Goal: Navigation & Orientation: Find specific page/section

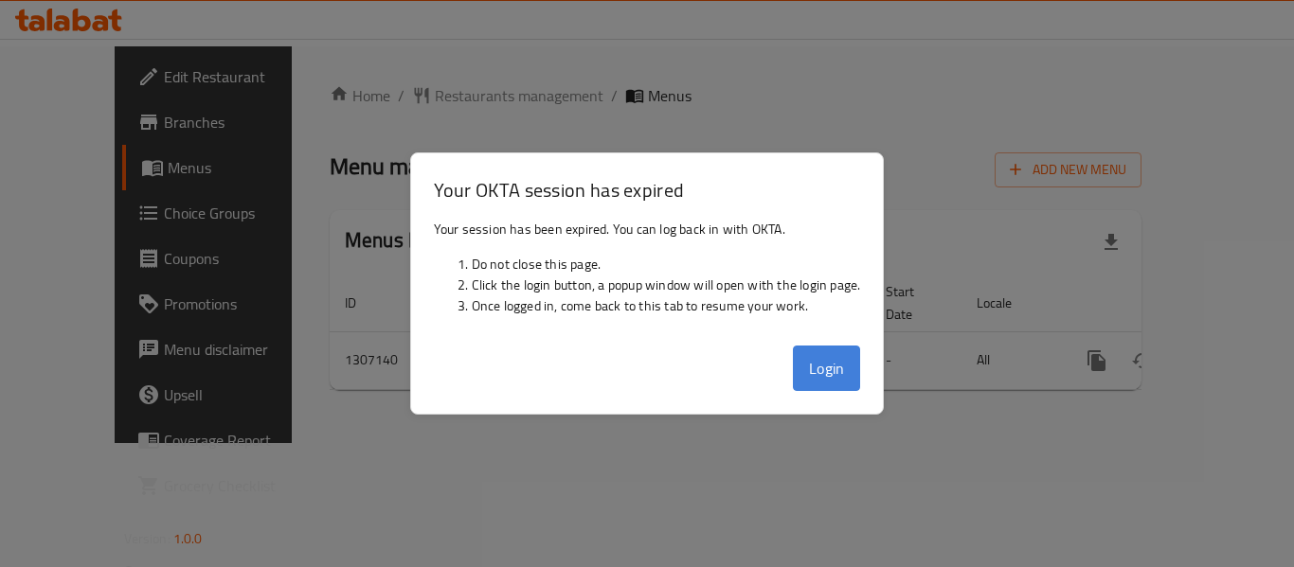
drag, startPoint x: 0, startPoint y: 0, endPoint x: 849, endPoint y: 375, distance: 927.7
click at [849, 375] on button "Login" at bounding box center [827, 368] width 68 height 45
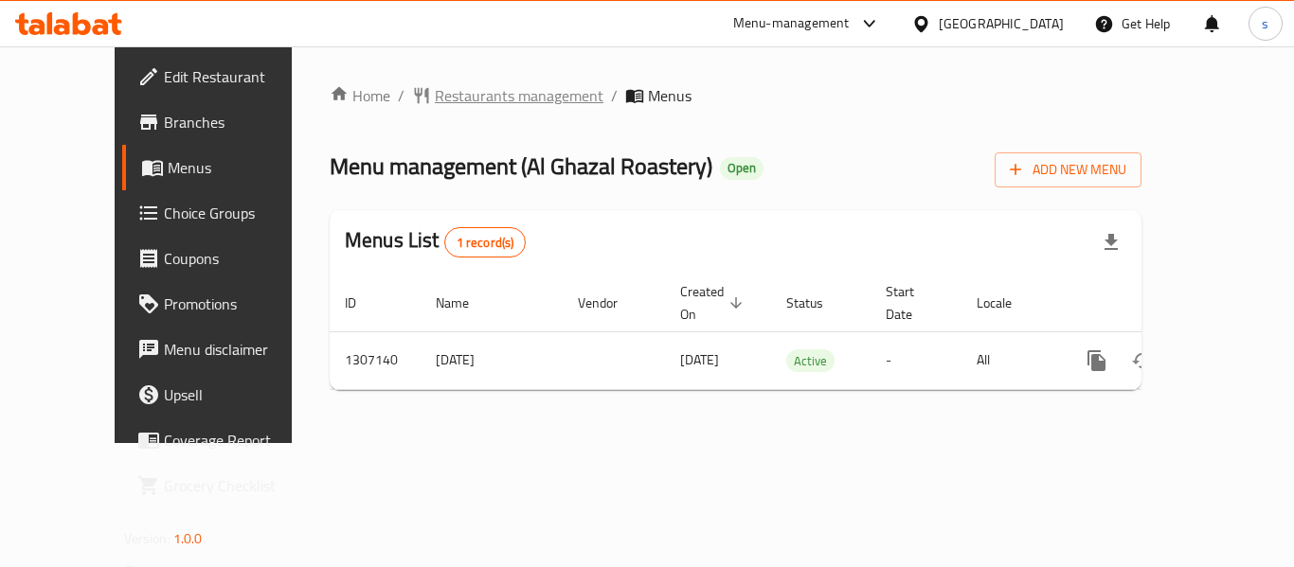
click at [485, 104] on span "Restaurants management" at bounding box center [519, 95] width 169 height 23
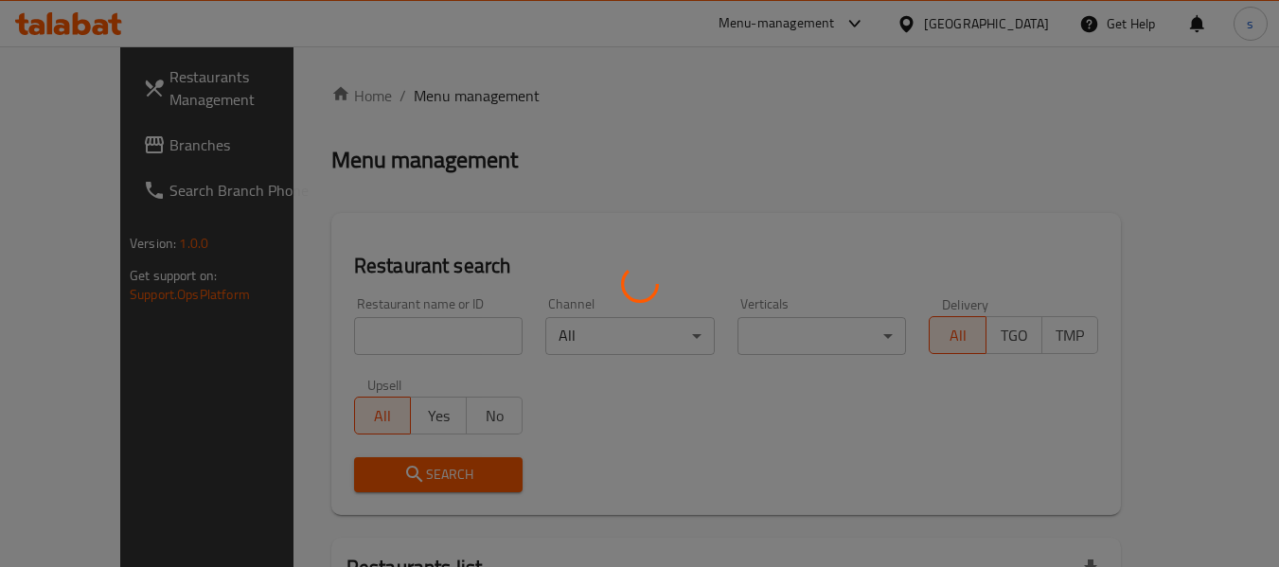
click at [88, 152] on div at bounding box center [639, 283] width 1279 height 567
click at [92, 151] on div at bounding box center [639, 283] width 1279 height 567
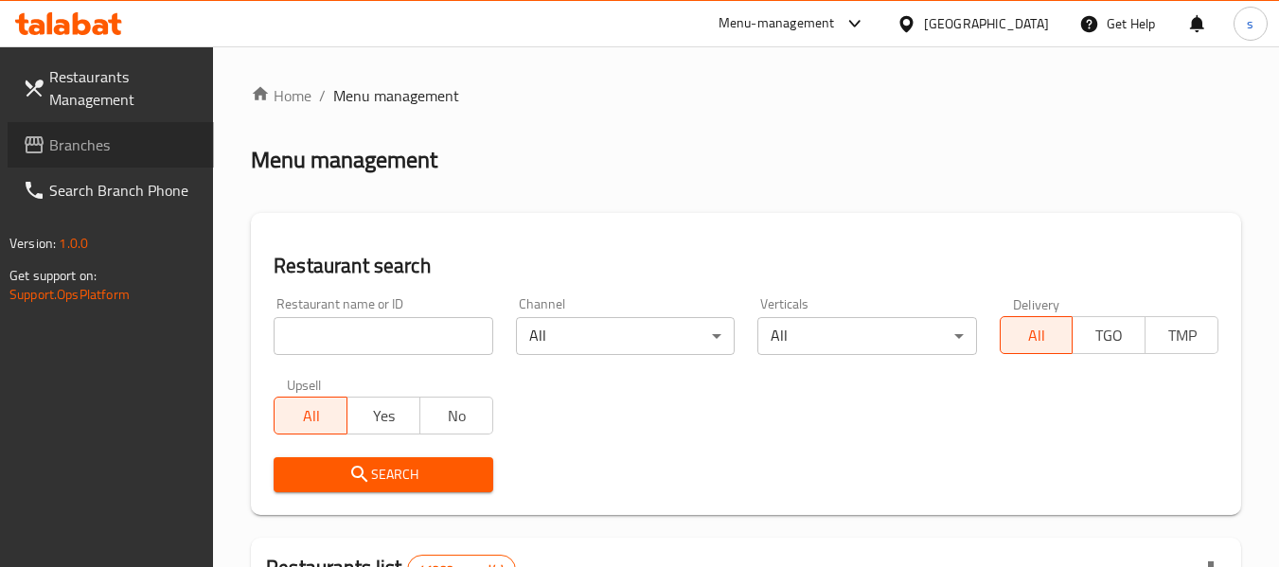
click at [96, 151] on span "Branches" at bounding box center [124, 145] width 150 height 23
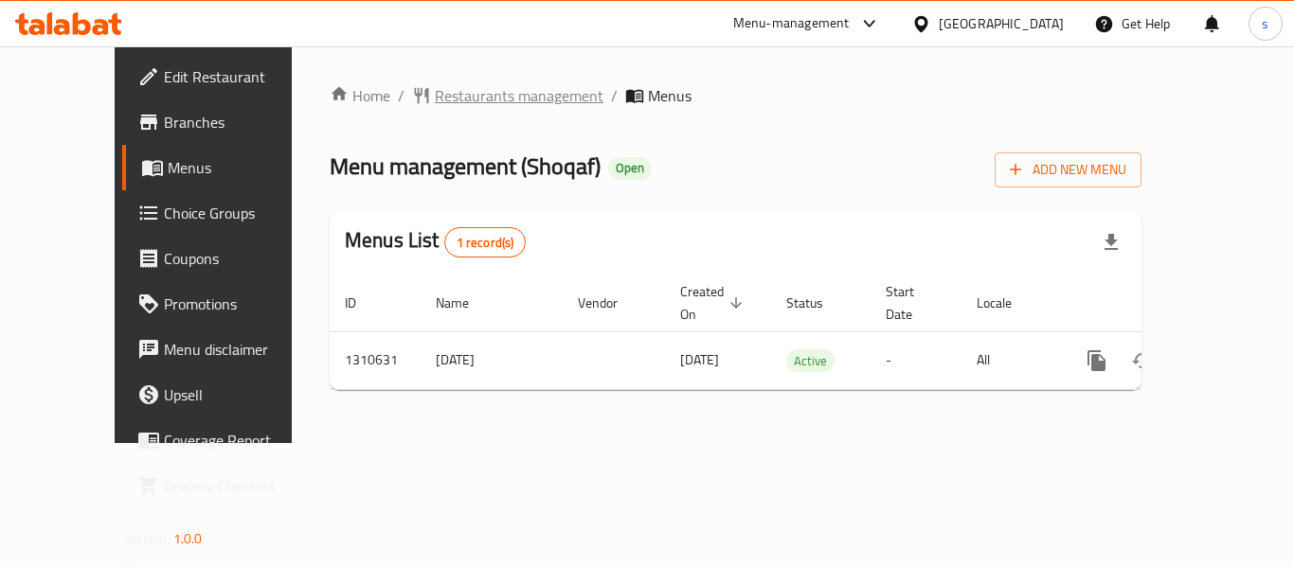
click at [491, 98] on span "Restaurants management" at bounding box center [519, 95] width 169 height 23
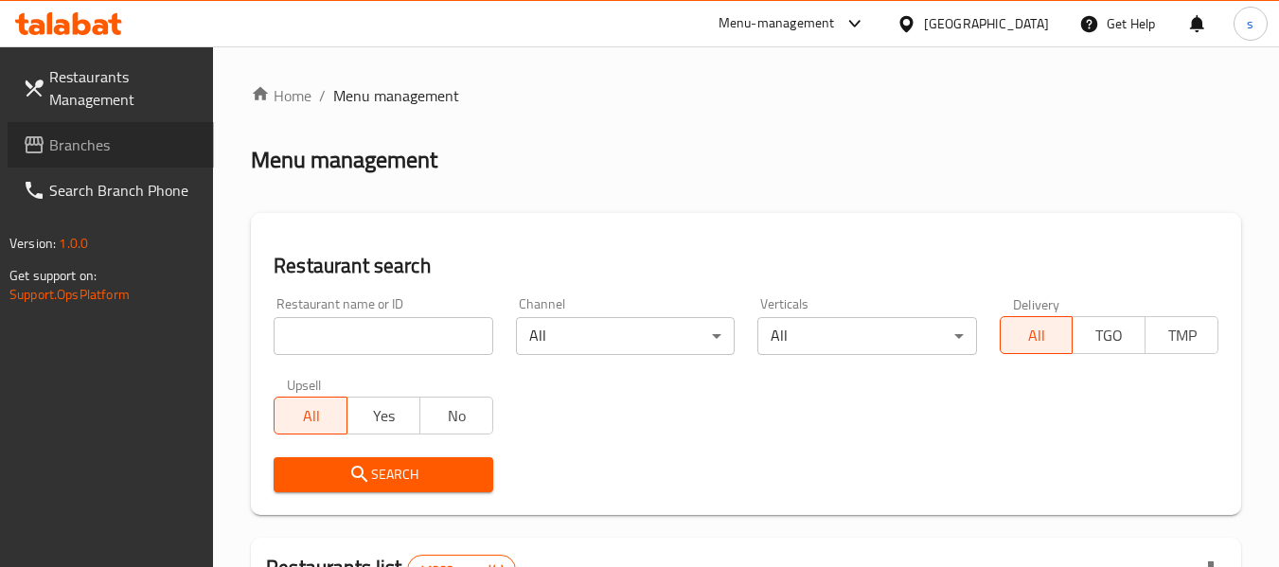
click at [114, 156] on link "Branches" at bounding box center [111, 144] width 206 height 45
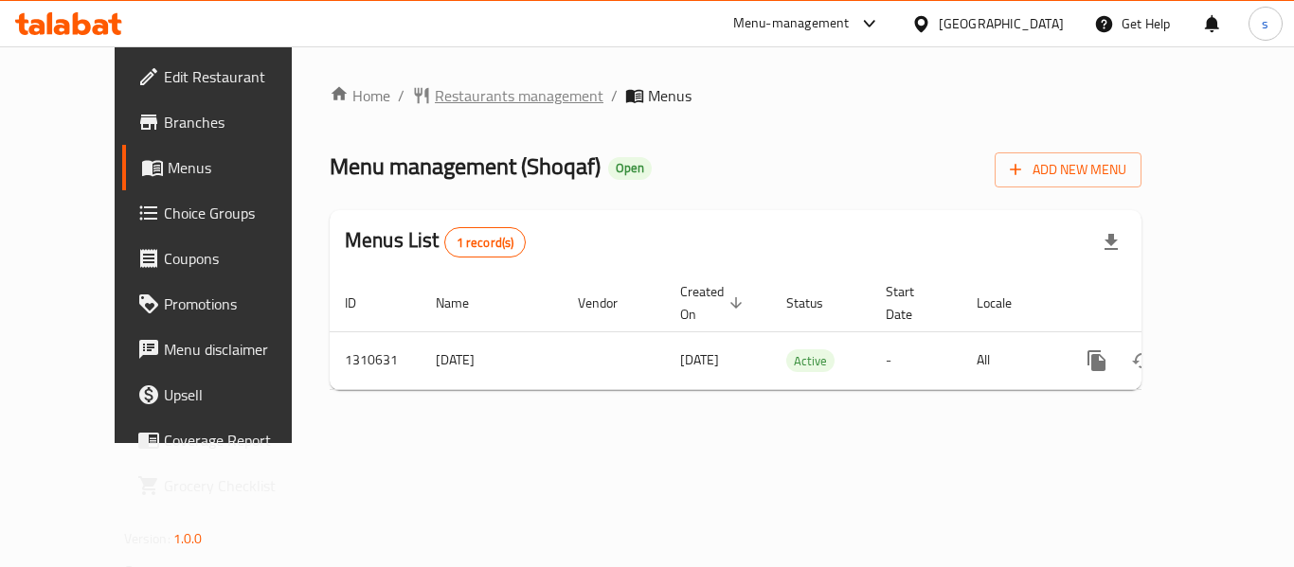
click at [465, 105] on span "Restaurants management" at bounding box center [519, 95] width 169 height 23
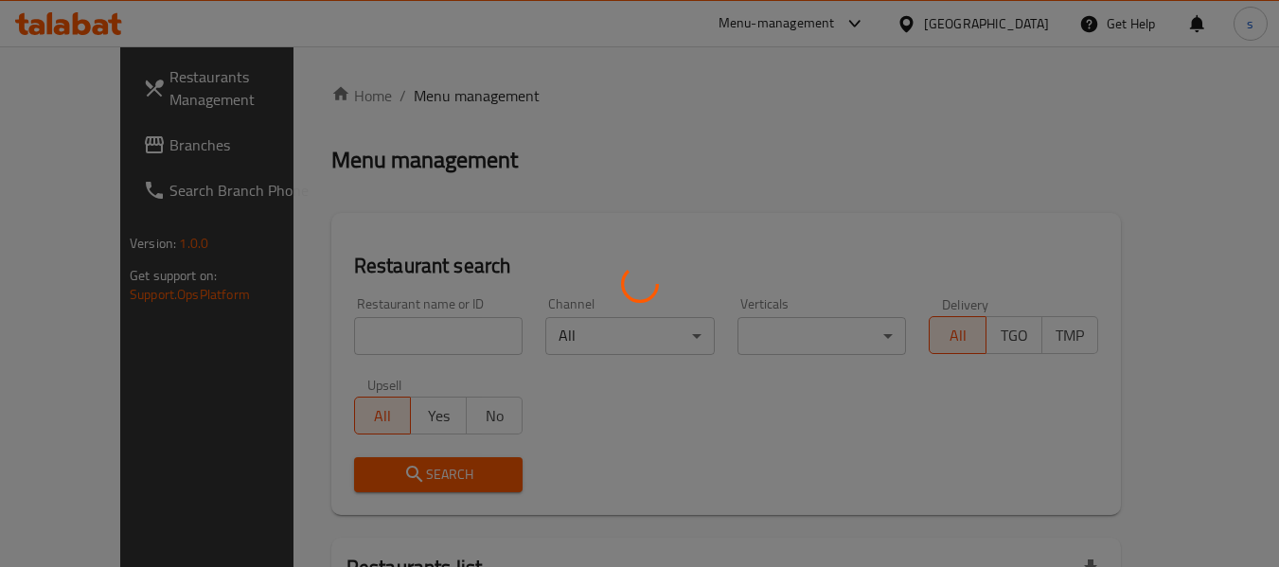
click at [79, 136] on div at bounding box center [639, 283] width 1279 height 567
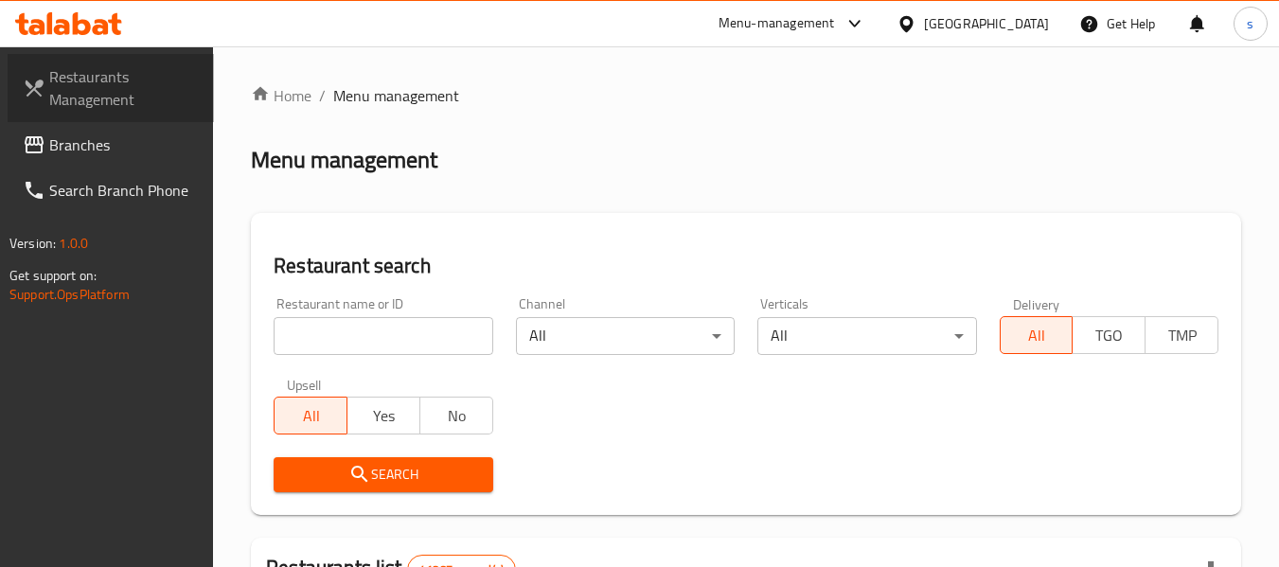
click at [104, 115] on link "Restaurants Management" at bounding box center [111, 88] width 206 height 68
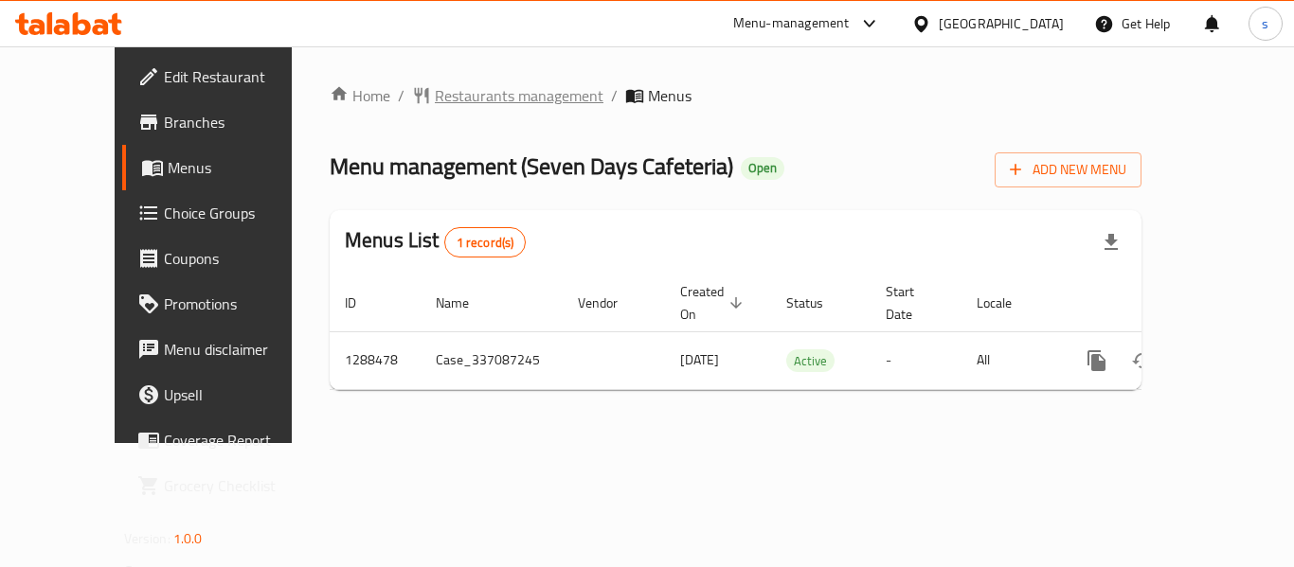
click at [467, 99] on span "Restaurants management" at bounding box center [519, 95] width 169 height 23
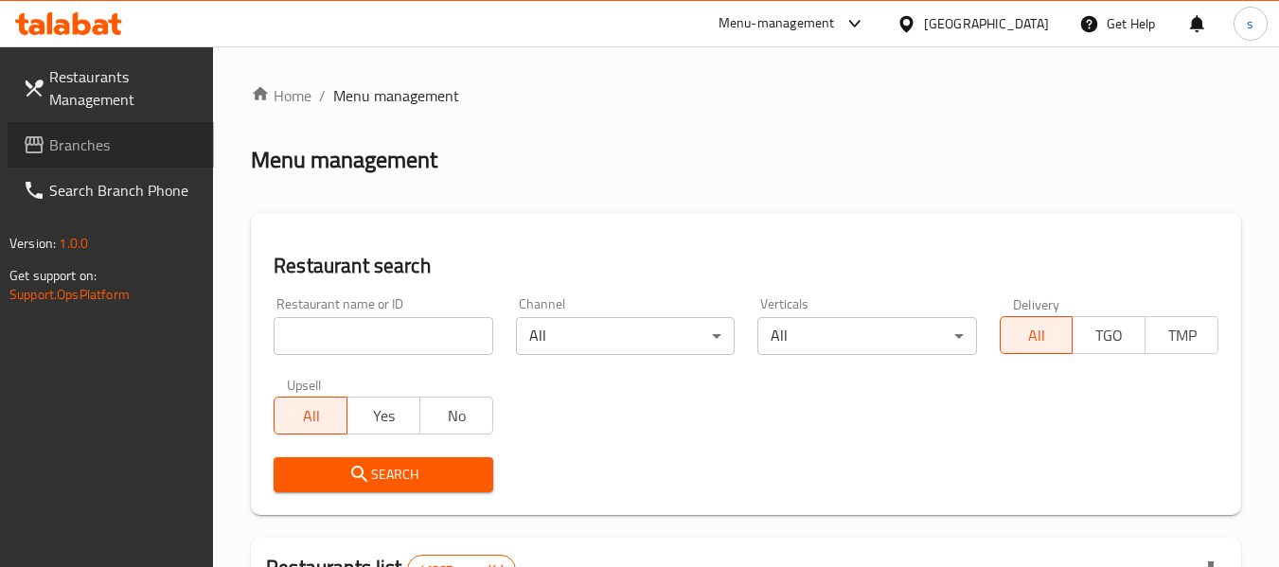
click at [116, 153] on span "Branches" at bounding box center [124, 145] width 150 height 23
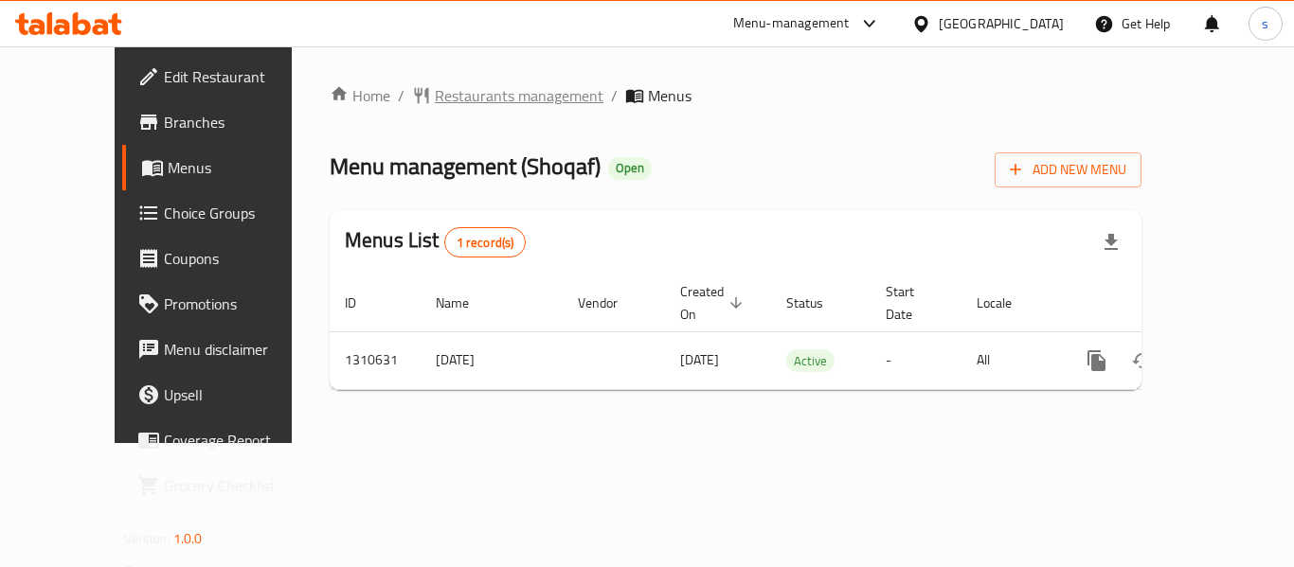
click at [435, 95] on span "Restaurants management" at bounding box center [519, 95] width 169 height 23
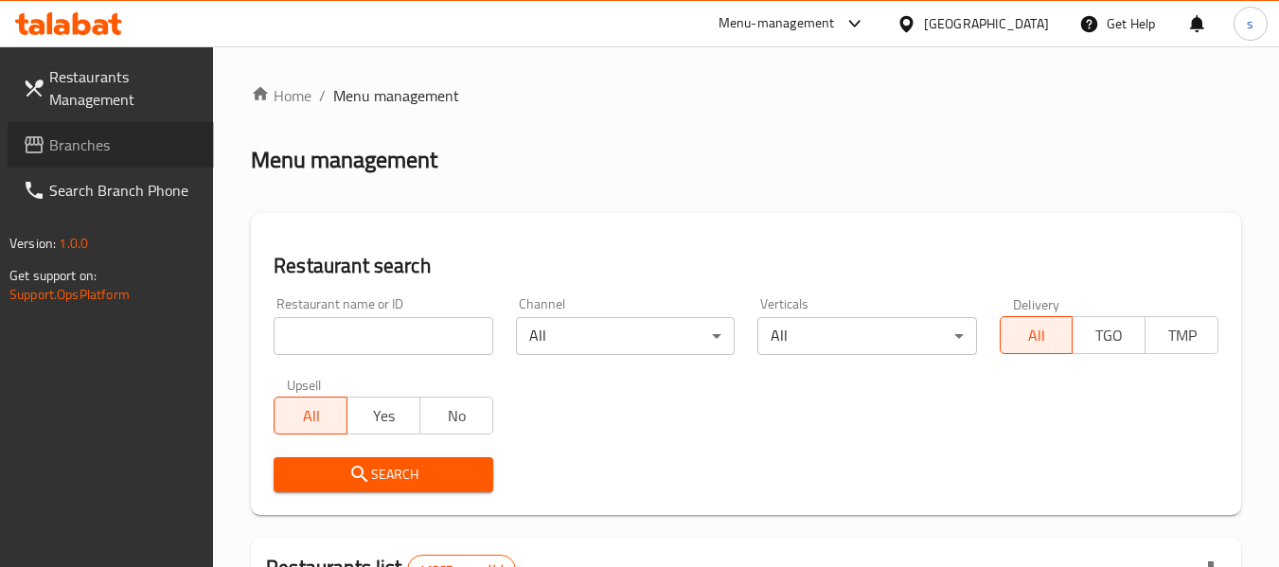
click at [103, 146] on span "Branches" at bounding box center [124, 145] width 150 height 23
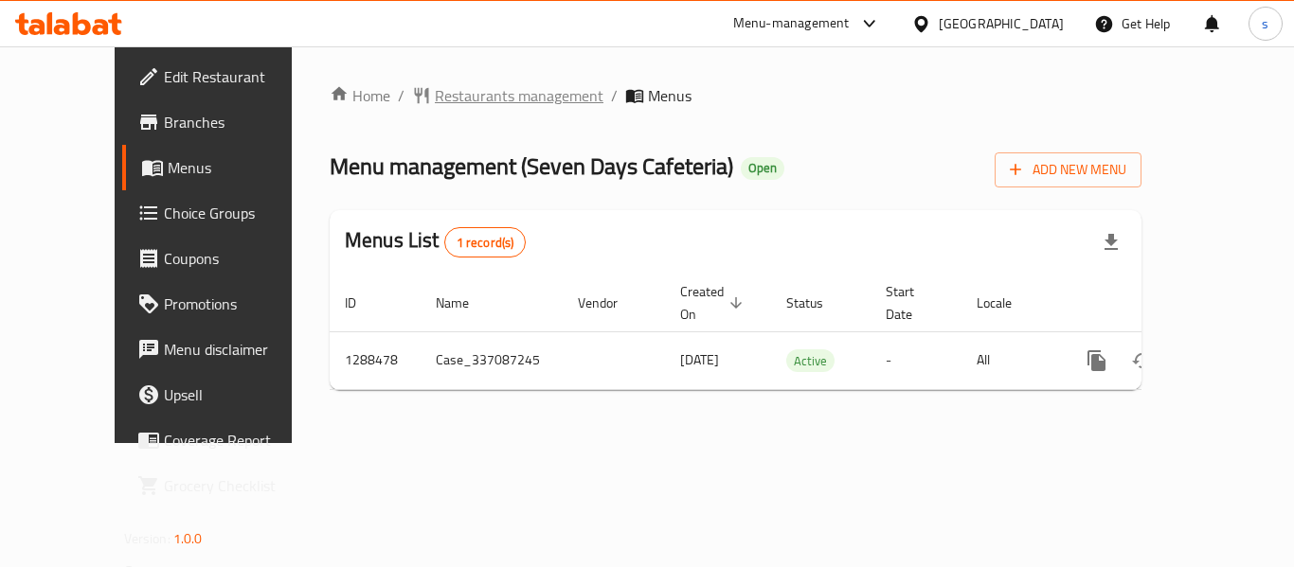
click at [435, 96] on span "Restaurants management" at bounding box center [519, 95] width 169 height 23
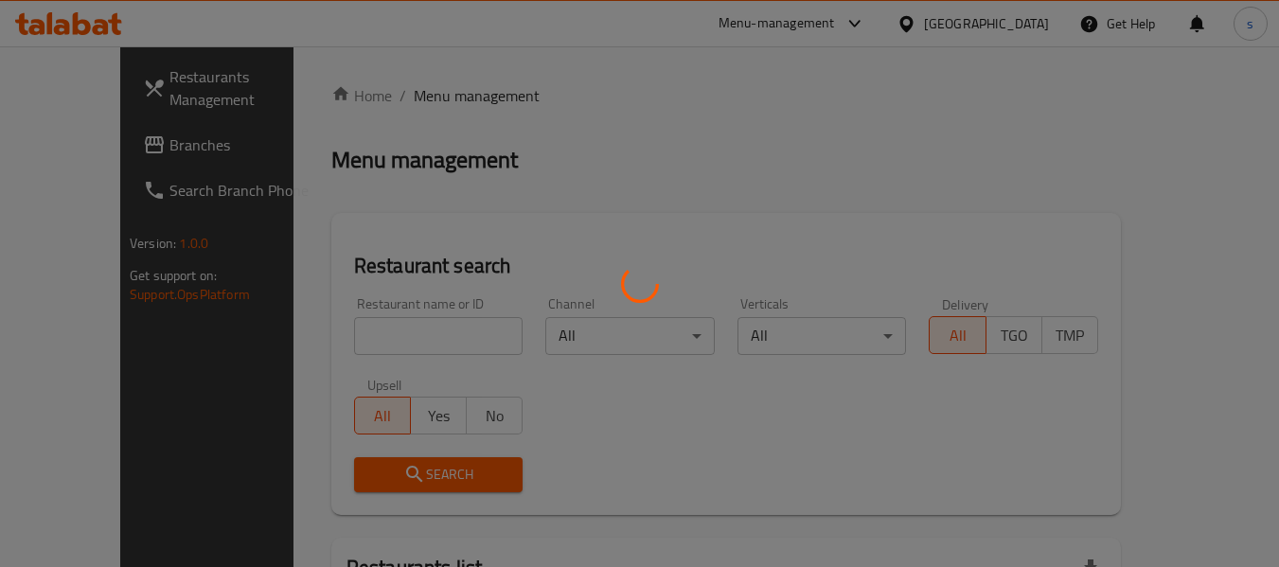
click at [63, 150] on div at bounding box center [639, 283] width 1279 height 567
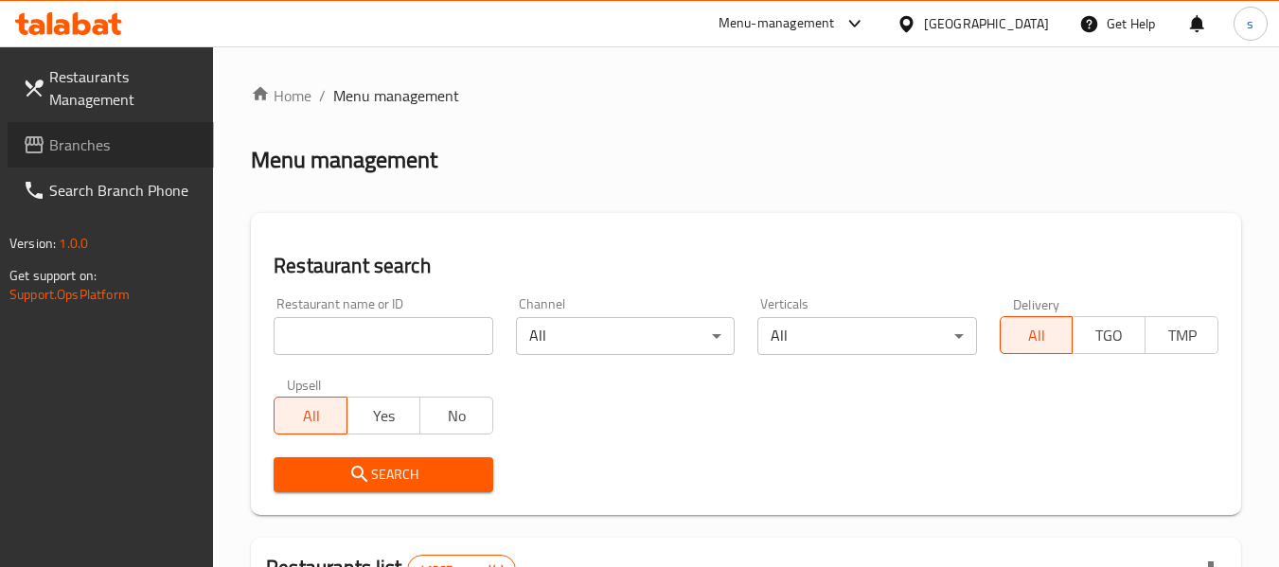
click at [63, 150] on span "Branches" at bounding box center [124, 145] width 150 height 23
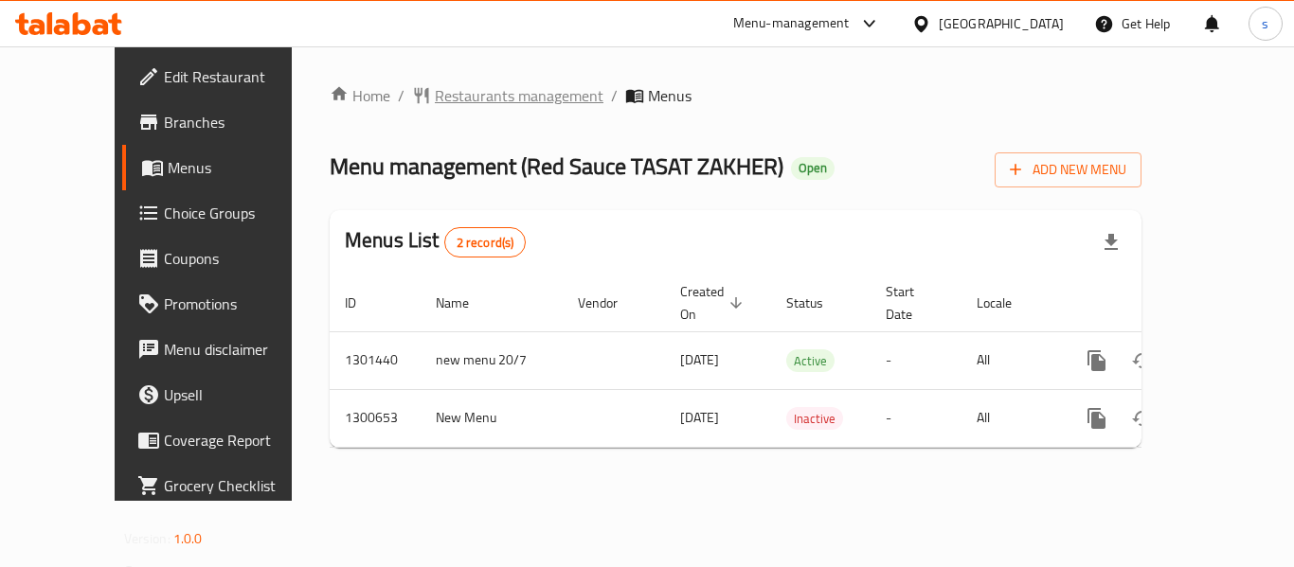
click at [435, 92] on span "Restaurants management" at bounding box center [519, 95] width 169 height 23
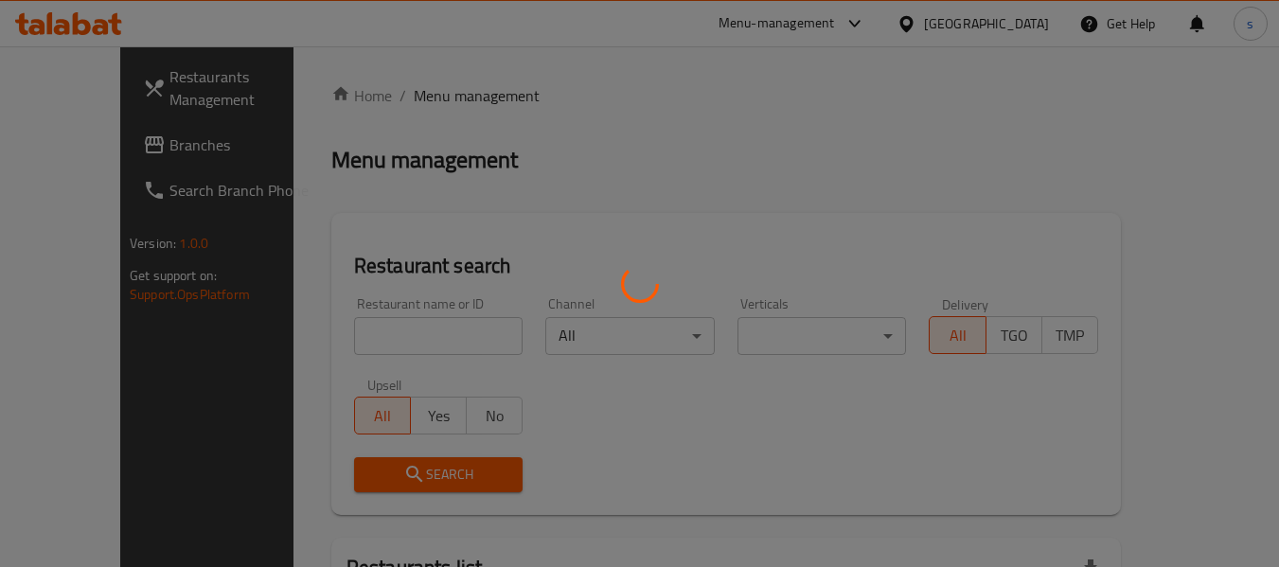
click at [100, 154] on div at bounding box center [639, 283] width 1279 height 567
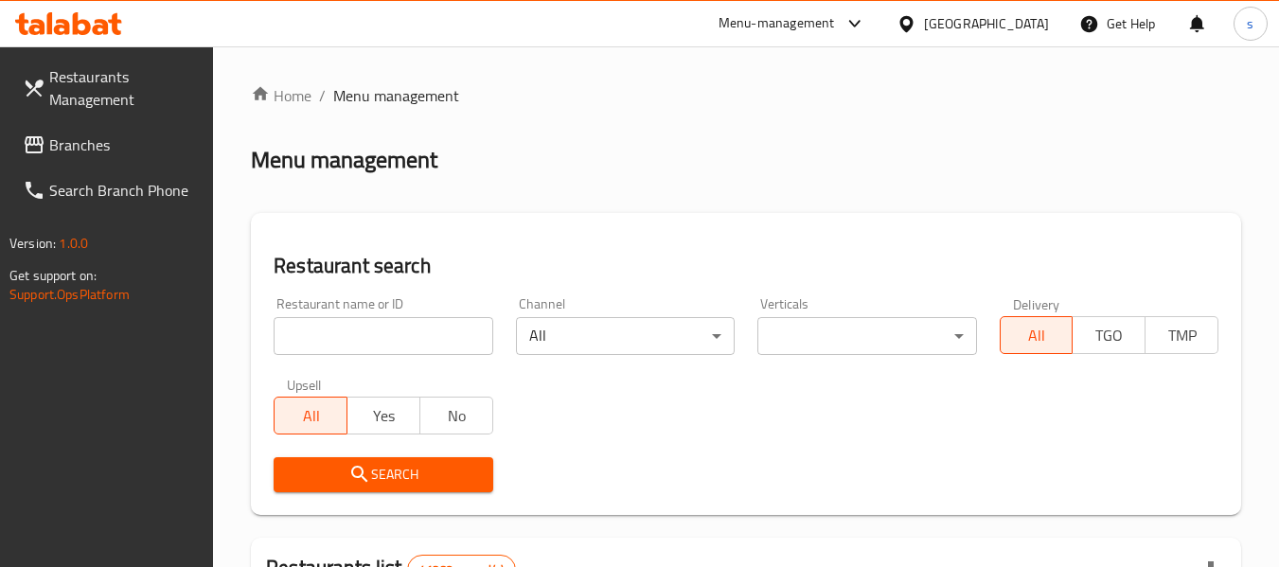
click at [99, 146] on span "Branches" at bounding box center [124, 145] width 150 height 23
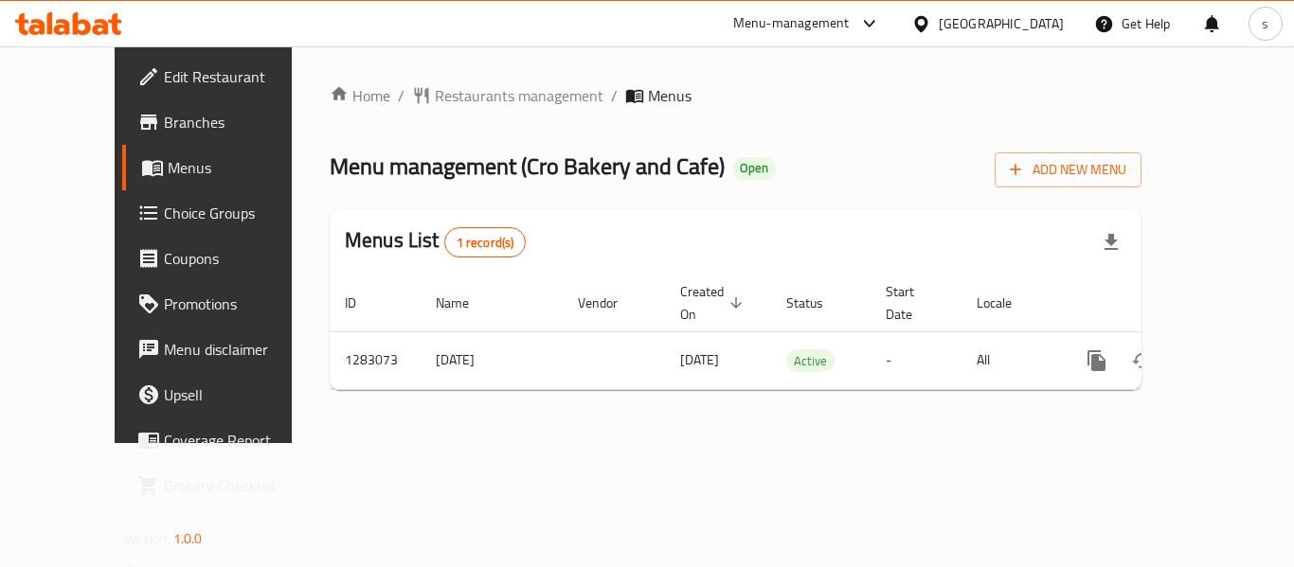
click at [960, 20] on div "[GEOGRAPHIC_DATA]" at bounding box center [1000, 23] width 125 height 21
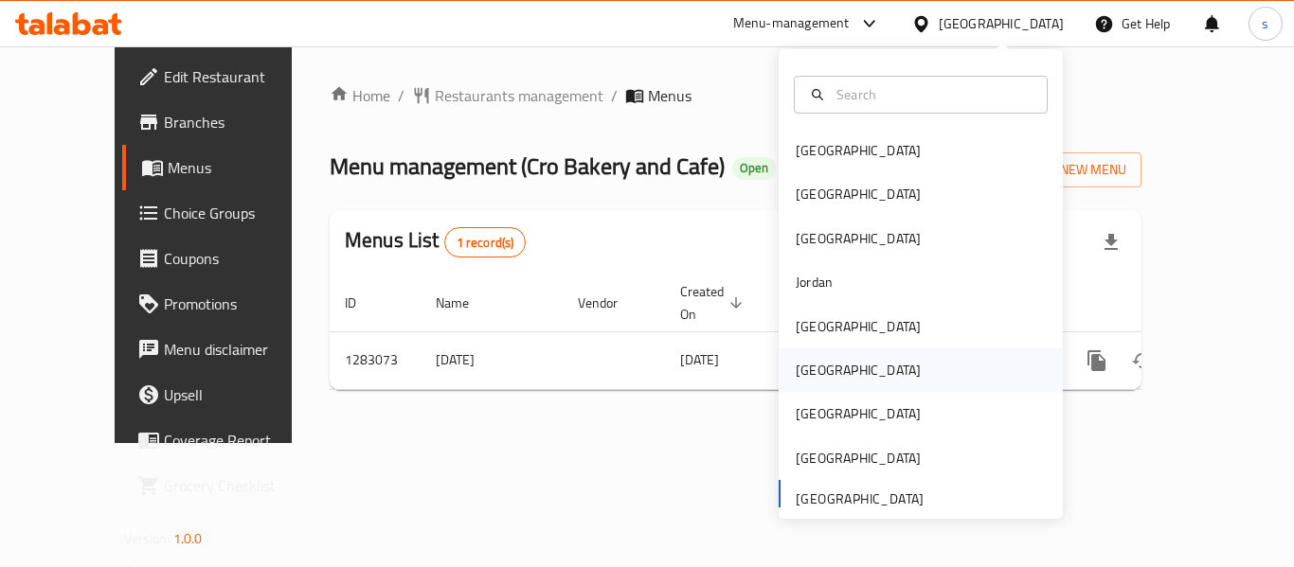
click at [835, 364] on div "[GEOGRAPHIC_DATA]" at bounding box center [920, 370] width 284 height 44
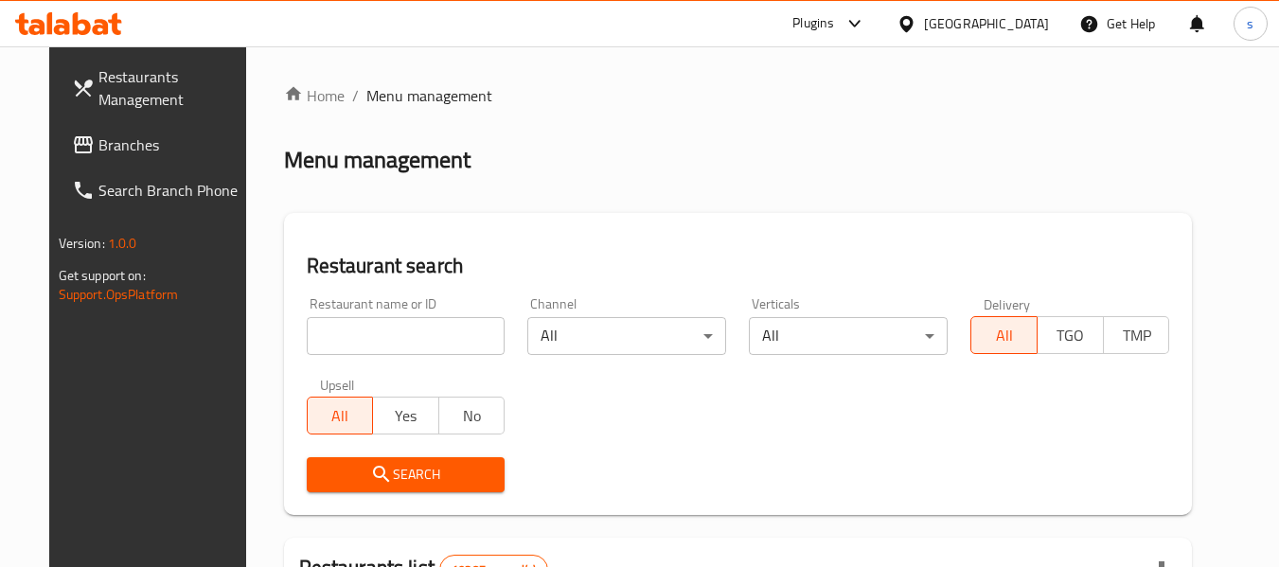
click at [106, 141] on span "Branches" at bounding box center [173, 145] width 150 height 23
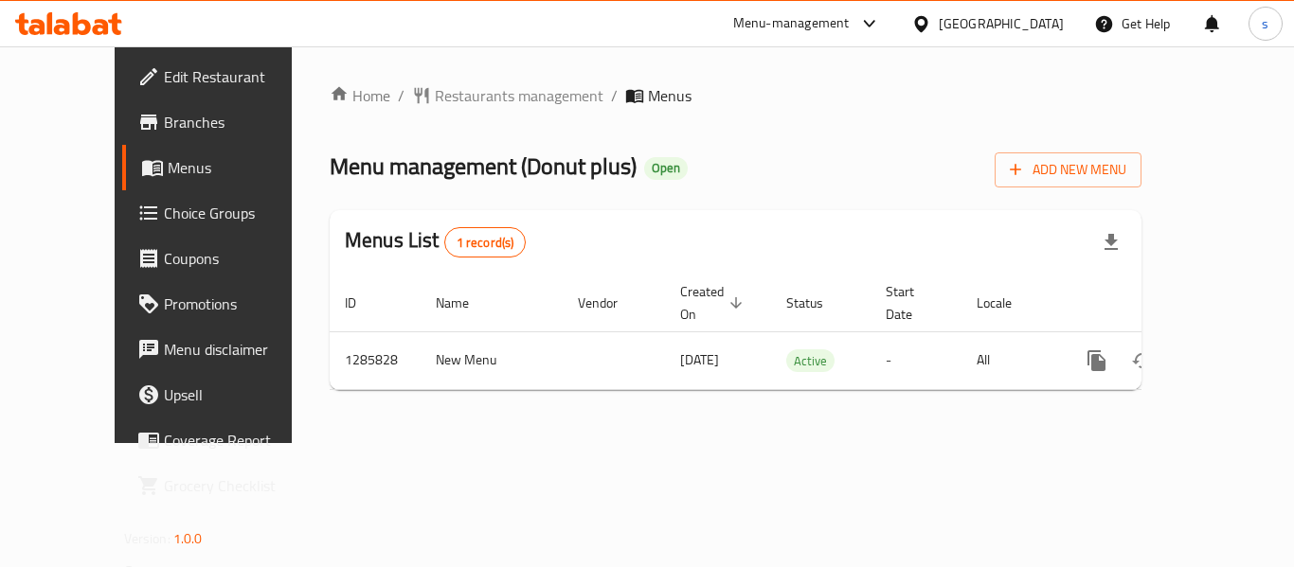
click at [1041, 13] on div "[GEOGRAPHIC_DATA]" at bounding box center [1000, 23] width 125 height 21
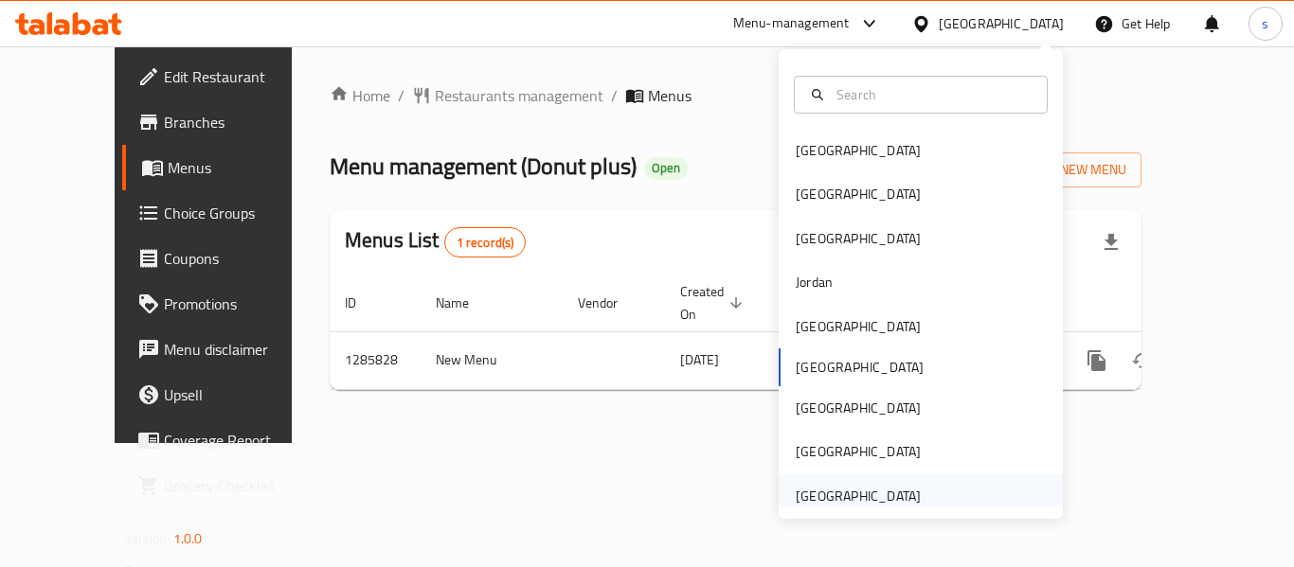
click at [880, 489] on div "[GEOGRAPHIC_DATA]" at bounding box center [857, 496] width 125 height 21
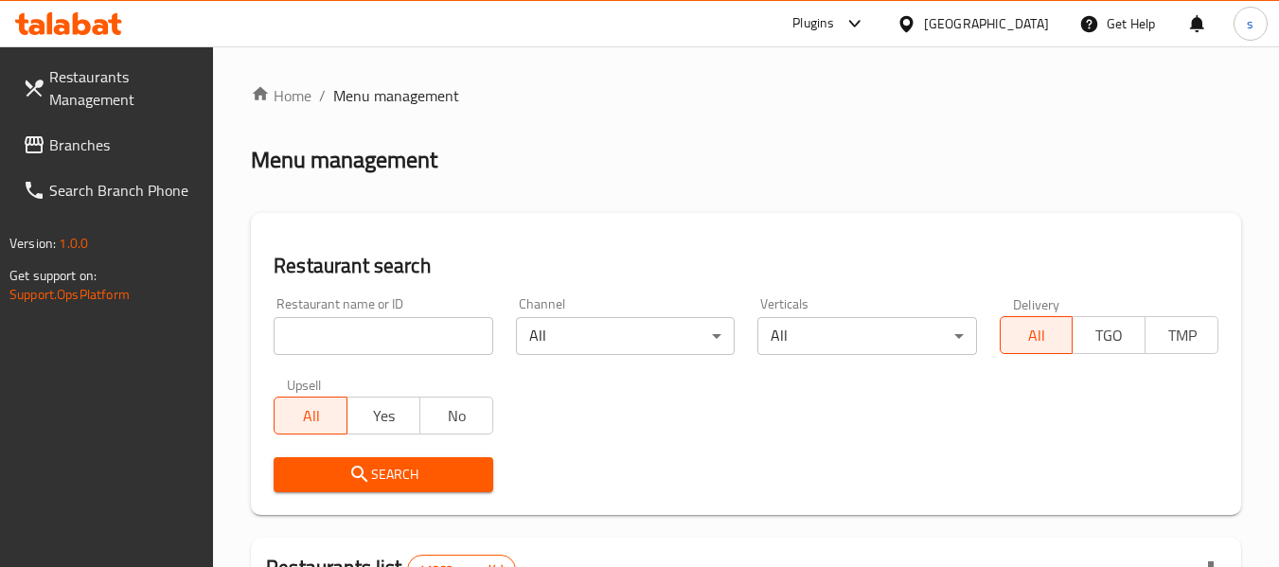
click at [68, 149] on span "Branches" at bounding box center [124, 145] width 150 height 23
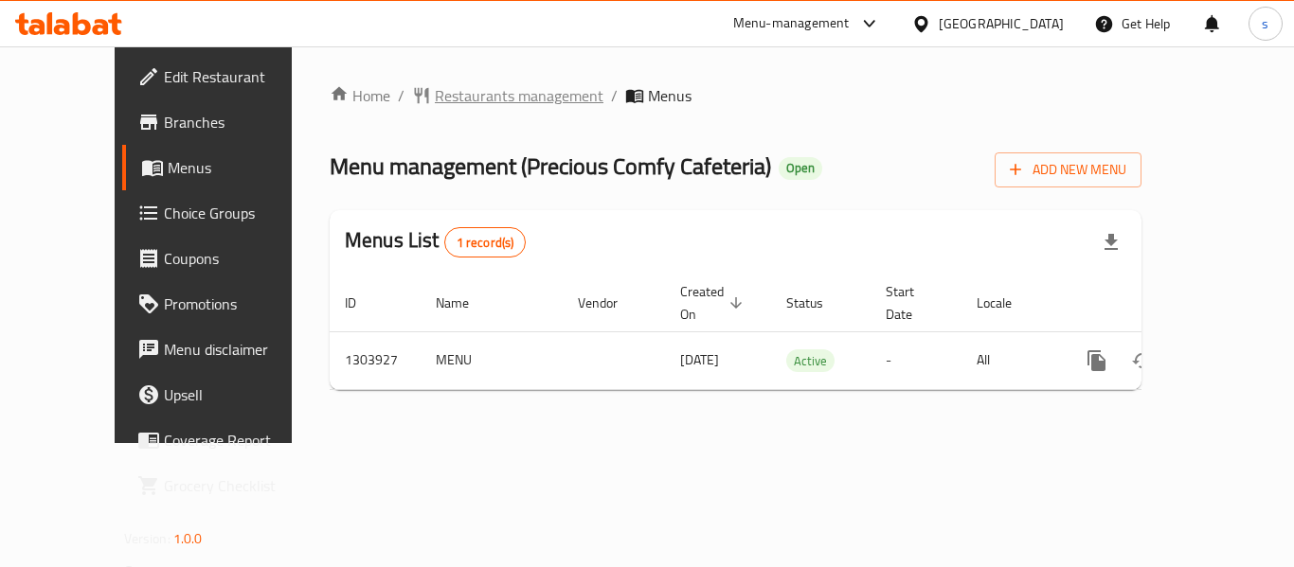
click at [499, 89] on span "Restaurants management" at bounding box center [519, 95] width 169 height 23
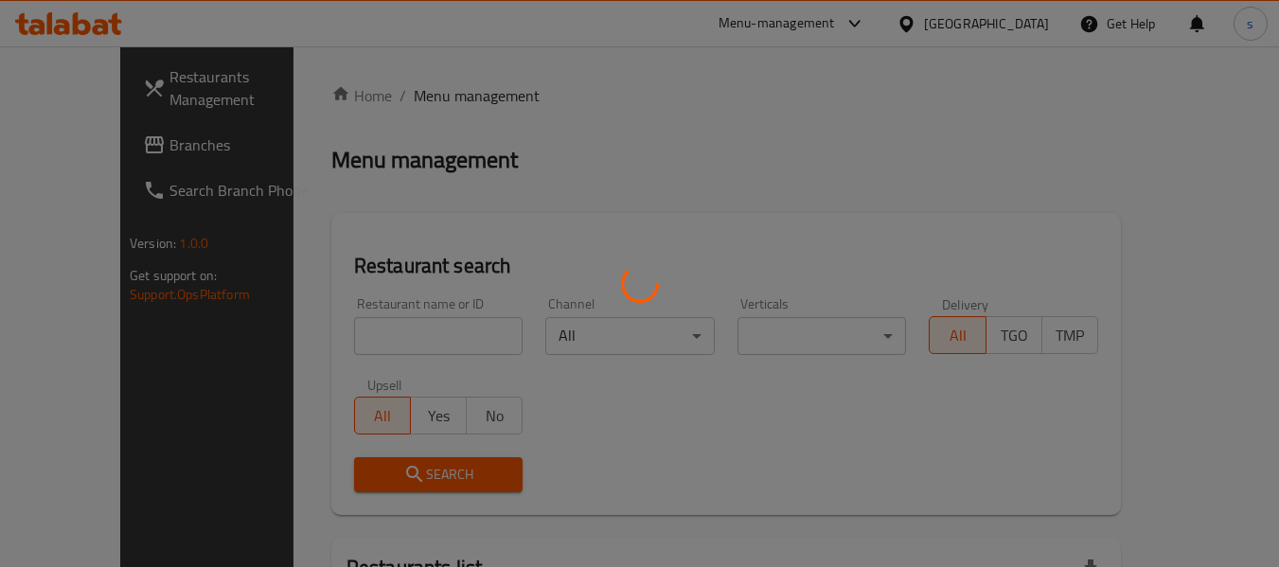
click at [96, 147] on div at bounding box center [639, 283] width 1279 height 567
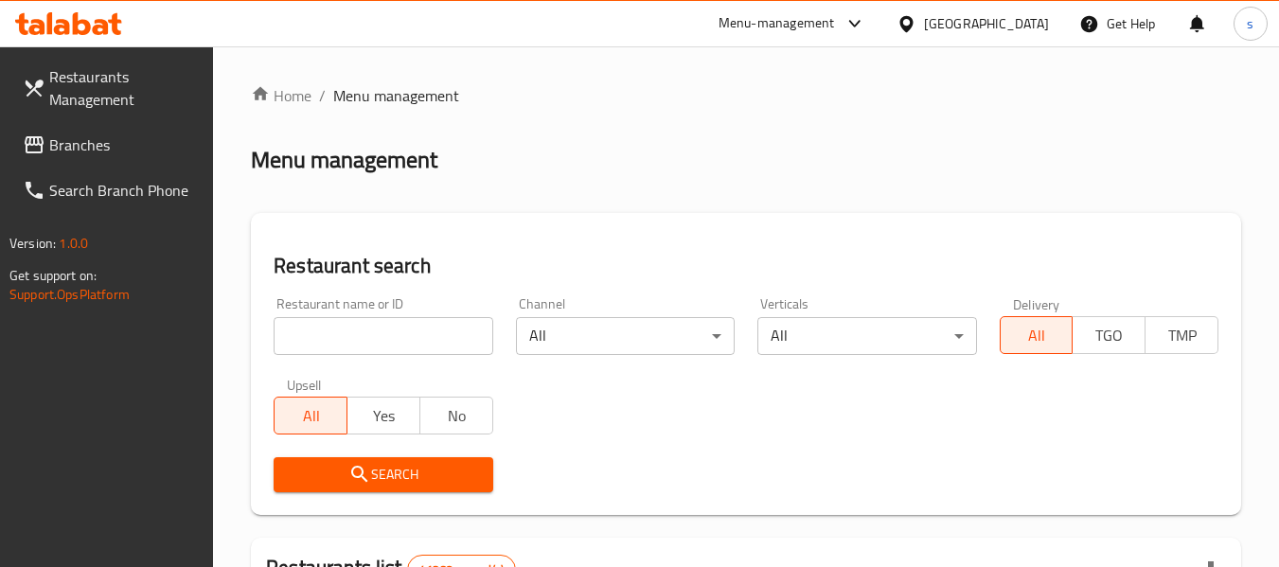
click at [102, 154] on div at bounding box center [639, 283] width 1279 height 567
click at [99, 152] on span "Branches" at bounding box center [124, 145] width 150 height 23
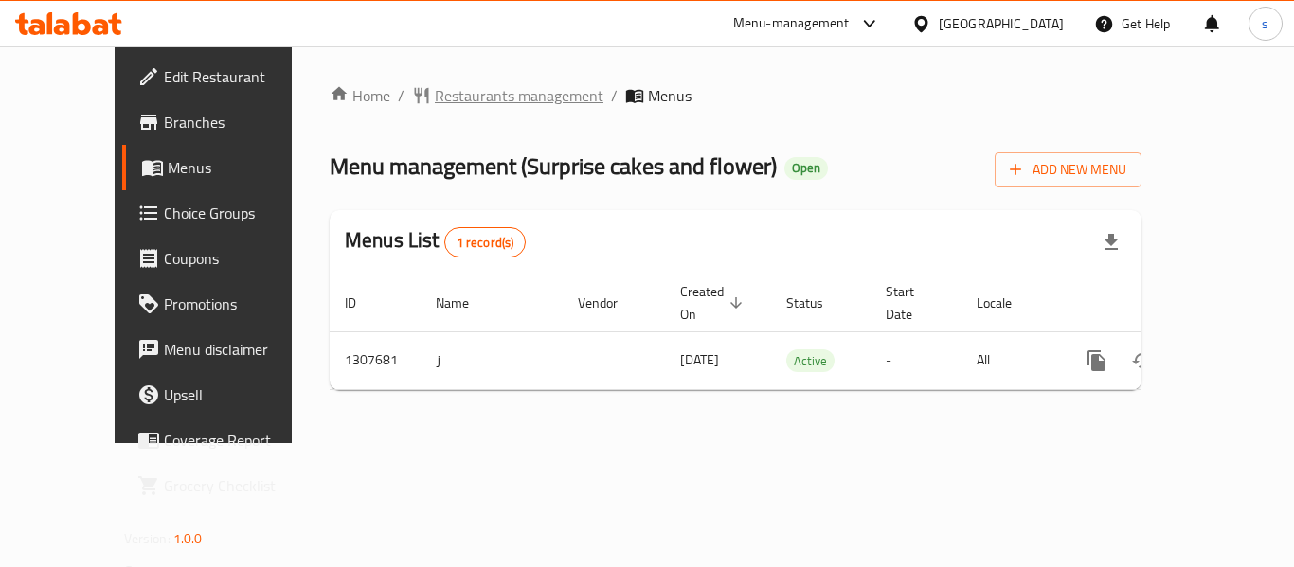
click at [481, 102] on span "Restaurants management" at bounding box center [519, 95] width 169 height 23
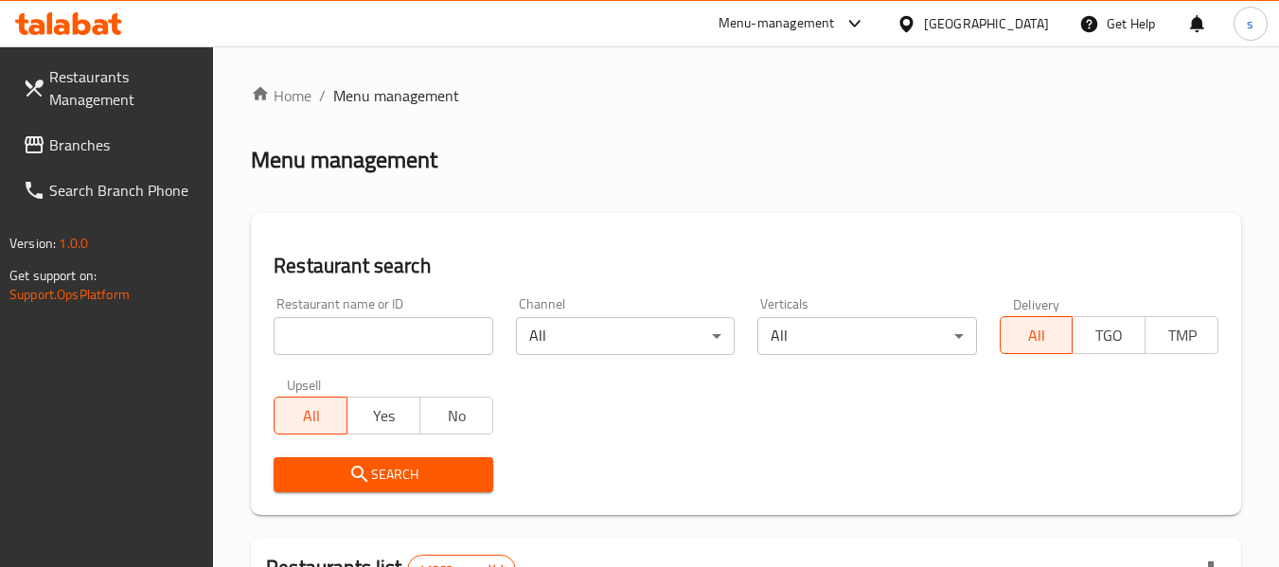
click at [70, 150] on span "Branches" at bounding box center [124, 145] width 150 height 23
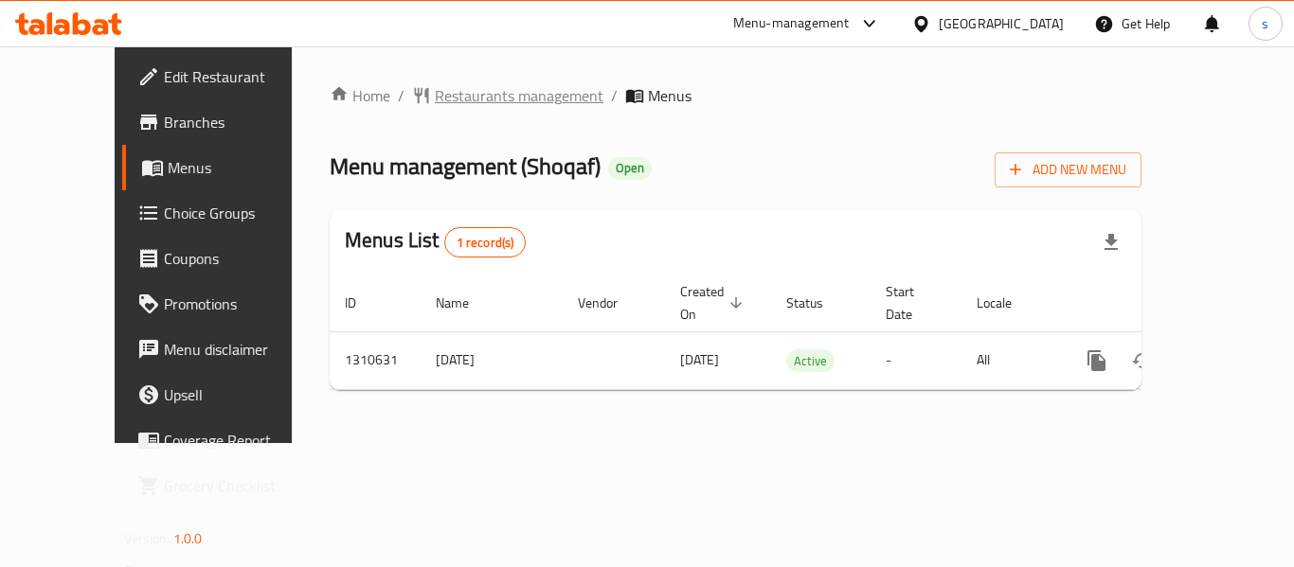
click at [435, 107] on span "Restaurants management" at bounding box center [519, 95] width 169 height 23
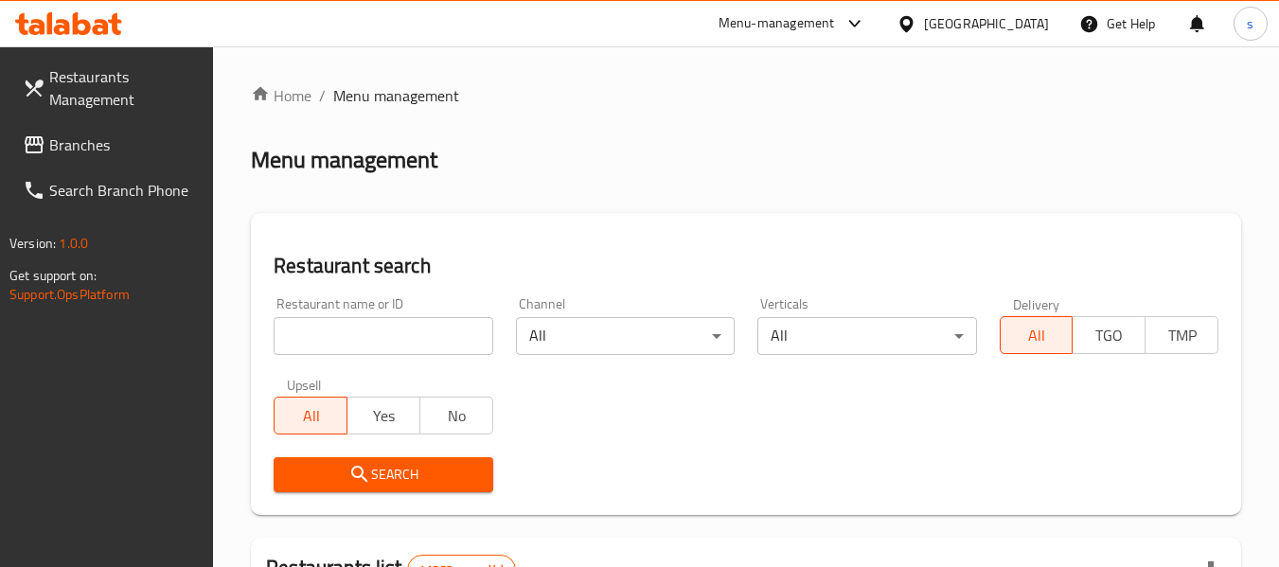
click at [85, 153] on span "Branches" at bounding box center [124, 145] width 150 height 23
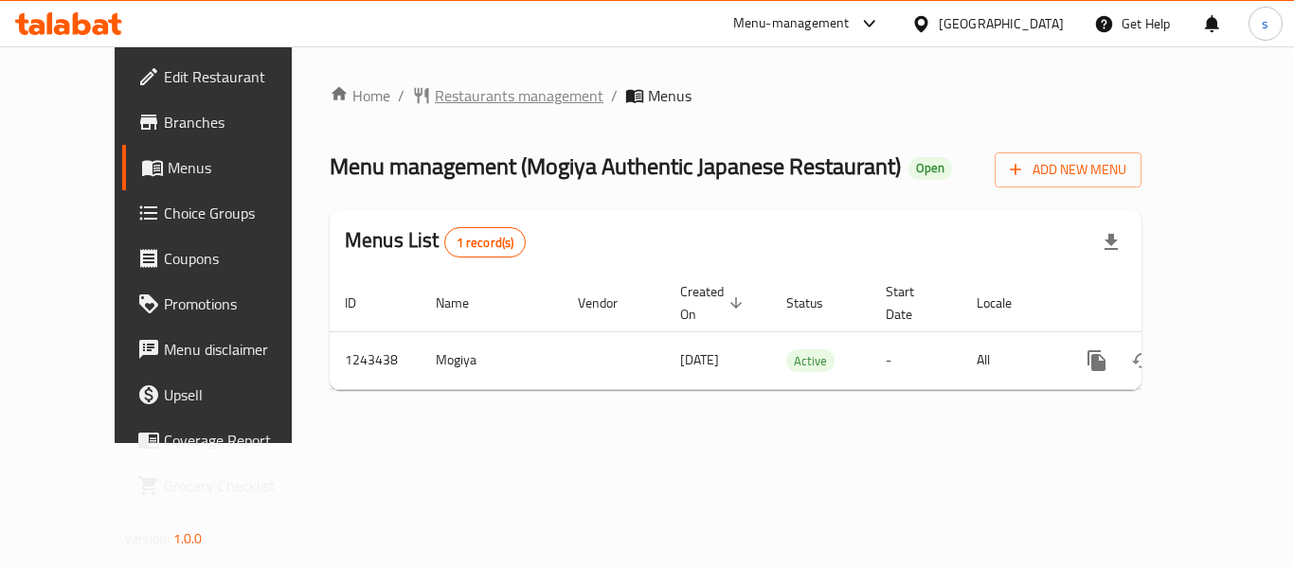
click at [472, 104] on span "Restaurants management" at bounding box center [519, 95] width 169 height 23
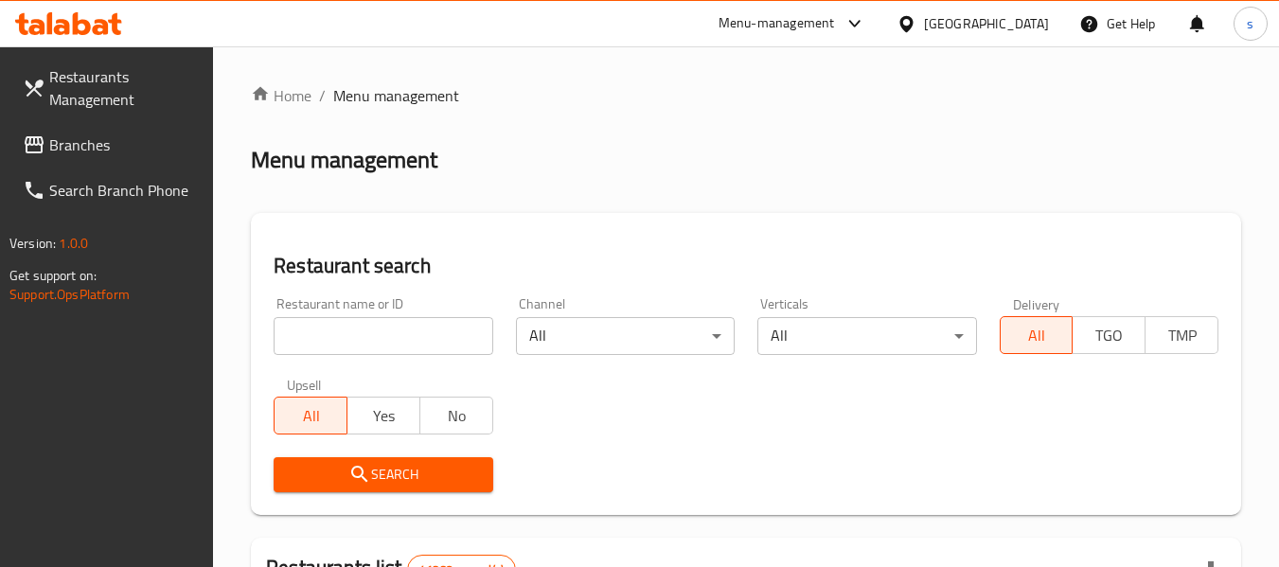
click at [63, 148] on span "Branches" at bounding box center [124, 145] width 150 height 23
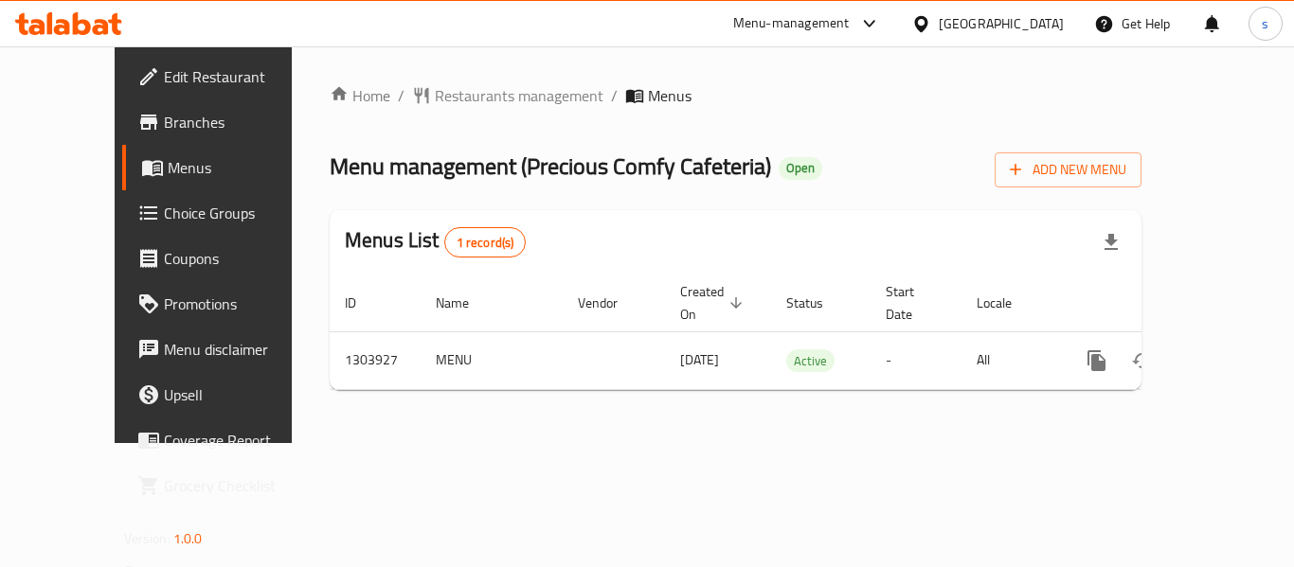
click at [965, 29] on div "[GEOGRAPHIC_DATA]" at bounding box center [1000, 23] width 125 height 21
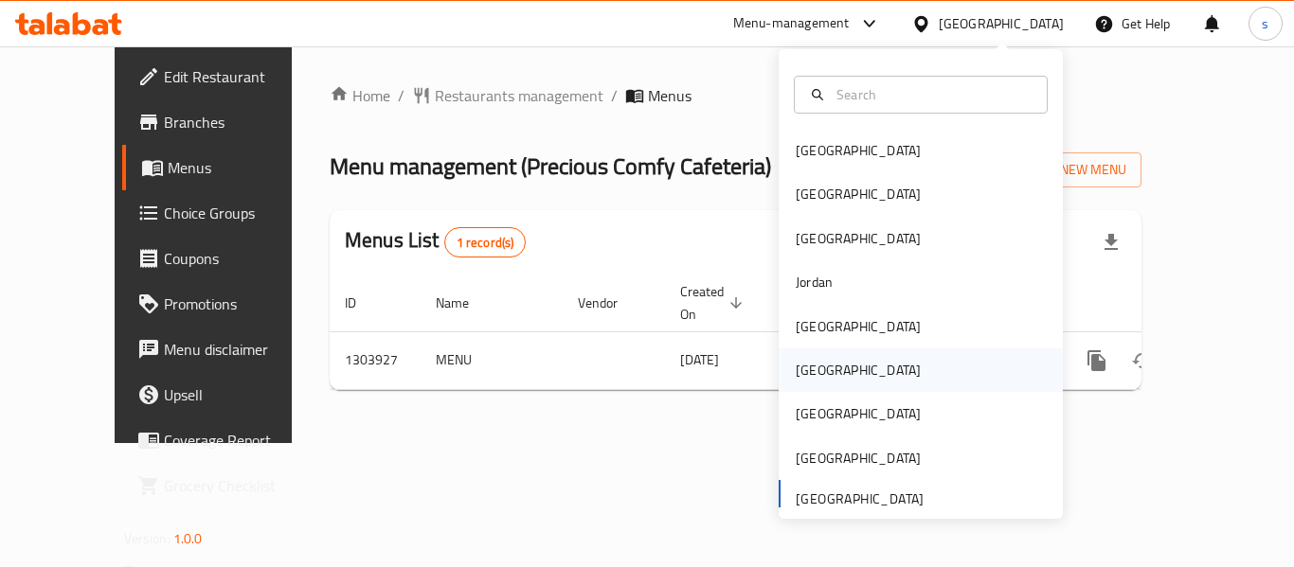
click at [825, 381] on div "[GEOGRAPHIC_DATA]" at bounding box center [857, 370] width 155 height 44
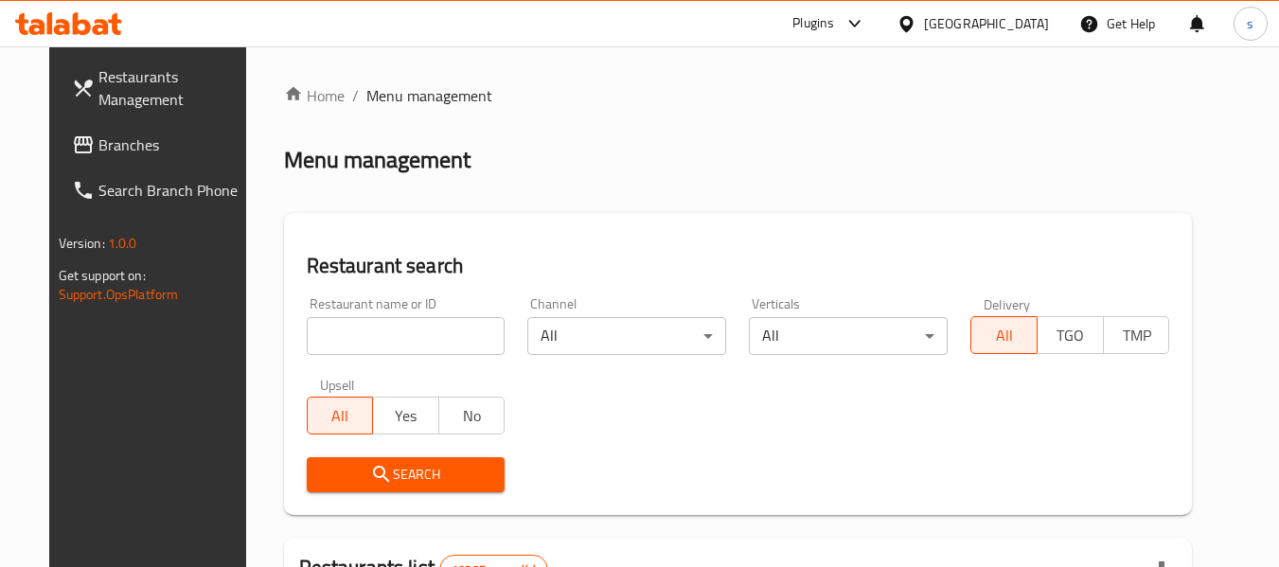
click at [103, 143] on span "Branches" at bounding box center [173, 145] width 150 height 23
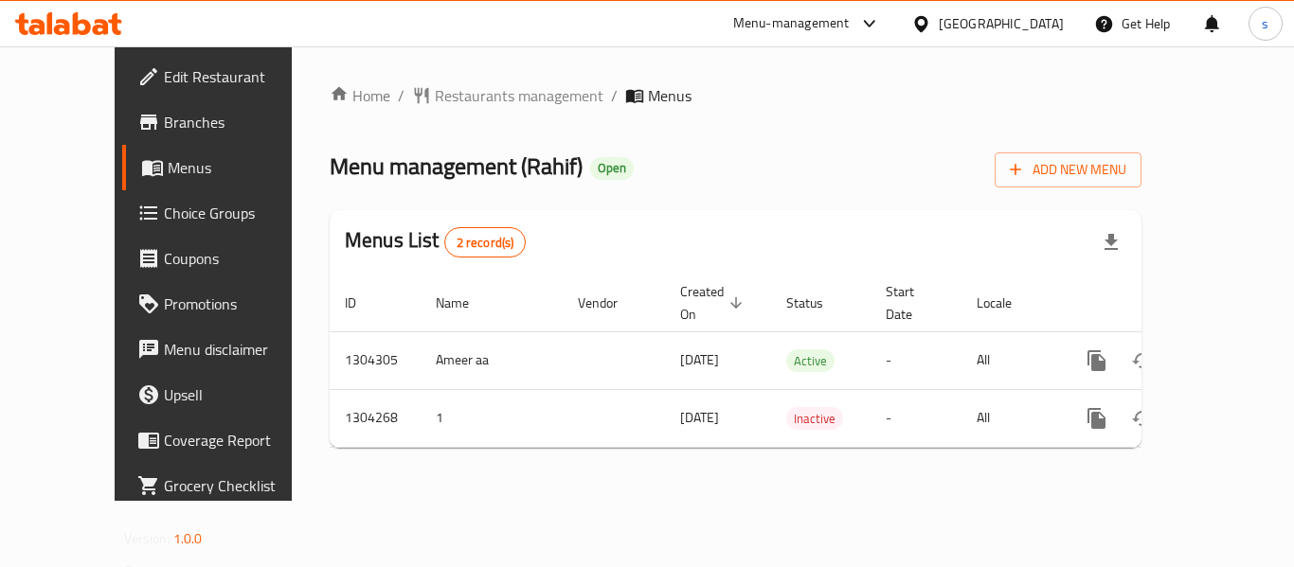
click at [927, 17] on icon at bounding box center [920, 23] width 13 height 16
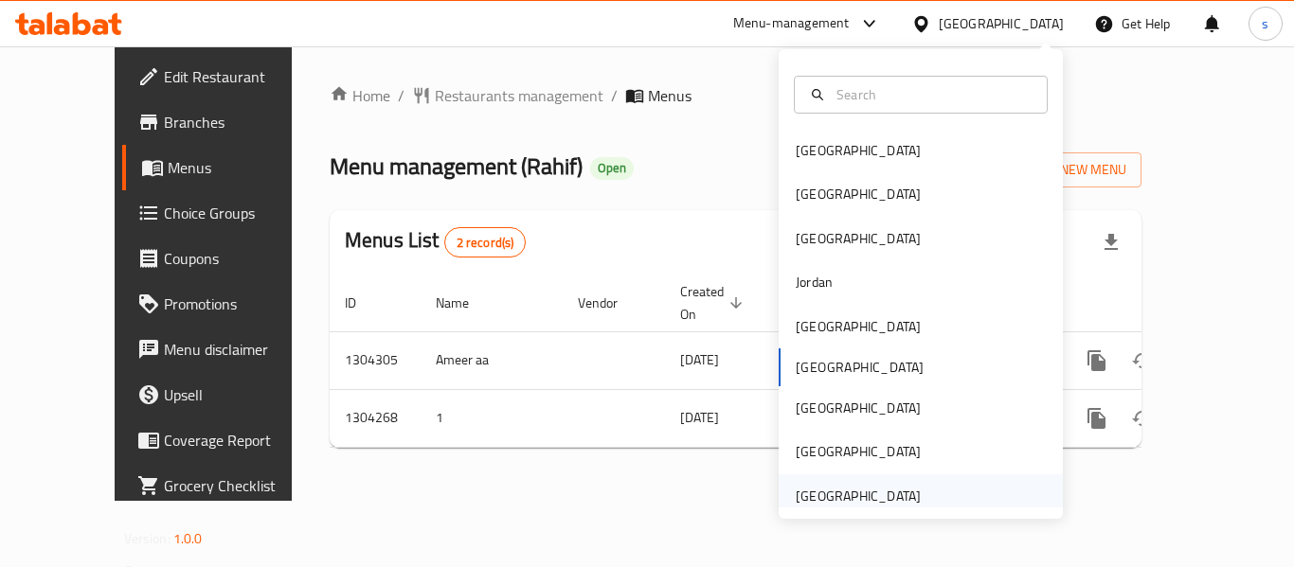
click at [822, 480] on div "[GEOGRAPHIC_DATA]" at bounding box center [857, 496] width 155 height 44
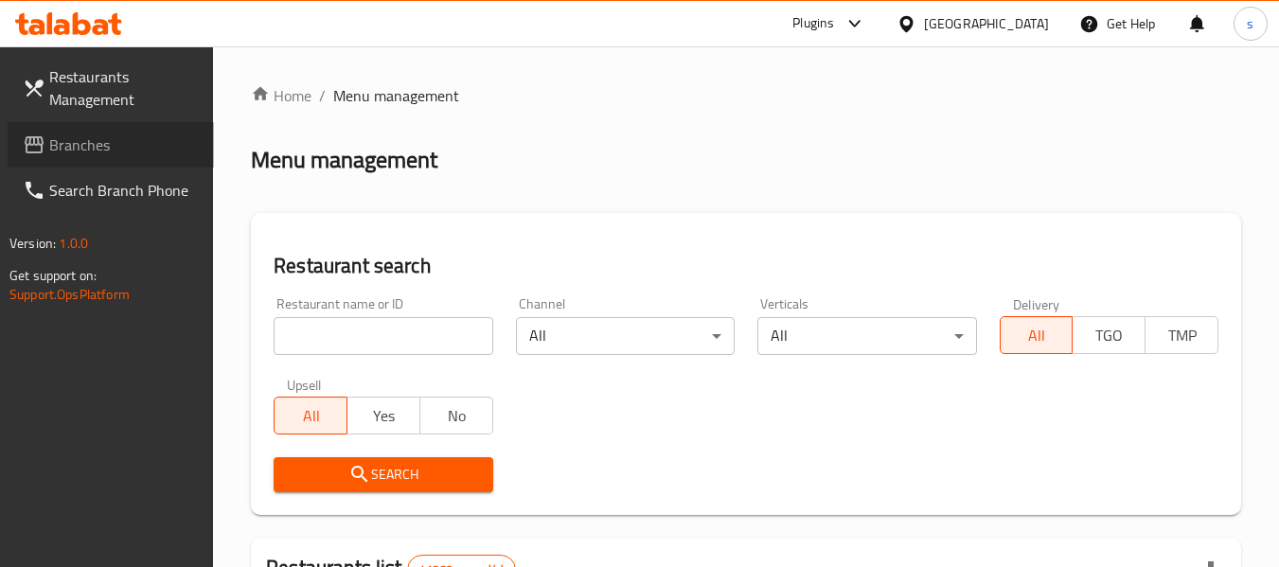
click at [65, 142] on span "Branches" at bounding box center [124, 145] width 150 height 23
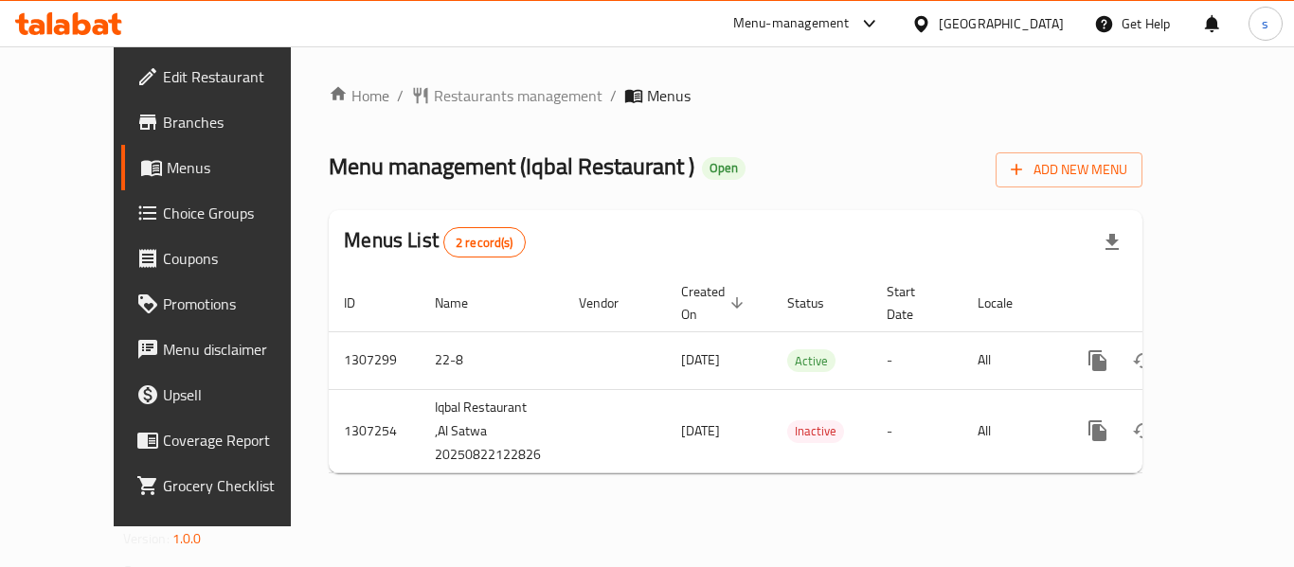
click at [954, 32] on div "[GEOGRAPHIC_DATA]" at bounding box center [1000, 23] width 125 height 21
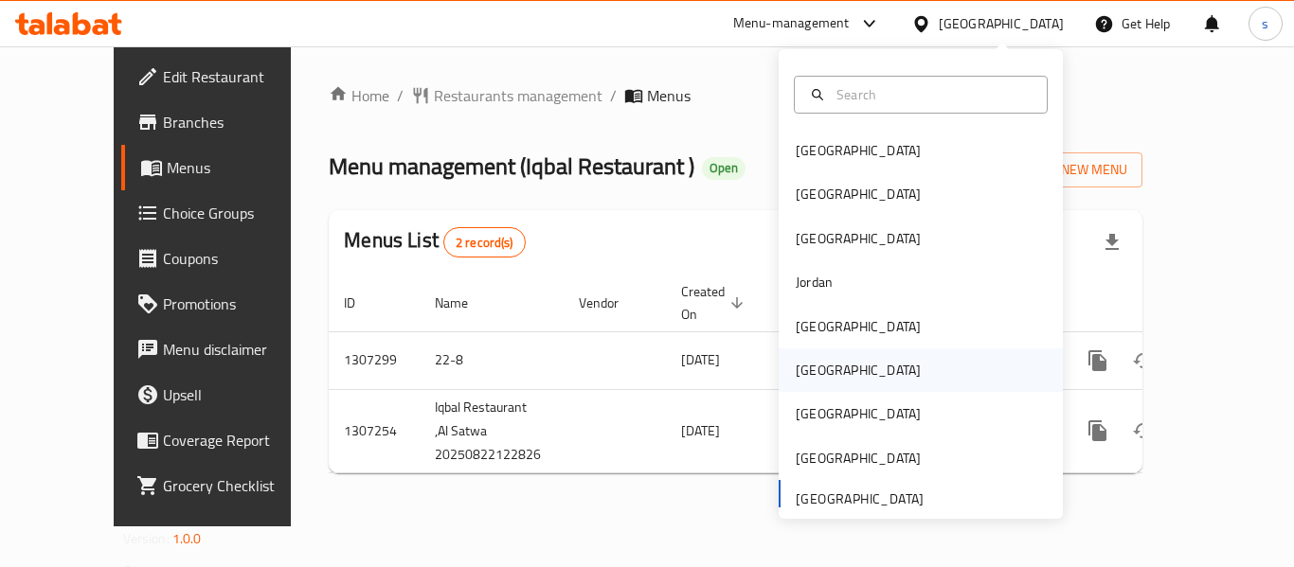
click at [811, 368] on div "[GEOGRAPHIC_DATA]" at bounding box center [857, 370] width 125 height 21
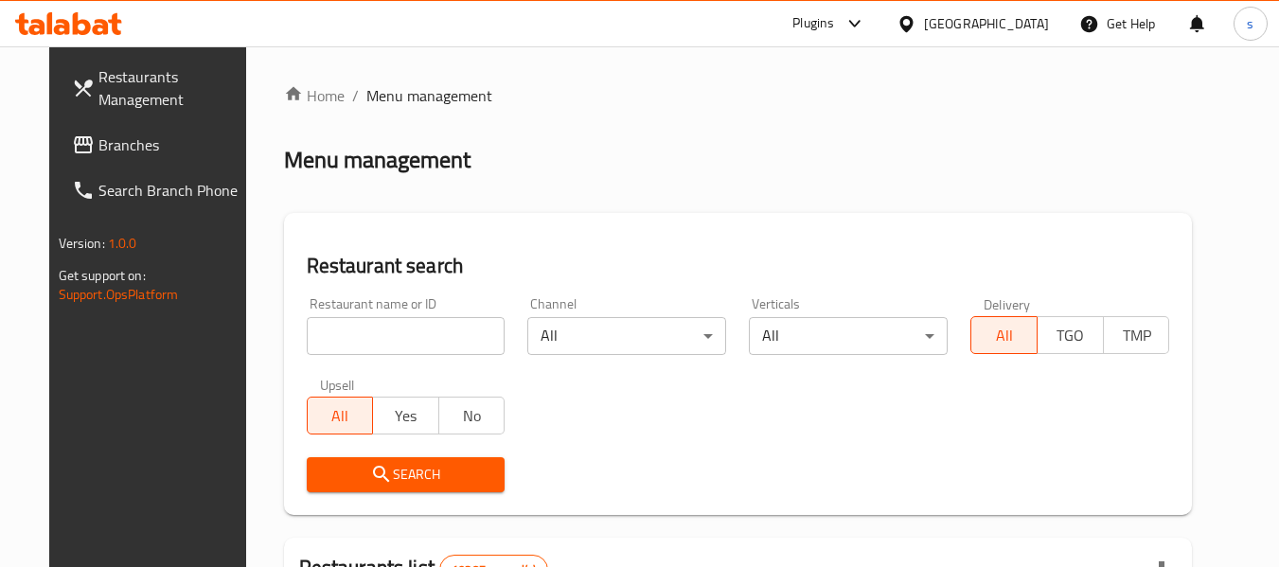
click at [98, 150] on span "Branches" at bounding box center [173, 145] width 150 height 23
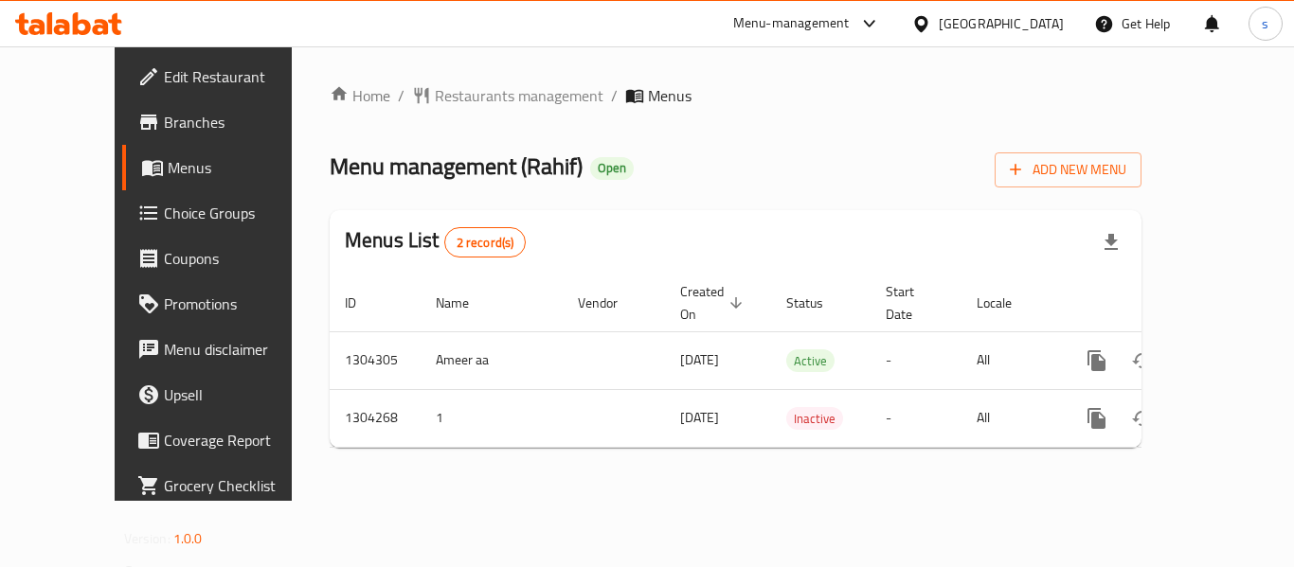
click at [927, 22] on icon at bounding box center [920, 23] width 13 height 16
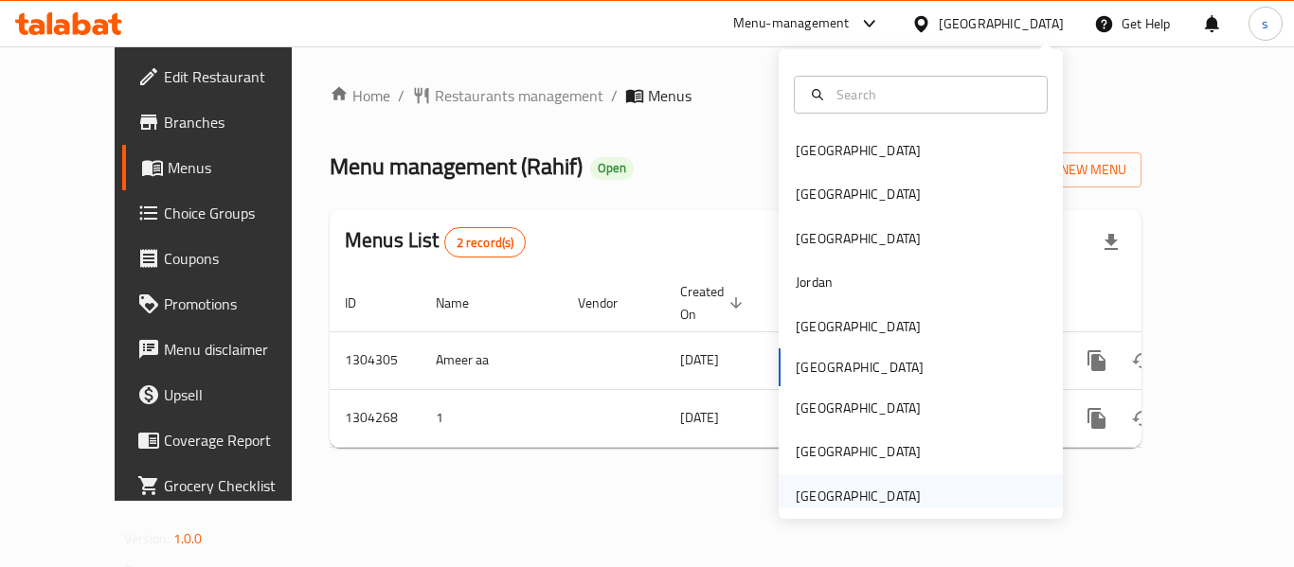
click at [893, 491] on div "[GEOGRAPHIC_DATA]" at bounding box center [857, 496] width 125 height 21
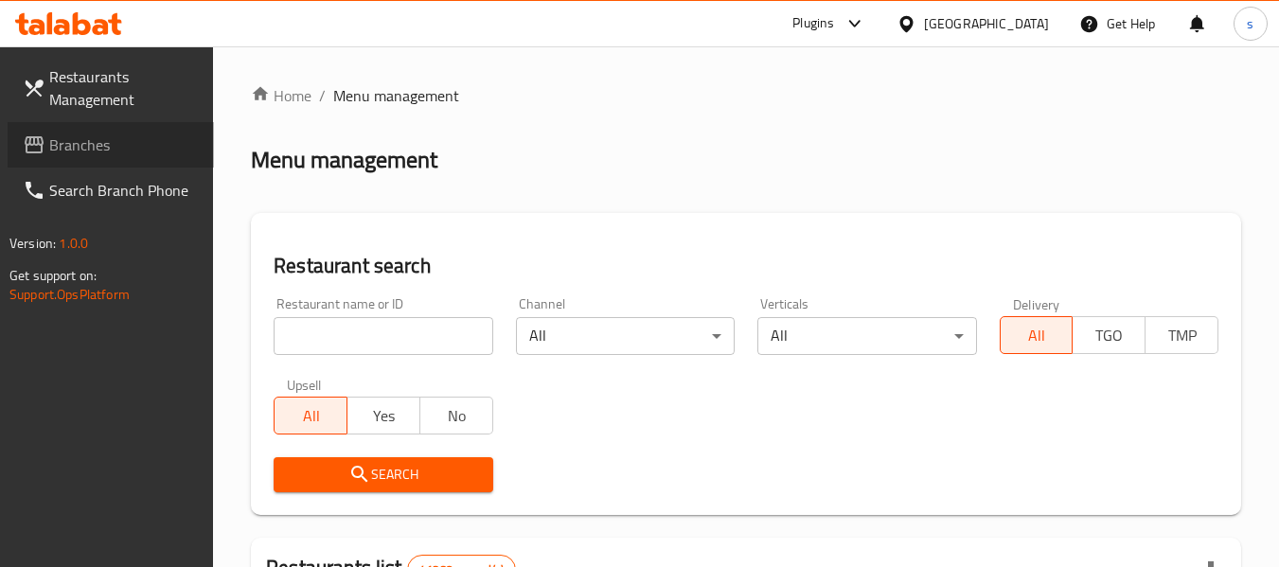
click at [70, 152] on span "Branches" at bounding box center [124, 145] width 150 height 23
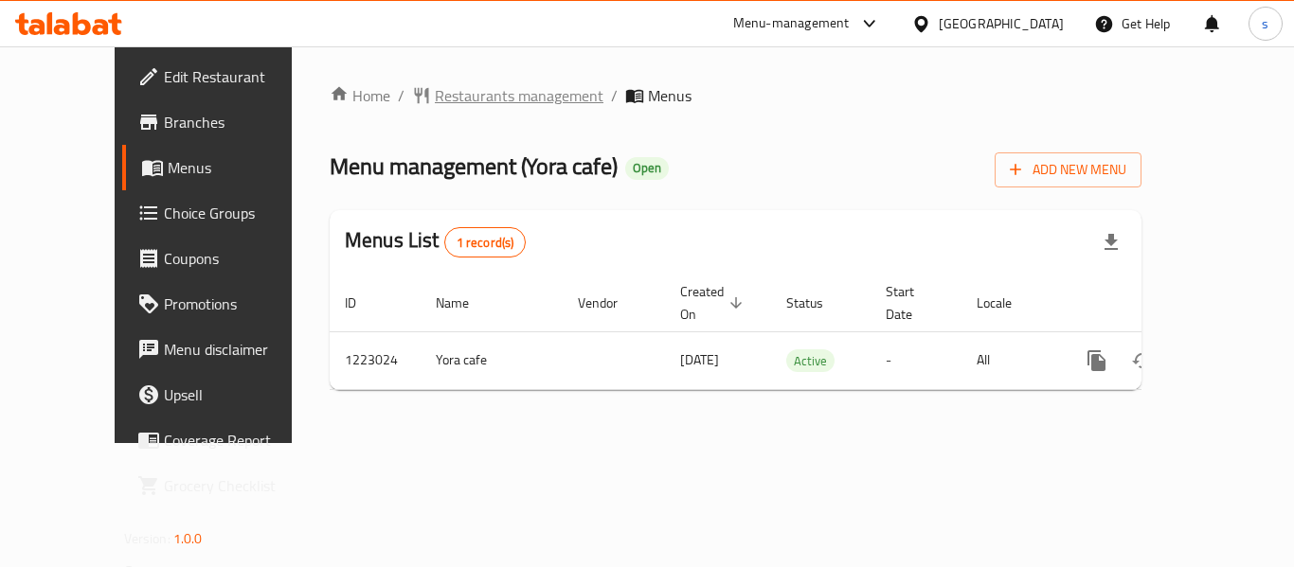
click at [499, 86] on span "Restaurants management" at bounding box center [519, 95] width 169 height 23
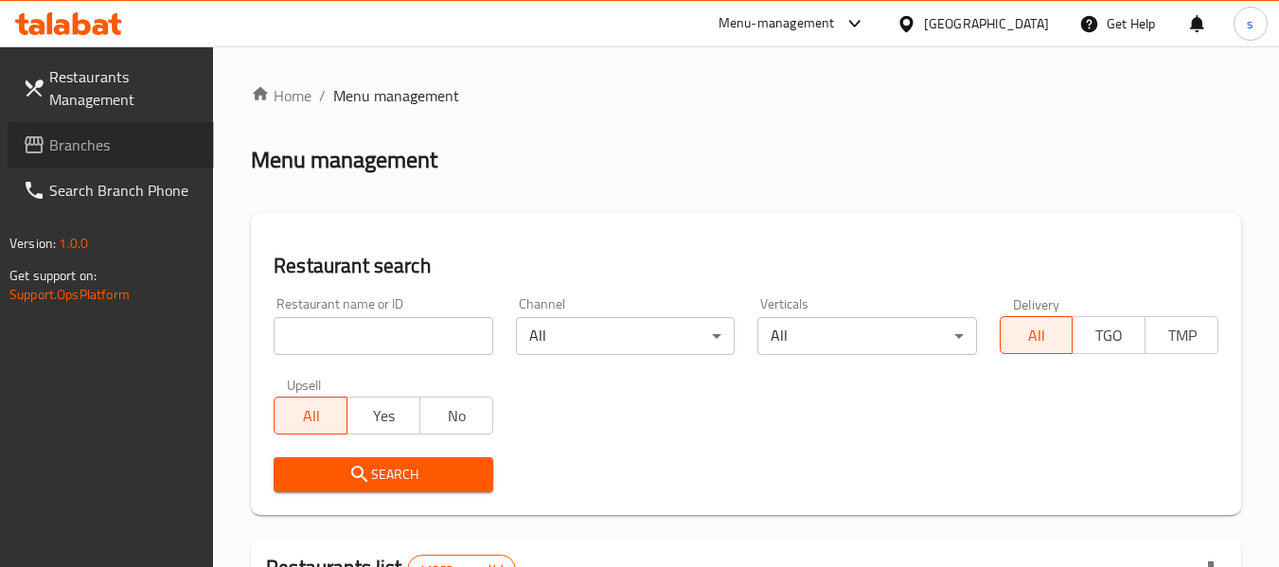
click at [85, 142] on span "Branches" at bounding box center [124, 145] width 150 height 23
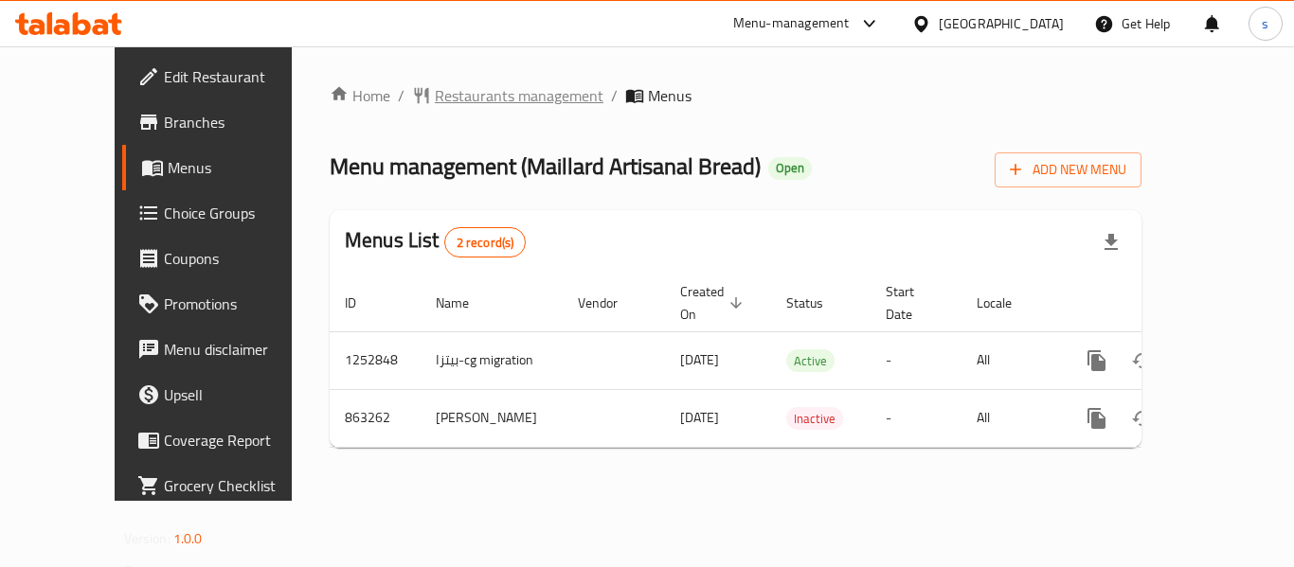
click at [474, 100] on span "Restaurants management" at bounding box center [519, 95] width 169 height 23
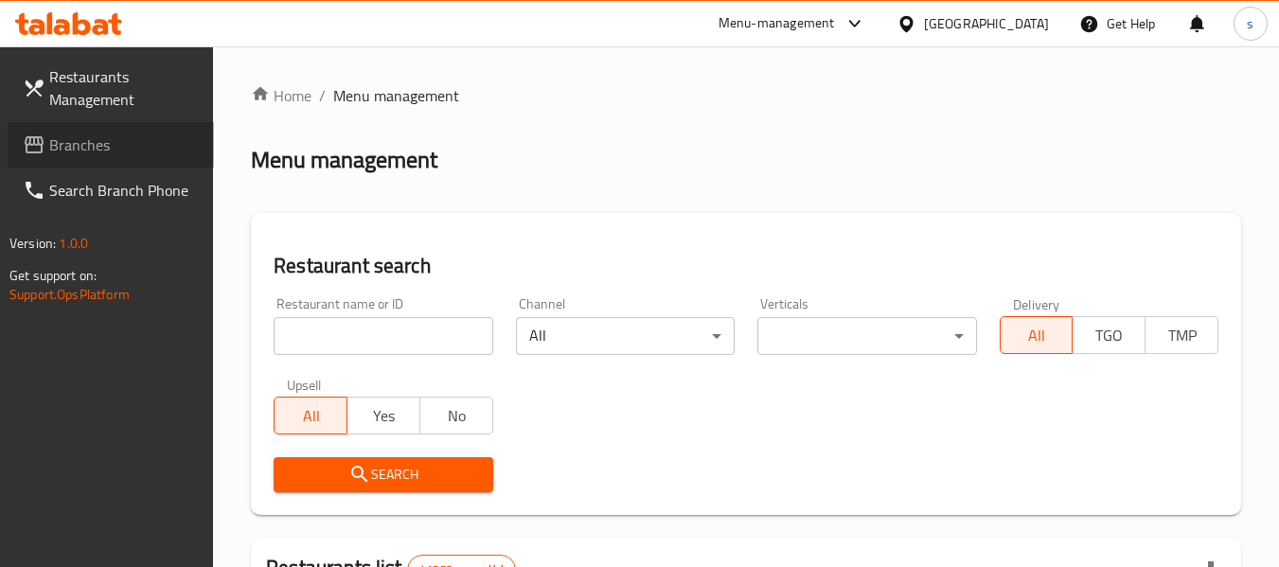
click at [115, 159] on link "Branches" at bounding box center [111, 144] width 206 height 45
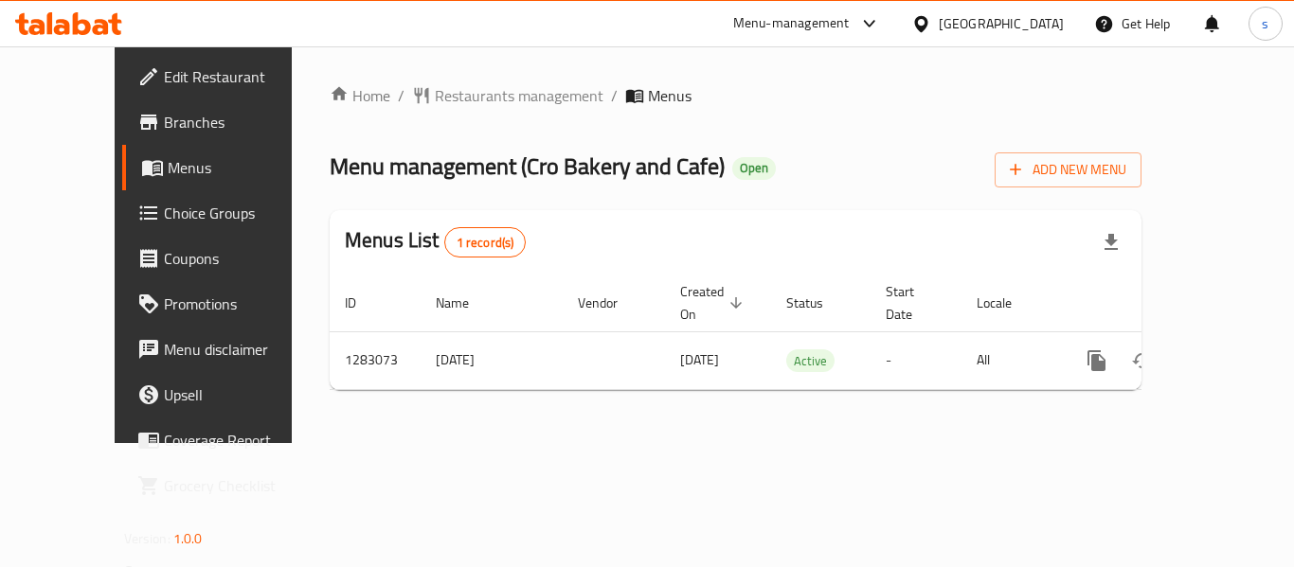
click at [1001, 20] on div "[GEOGRAPHIC_DATA]" at bounding box center [1000, 23] width 125 height 21
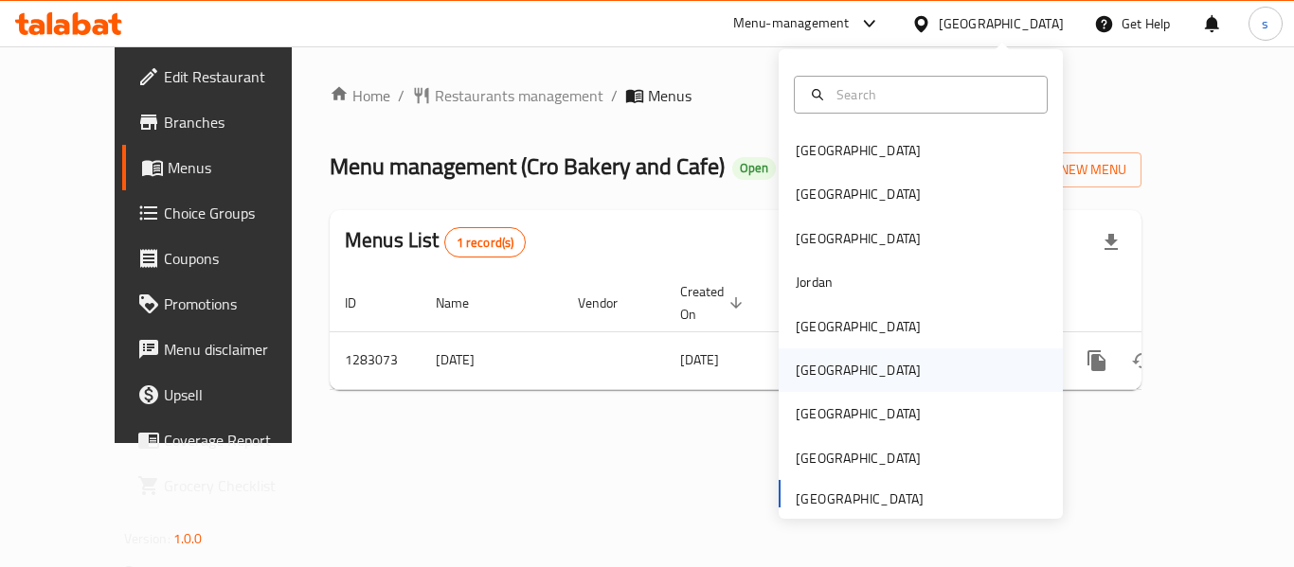
click at [853, 368] on div "[GEOGRAPHIC_DATA]" at bounding box center [920, 370] width 284 height 44
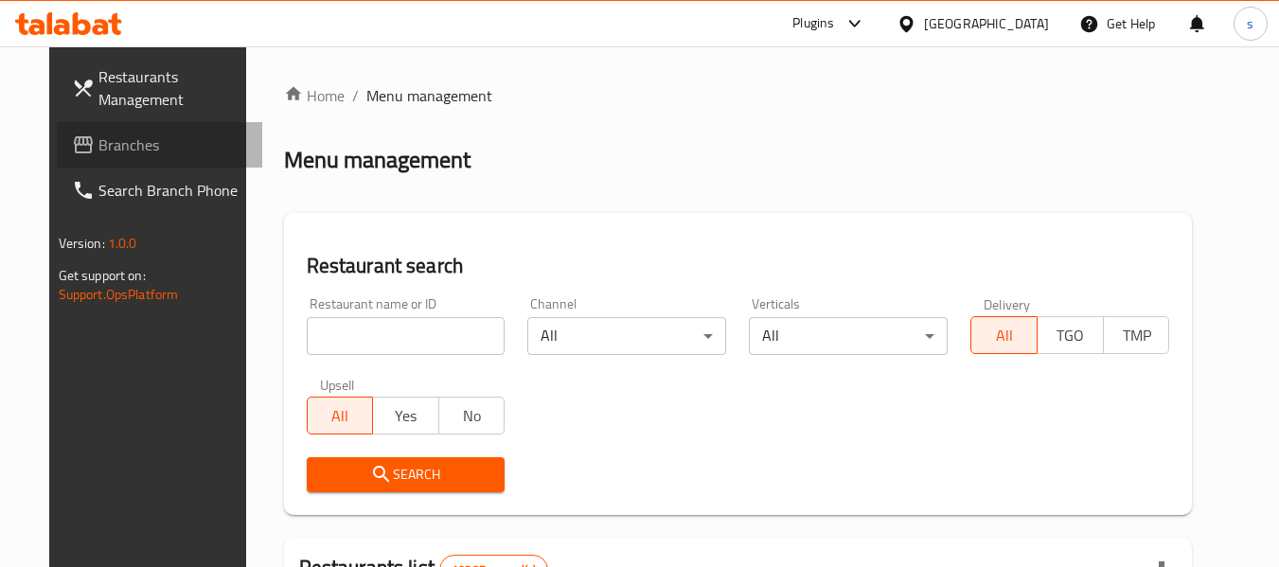
click at [117, 159] on link "Branches" at bounding box center [160, 144] width 206 height 45
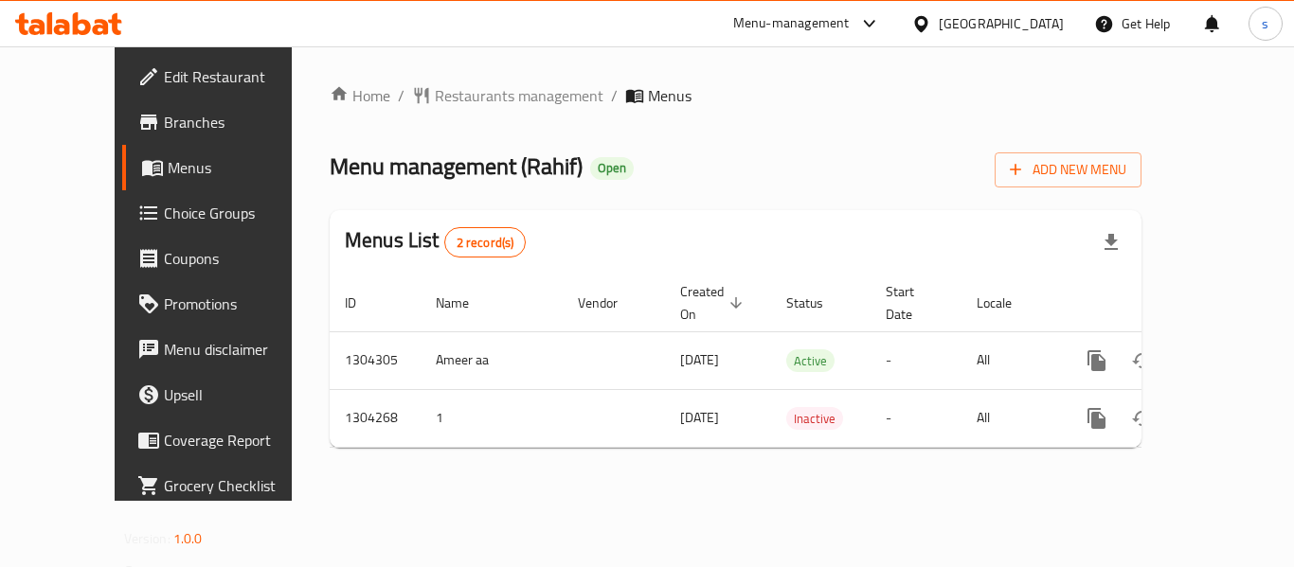
click at [927, 28] on icon at bounding box center [920, 23] width 13 height 16
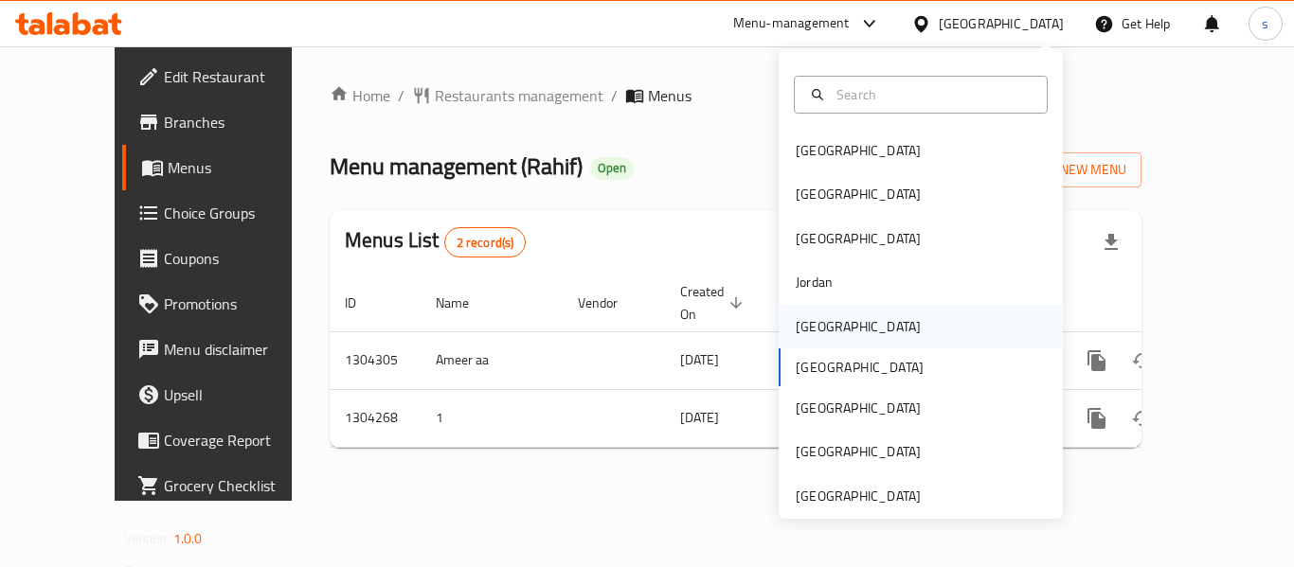
click at [854, 339] on div "[GEOGRAPHIC_DATA]" at bounding box center [920, 327] width 284 height 44
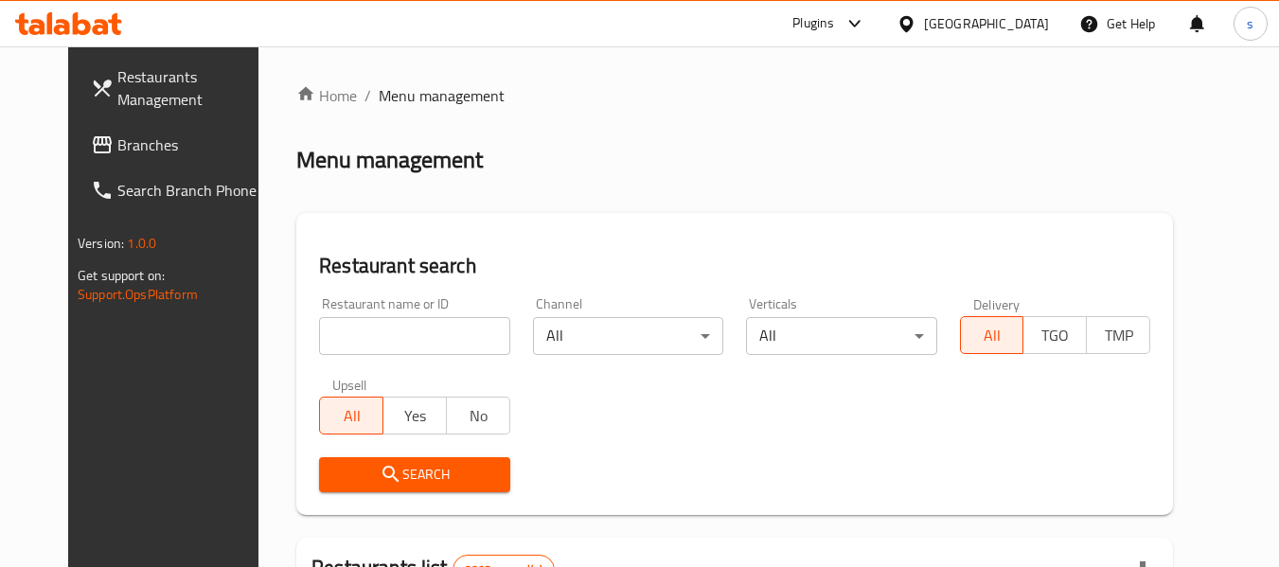
click at [117, 134] on span "Branches" at bounding box center [192, 145] width 150 height 23
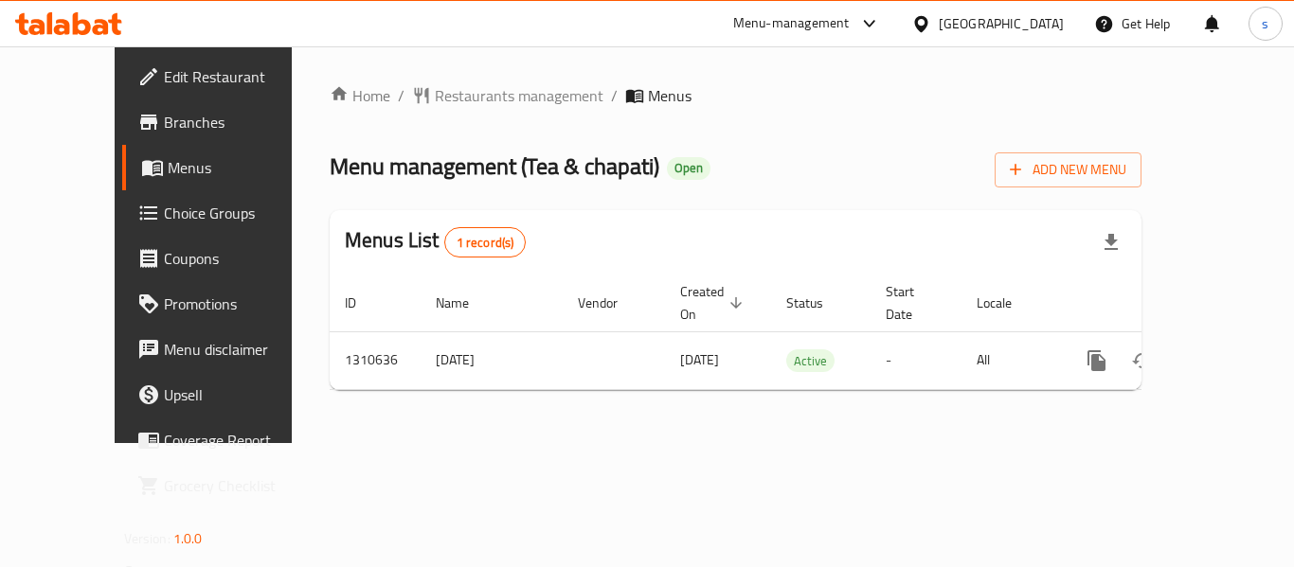
click at [1027, 14] on div "[GEOGRAPHIC_DATA]" at bounding box center [1000, 23] width 125 height 21
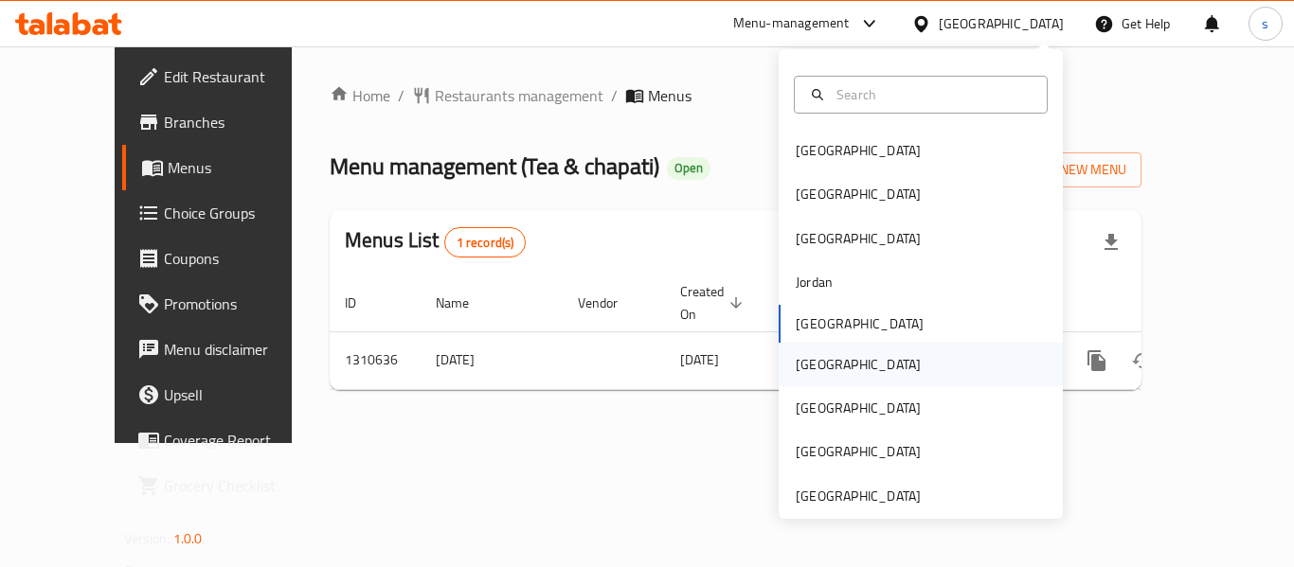
click at [887, 371] on div "[GEOGRAPHIC_DATA]" at bounding box center [920, 365] width 284 height 44
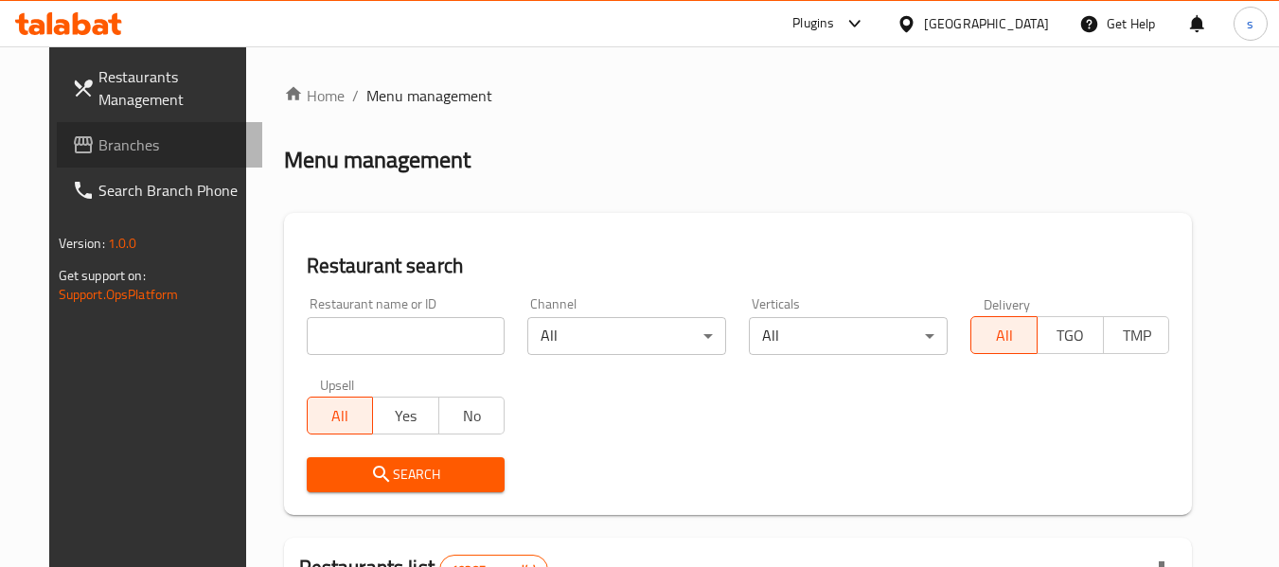
click at [98, 136] on span "Branches" at bounding box center [173, 145] width 150 height 23
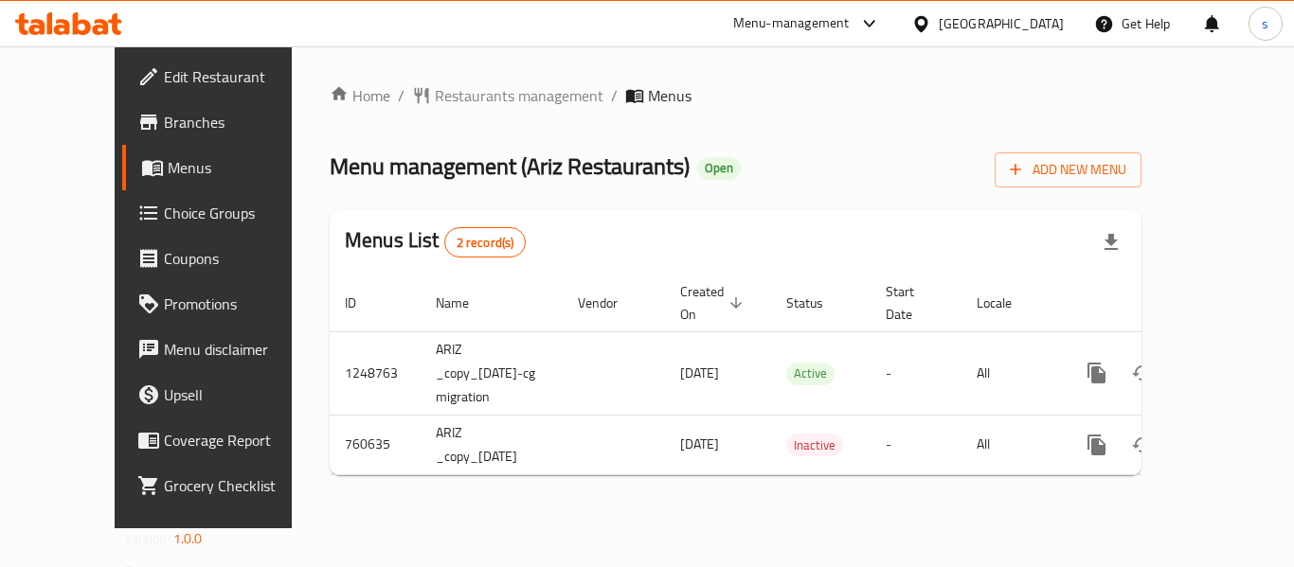
click at [938, 24] on div at bounding box center [924, 23] width 27 height 21
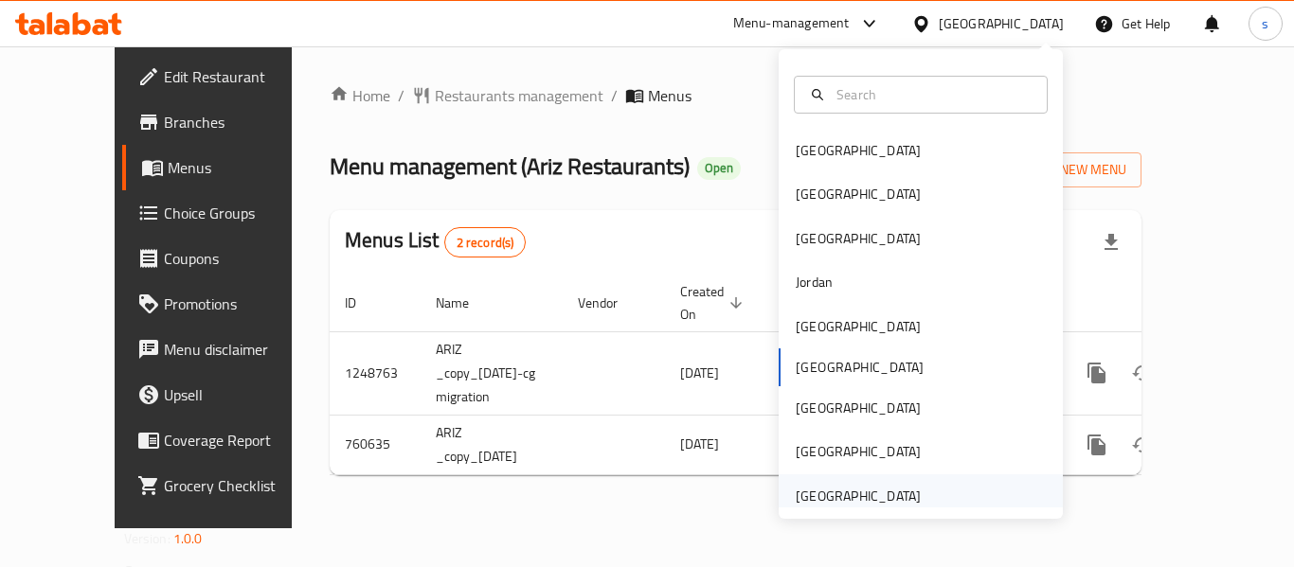
click at [830, 502] on div "[GEOGRAPHIC_DATA]" at bounding box center [857, 496] width 125 height 21
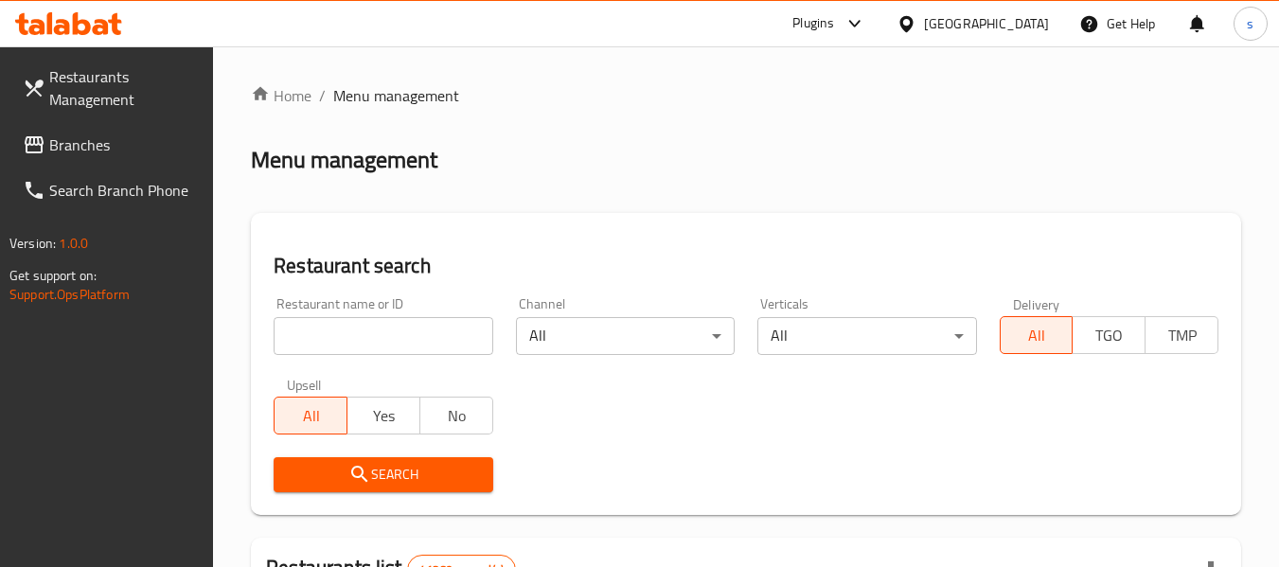
click at [89, 134] on span "Branches" at bounding box center [124, 145] width 150 height 23
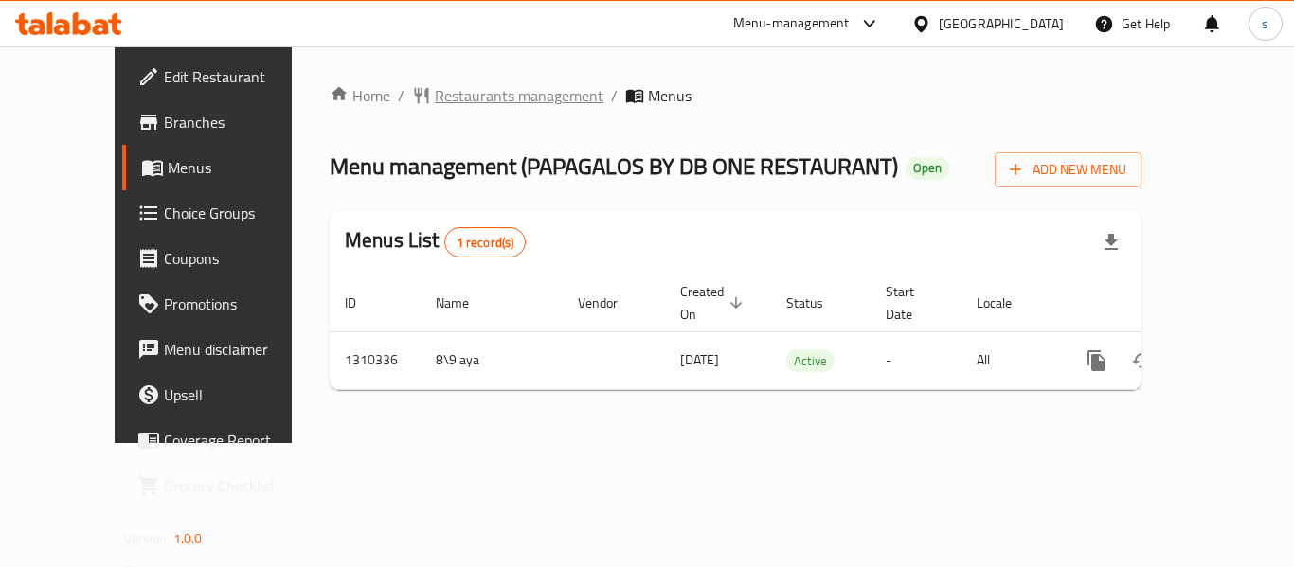
click at [493, 94] on span "Restaurants management" at bounding box center [519, 95] width 169 height 23
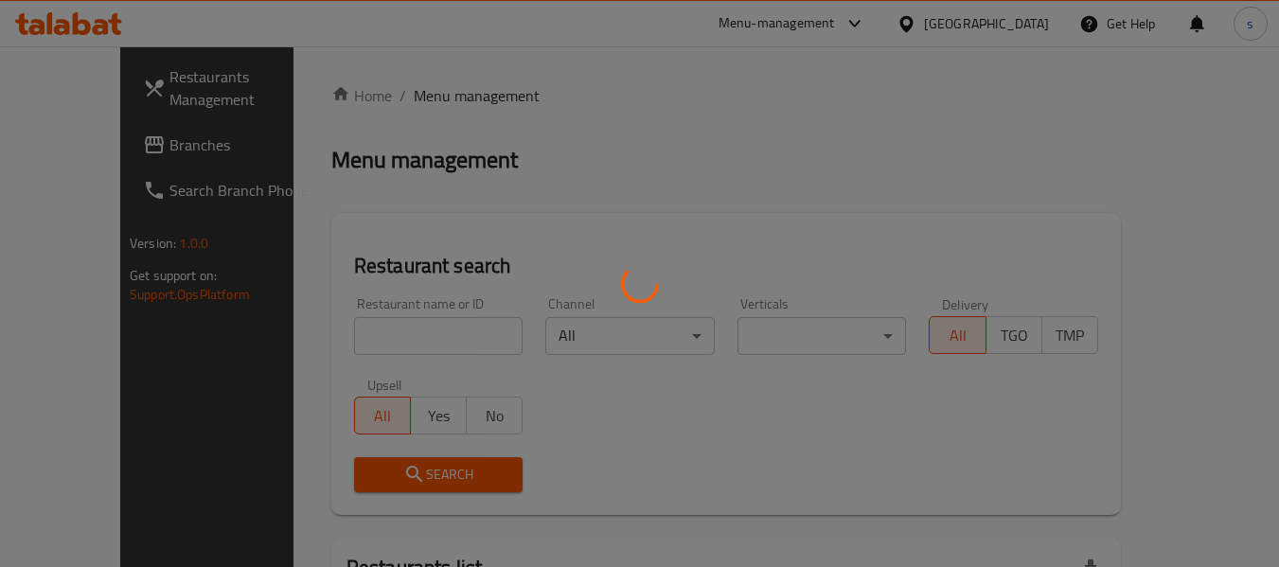
click at [108, 145] on div at bounding box center [639, 283] width 1279 height 567
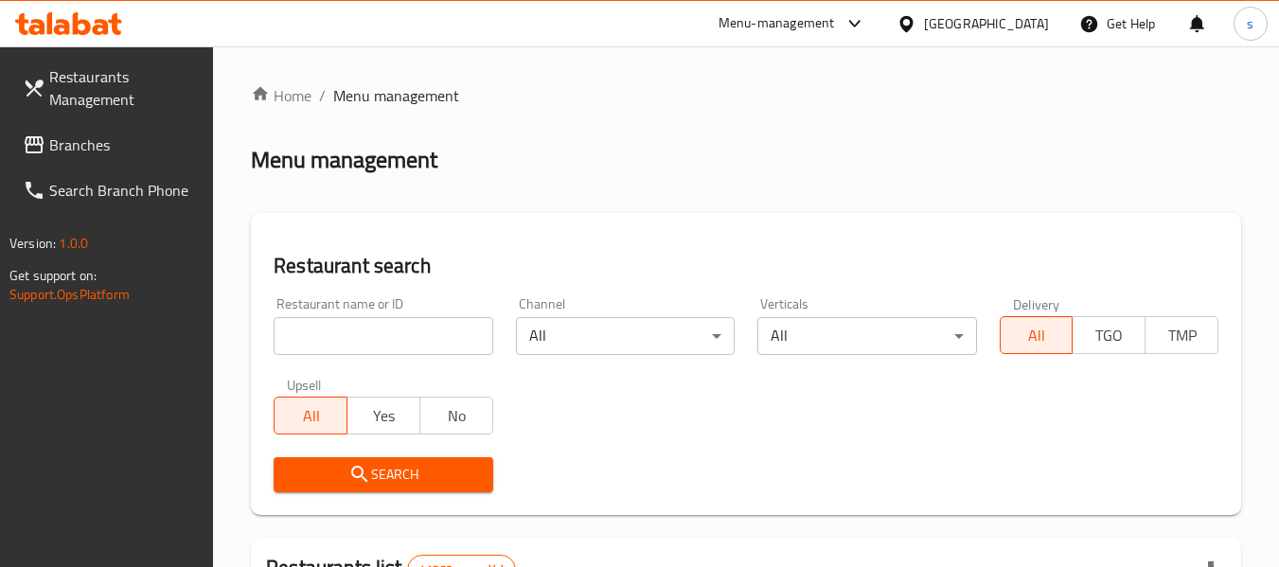
click at [106, 149] on span "Branches" at bounding box center [124, 145] width 150 height 23
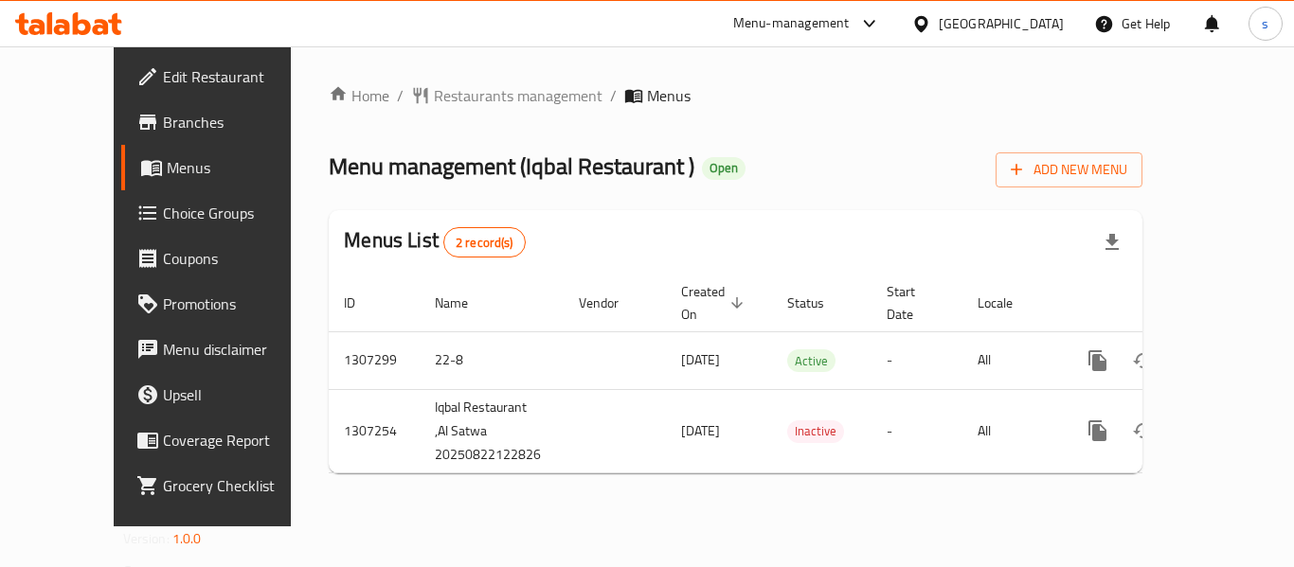
click at [957, 16] on div "[GEOGRAPHIC_DATA]" at bounding box center [1000, 23] width 125 height 21
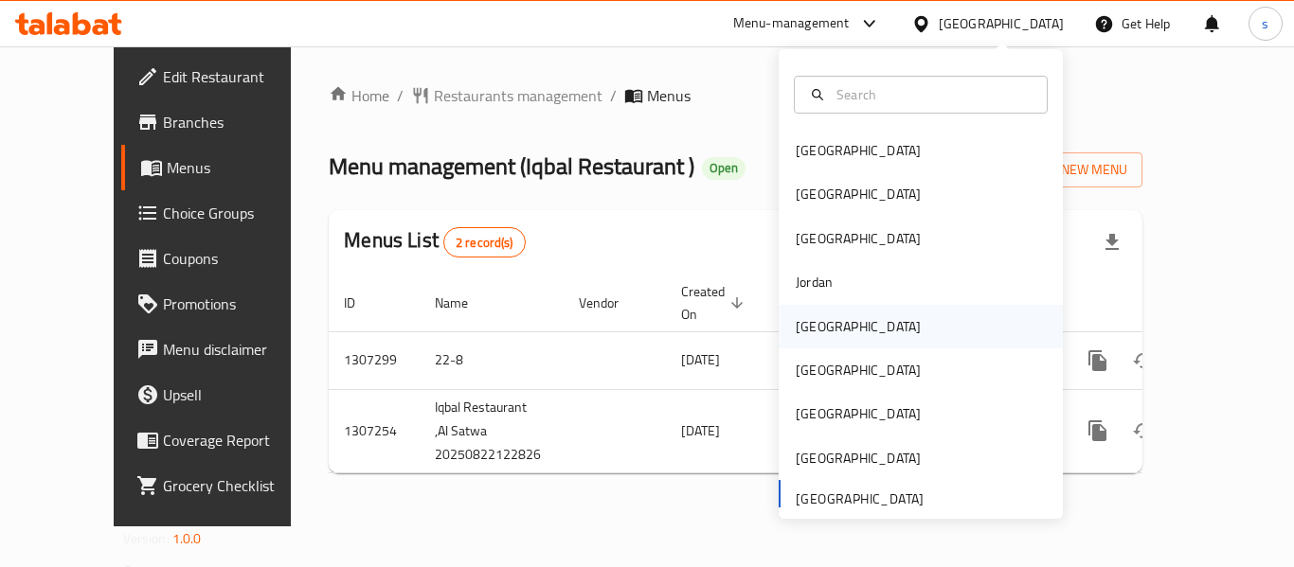
click at [867, 323] on div "[GEOGRAPHIC_DATA]" at bounding box center [920, 327] width 284 height 44
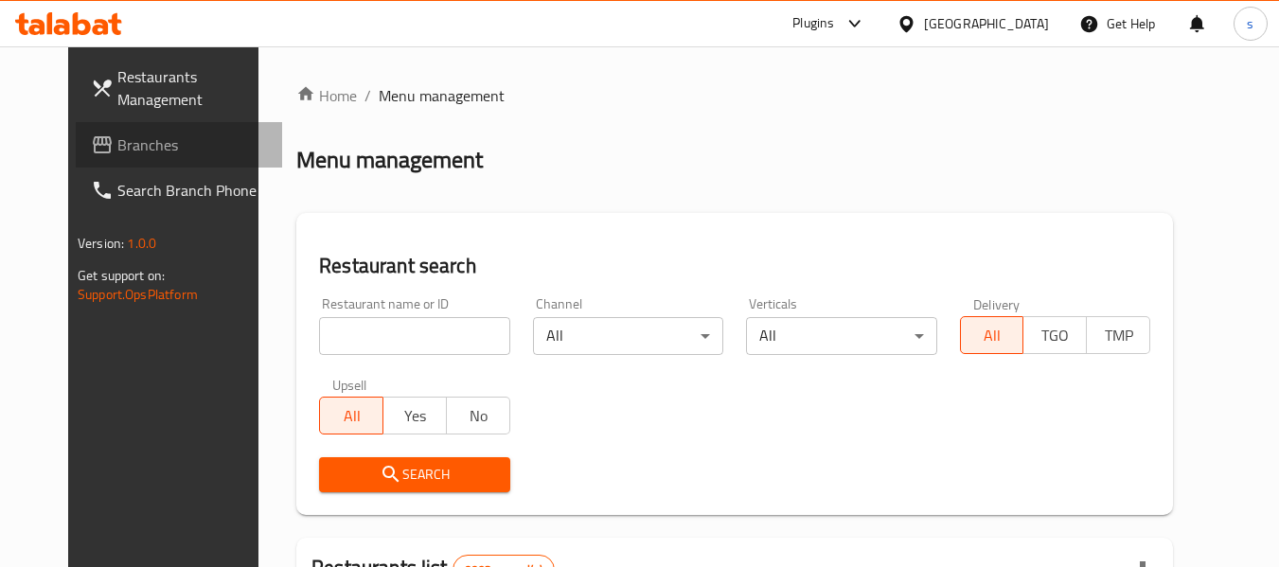
click at [104, 160] on link "Branches" at bounding box center [179, 144] width 206 height 45
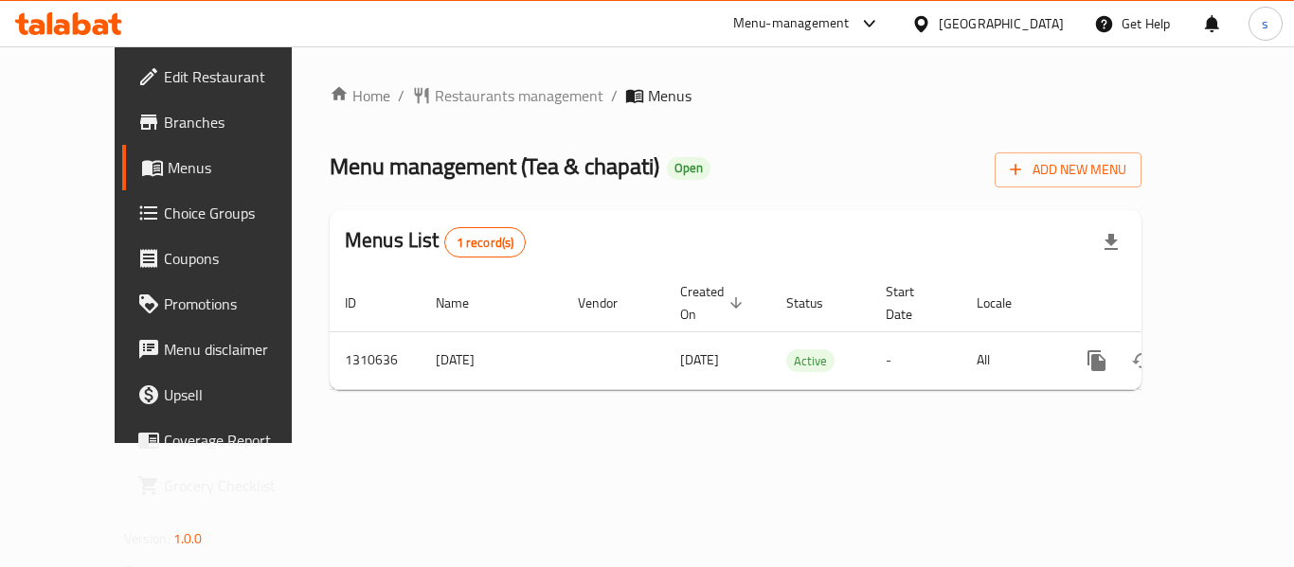
click at [437, 80] on div "Home / Restaurants management / Menus Menu management ( Tea & chapati ) Open Ad…" at bounding box center [735, 244] width 887 height 397
click at [436, 95] on span "Restaurants management" at bounding box center [519, 95] width 169 height 23
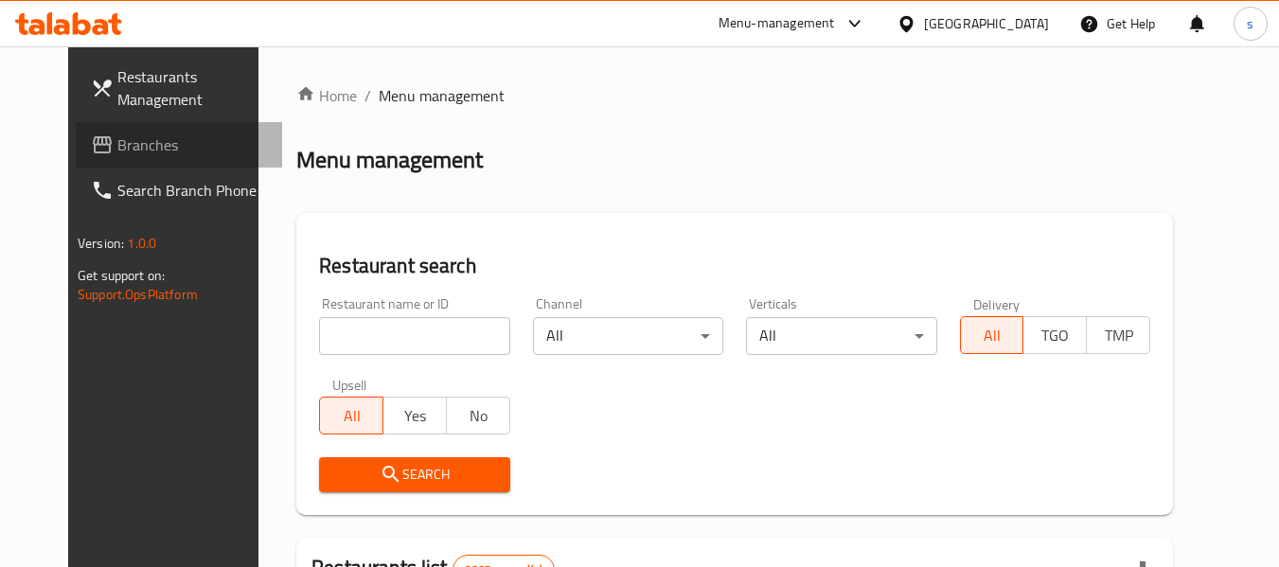
click at [117, 153] on span "Branches" at bounding box center [192, 145] width 150 height 23
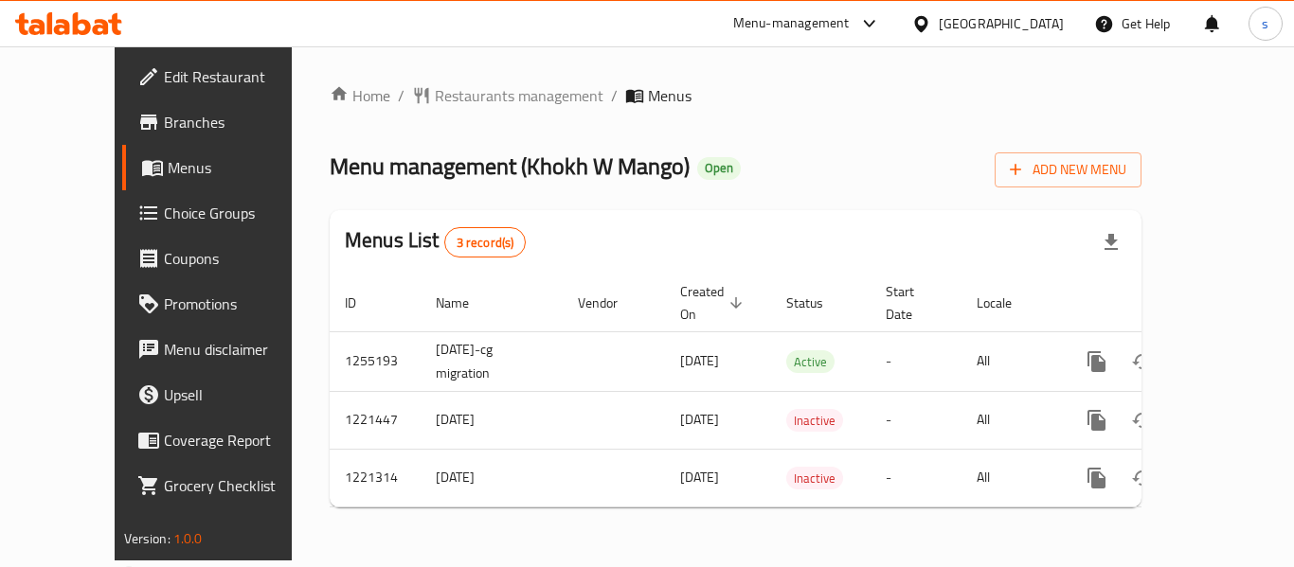
click at [1045, 22] on div "[GEOGRAPHIC_DATA]" at bounding box center [1000, 23] width 125 height 21
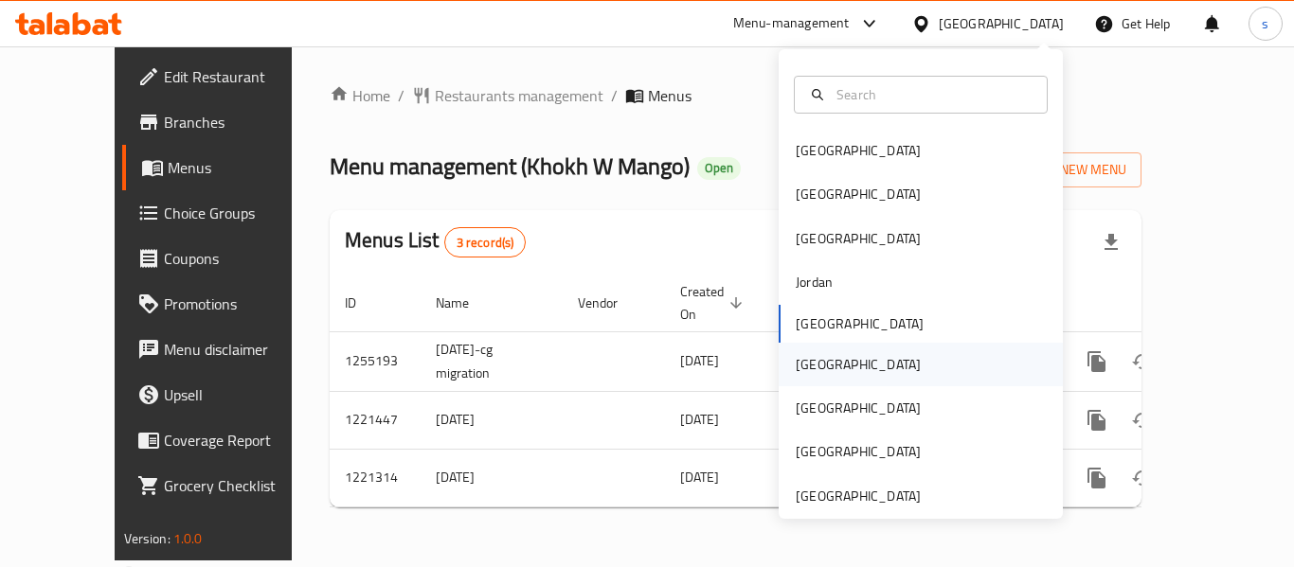
click at [820, 364] on div "[GEOGRAPHIC_DATA]" at bounding box center [857, 365] width 155 height 44
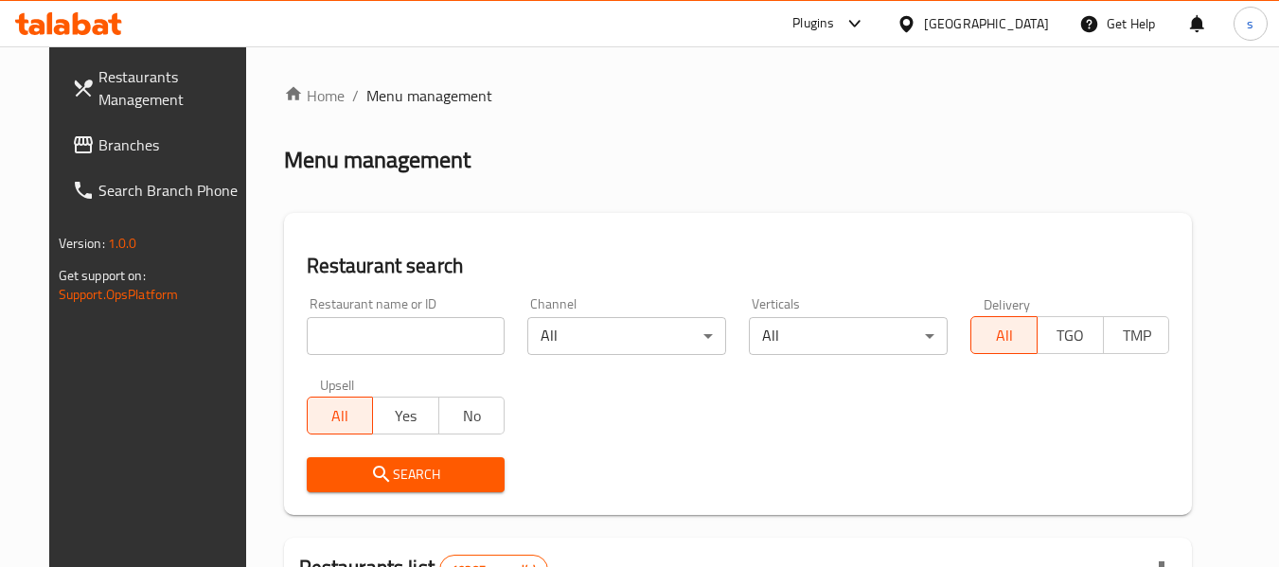
click at [118, 140] on span "Branches" at bounding box center [173, 145] width 150 height 23
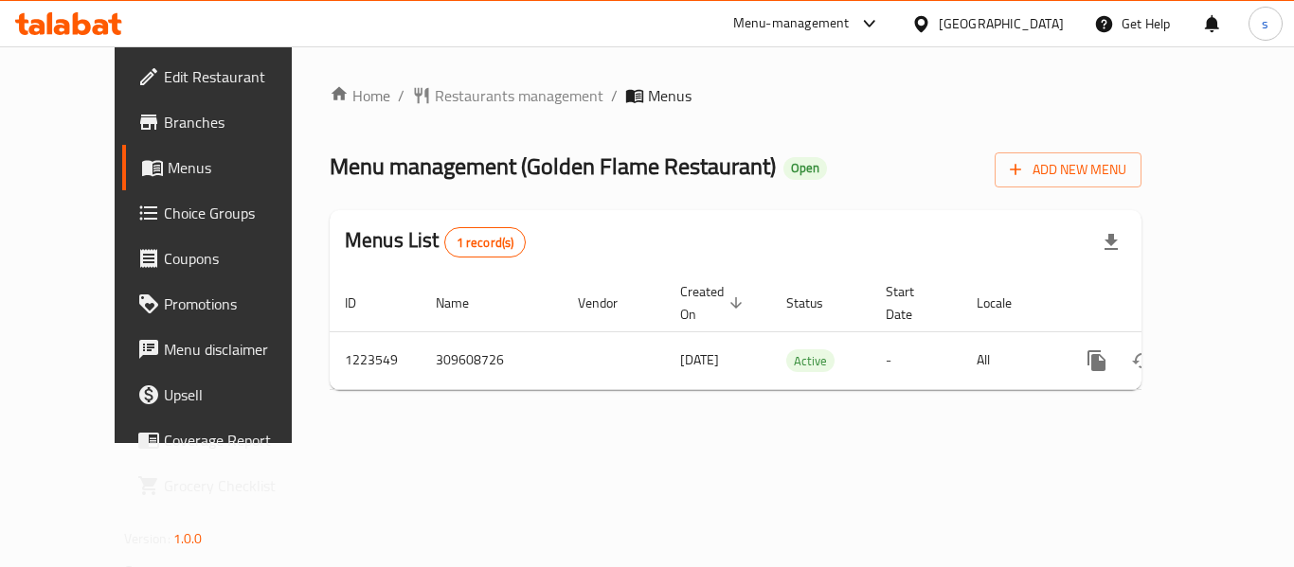
click at [938, 25] on div at bounding box center [924, 23] width 27 height 21
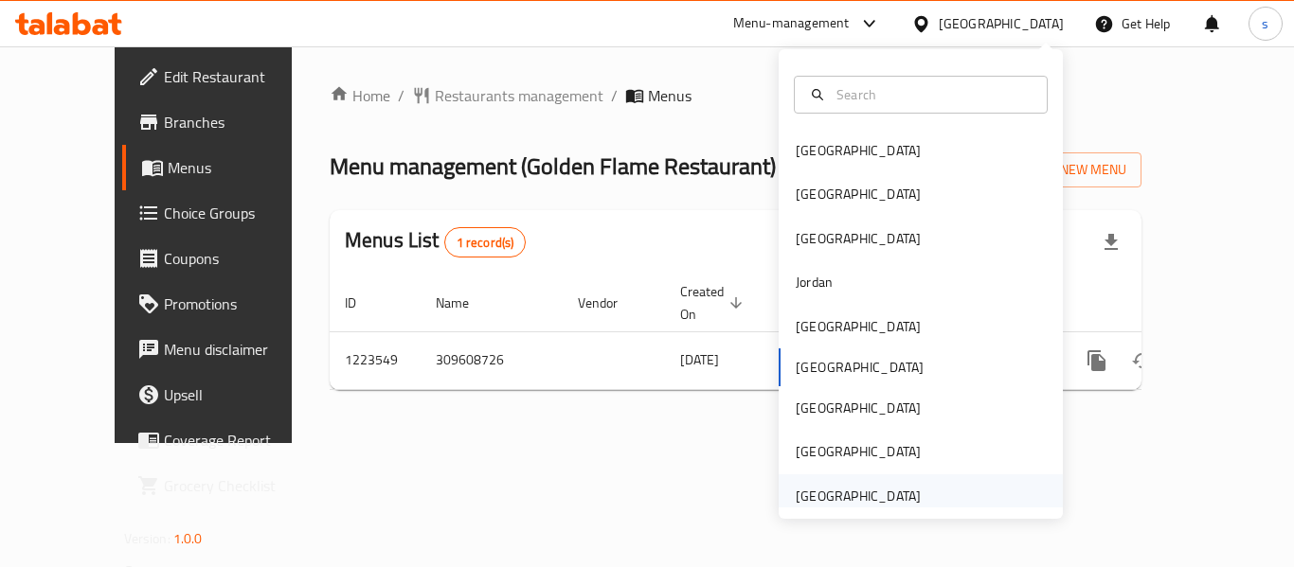
click at [828, 489] on div "[GEOGRAPHIC_DATA]" at bounding box center [857, 496] width 125 height 21
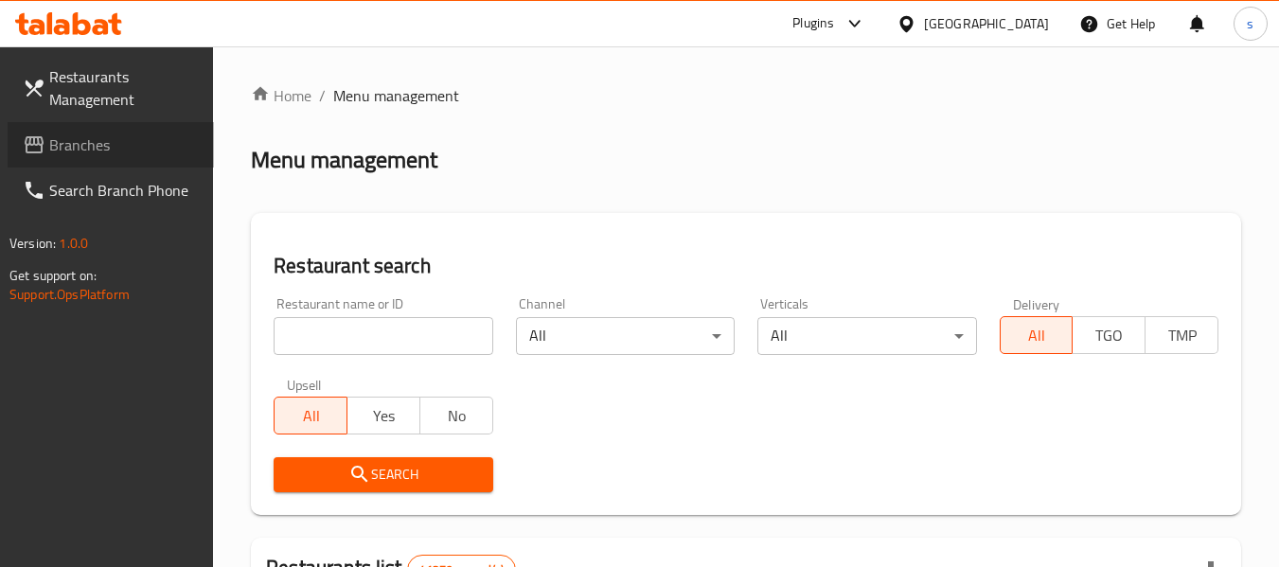
click at [104, 156] on span "Branches" at bounding box center [124, 145] width 150 height 23
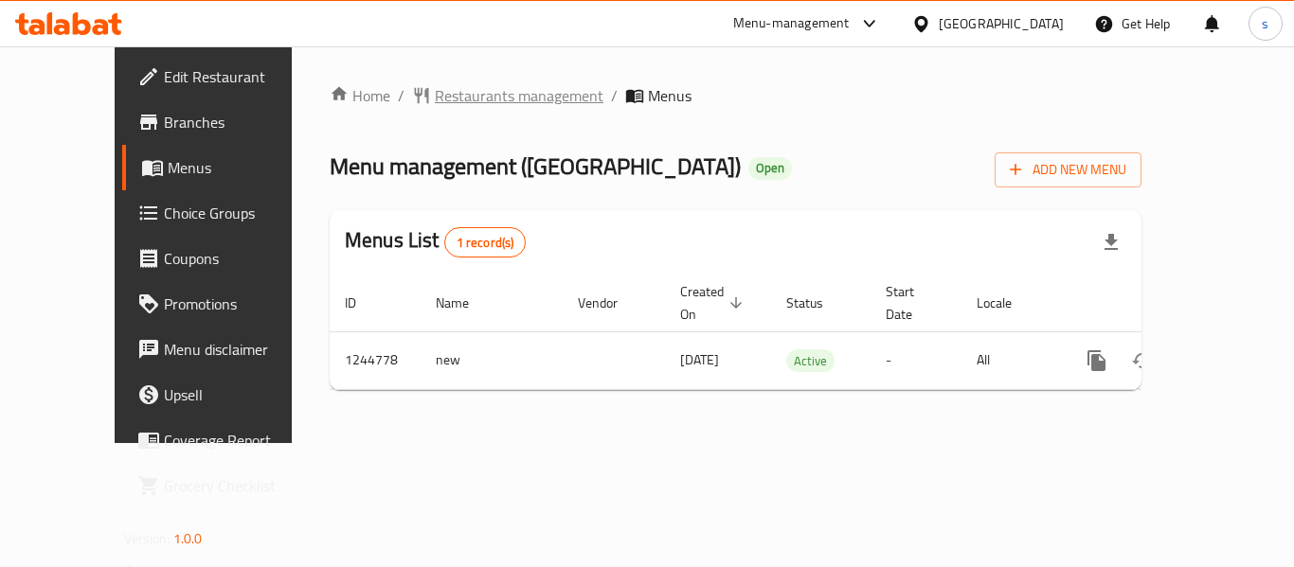
click at [435, 103] on span "Restaurants management" at bounding box center [519, 95] width 169 height 23
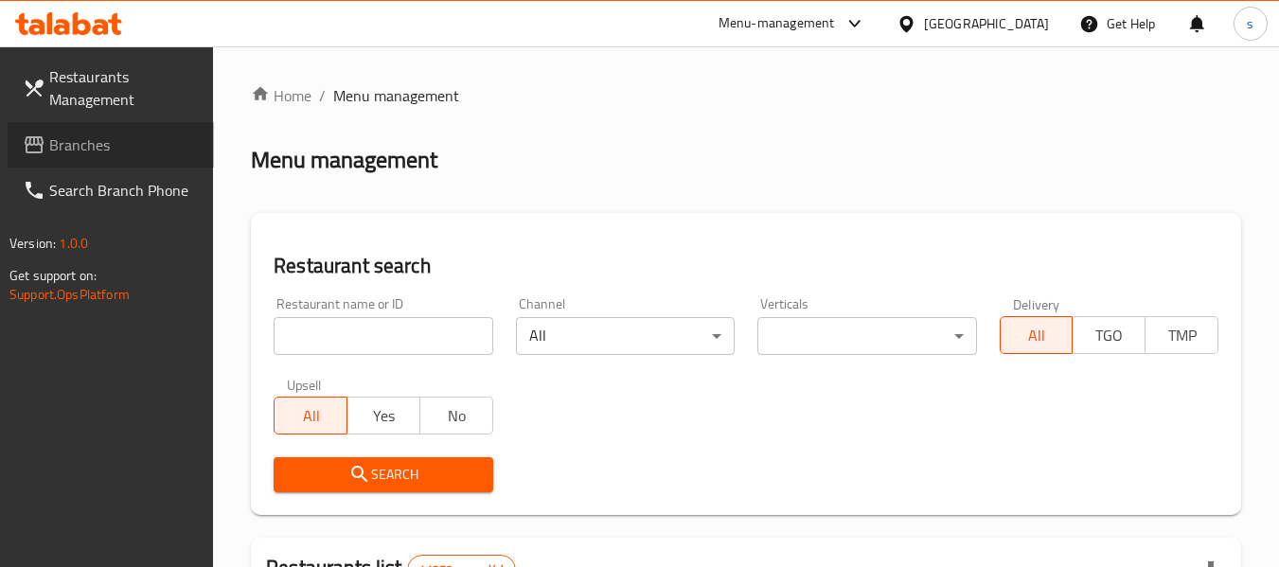
click at [145, 156] on link "Branches" at bounding box center [111, 144] width 206 height 45
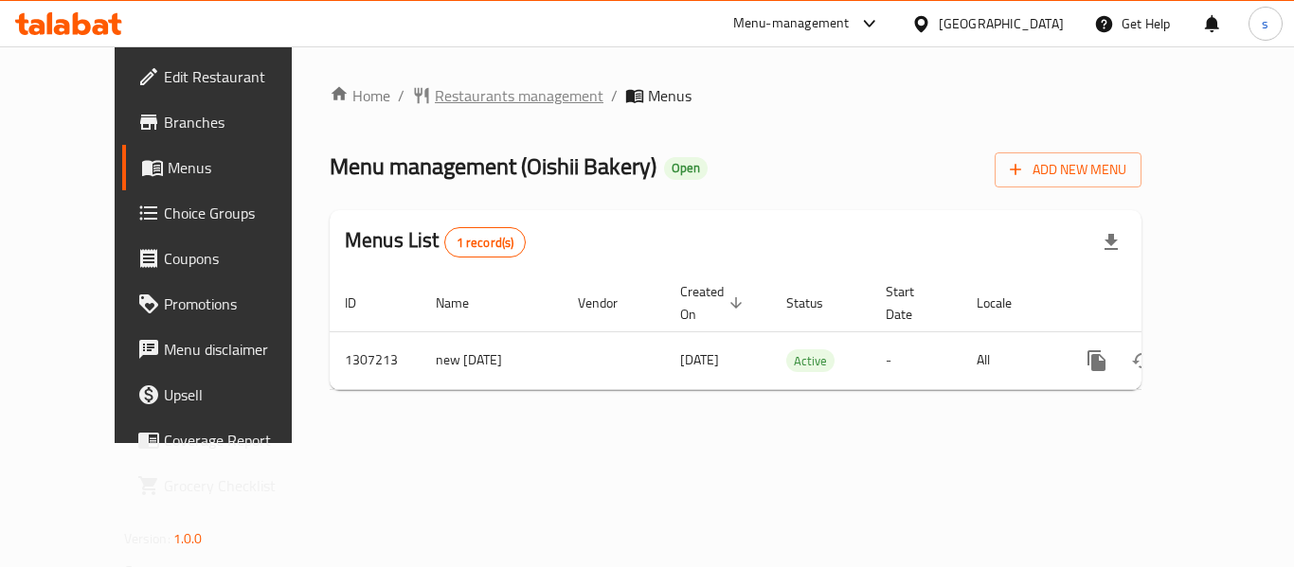
click at [444, 87] on span "Restaurants management" at bounding box center [519, 95] width 169 height 23
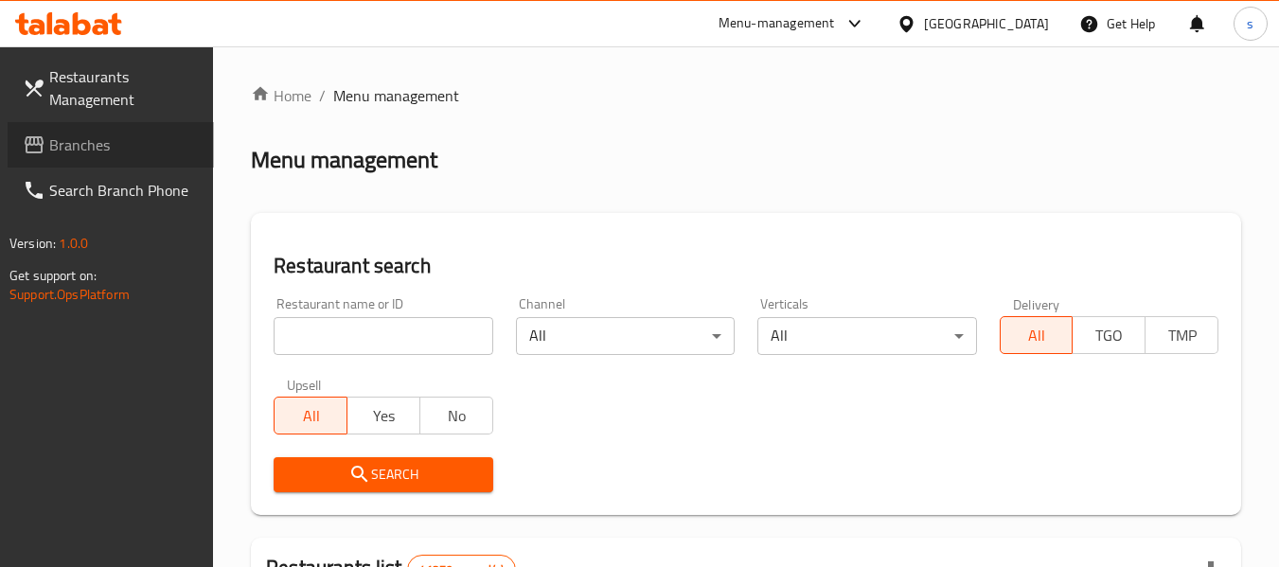
click at [143, 141] on span "Branches" at bounding box center [124, 145] width 150 height 23
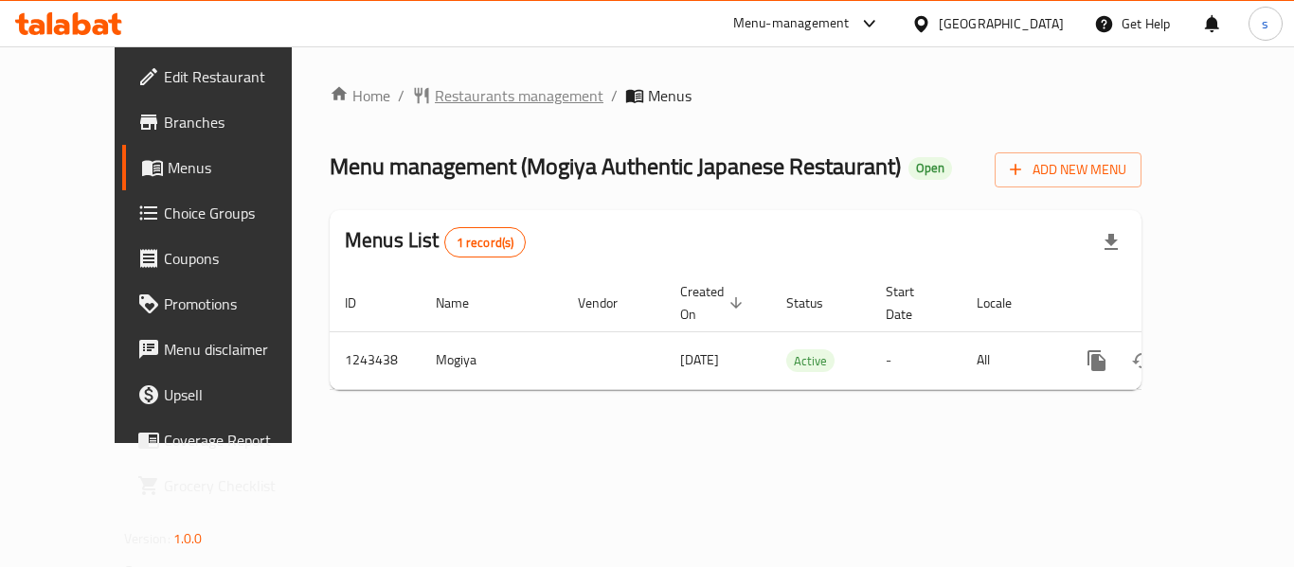
click at [456, 89] on span "Restaurants management" at bounding box center [519, 95] width 169 height 23
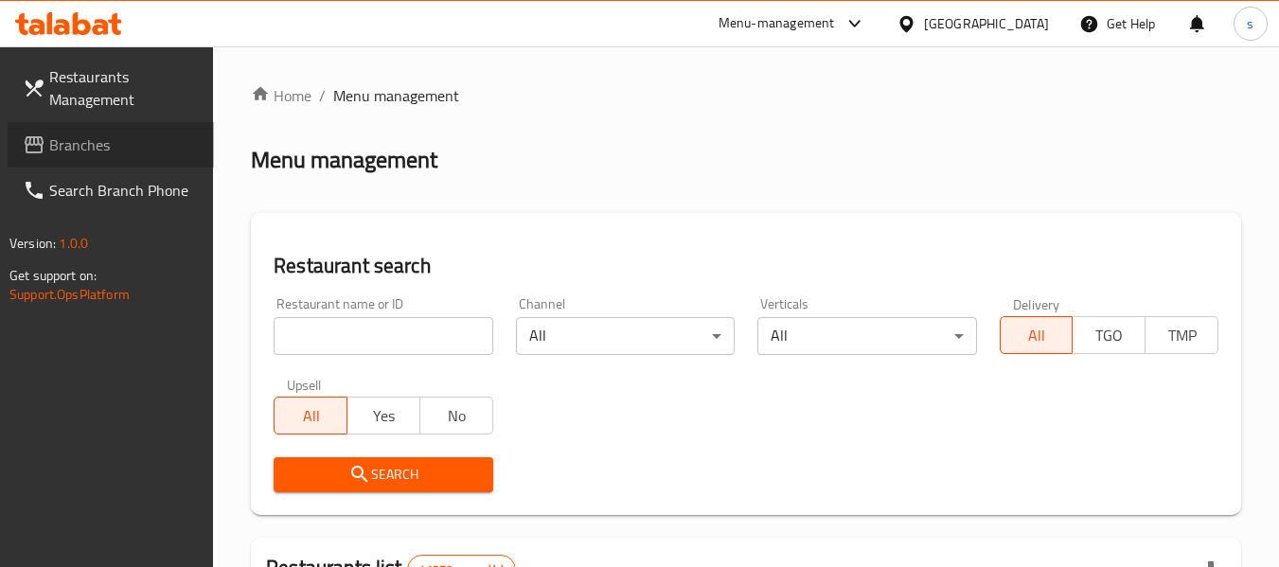
click at [132, 157] on link "Branches" at bounding box center [111, 144] width 206 height 45
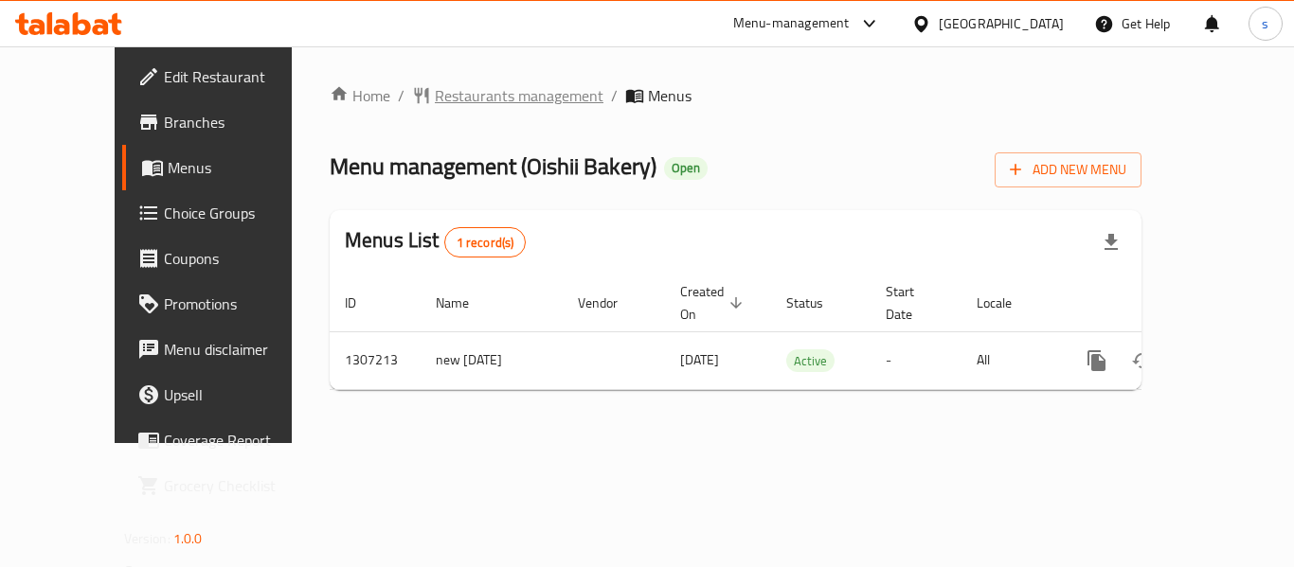
click at [435, 84] on span "Restaurants management" at bounding box center [519, 95] width 169 height 23
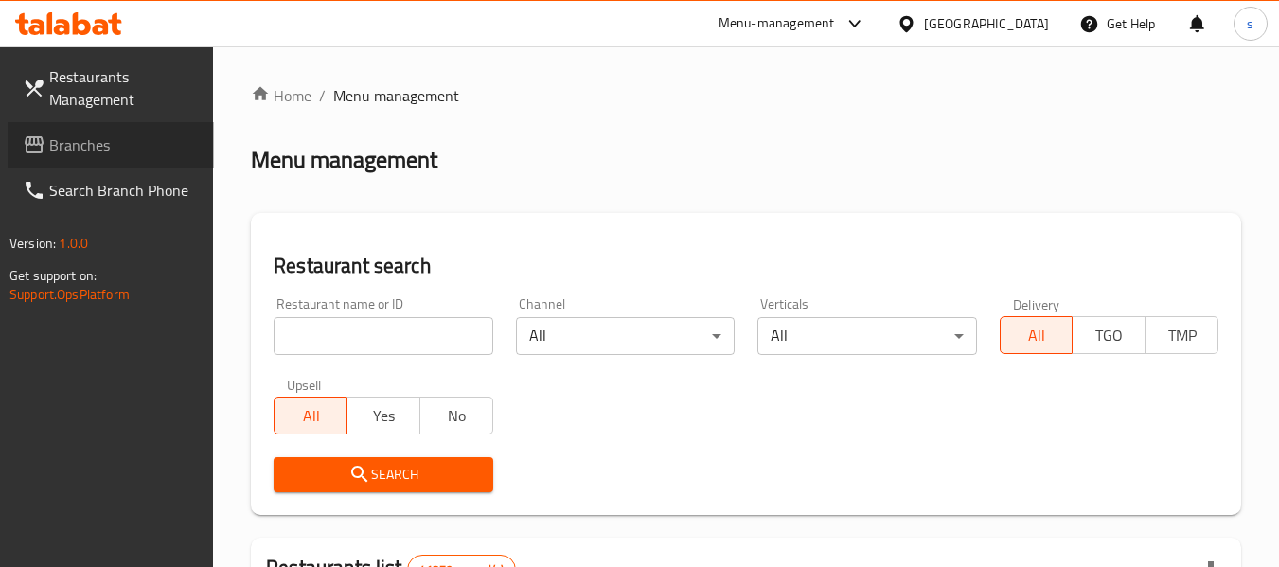
click at [109, 147] on span "Branches" at bounding box center [124, 145] width 150 height 23
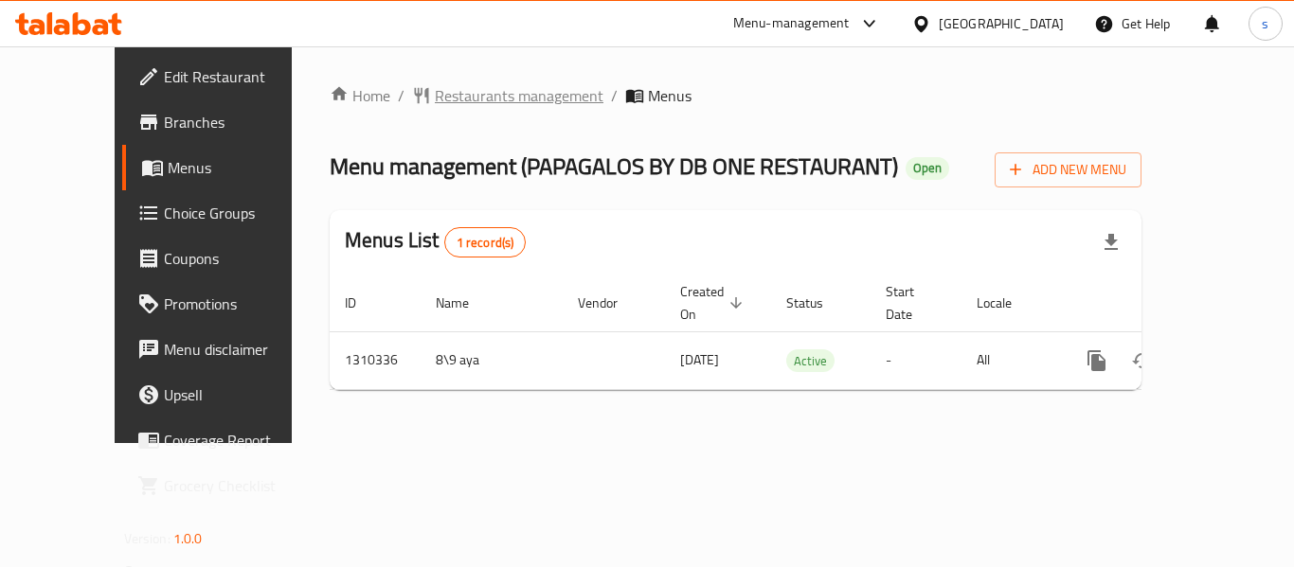
click at [489, 93] on span "Restaurants management" at bounding box center [519, 95] width 169 height 23
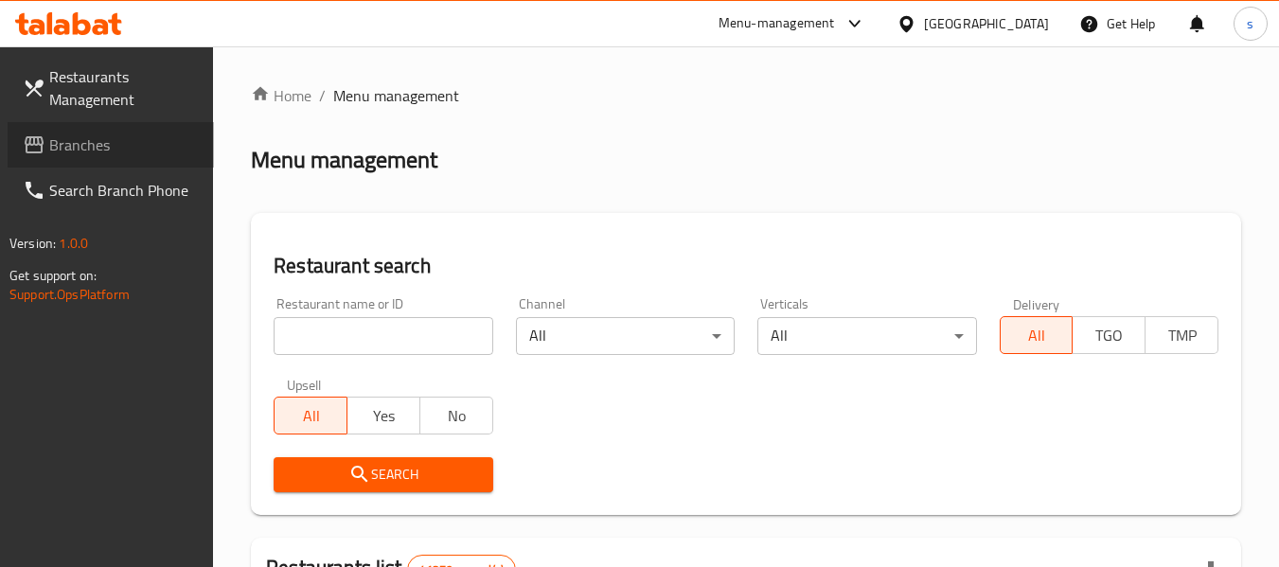
click at [86, 144] on span "Branches" at bounding box center [124, 145] width 150 height 23
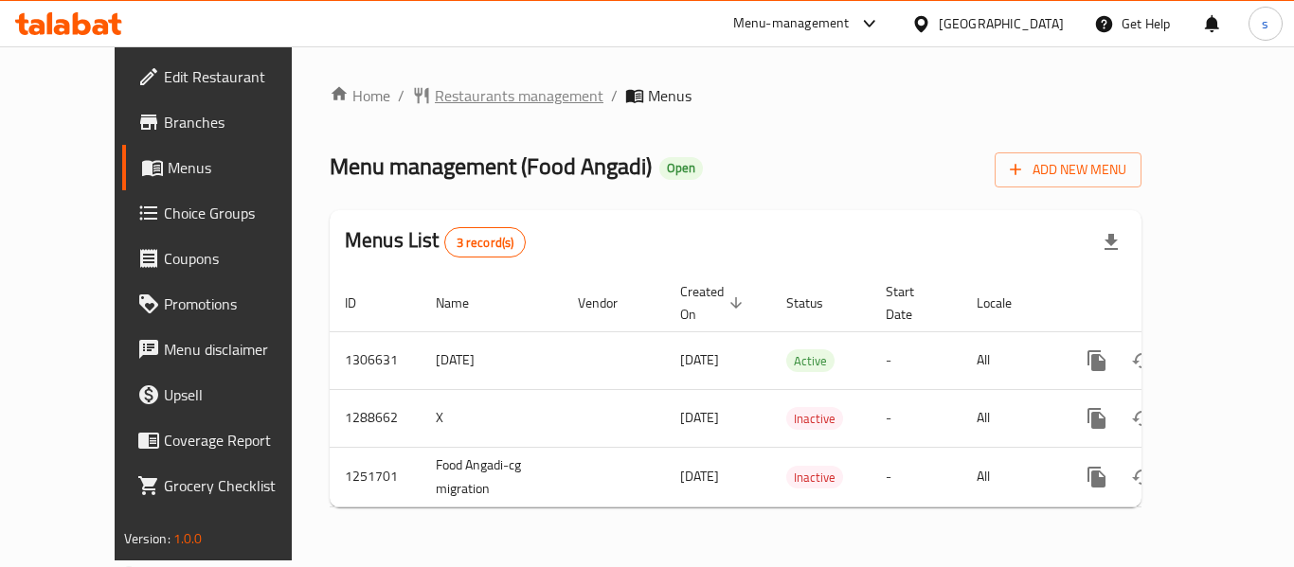
click at [455, 93] on span "Restaurants management" at bounding box center [519, 95] width 169 height 23
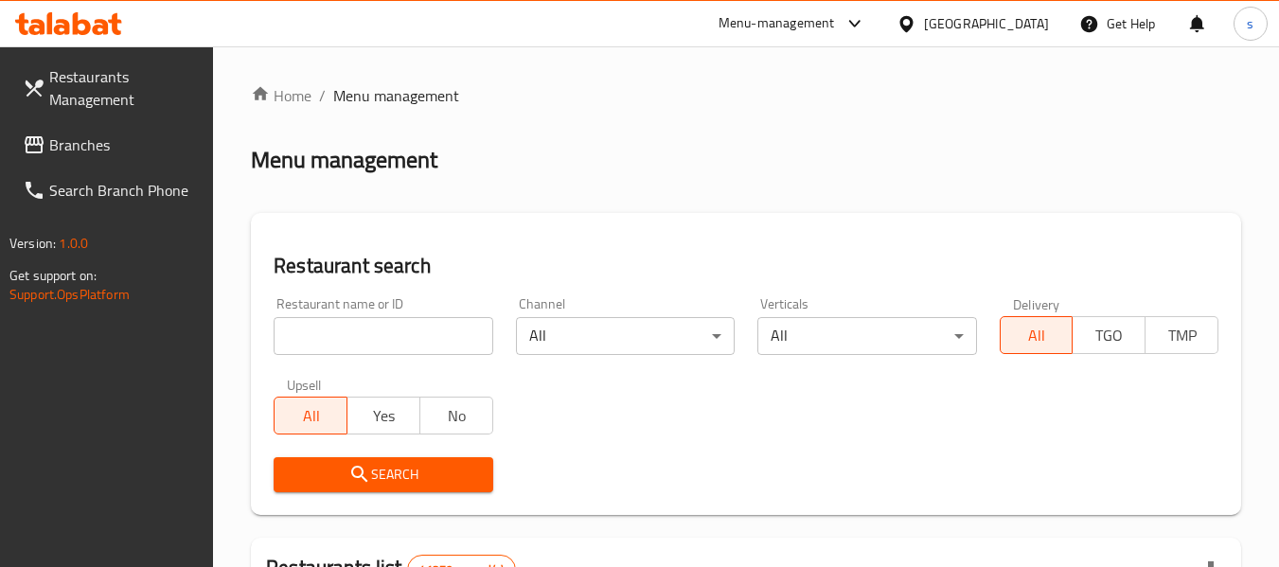
click at [200, 142] on link "Branches" at bounding box center [111, 144] width 206 height 45
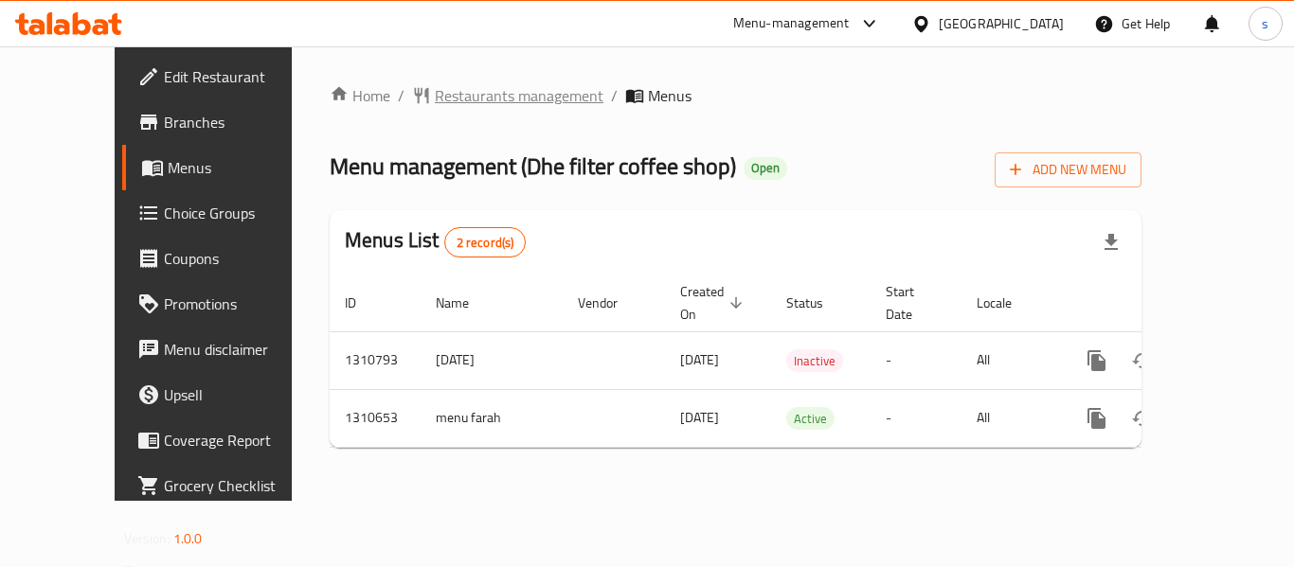
click at [438, 97] on span "Restaurants management" at bounding box center [519, 95] width 169 height 23
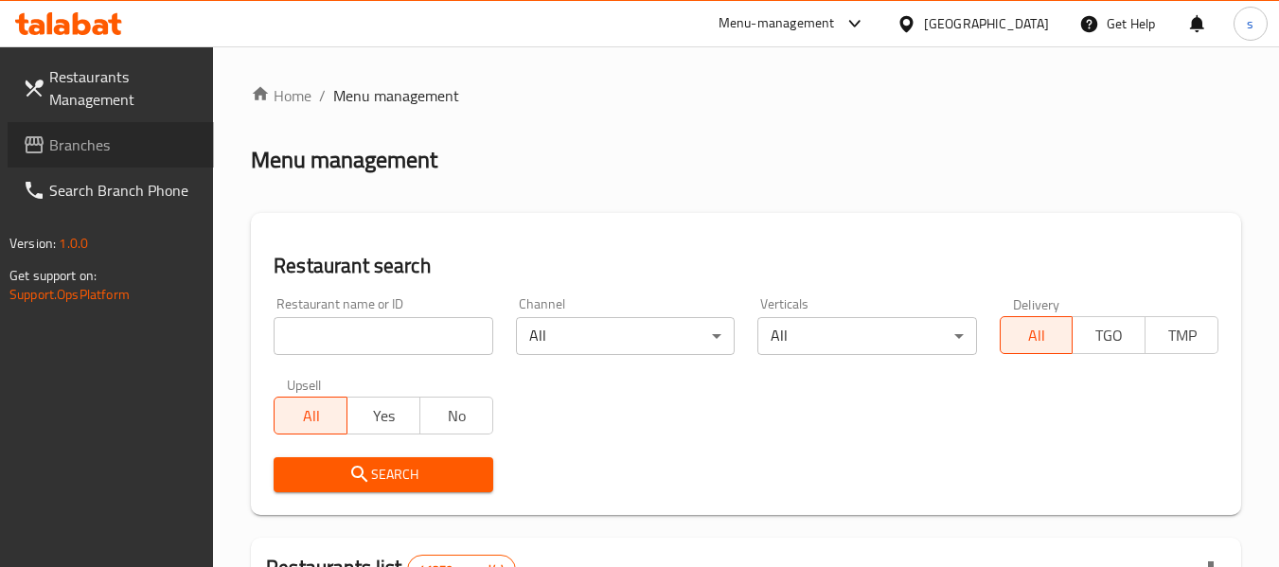
click at [88, 139] on span "Branches" at bounding box center [124, 145] width 150 height 23
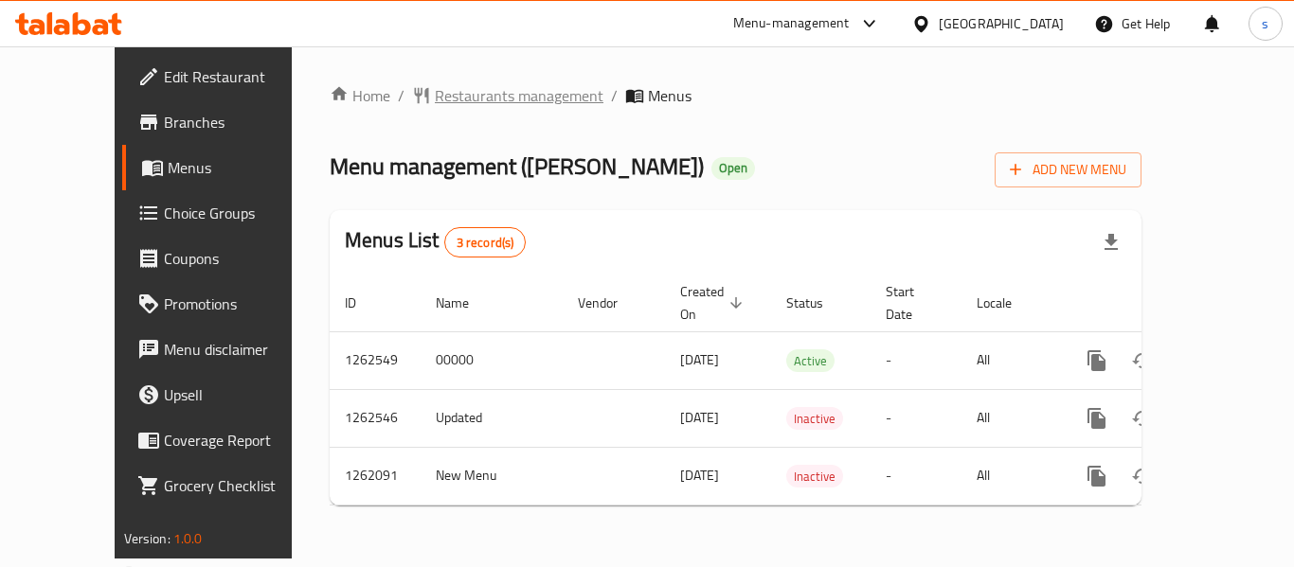
click at [435, 95] on span "Restaurants management" at bounding box center [519, 95] width 169 height 23
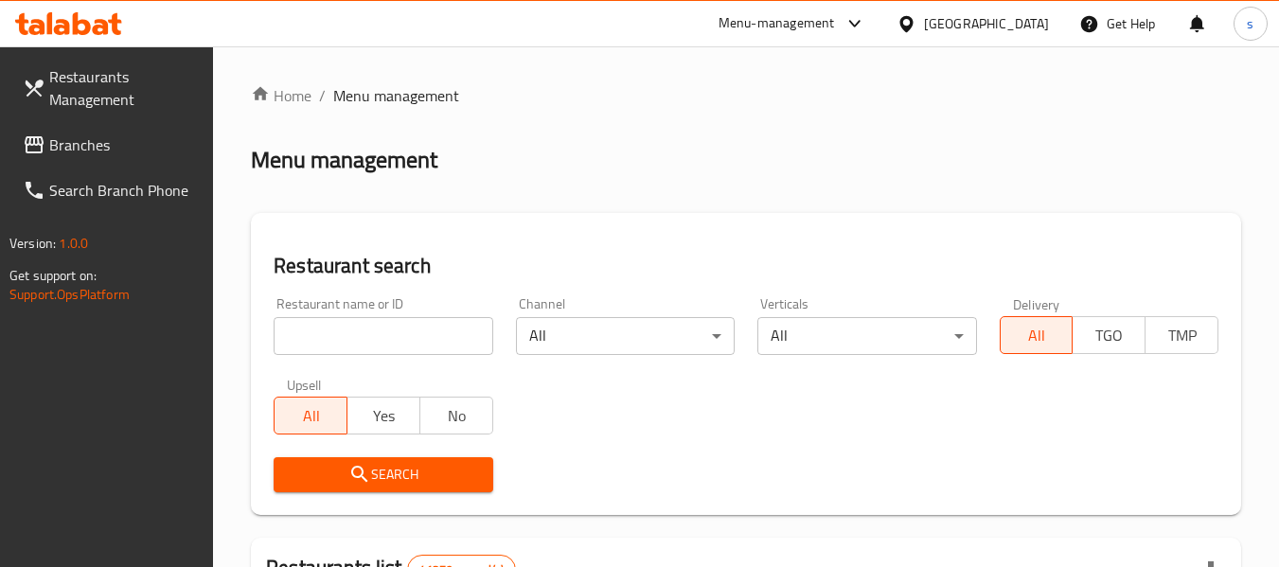
click at [120, 155] on span "Branches" at bounding box center [124, 145] width 150 height 23
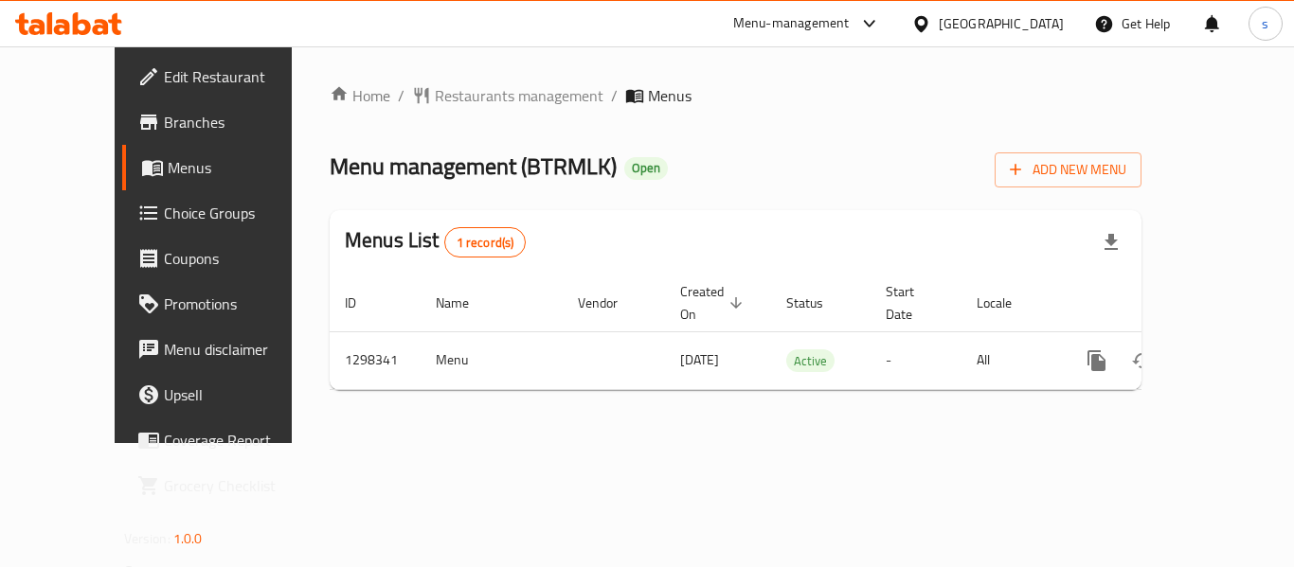
click at [1049, 21] on div "[GEOGRAPHIC_DATA]" at bounding box center [1000, 23] width 125 height 21
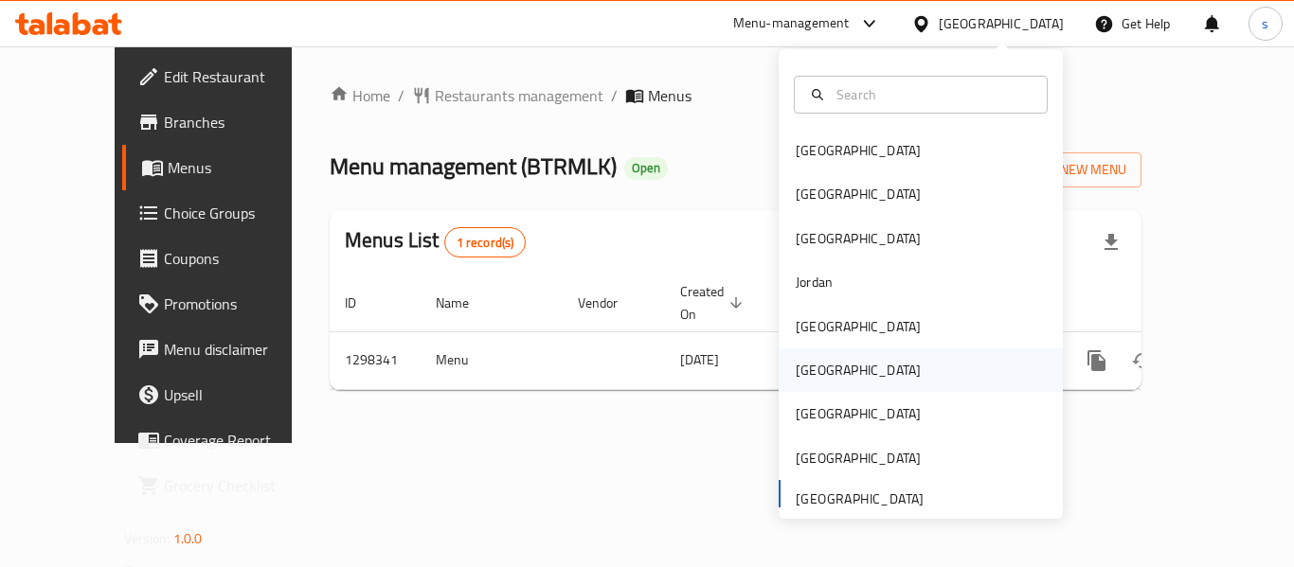
click at [842, 366] on div "[GEOGRAPHIC_DATA]" at bounding box center [920, 370] width 284 height 44
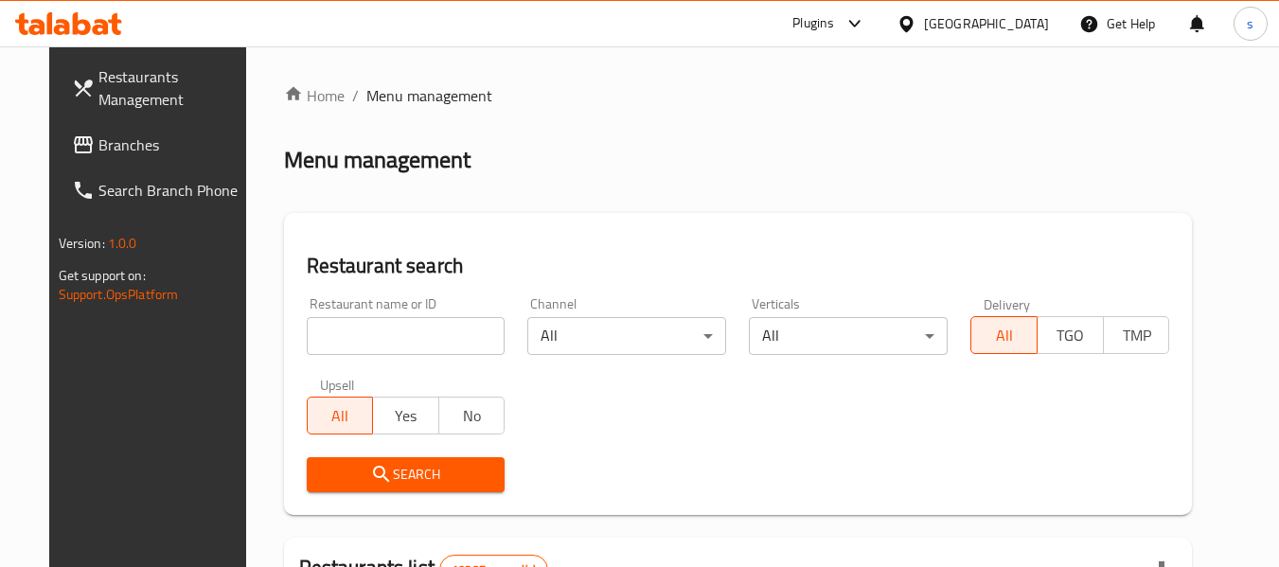
click at [100, 154] on span "Branches" at bounding box center [173, 145] width 150 height 23
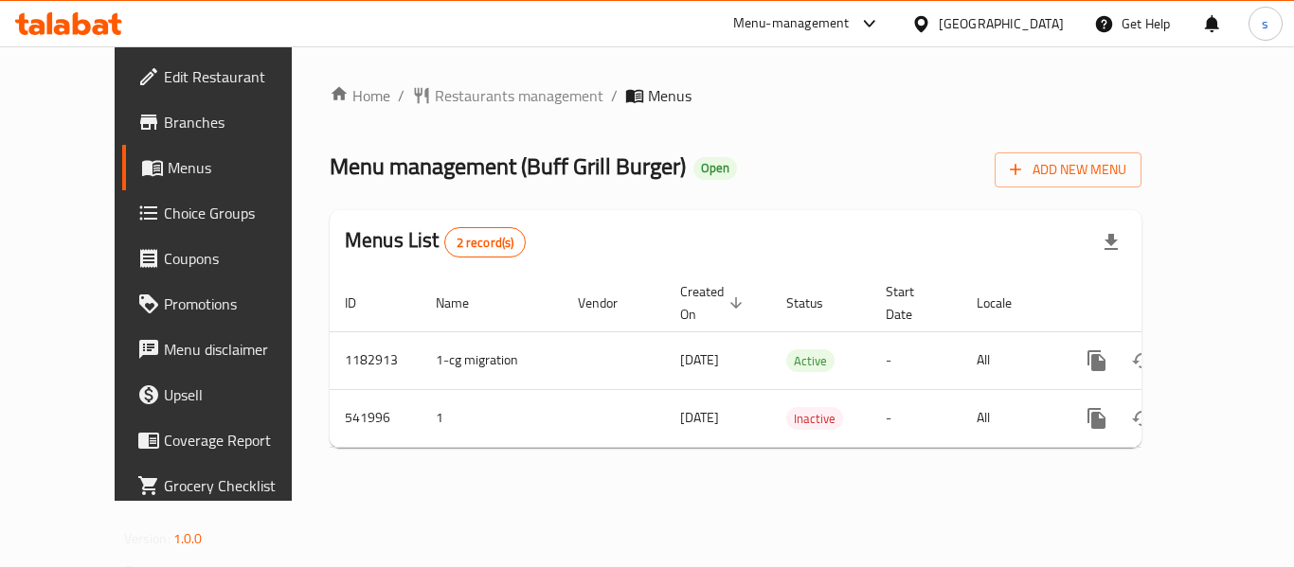
click at [1038, 31] on div "[GEOGRAPHIC_DATA]" at bounding box center [1000, 23] width 125 height 21
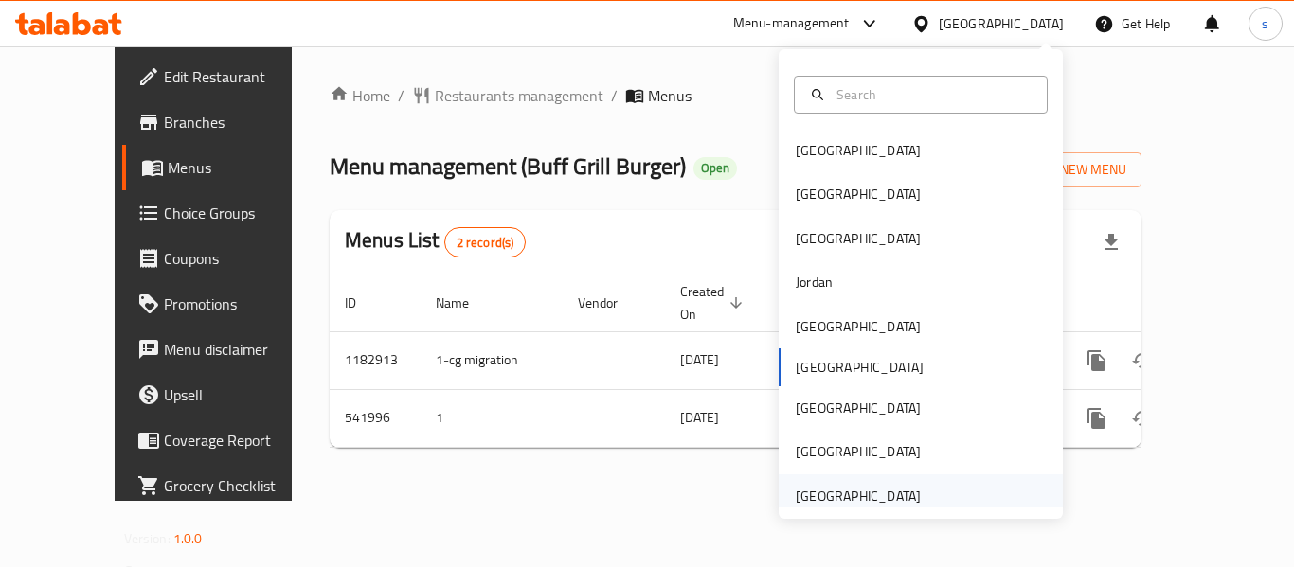
click at [831, 500] on div "[GEOGRAPHIC_DATA]" at bounding box center [857, 496] width 125 height 21
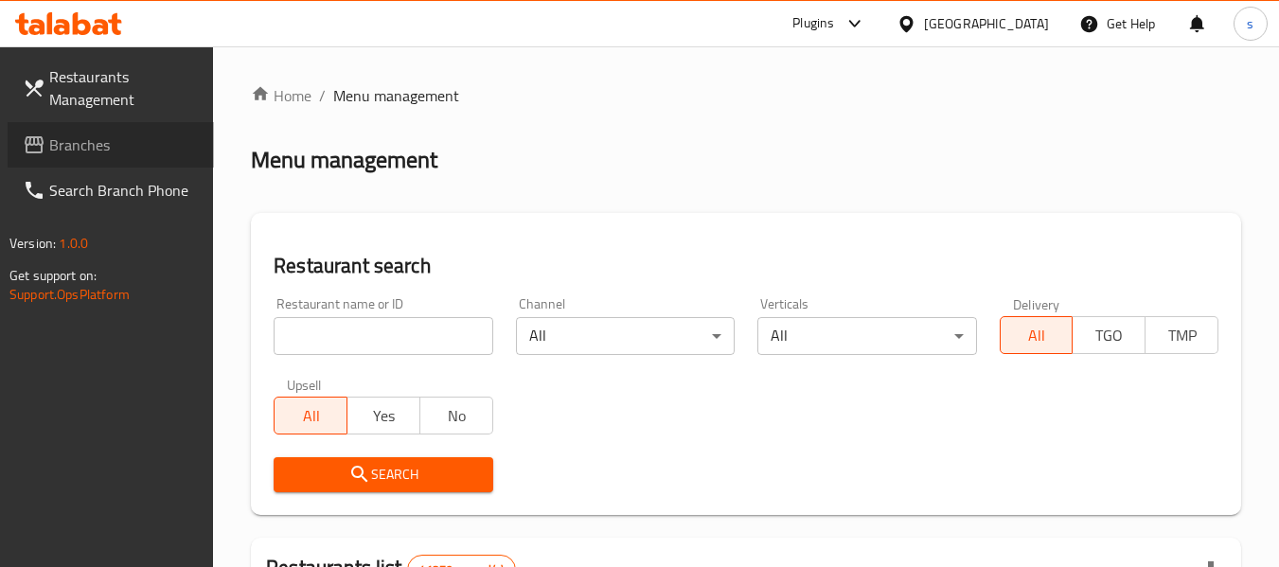
click at [43, 154] on icon at bounding box center [34, 145] width 23 height 23
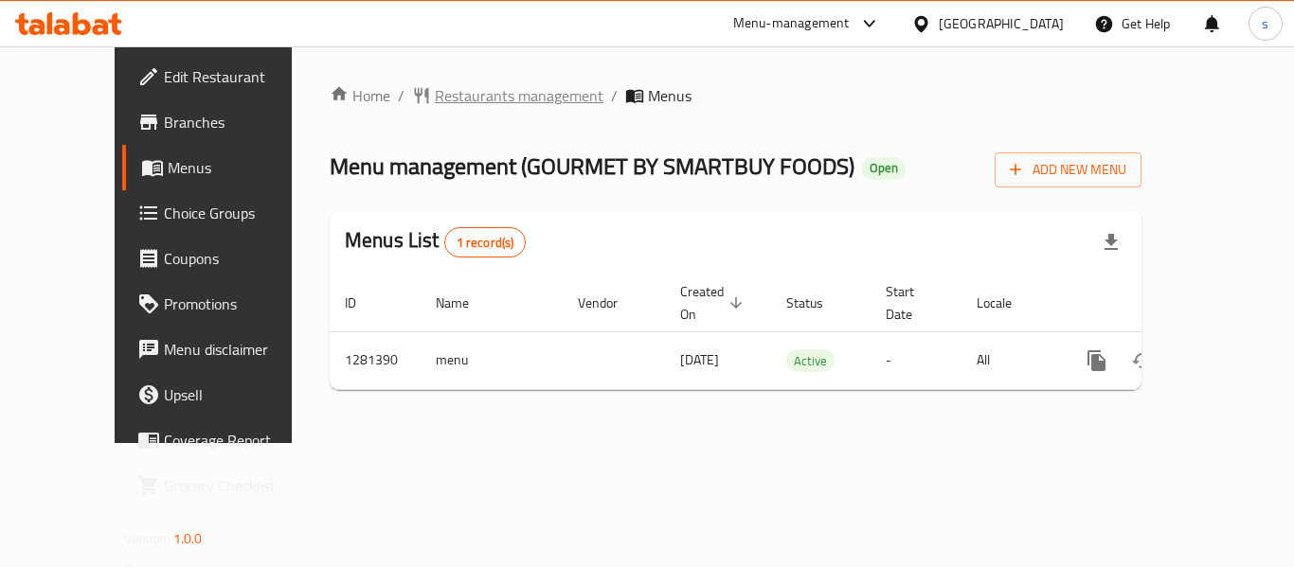
click at [457, 96] on span "Restaurants management" at bounding box center [519, 95] width 169 height 23
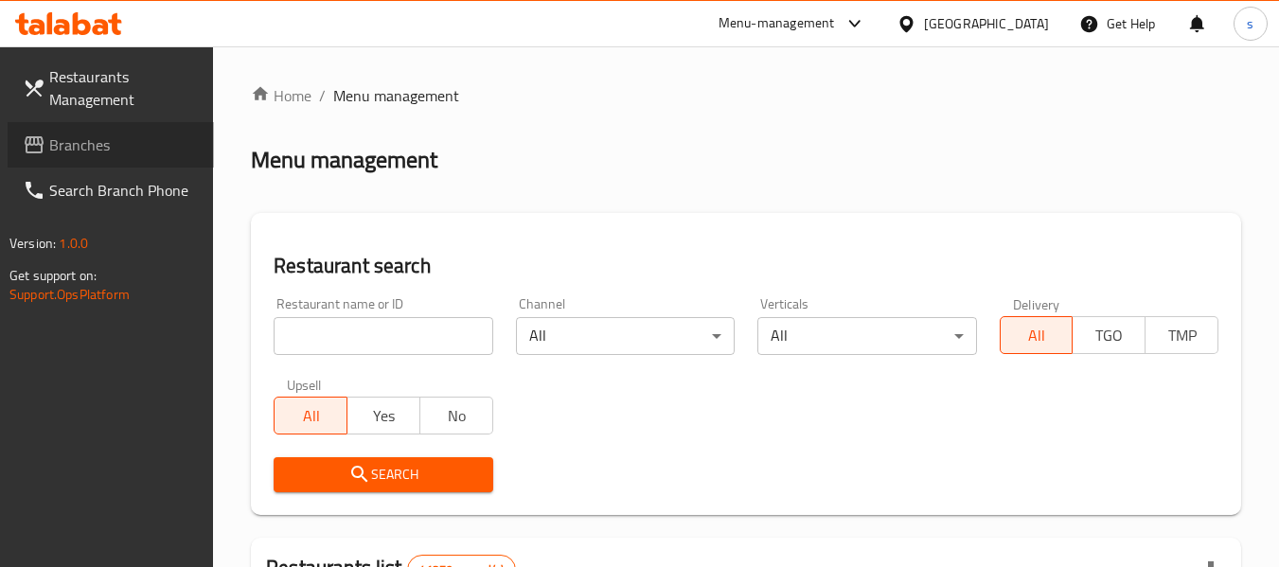
click at [116, 142] on span "Branches" at bounding box center [124, 145] width 150 height 23
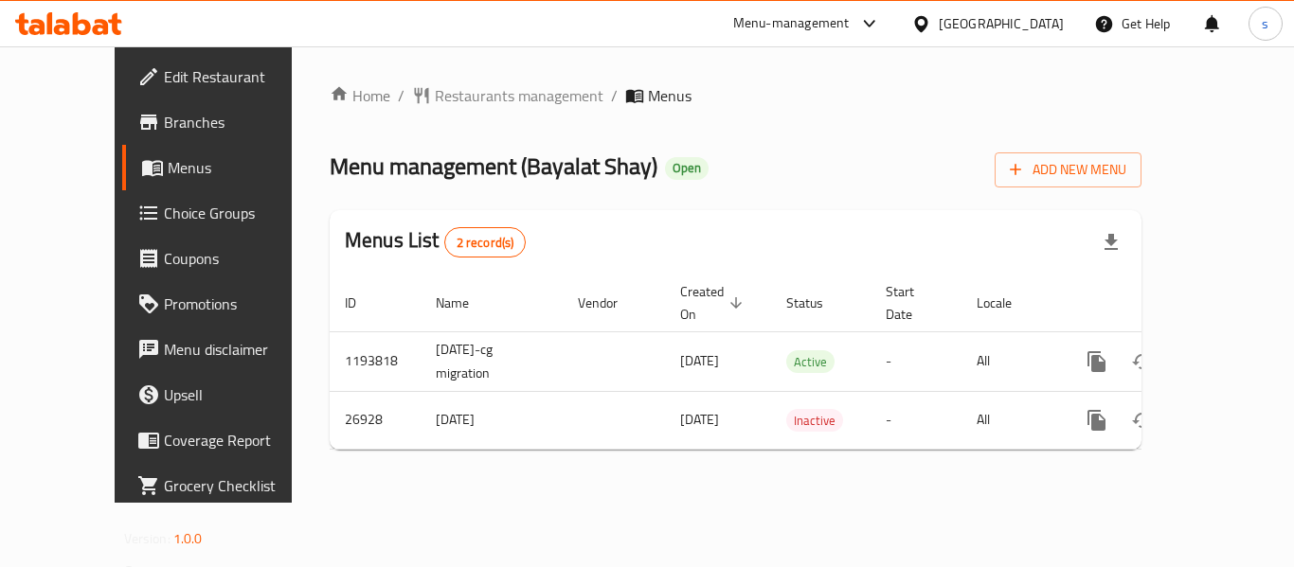
click at [960, 28] on div "[GEOGRAPHIC_DATA]" at bounding box center [1000, 23] width 125 height 21
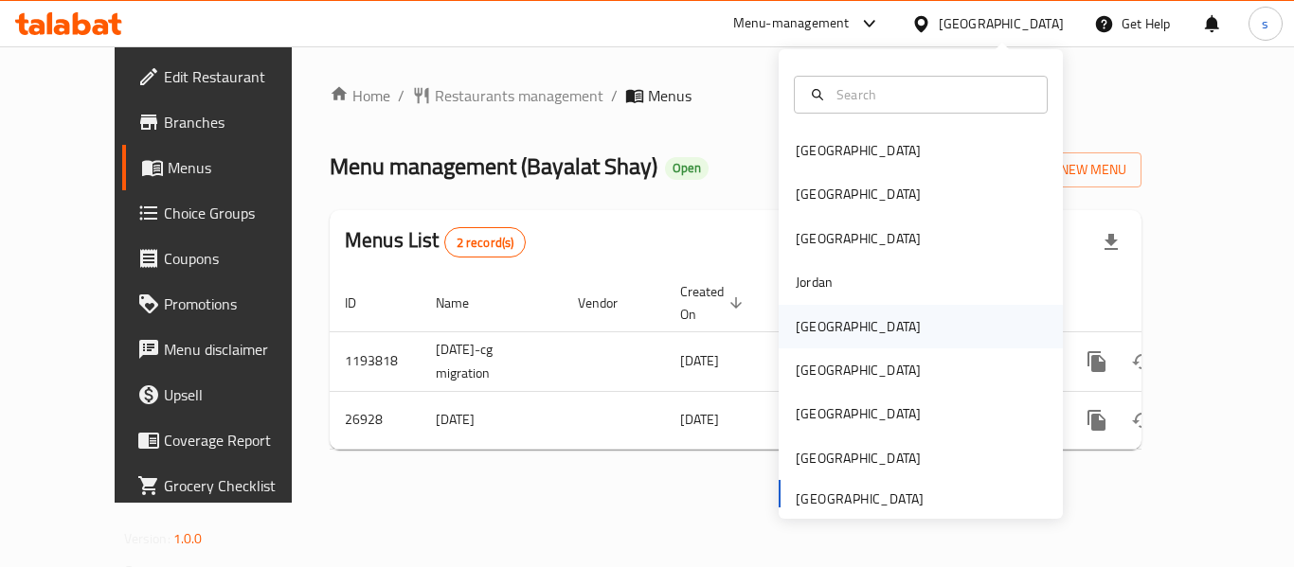
click at [858, 335] on div "[GEOGRAPHIC_DATA]" at bounding box center [920, 327] width 284 height 44
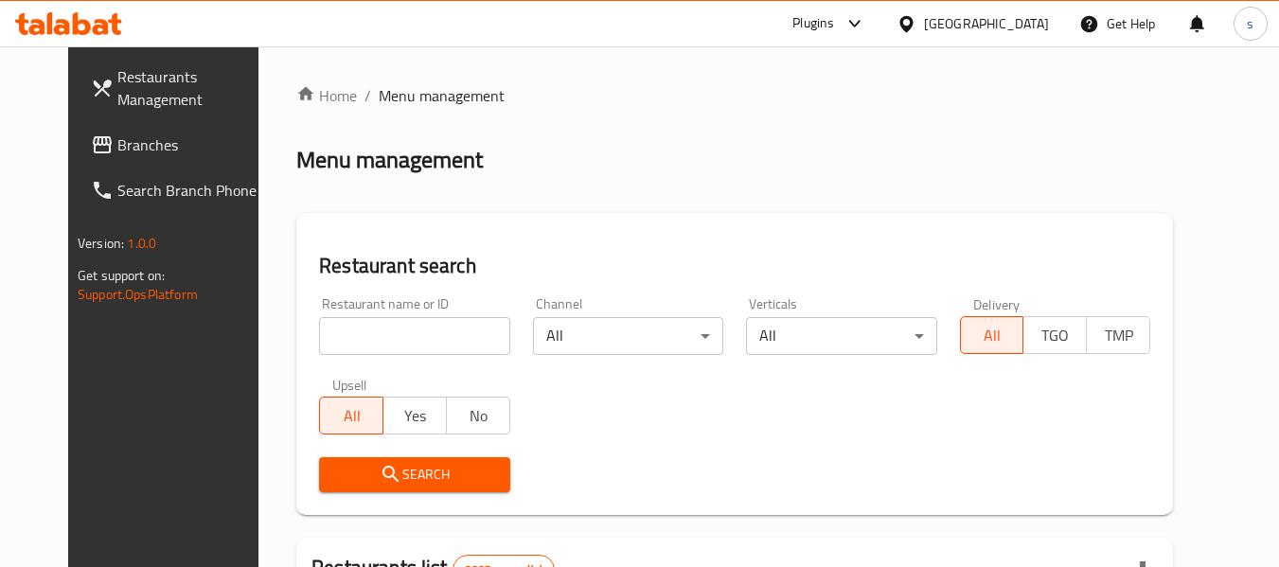
click at [117, 140] on span "Branches" at bounding box center [192, 145] width 150 height 23
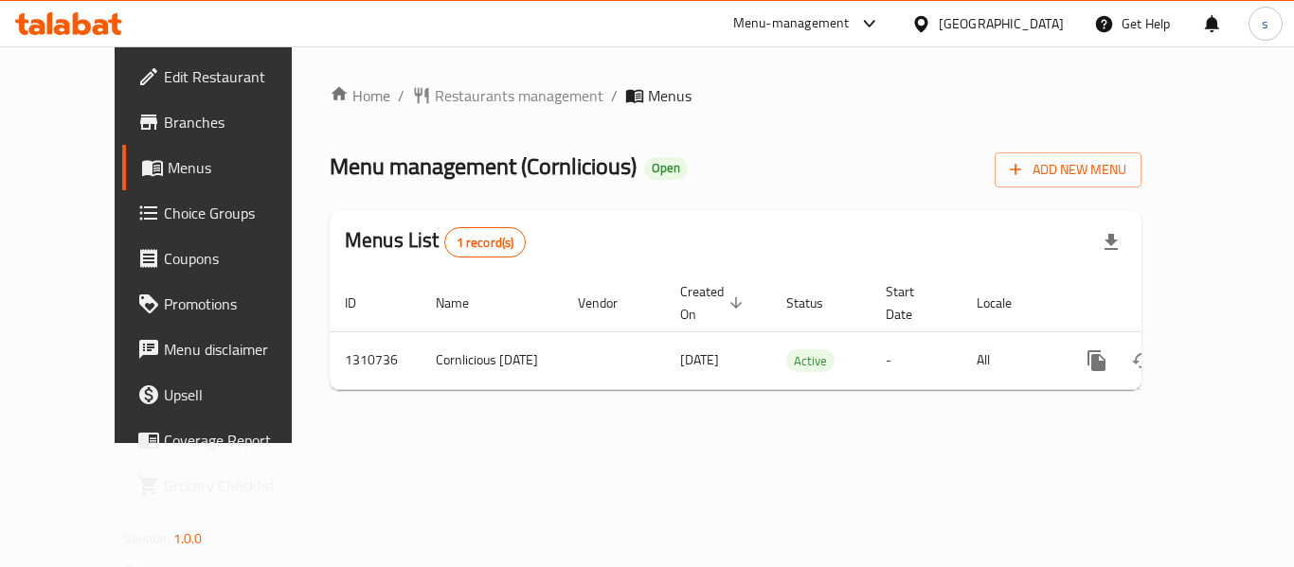
click at [1059, 21] on div "[GEOGRAPHIC_DATA]" at bounding box center [1000, 23] width 125 height 21
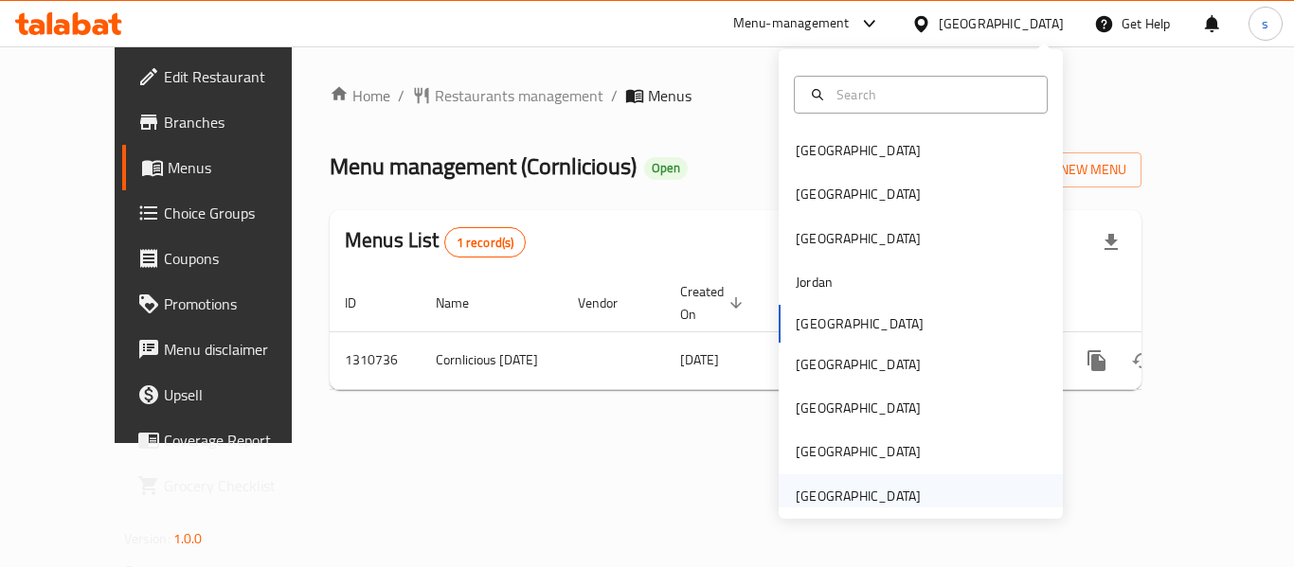
click at [861, 494] on div "[GEOGRAPHIC_DATA]" at bounding box center [857, 496] width 125 height 21
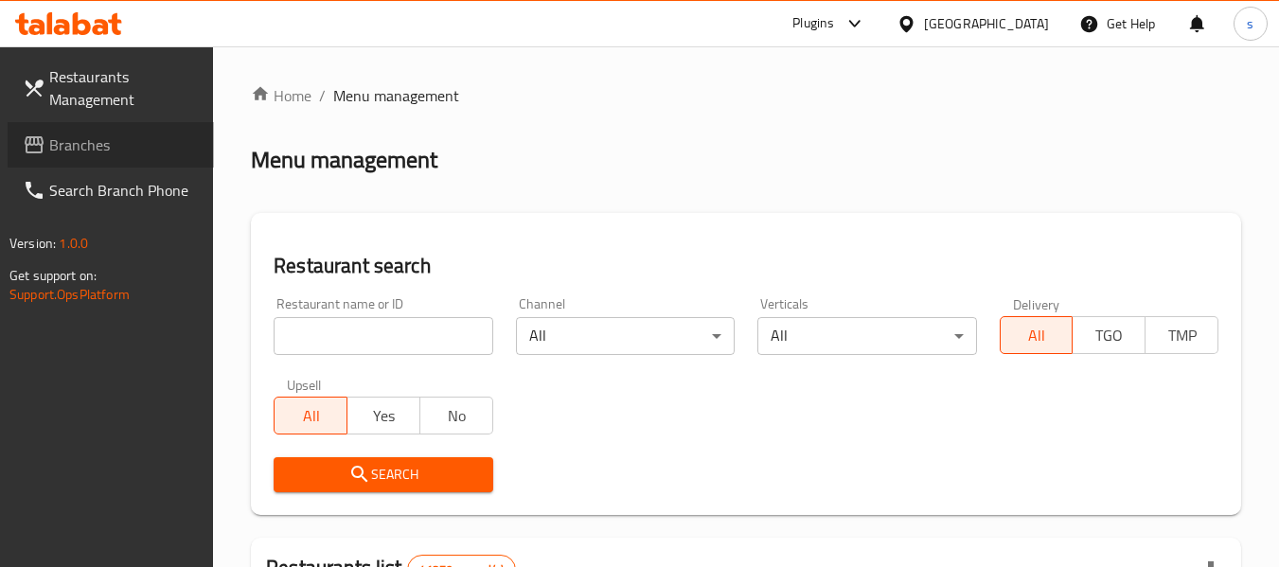
click at [140, 147] on span "Branches" at bounding box center [124, 145] width 150 height 23
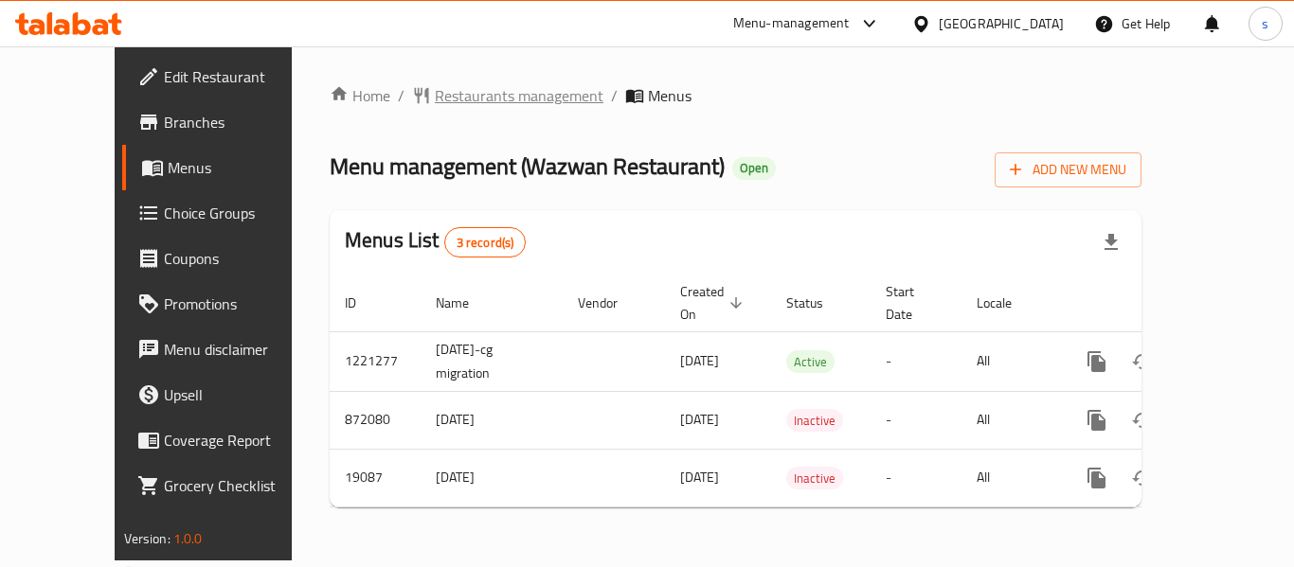
click at [436, 93] on span "Restaurants management" at bounding box center [519, 95] width 169 height 23
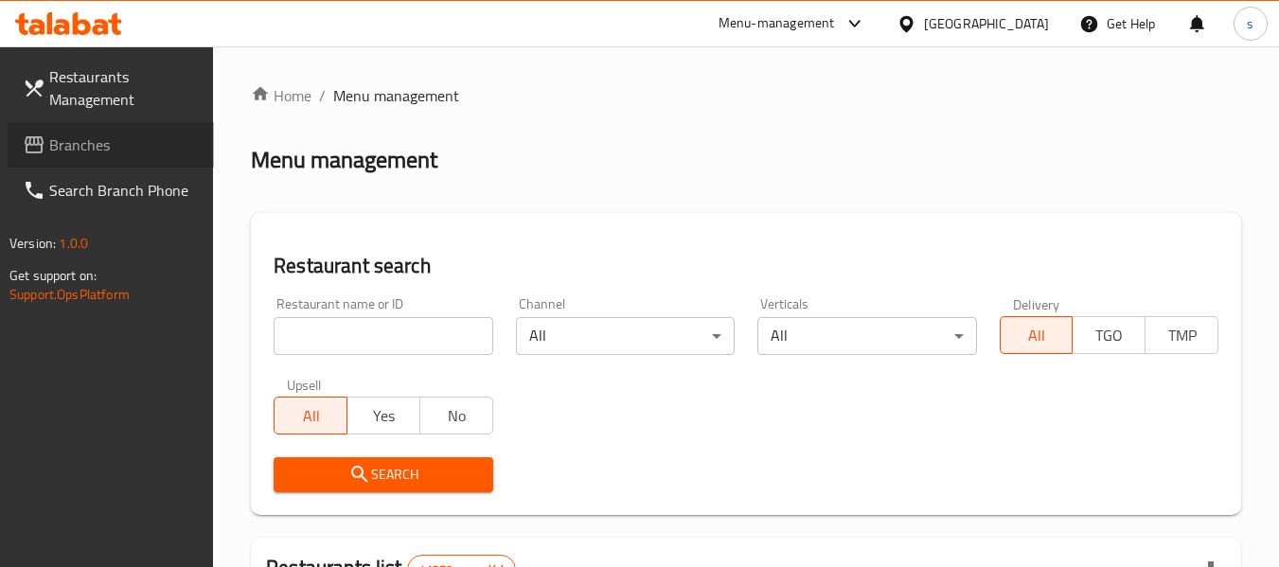
click at [98, 150] on span "Branches" at bounding box center [124, 145] width 150 height 23
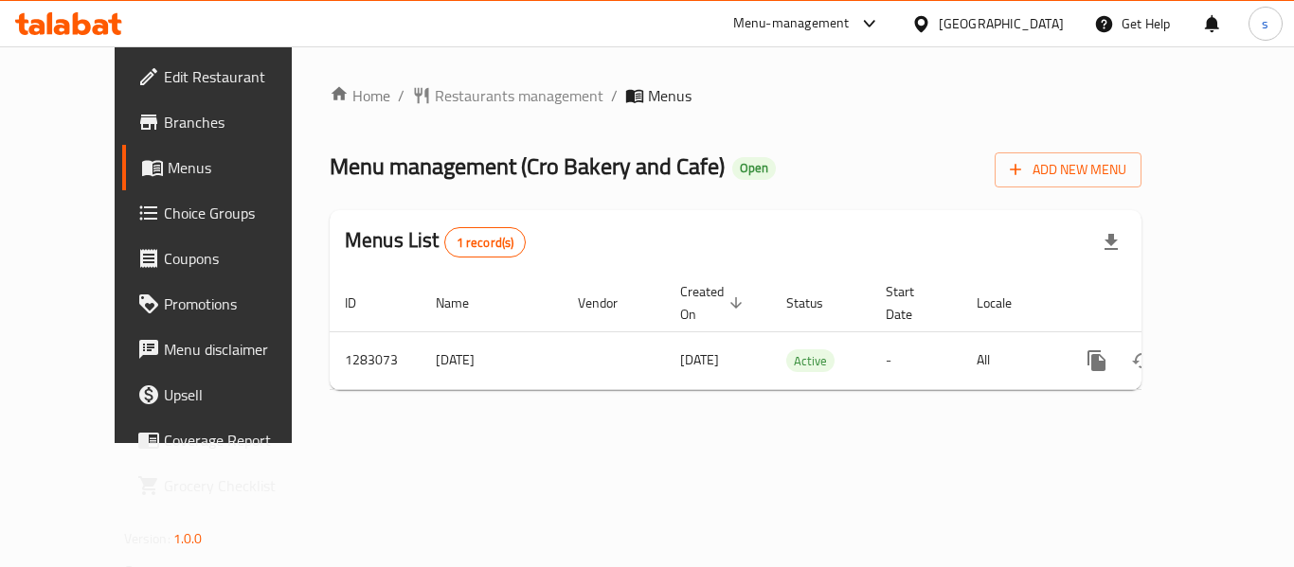
click at [957, 13] on div "[GEOGRAPHIC_DATA]" at bounding box center [1000, 23] width 125 height 21
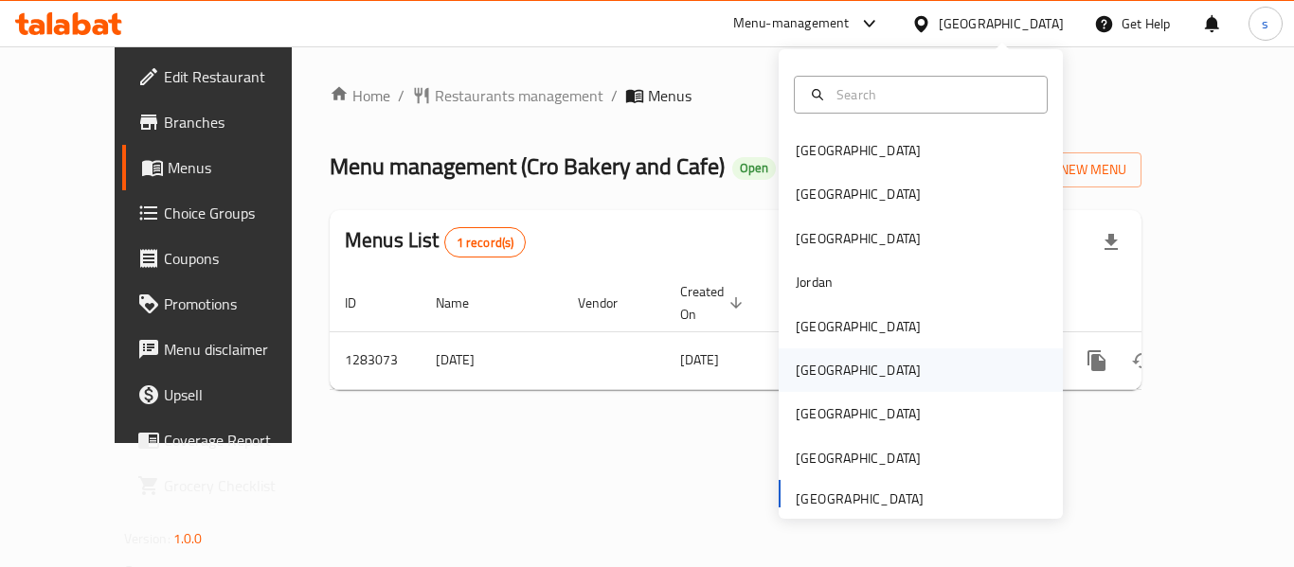
click at [825, 381] on div "[GEOGRAPHIC_DATA]" at bounding box center [857, 370] width 155 height 44
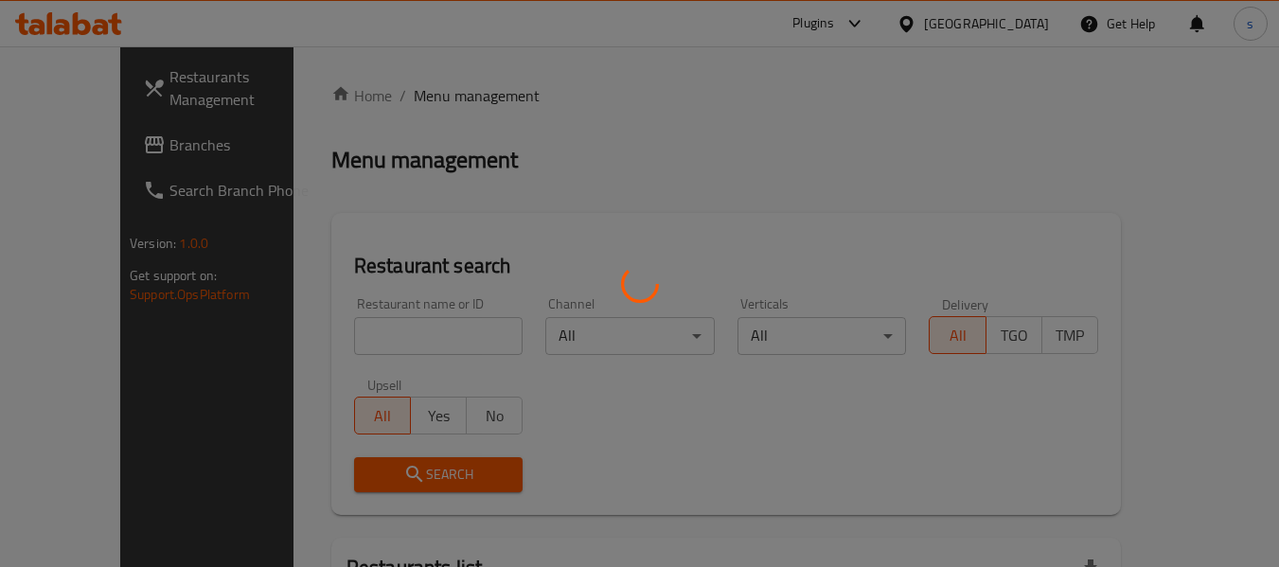
click at [88, 150] on div at bounding box center [639, 283] width 1279 height 567
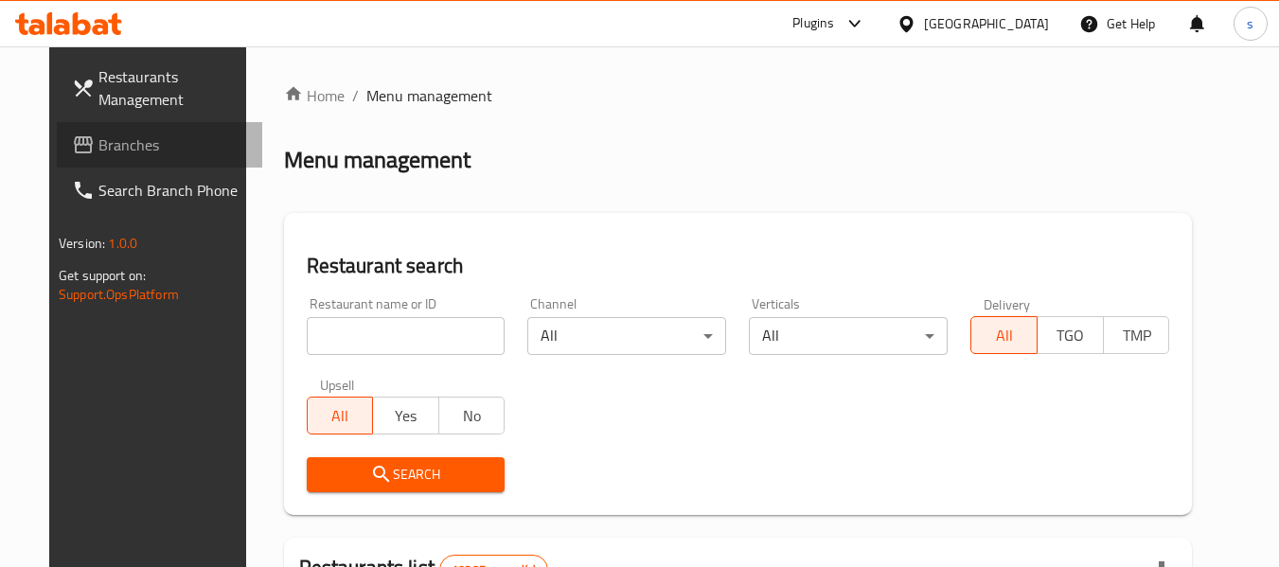
click at [98, 150] on span "Branches" at bounding box center [173, 145] width 150 height 23
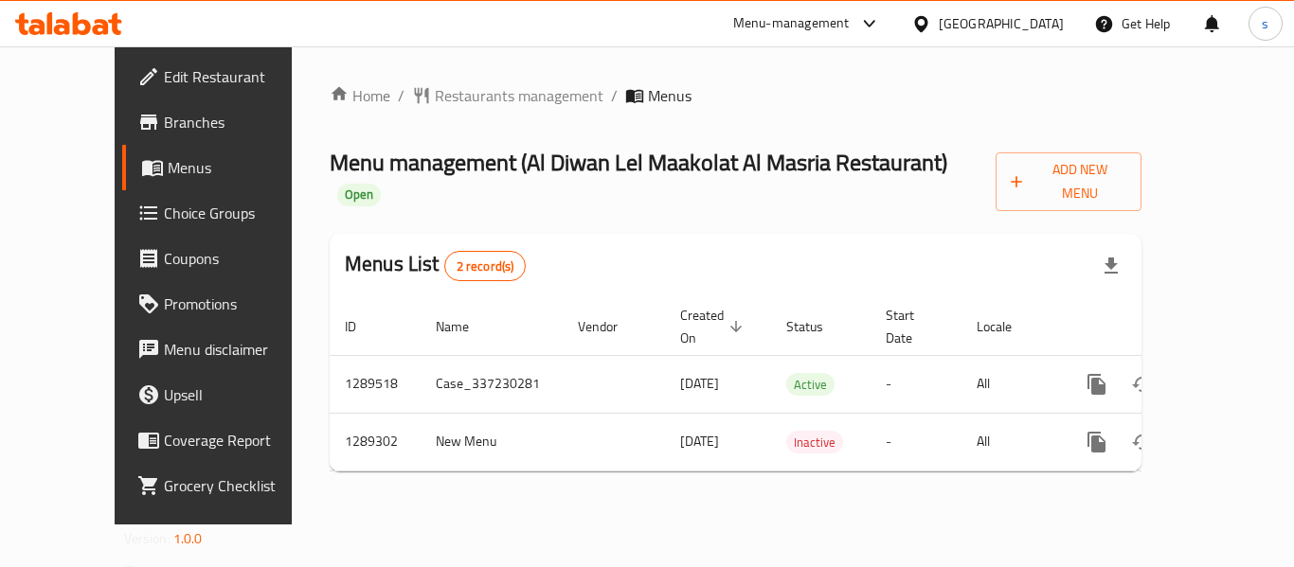
click at [927, 25] on icon at bounding box center [920, 23] width 13 height 16
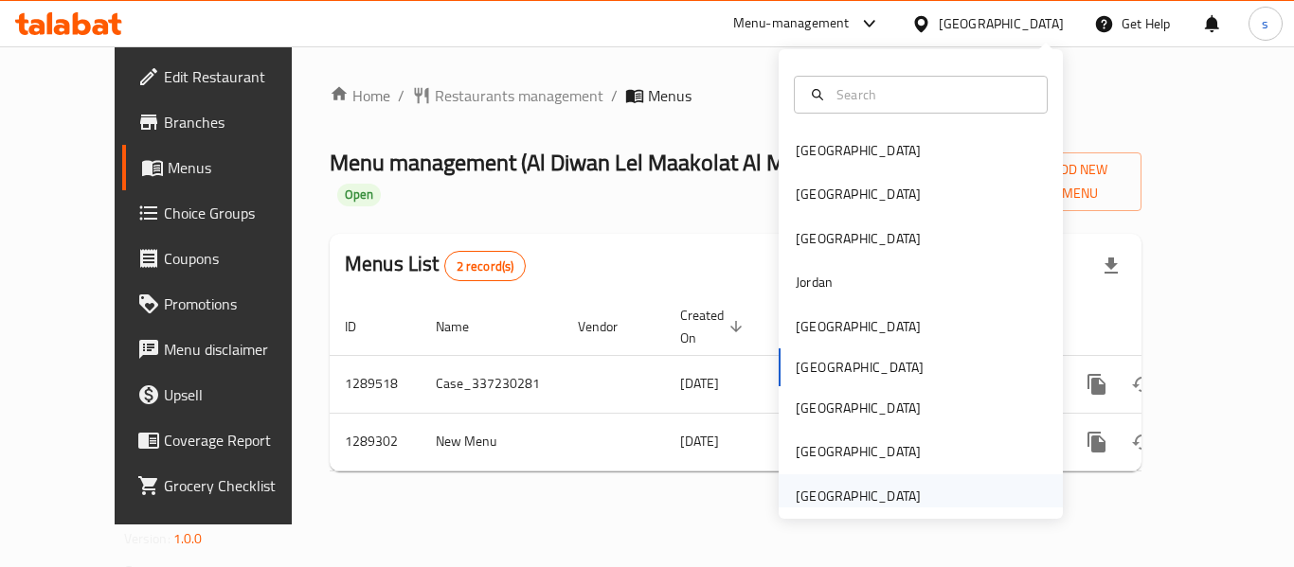
click at [849, 495] on div "[GEOGRAPHIC_DATA]" at bounding box center [857, 496] width 125 height 21
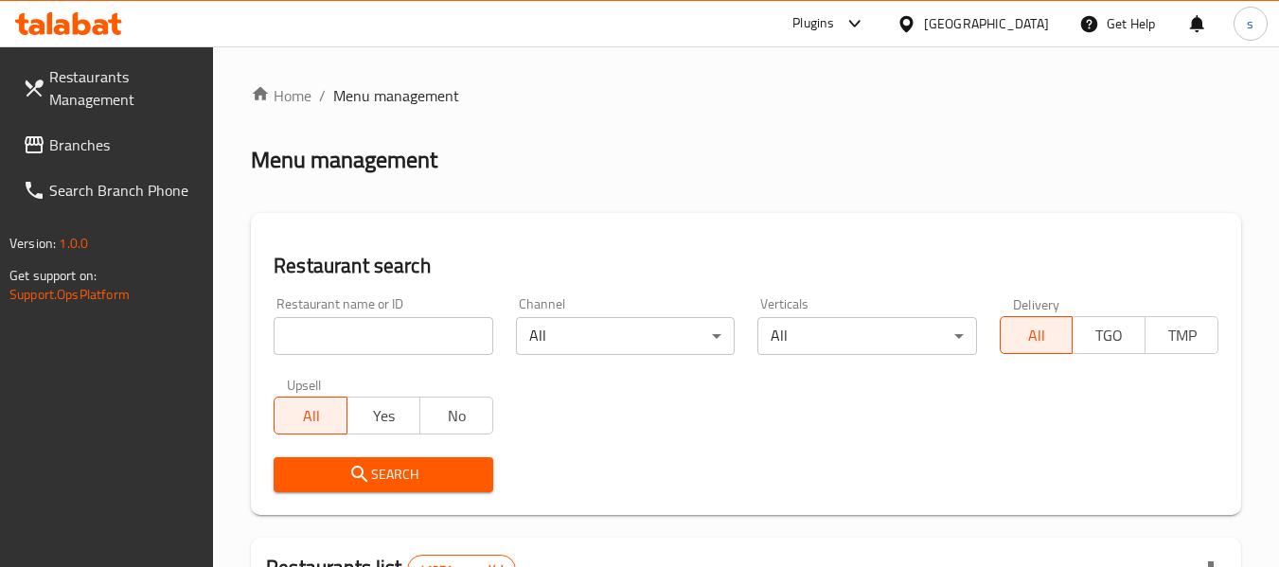
click at [120, 151] on span "Branches" at bounding box center [124, 145] width 150 height 23
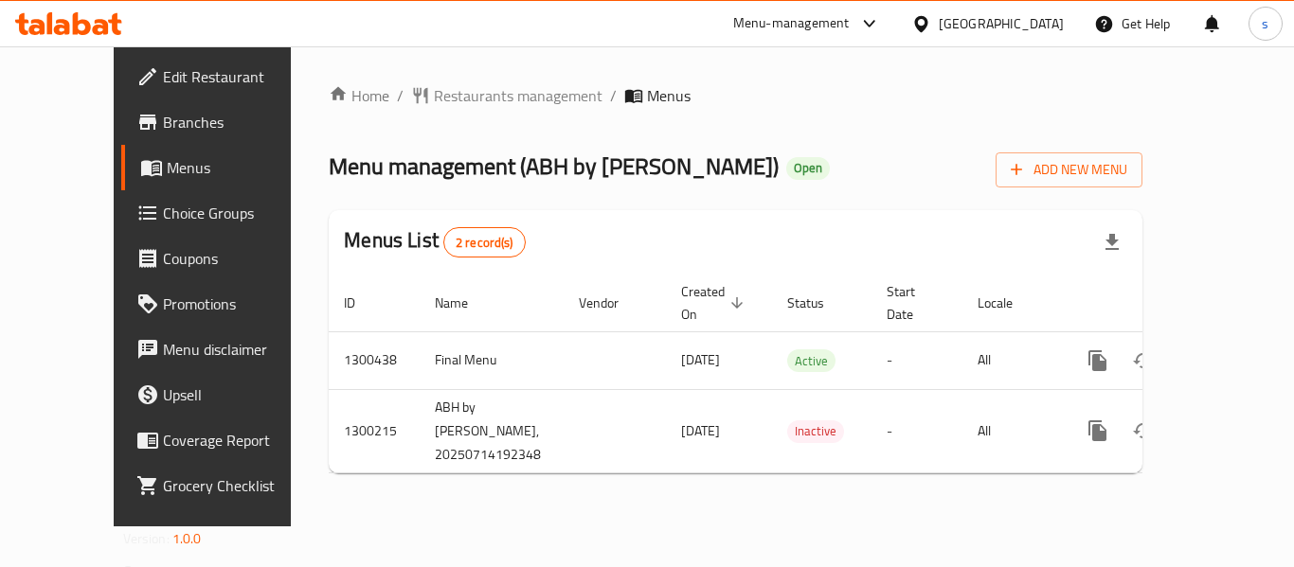
click at [923, 17] on icon at bounding box center [920, 23] width 13 height 16
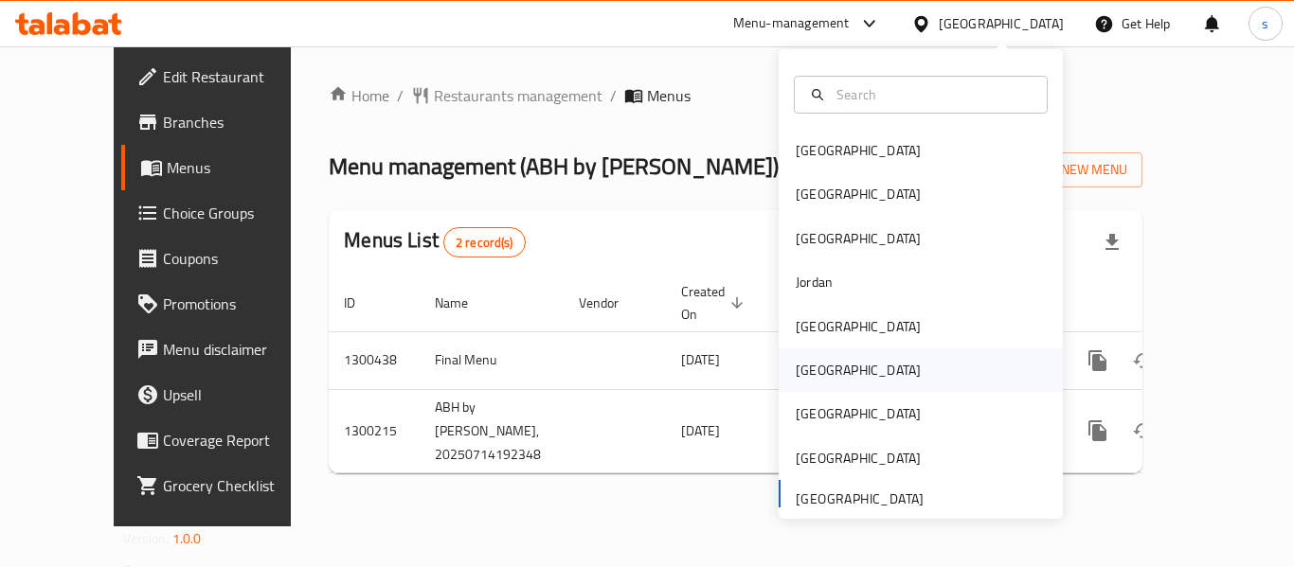
click at [795, 374] on div "[GEOGRAPHIC_DATA]" at bounding box center [857, 370] width 125 height 21
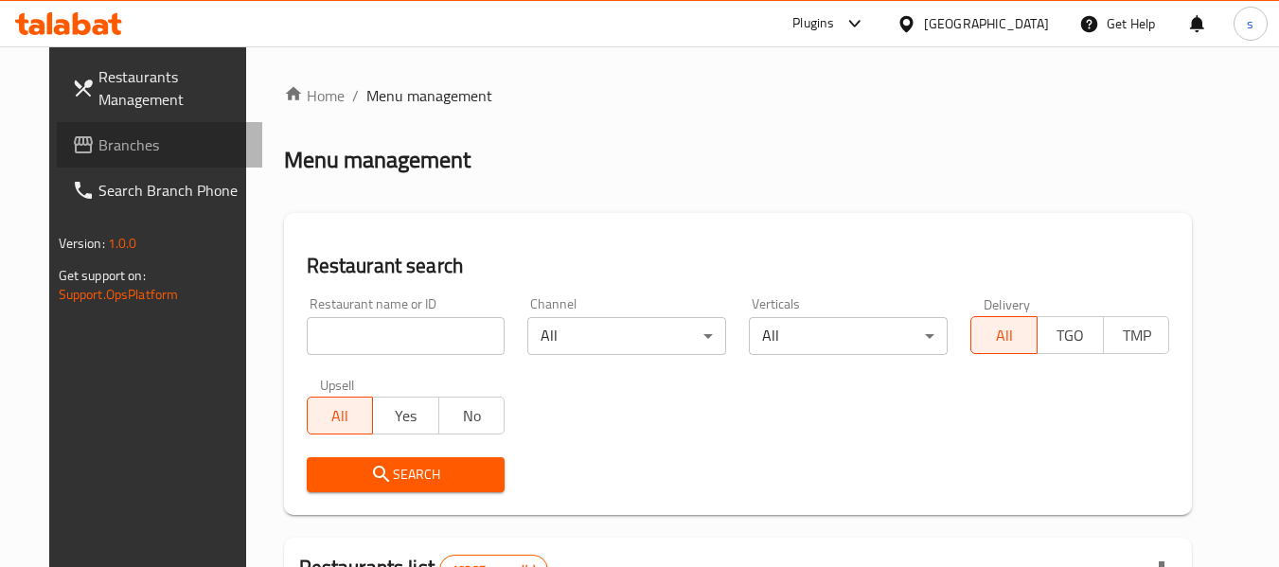
click at [98, 152] on span "Branches" at bounding box center [173, 145] width 150 height 23
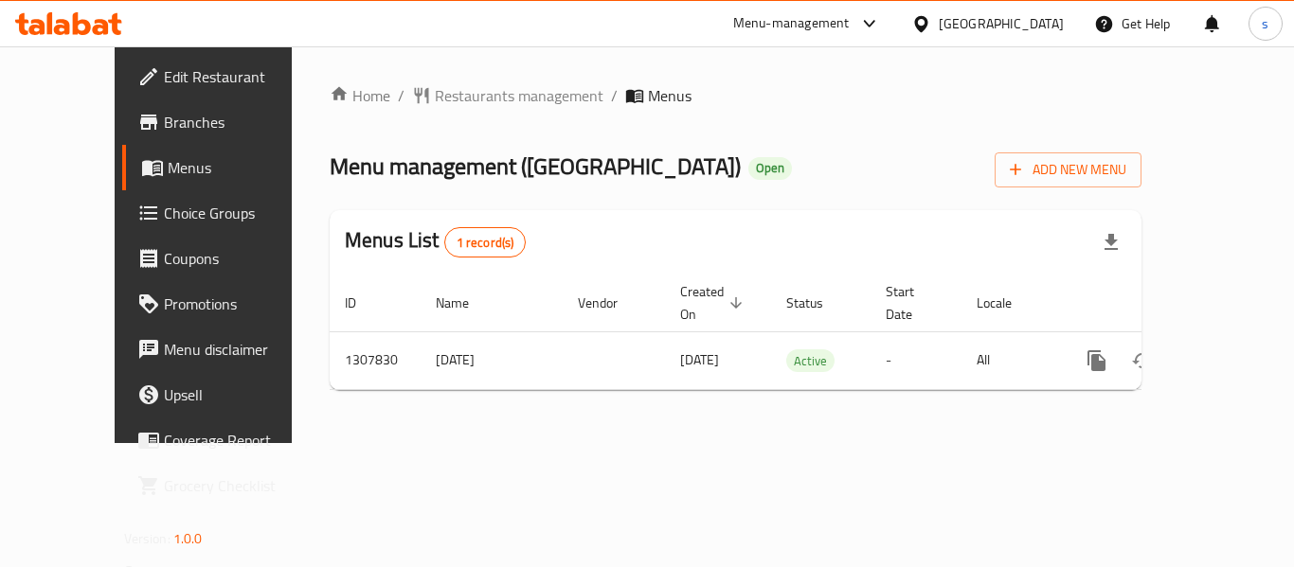
click at [931, 25] on icon at bounding box center [921, 24] width 20 height 20
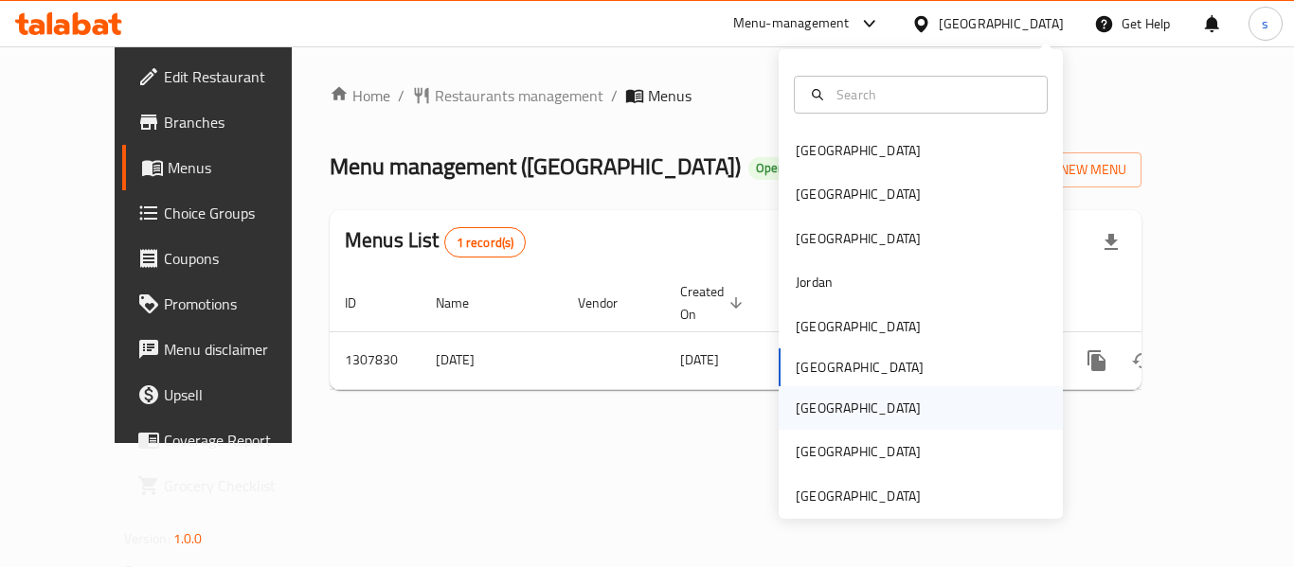
click at [814, 405] on div "[GEOGRAPHIC_DATA]" at bounding box center [857, 408] width 155 height 44
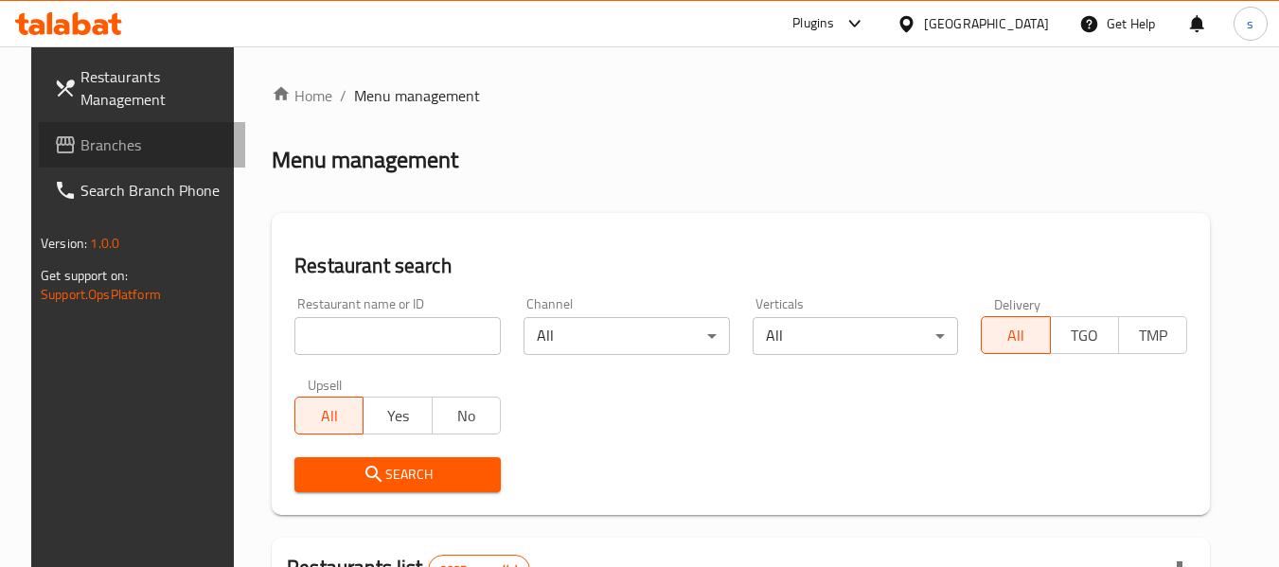
click at [136, 152] on span "Branches" at bounding box center [155, 145] width 150 height 23
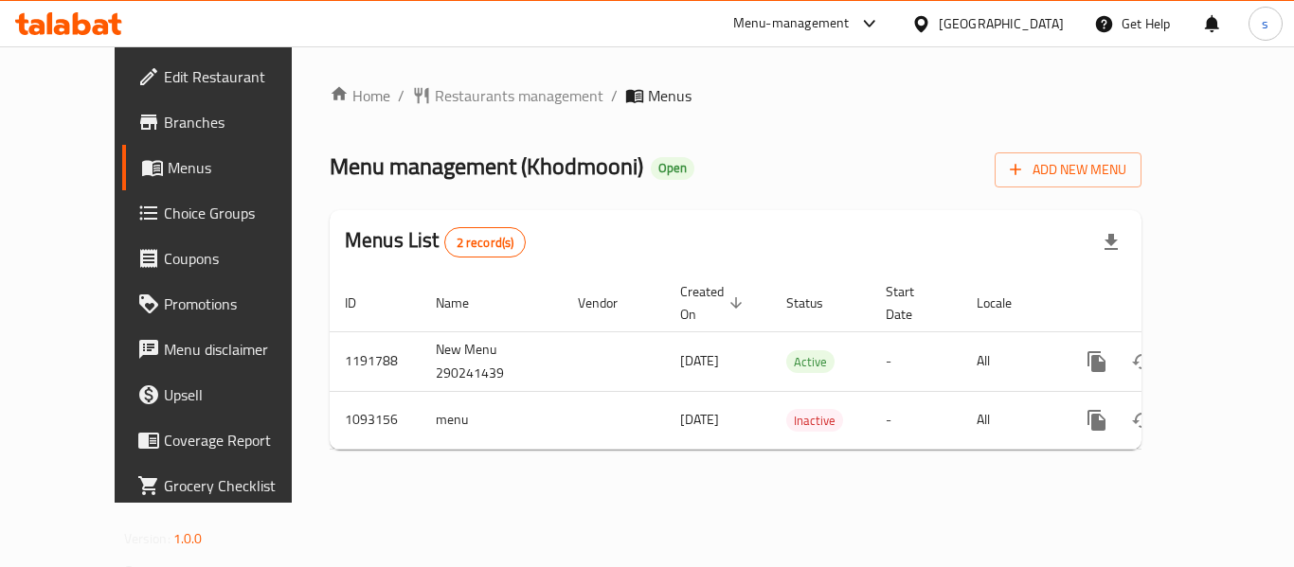
click at [938, 26] on div at bounding box center [924, 23] width 27 height 21
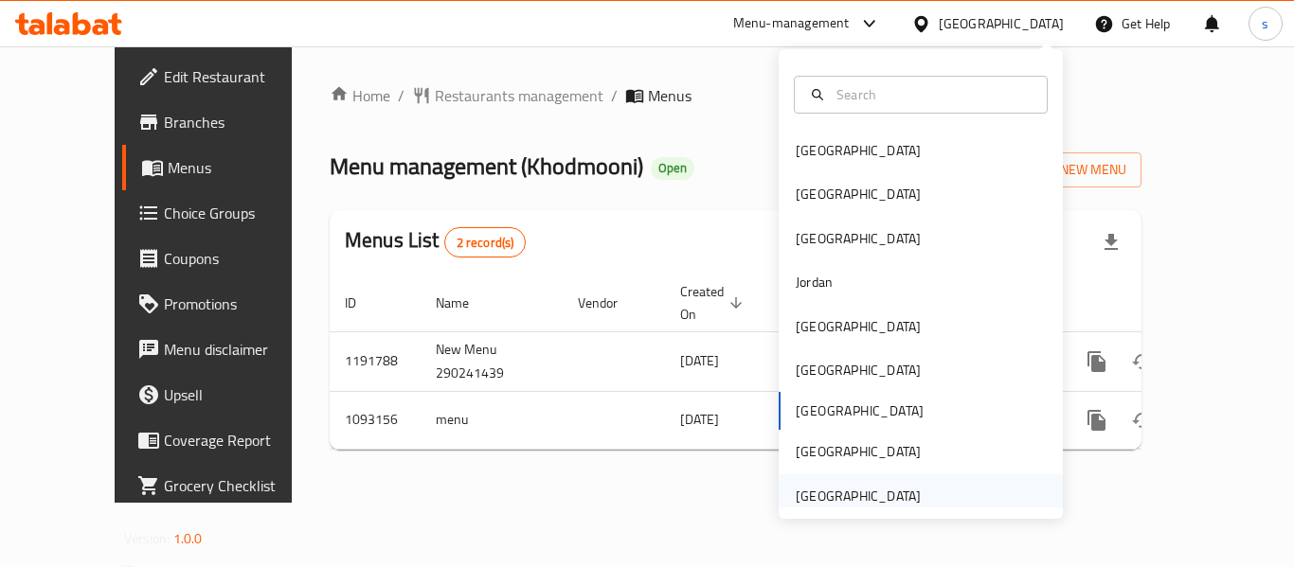
click at [818, 489] on div "[GEOGRAPHIC_DATA]" at bounding box center [857, 496] width 125 height 21
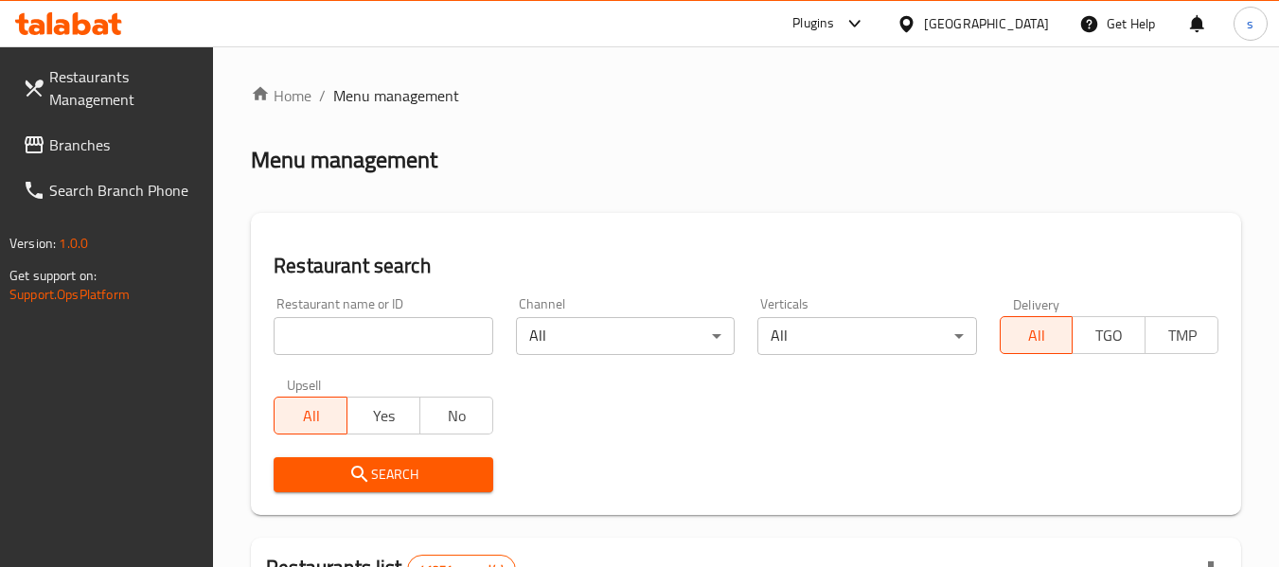
click at [118, 135] on span "Branches" at bounding box center [124, 145] width 150 height 23
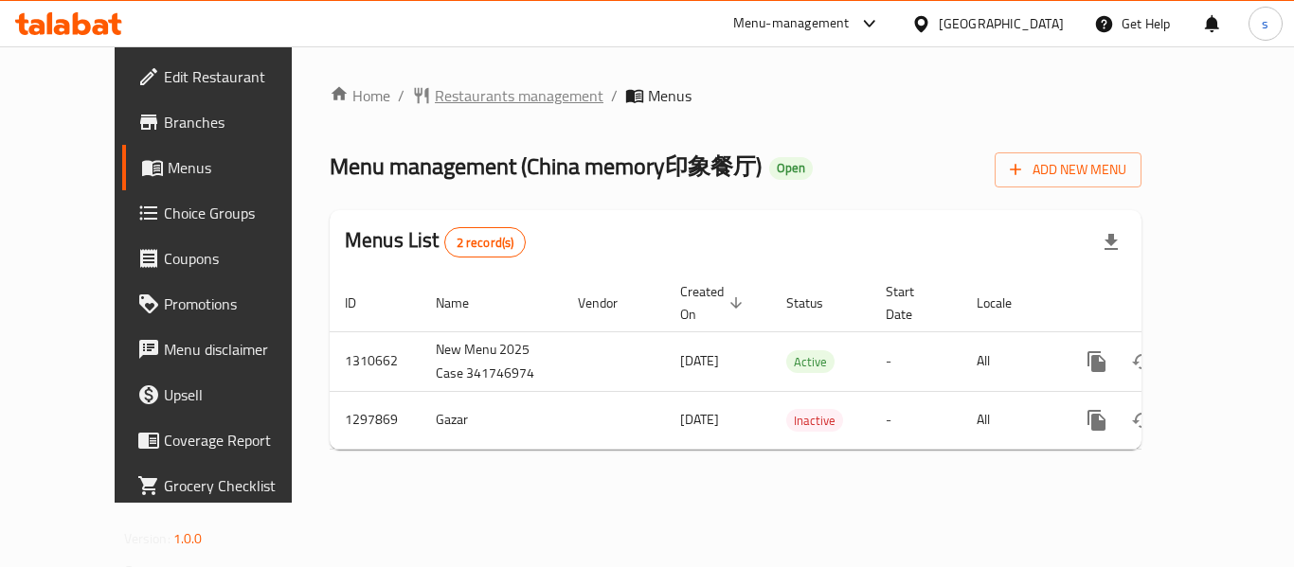
click at [493, 85] on span "Restaurants management" at bounding box center [519, 95] width 169 height 23
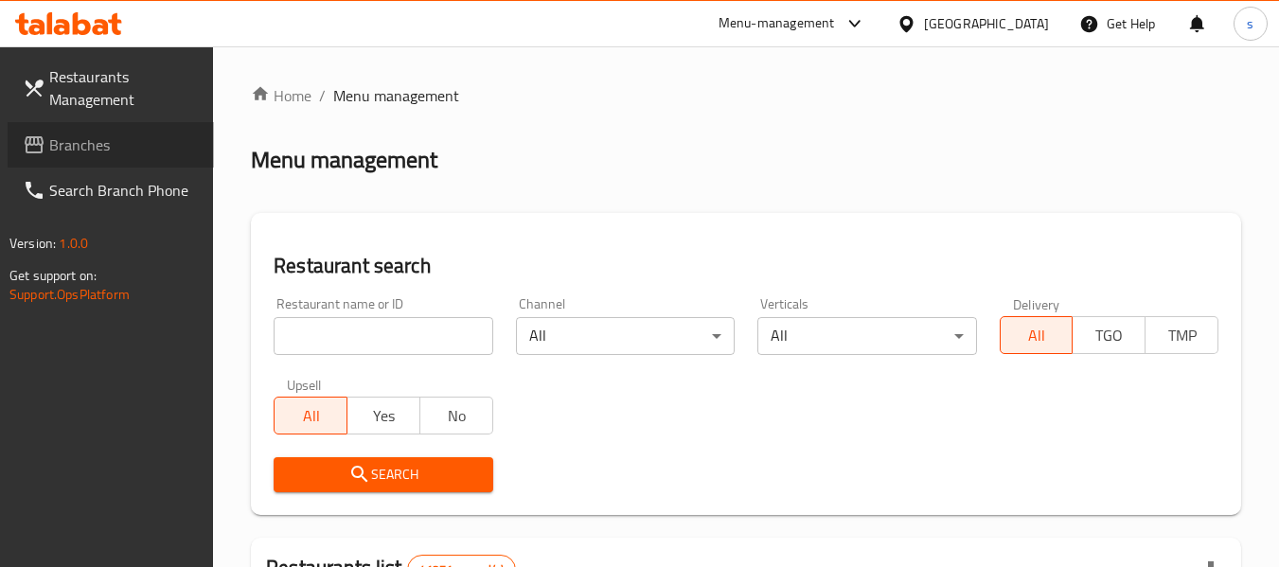
click at [155, 158] on link "Branches" at bounding box center [111, 144] width 206 height 45
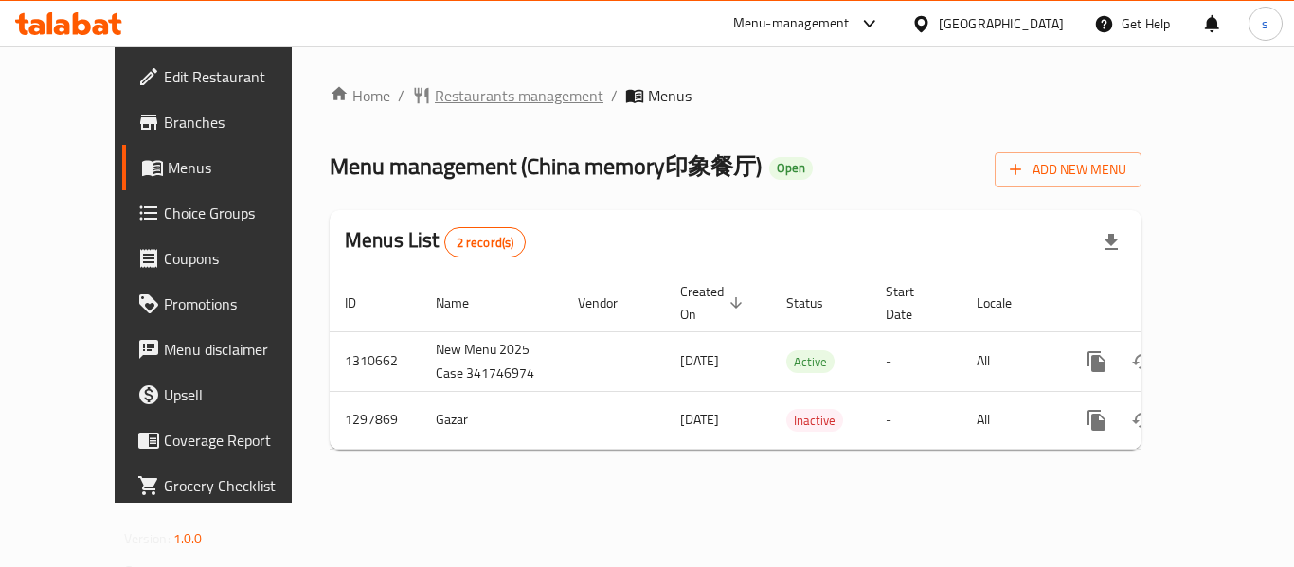
click at [461, 103] on span "Restaurants management" at bounding box center [519, 95] width 169 height 23
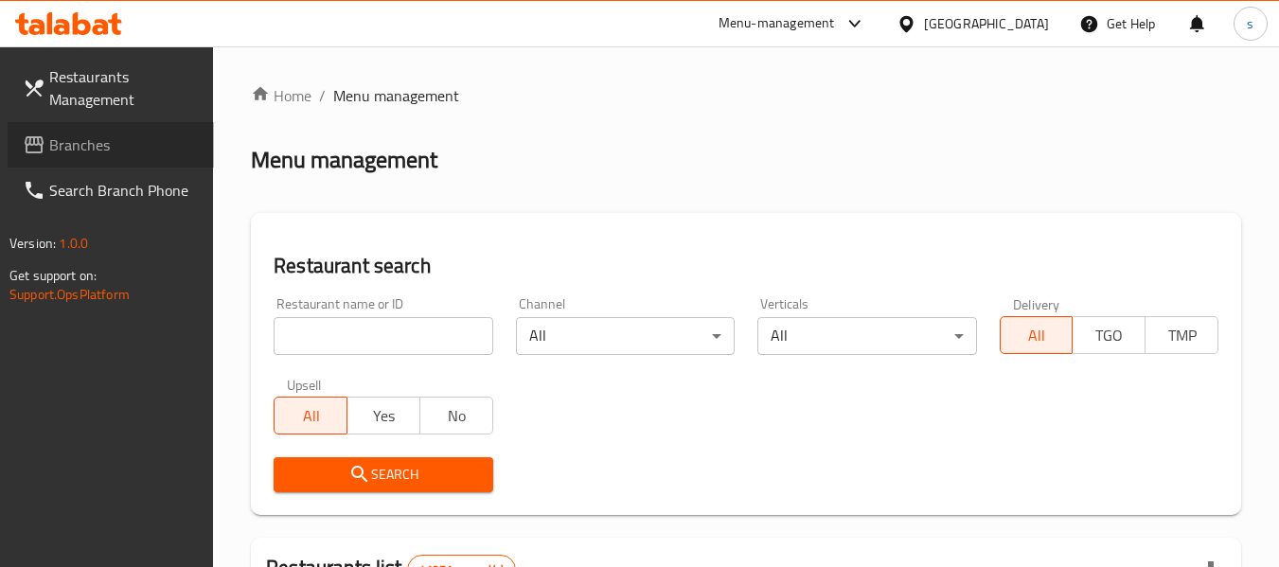
click at [163, 142] on span "Branches" at bounding box center [124, 145] width 150 height 23
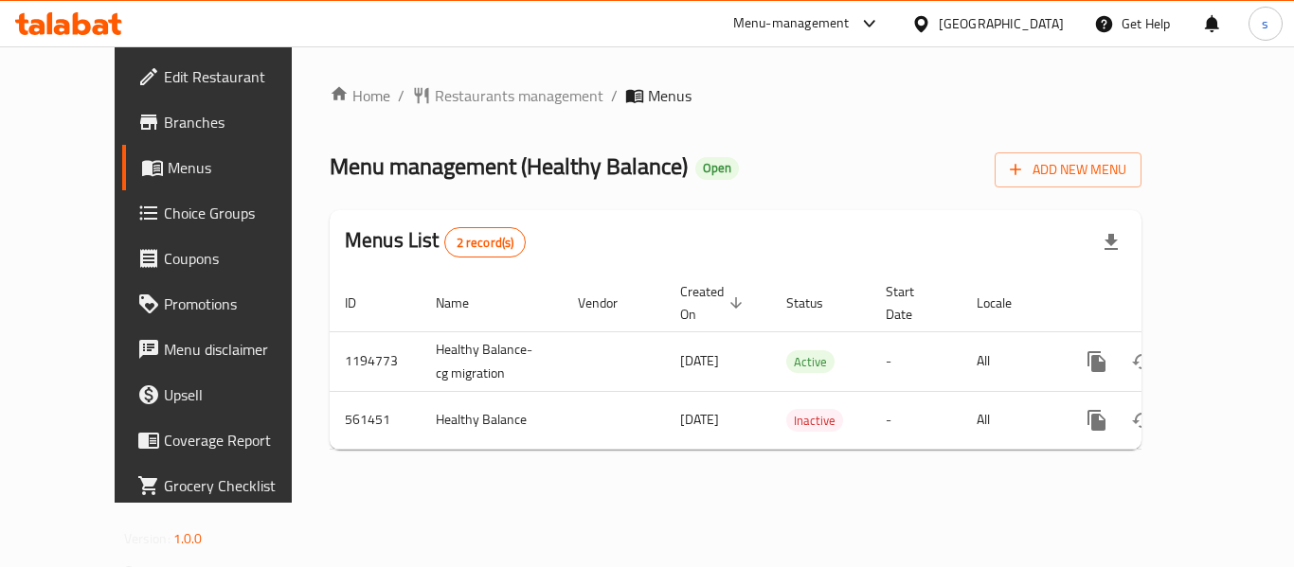
click at [925, 22] on icon at bounding box center [921, 24] width 20 height 20
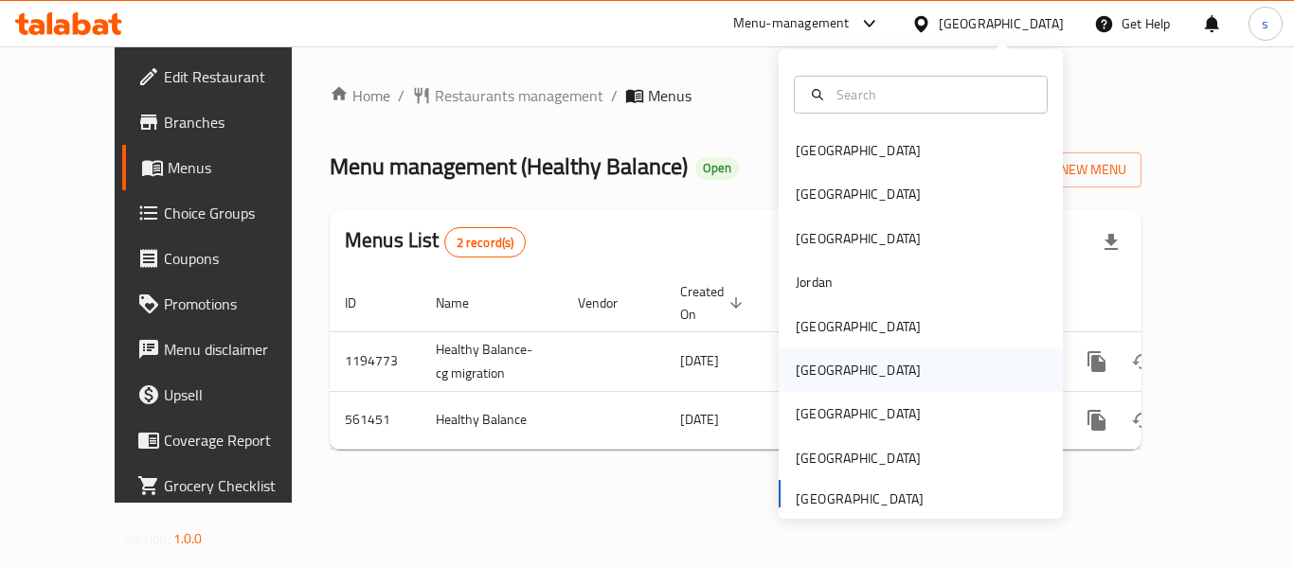
click at [827, 372] on div "Oman" at bounding box center [857, 370] width 155 height 44
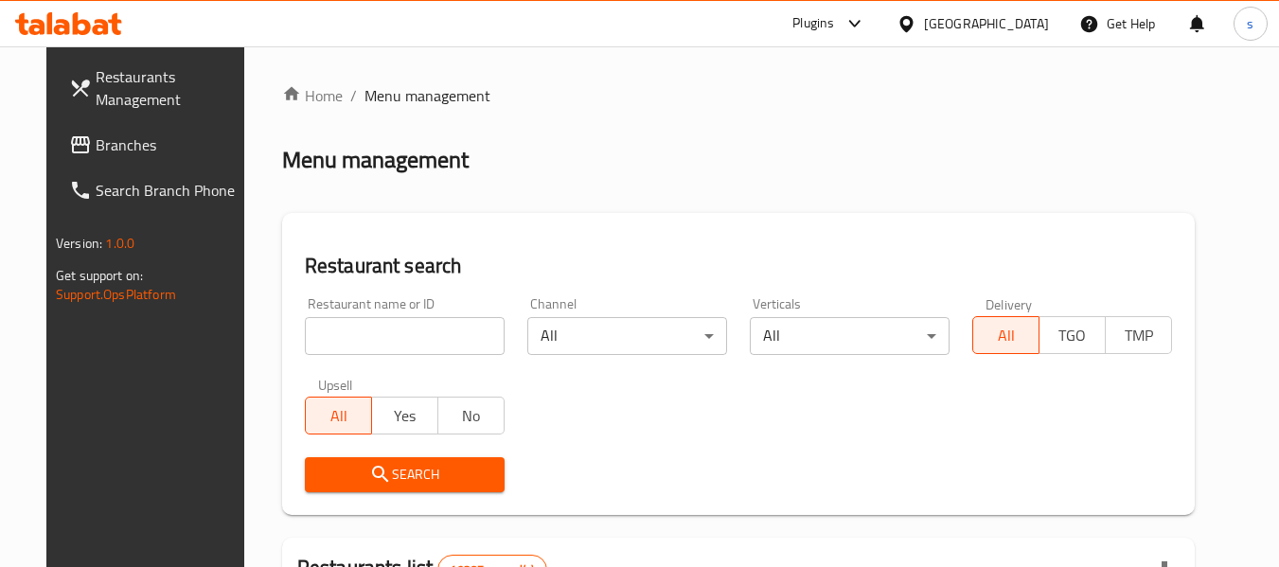
click at [1021, 23] on div "Oman" at bounding box center [986, 23] width 125 height 21
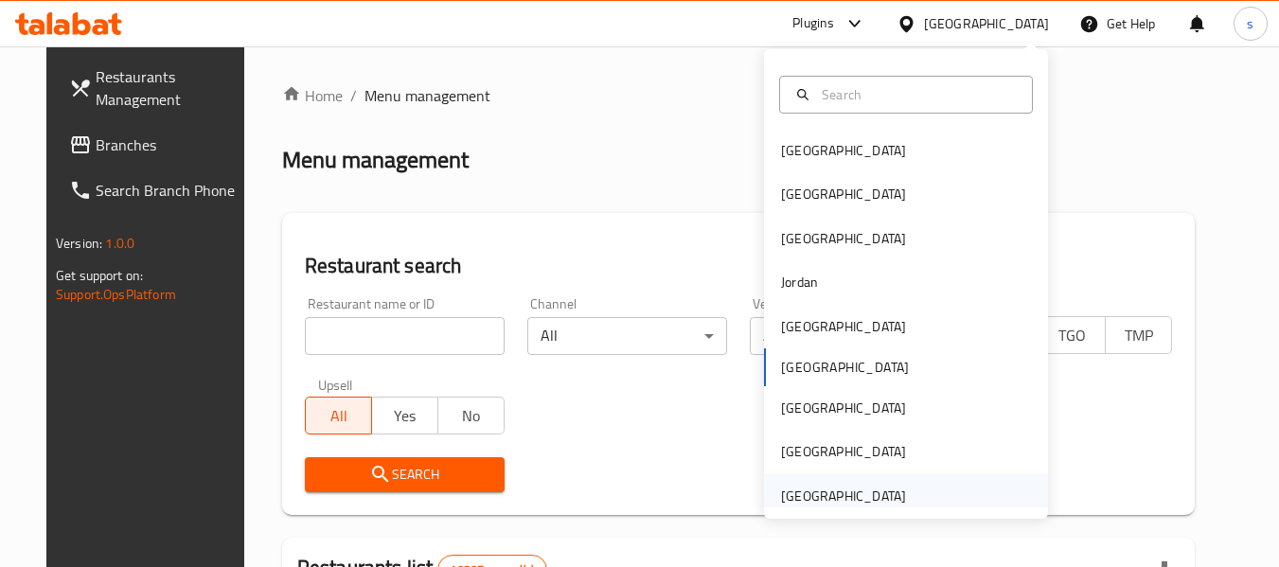
click at [802, 495] on div "[GEOGRAPHIC_DATA]" at bounding box center [843, 496] width 125 height 21
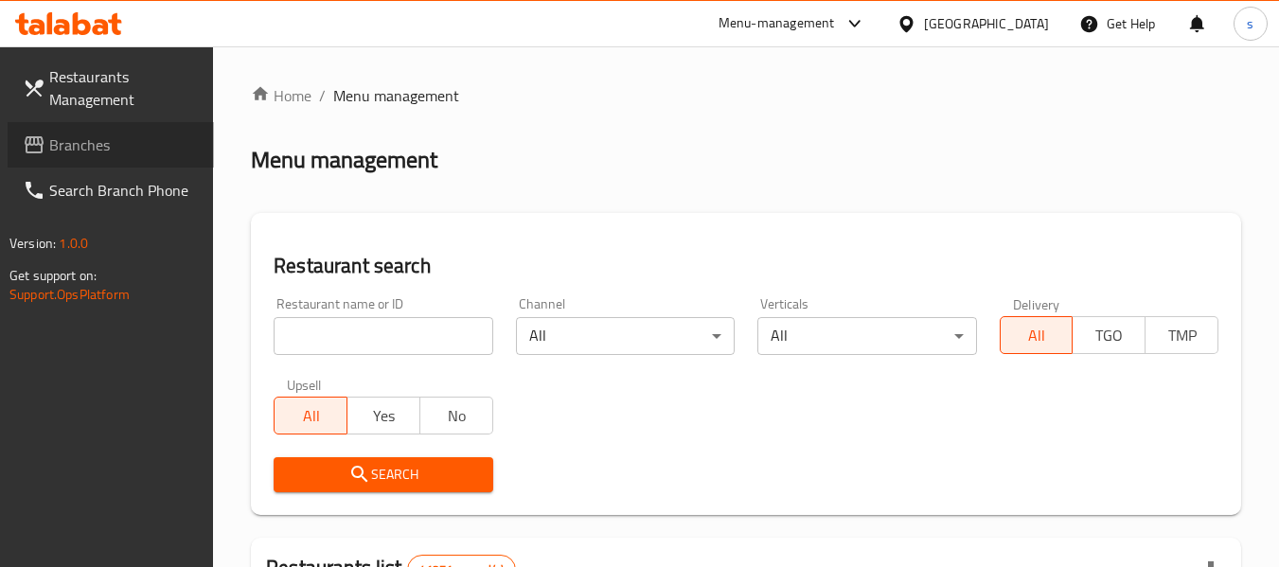
click at [77, 149] on span "Branches" at bounding box center [124, 145] width 150 height 23
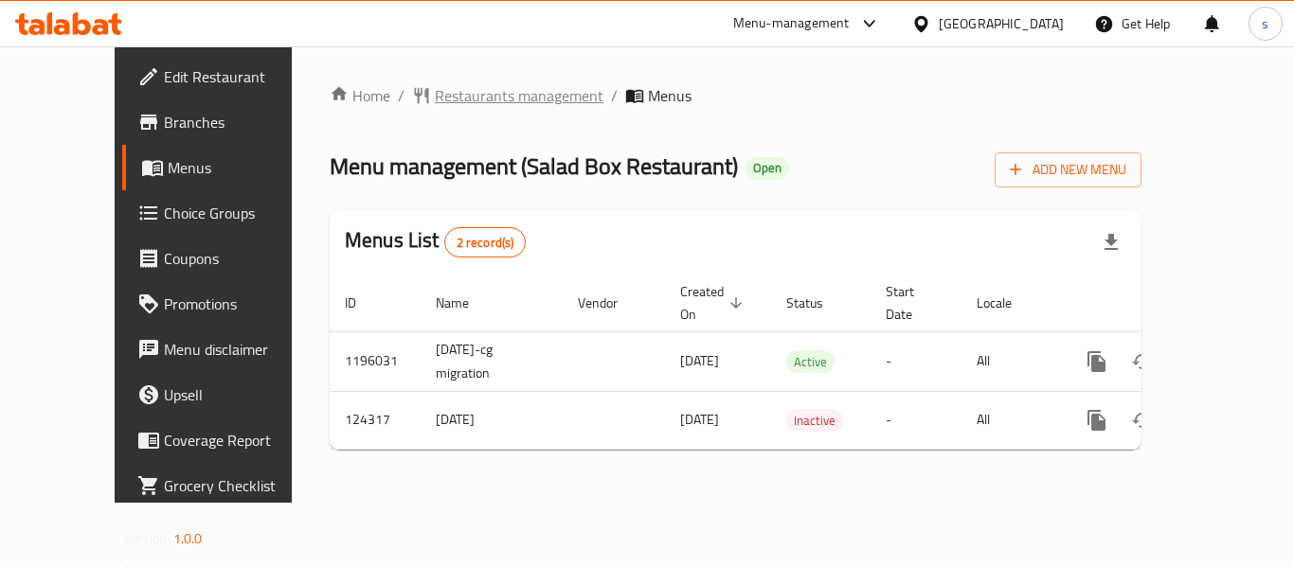
click at [440, 97] on span "Restaurants management" at bounding box center [519, 95] width 169 height 23
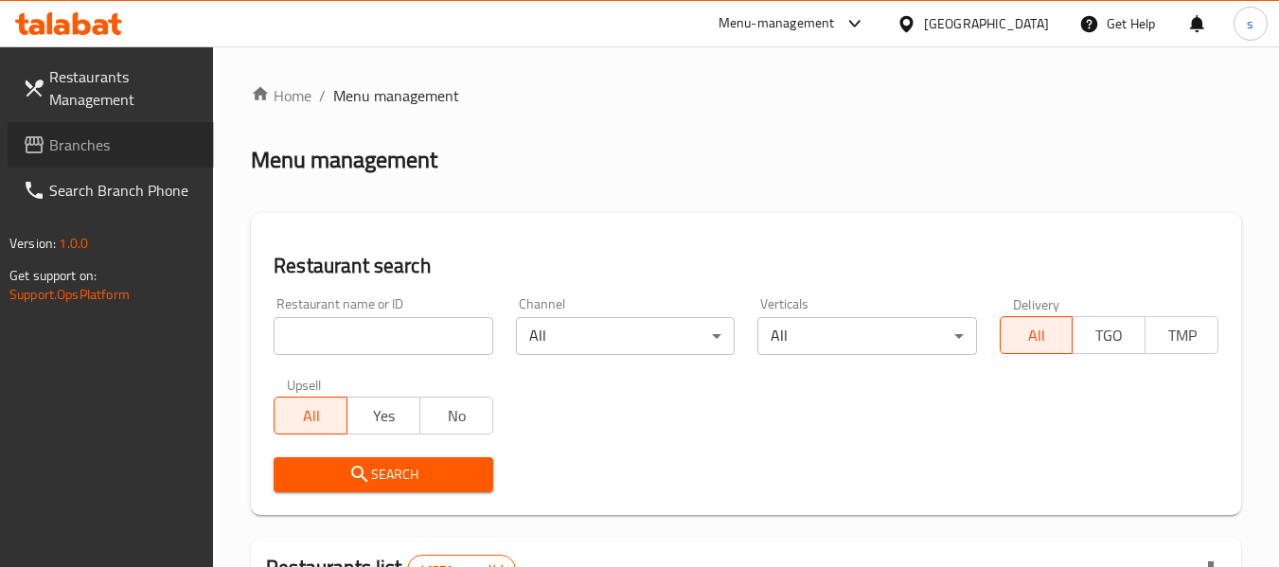
click at [50, 134] on span "Branches" at bounding box center [124, 145] width 150 height 23
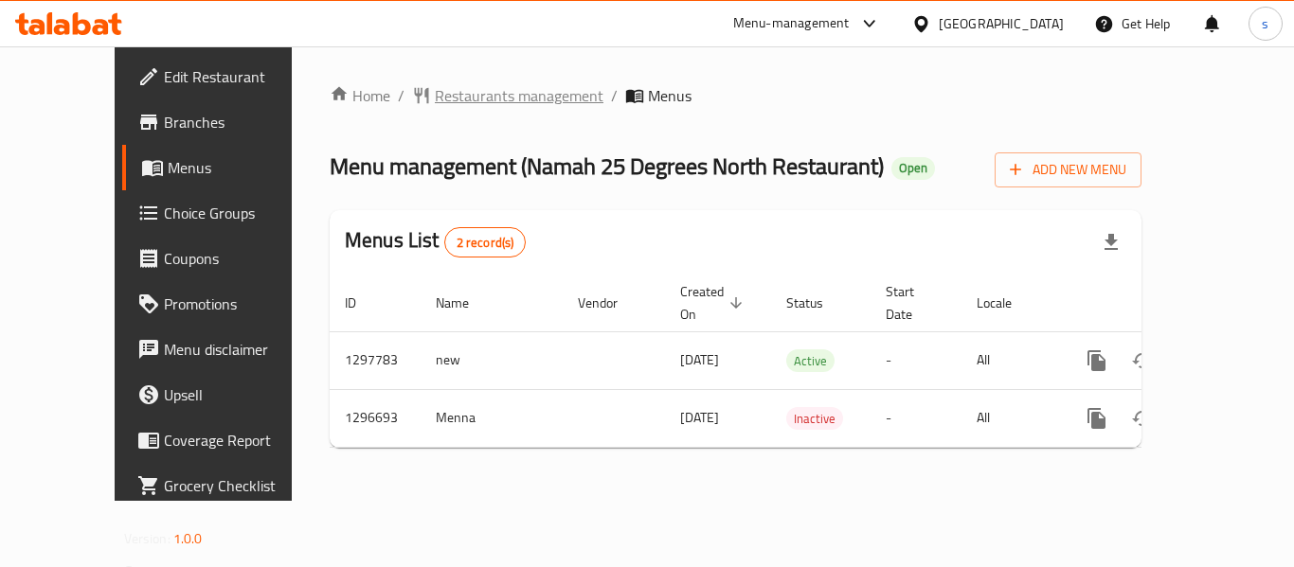
click at [484, 94] on span "Restaurants management" at bounding box center [519, 95] width 169 height 23
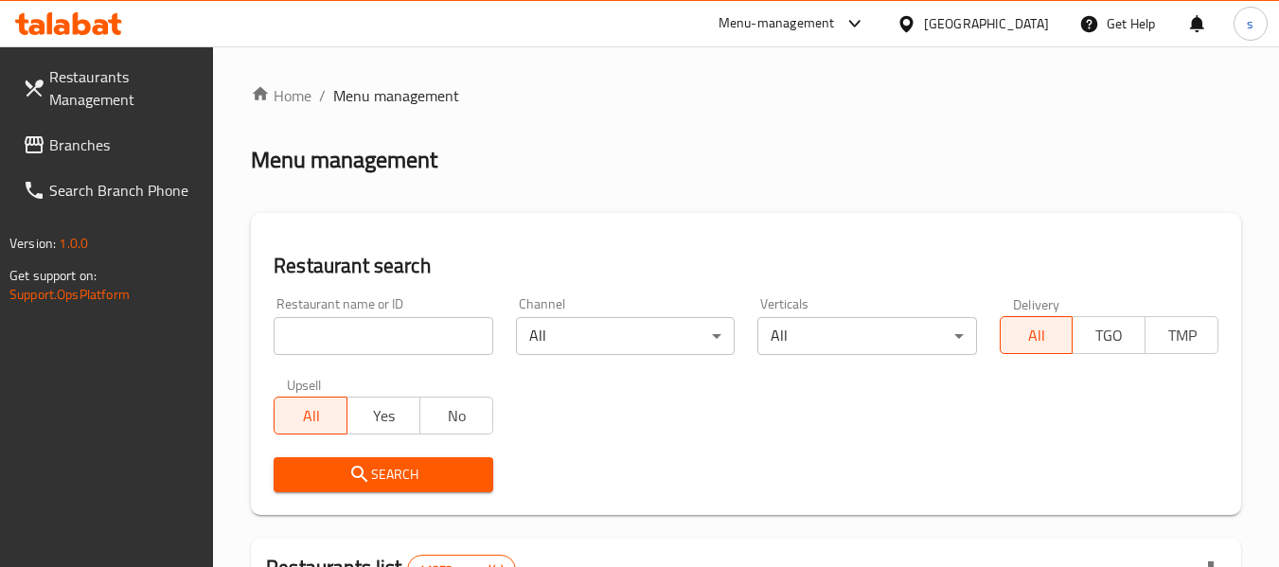
click at [57, 143] on span "Branches" at bounding box center [124, 145] width 150 height 23
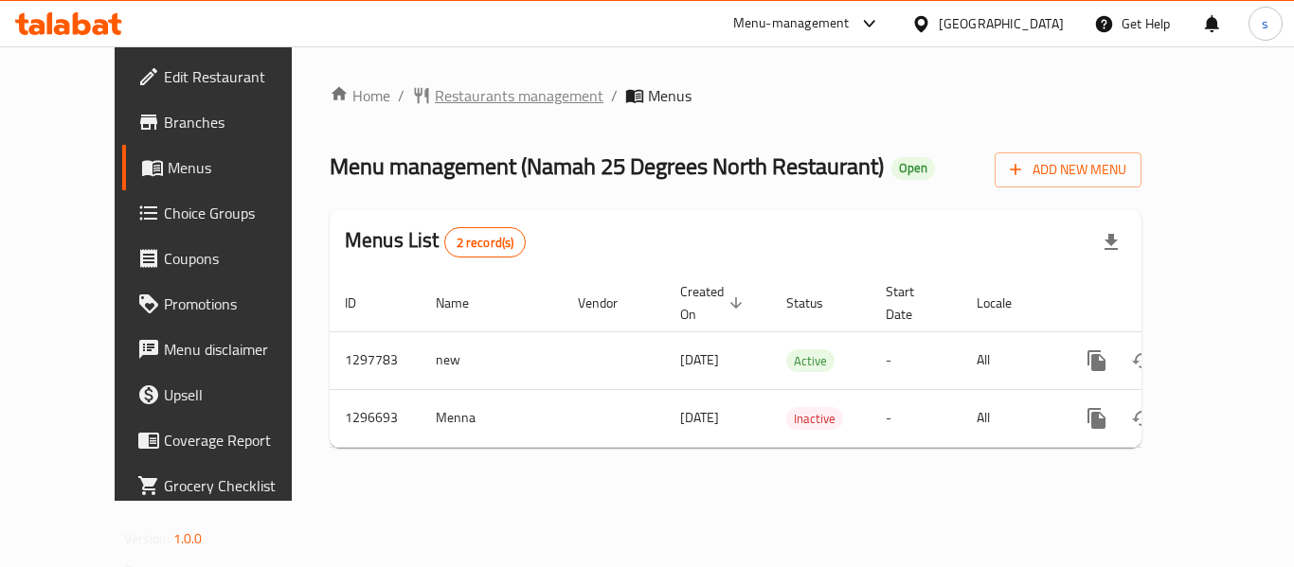
click at [455, 91] on span "Restaurants management" at bounding box center [519, 95] width 169 height 23
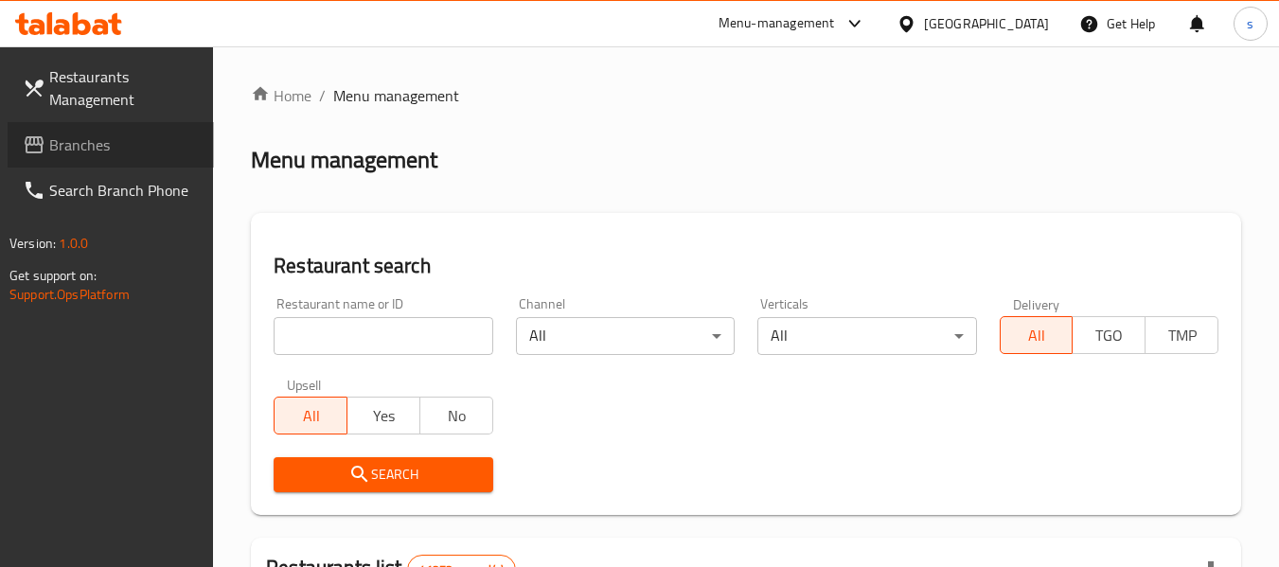
click at [59, 156] on span "Branches" at bounding box center [124, 145] width 150 height 23
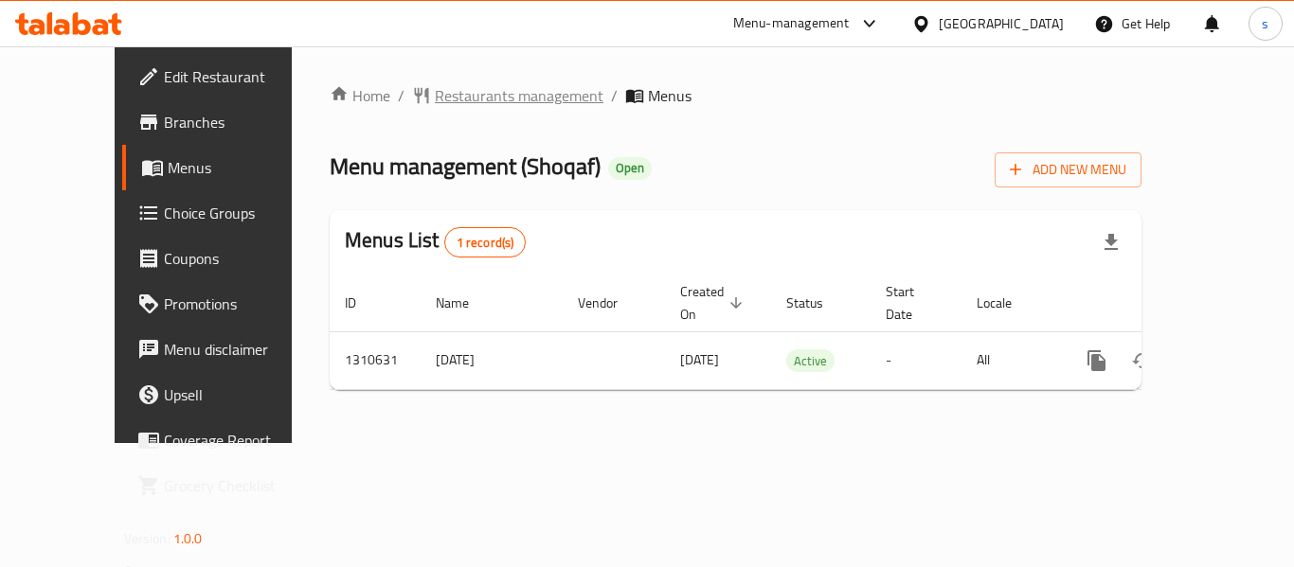
click at [435, 91] on span "Restaurants management" at bounding box center [519, 95] width 169 height 23
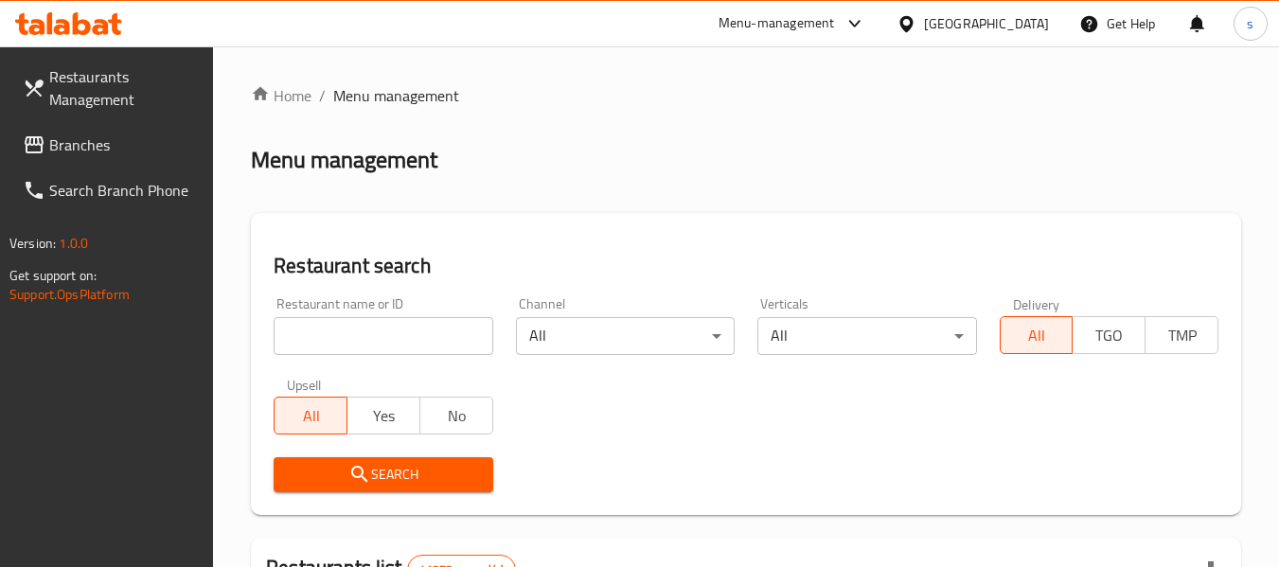
click at [139, 155] on span "Branches" at bounding box center [124, 145] width 150 height 23
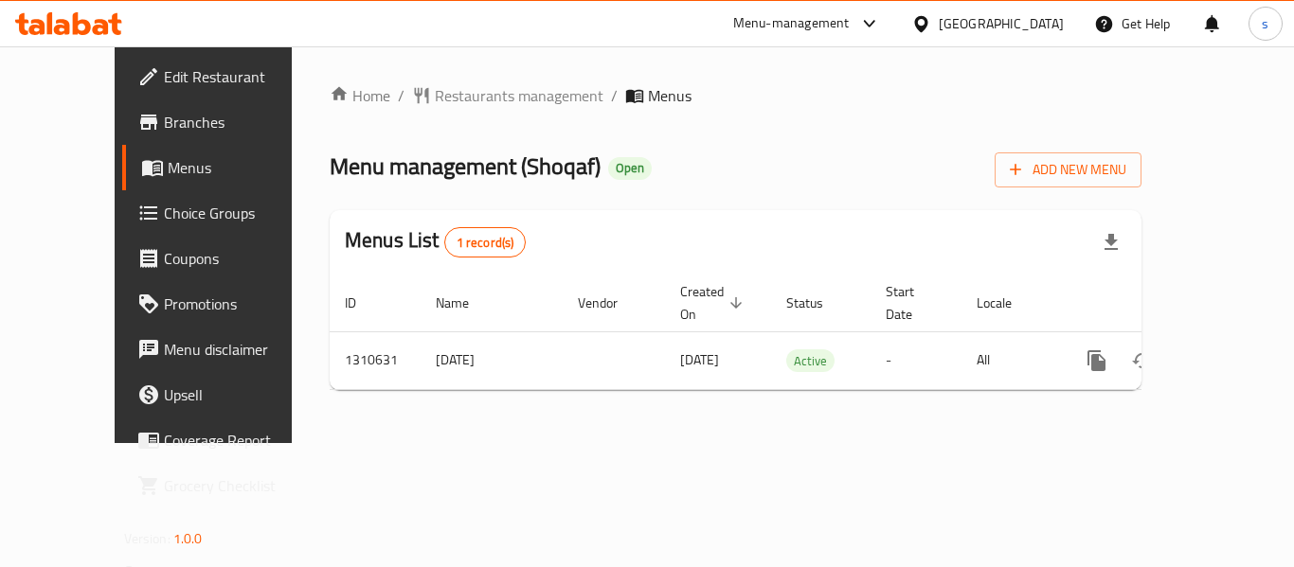
click at [981, 22] on div "[GEOGRAPHIC_DATA]" at bounding box center [1000, 23] width 125 height 21
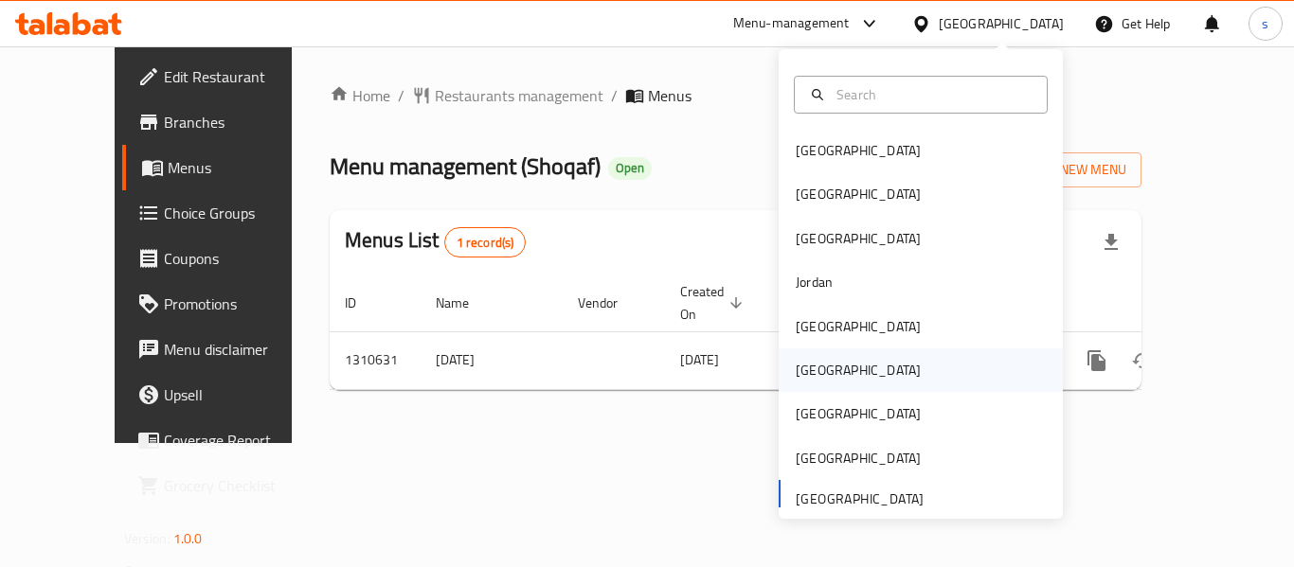
click at [828, 365] on div "Oman" at bounding box center [857, 370] width 155 height 44
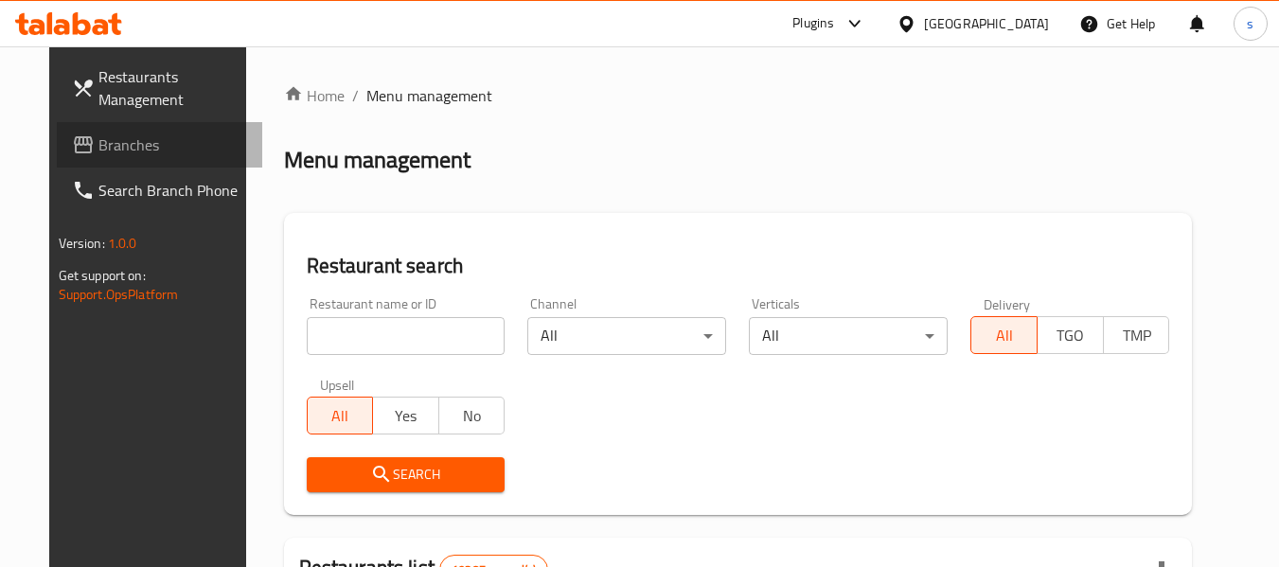
click at [98, 137] on span "Branches" at bounding box center [173, 145] width 150 height 23
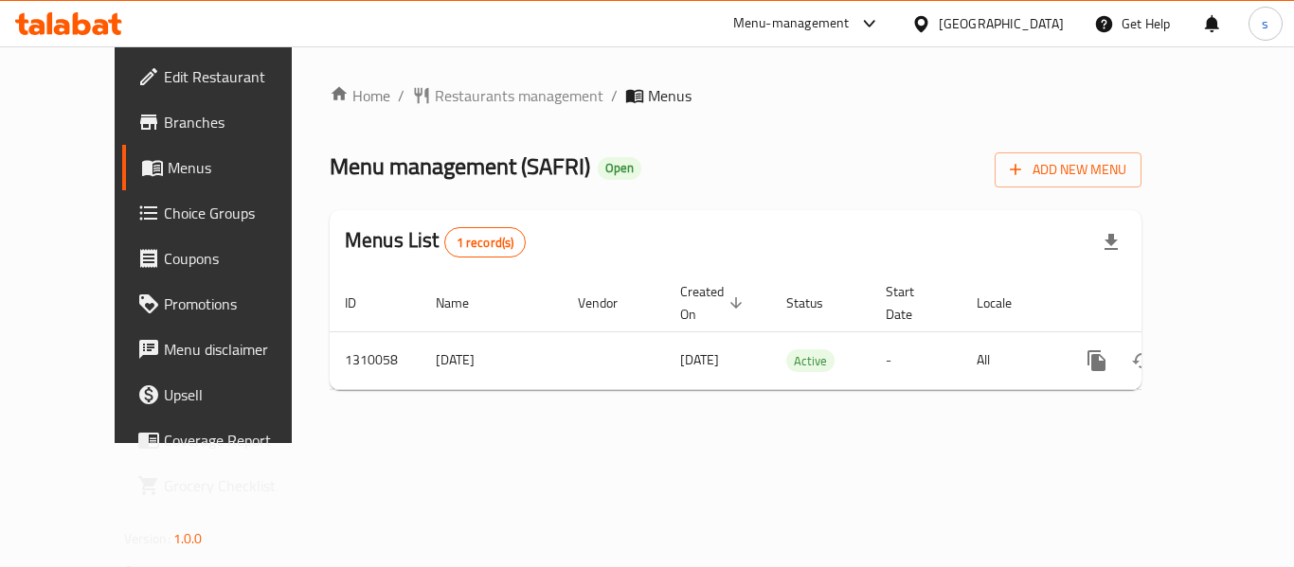
click at [931, 26] on icon at bounding box center [921, 24] width 20 height 20
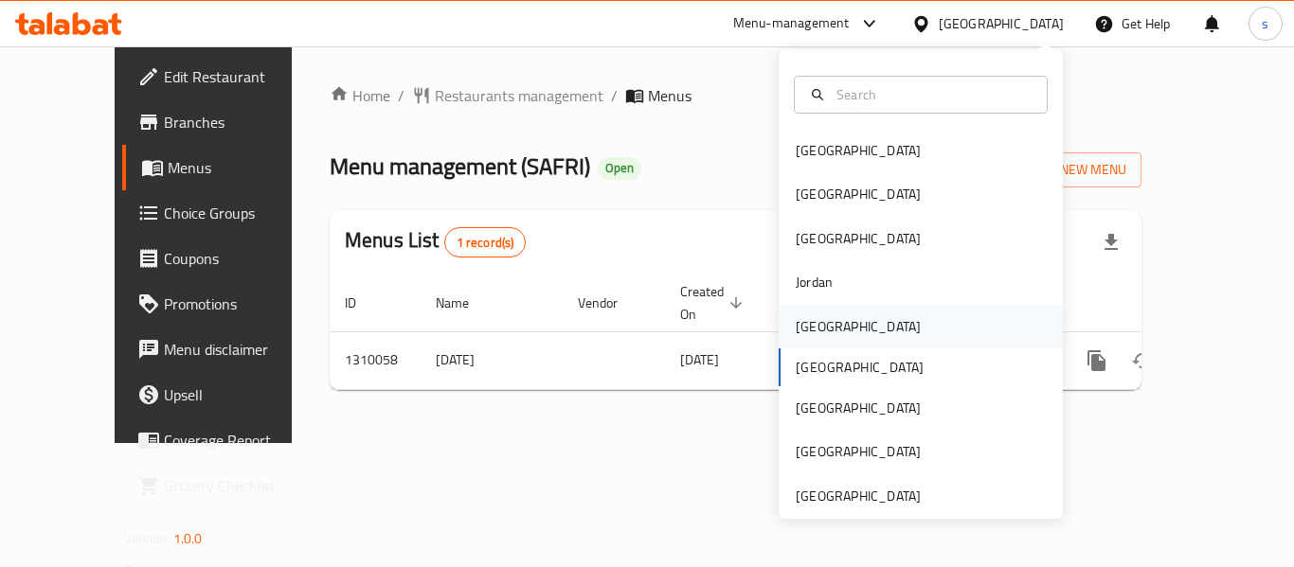
click at [814, 318] on div "[GEOGRAPHIC_DATA]" at bounding box center [857, 326] width 125 height 21
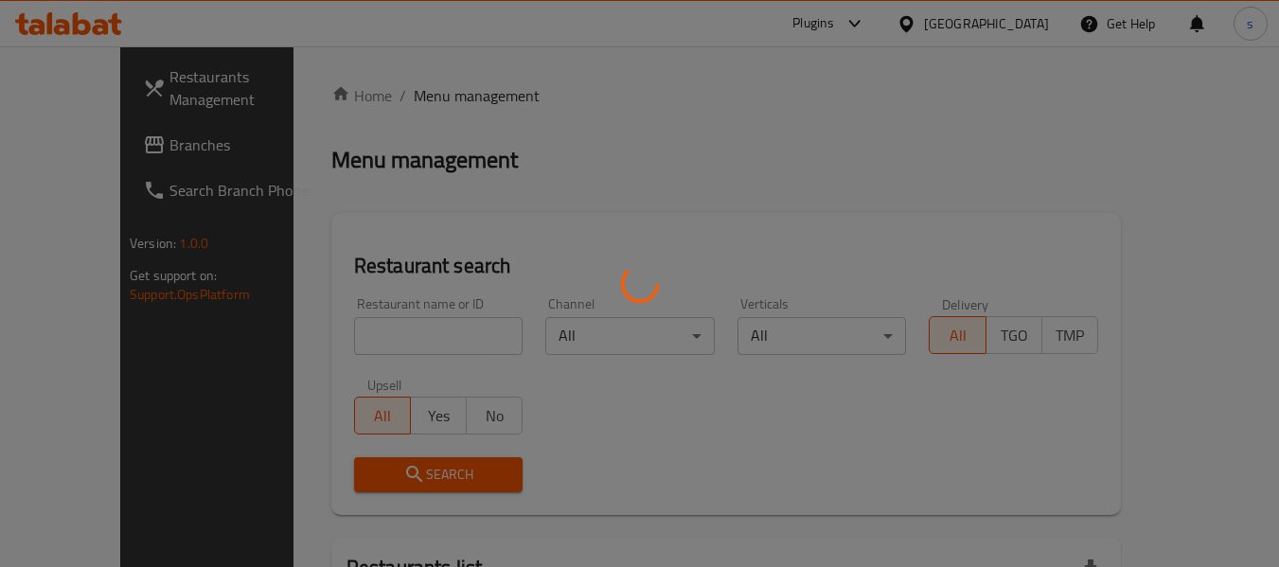
click at [98, 142] on div at bounding box center [639, 283] width 1279 height 567
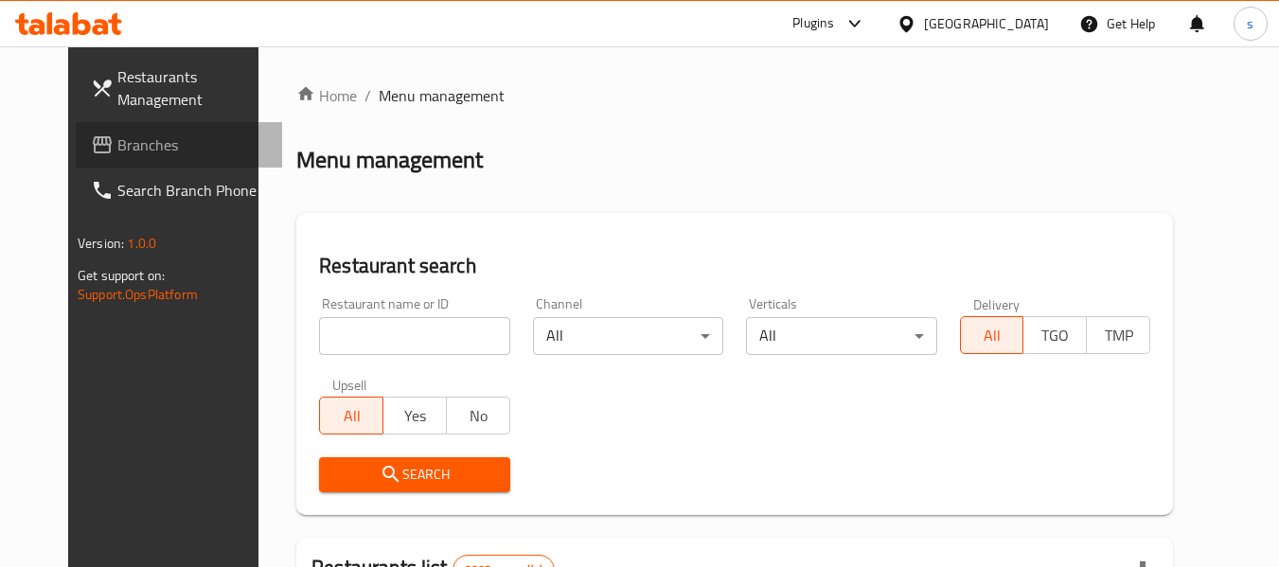
click at [117, 144] on span "Branches" at bounding box center [192, 145] width 150 height 23
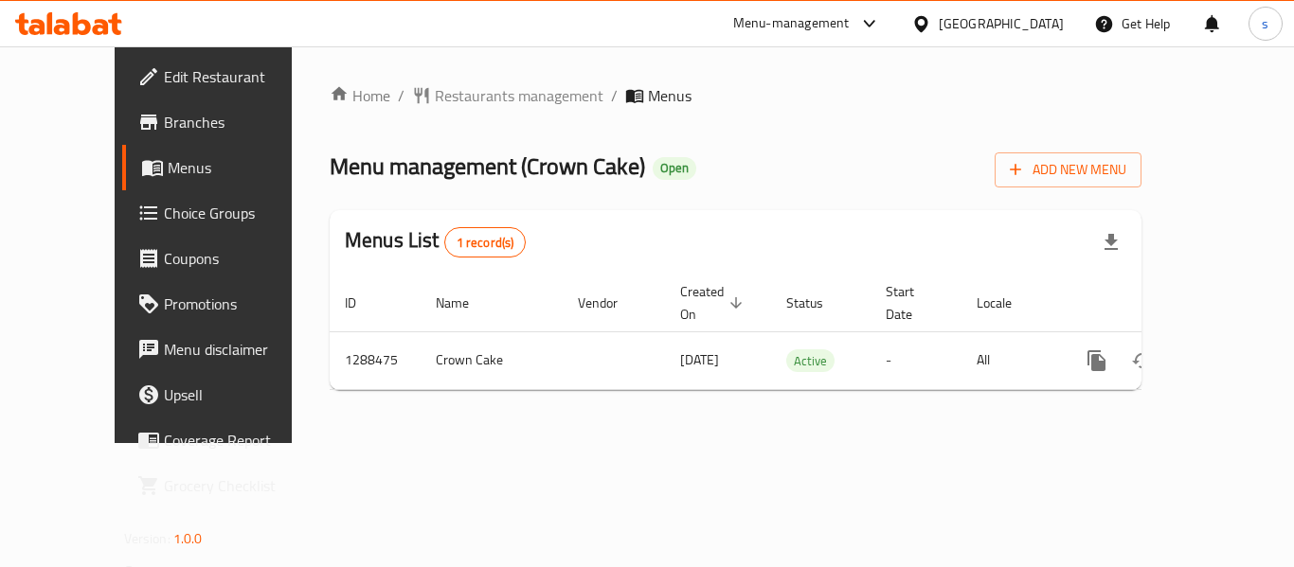
click at [931, 26] on icon at bounding box center [921, 24] width 20 height 20
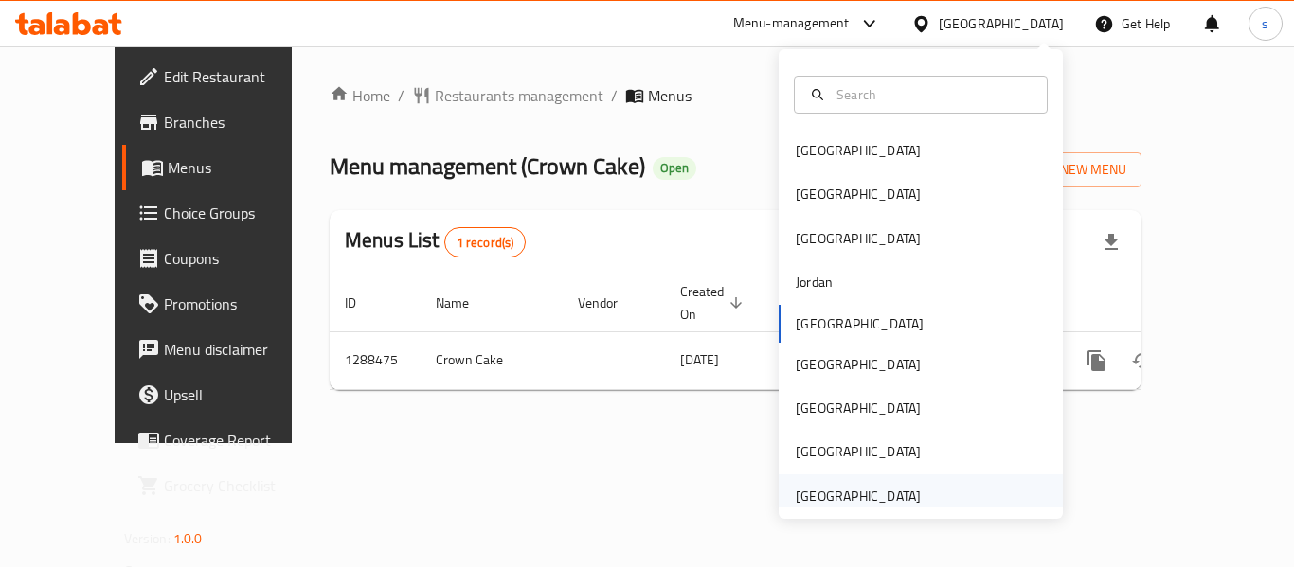
click at [842, 487] on div "[GEOGRAPHIC_DATA]" at bounding box center [857, 496] width 125 height 21
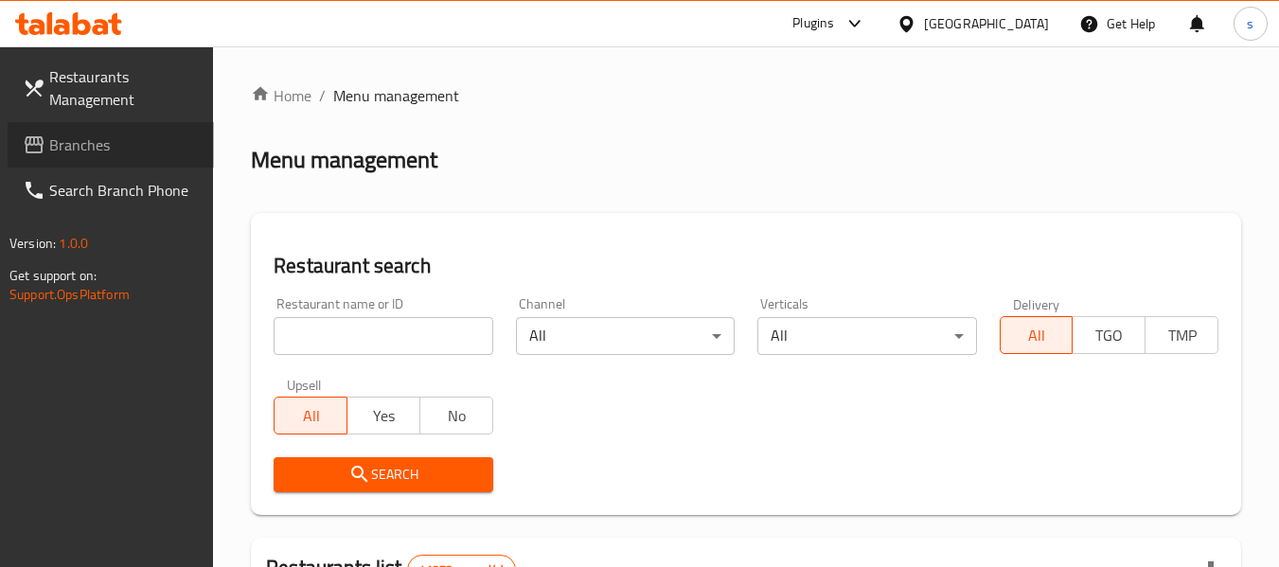
click at [111, 146] on span "Branches" at bounding box center [124, 145] width 150 height 23
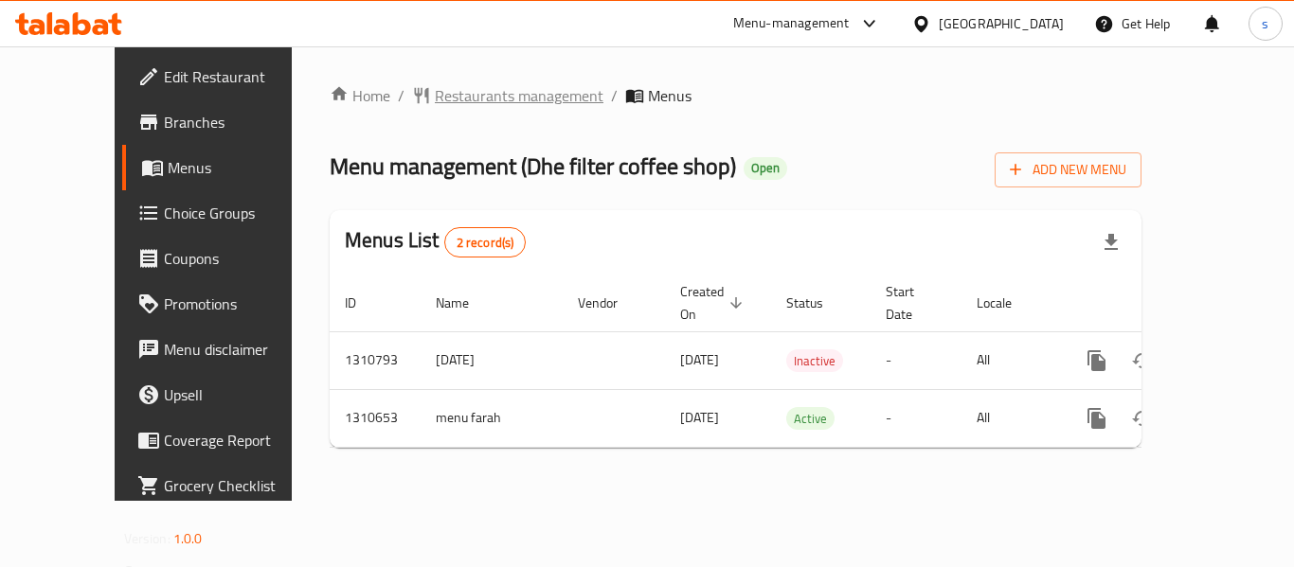
click at [494, 89] on span "Restaurants management" at bounding box center [519, 95] width 169 height 23
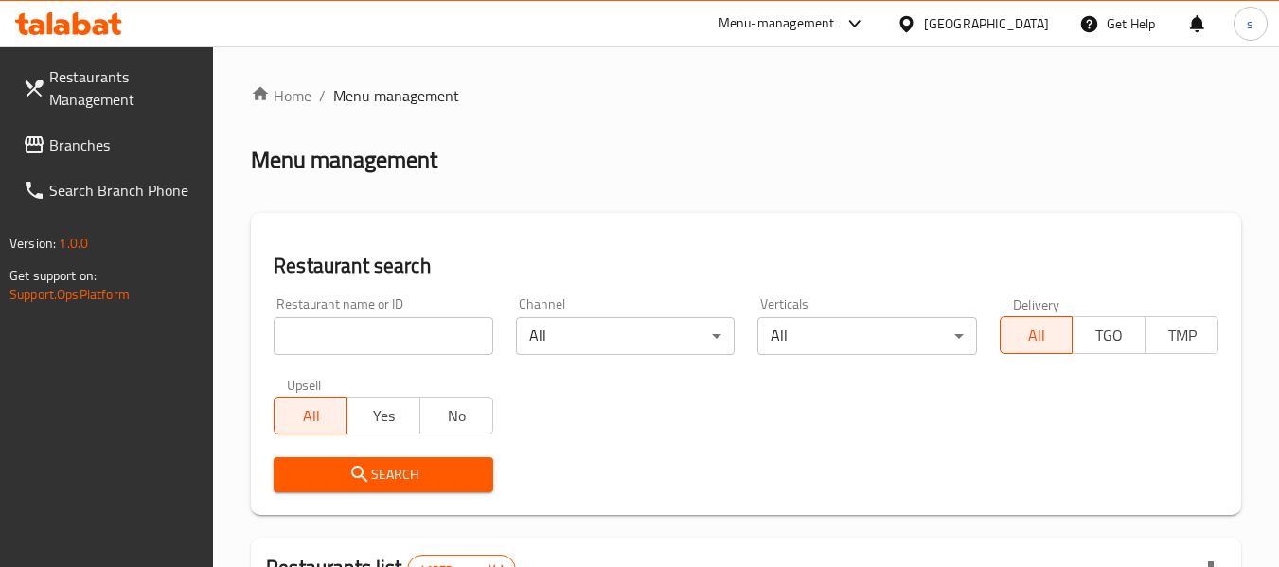
click at [150, 133] on link "Branches" at bounding box center [111, 144] width 206 height 45
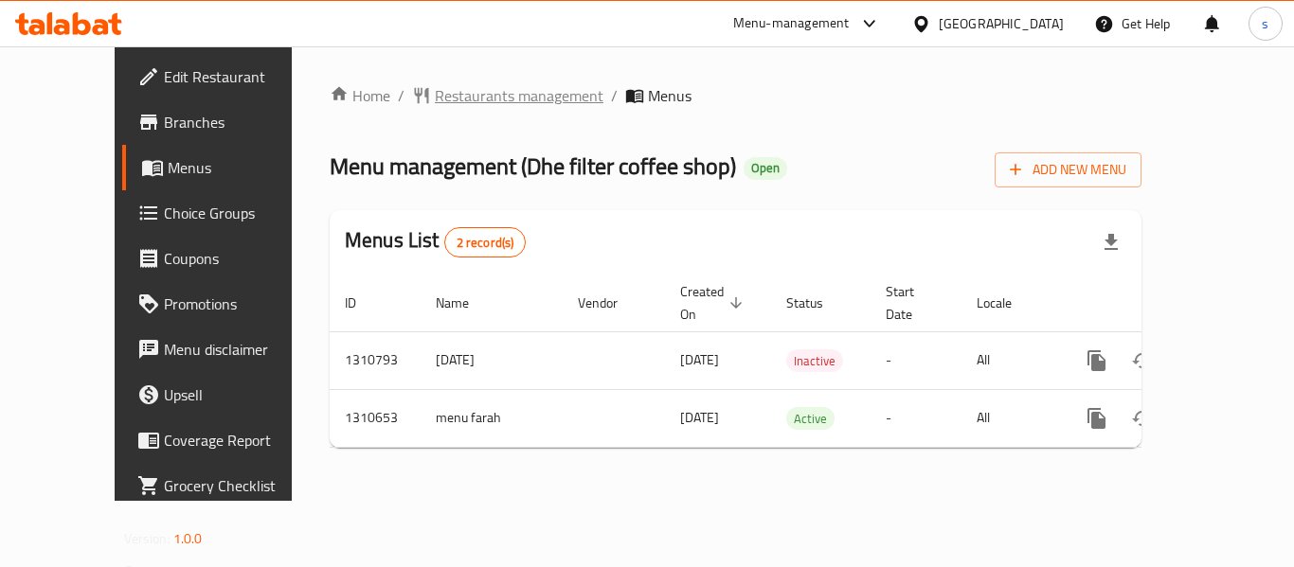
click at [500, 92] on span "Restaurants management" at bounding box center [519, 95] width 169 height 23
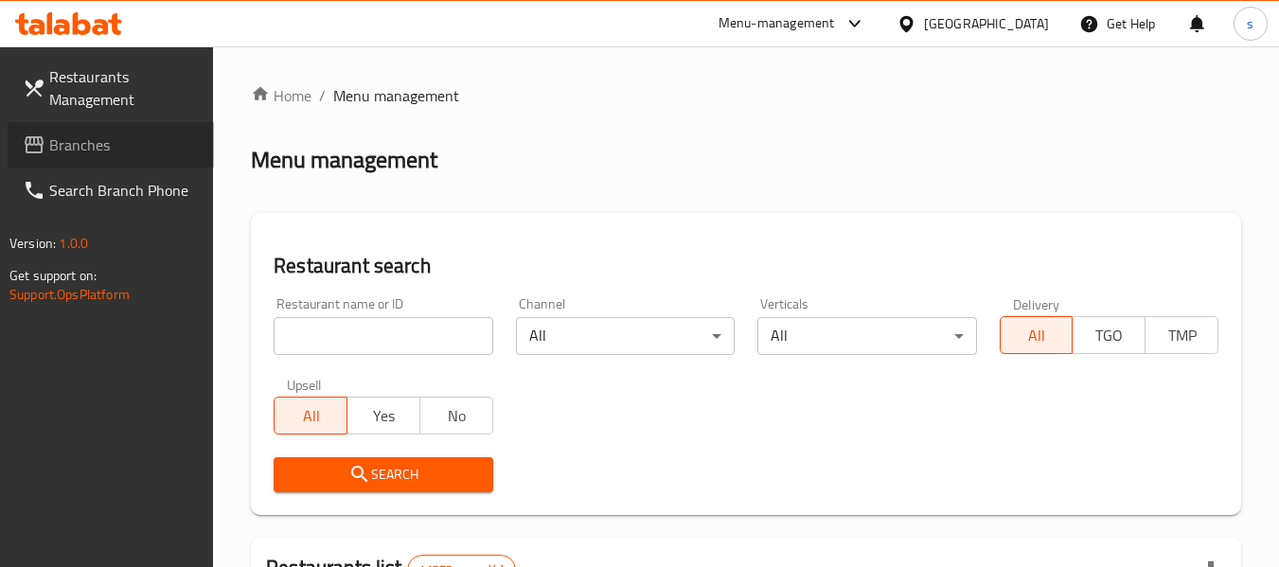
click at [119, 149] on span "Branches" at bounding box center [124, 145] width 150 height 23
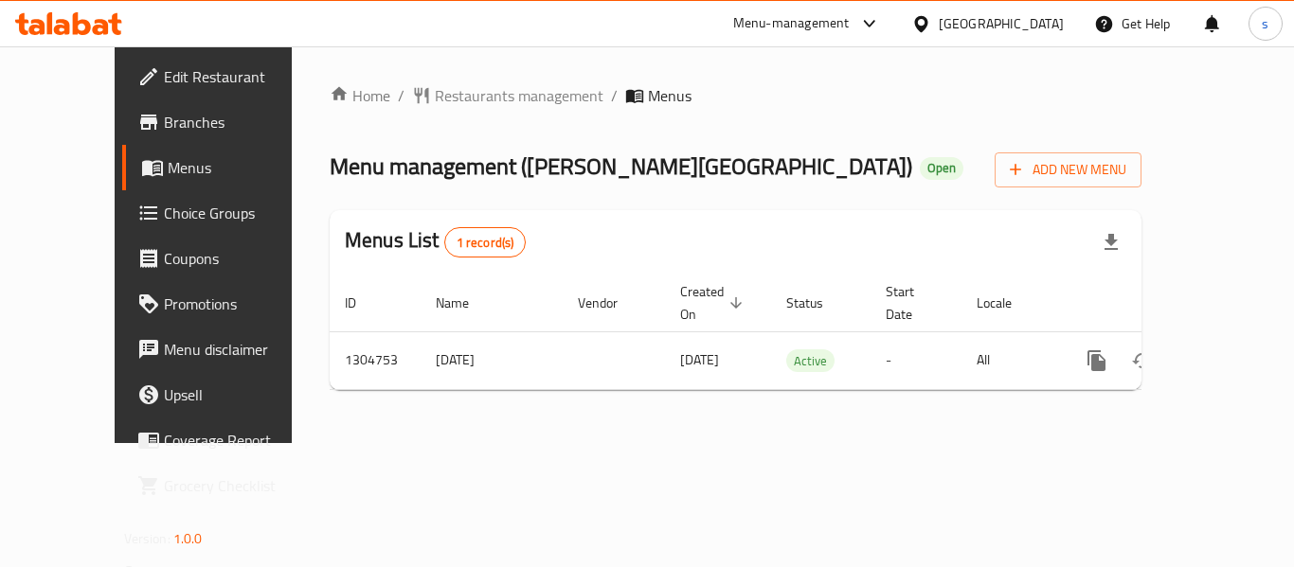
click at [910, 15] on div "[GEOGRAPHIC_DATA]" at bounding box center [987, 23] width 183 height 45
click at [922, 24] on icon at bounding box center [921, 24] width 20 height 20
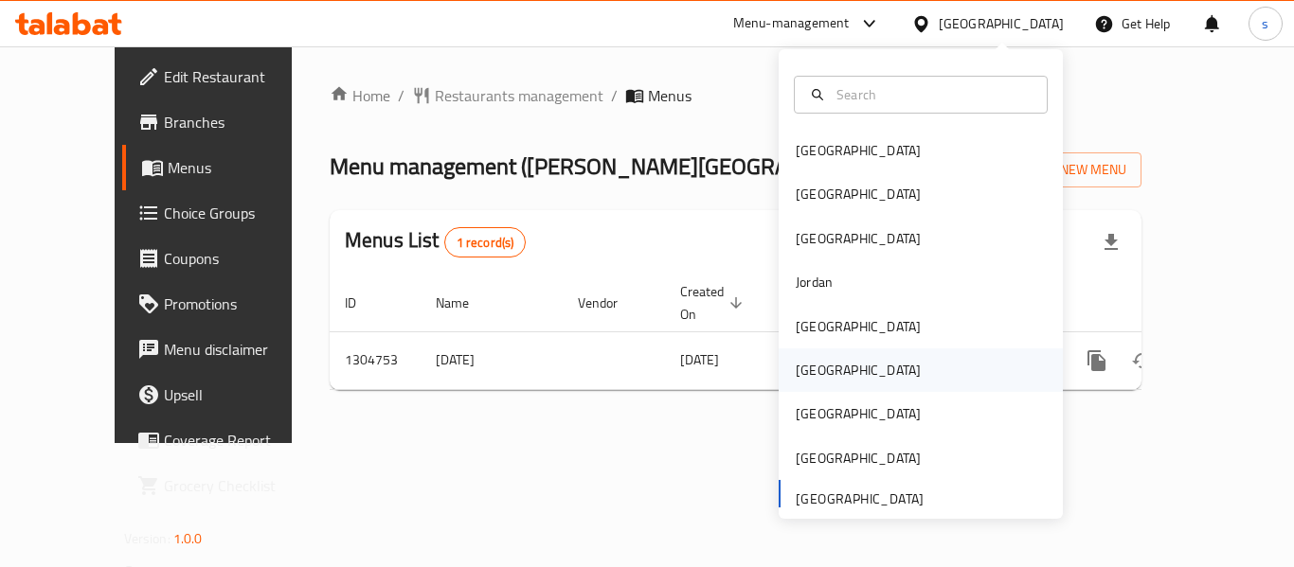
click at [826, 381] on div "[GEOGRAPHIC_DATA]" at bounding box center [857, 370] width 155 height 44
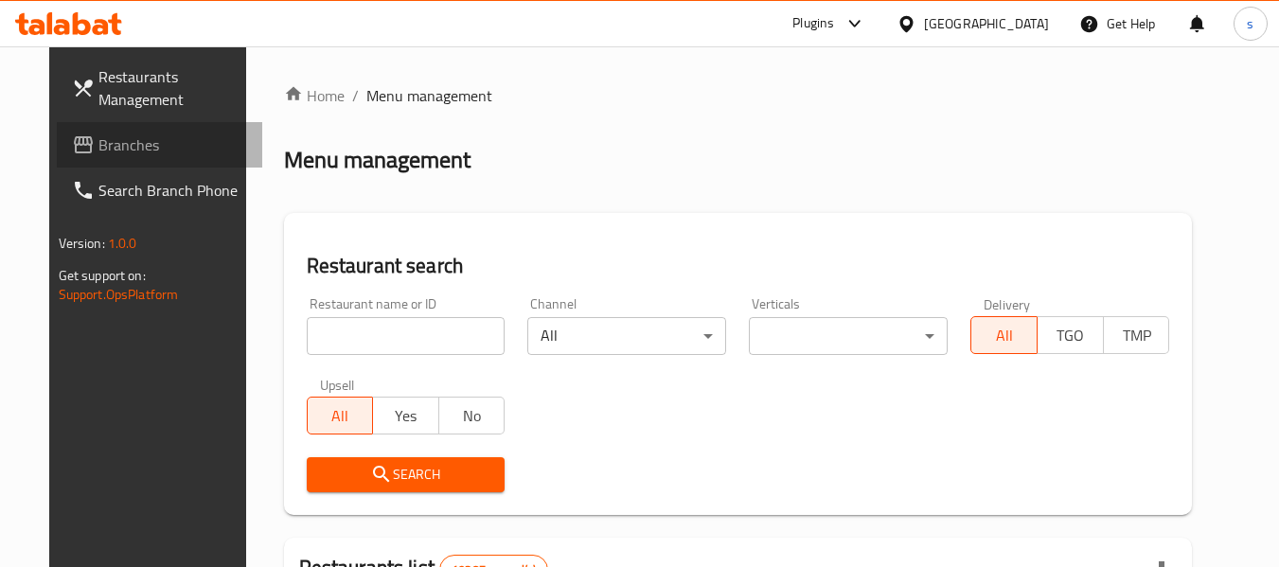
click at [98, 156] on span "Branches" at bounding box center [173, 145] width 150 height 23
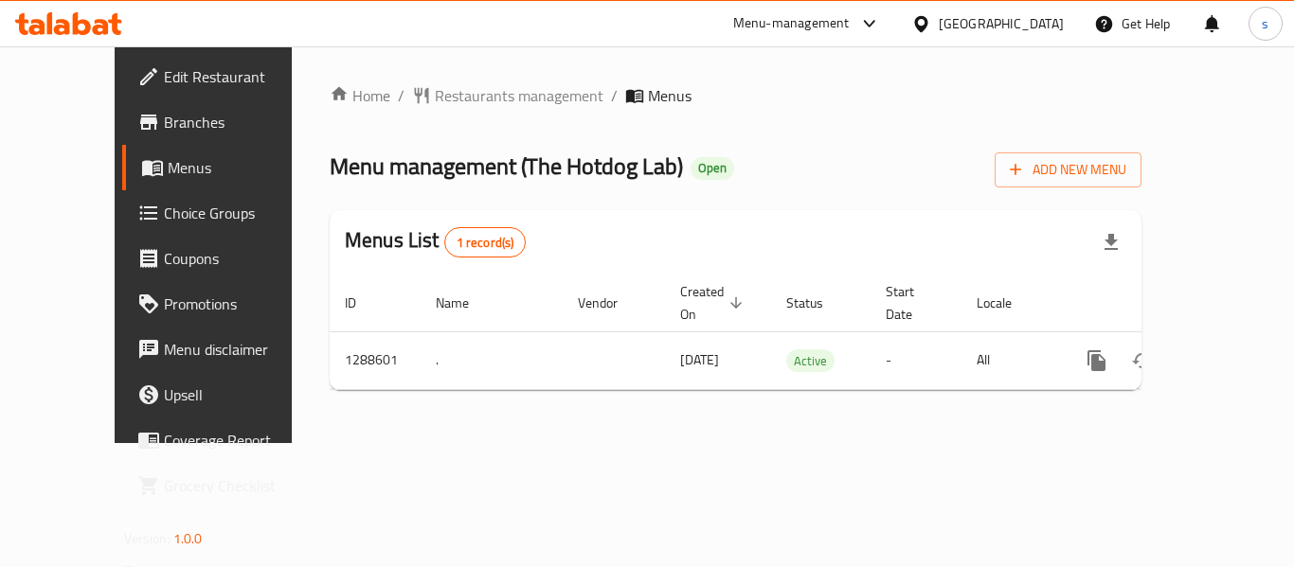
click at [1045, 17] on div "[GEOGRAPHIC_DATA]" at bounding box center [1000, 23] width 125 height 21
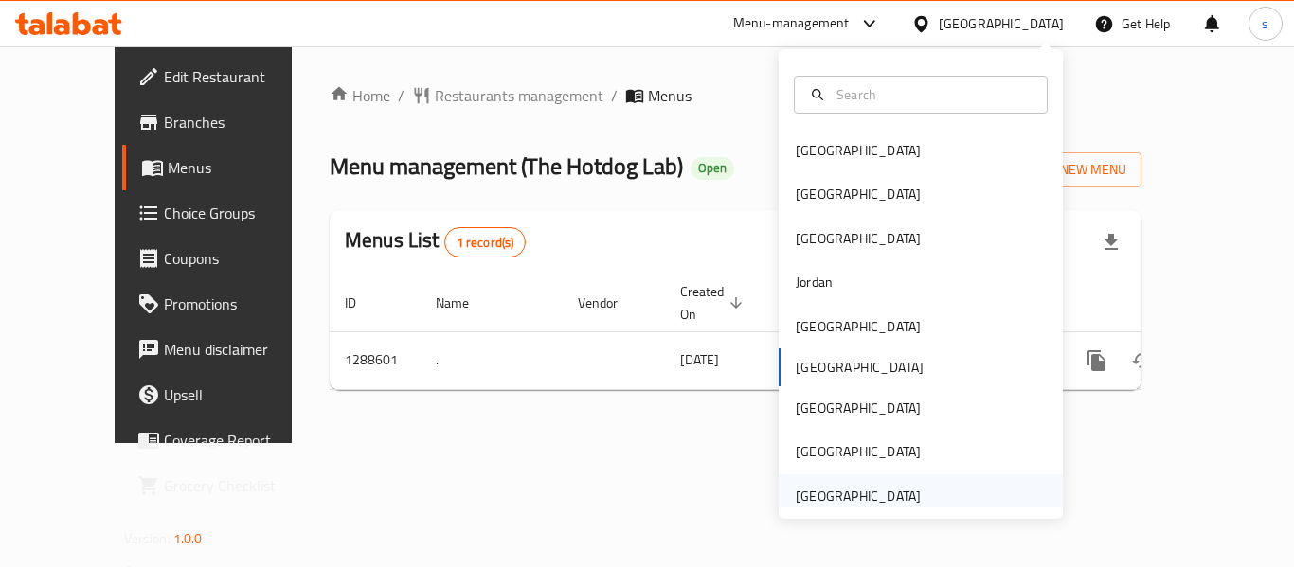
click at [872, 495] on div "[GEOGRAPHIC_DATA]" at bounding box center [857, 496] width 125 height 21
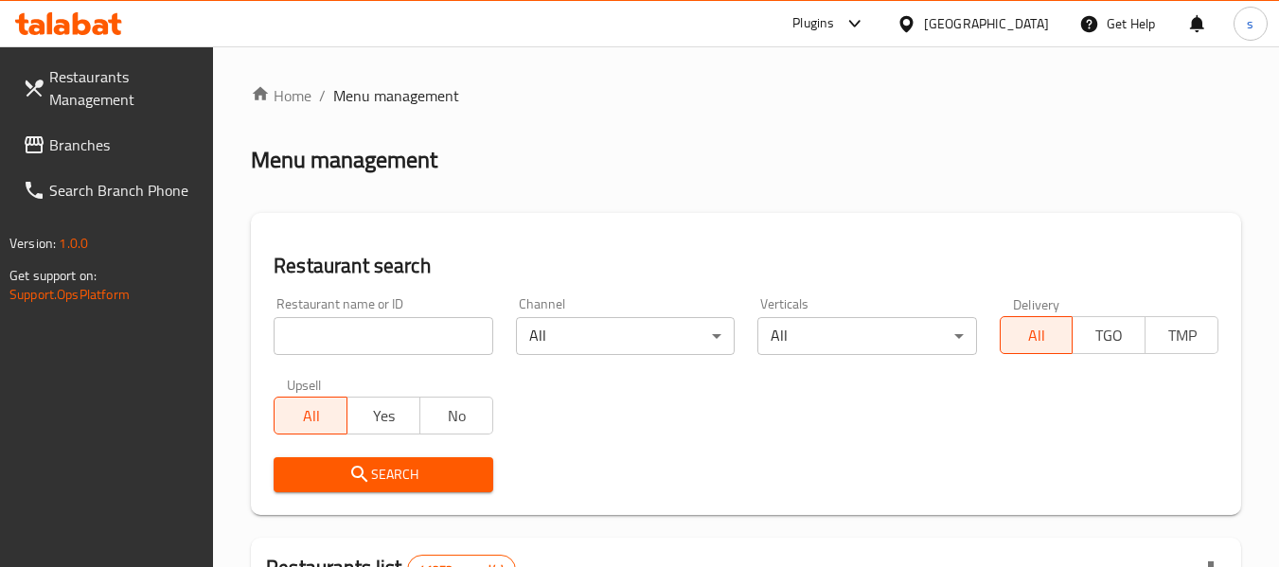
click at [50, 152] on span "Branches" at bounding box center [124, 145] width 150 height 23
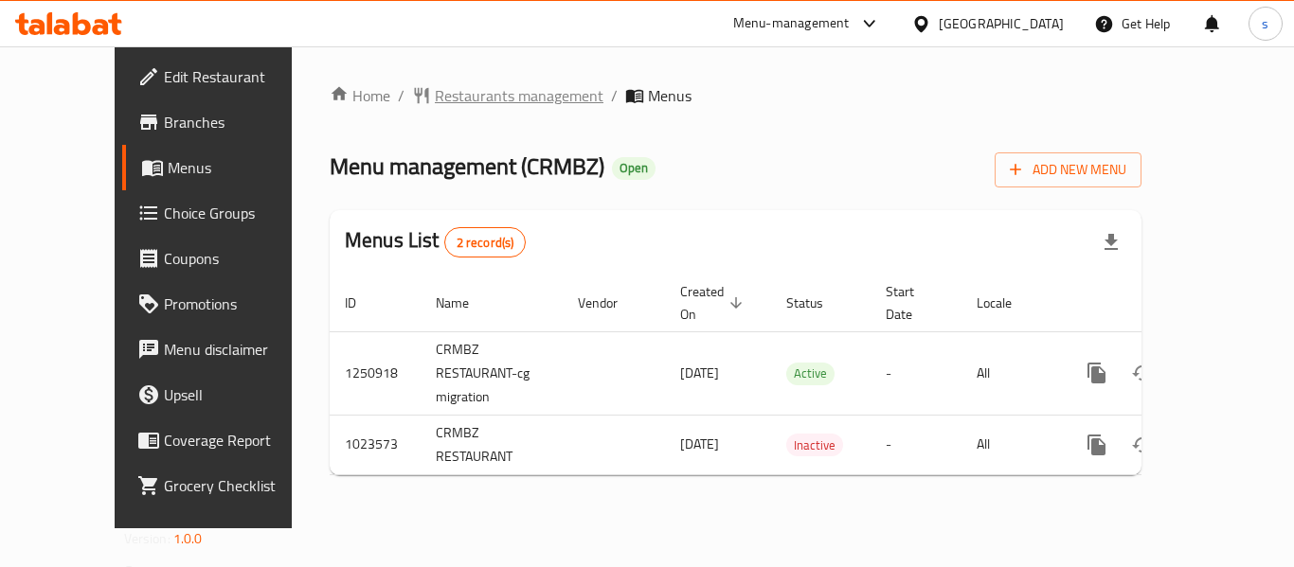
click at [435, 107] on span "Restaurants management" at bounding box center [519, 95] width 169 height 23
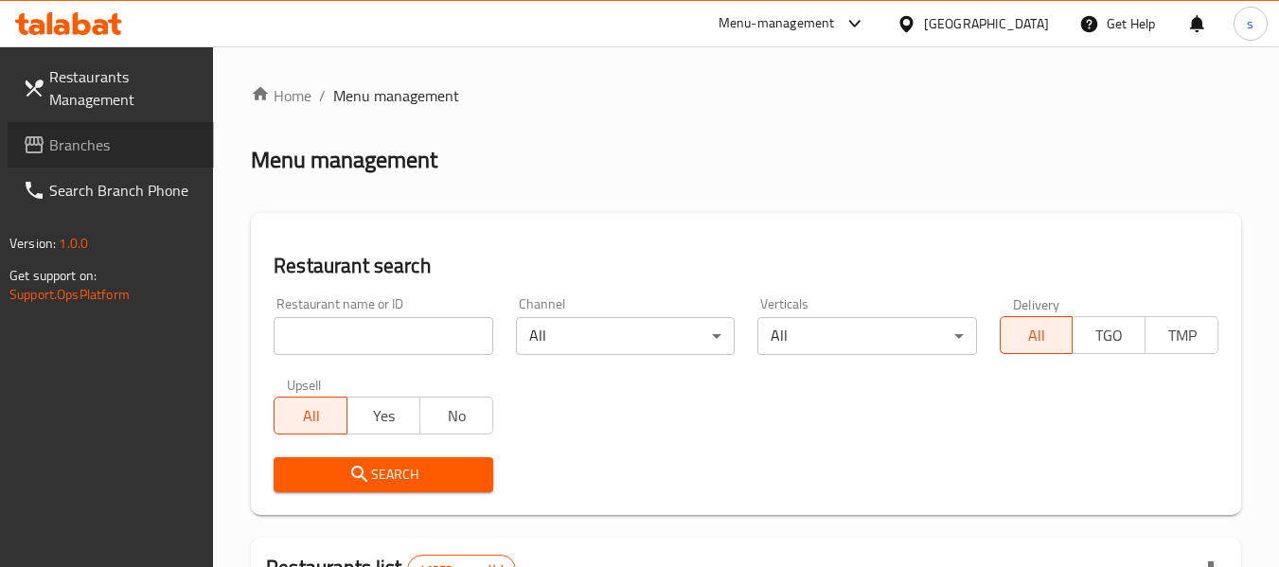
click at [126, 148] on span "Branches" at bounding box center [124, 145] width 150 height 23
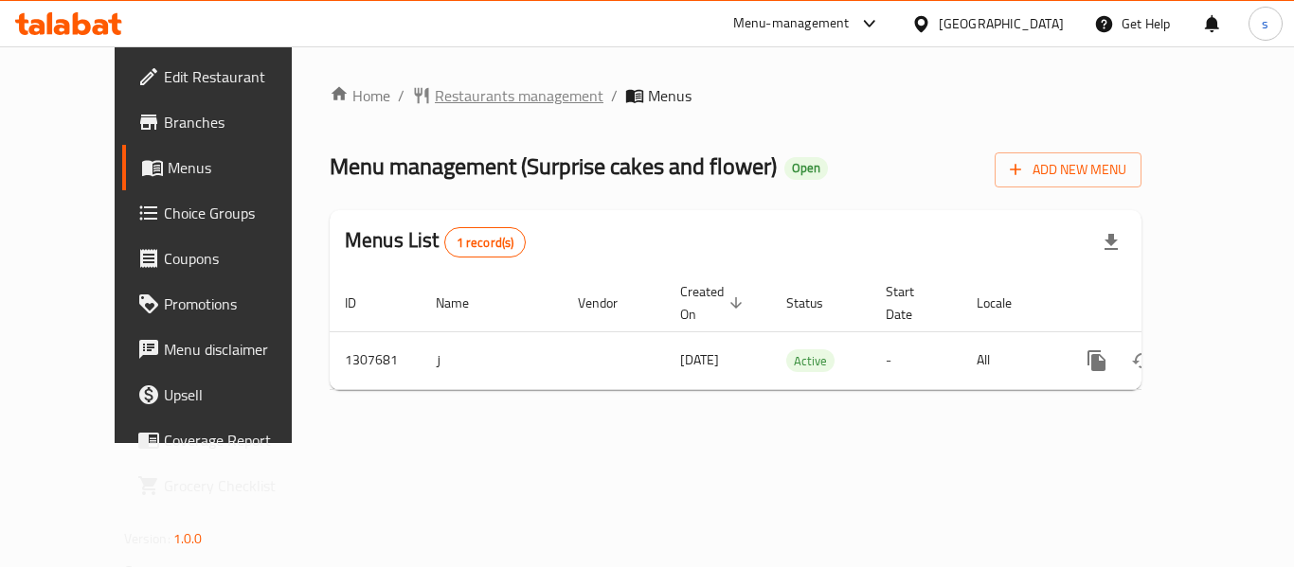
click at [468, 84] on span "Restaurants management" at bounding box center [519, 95] width 169 height 23
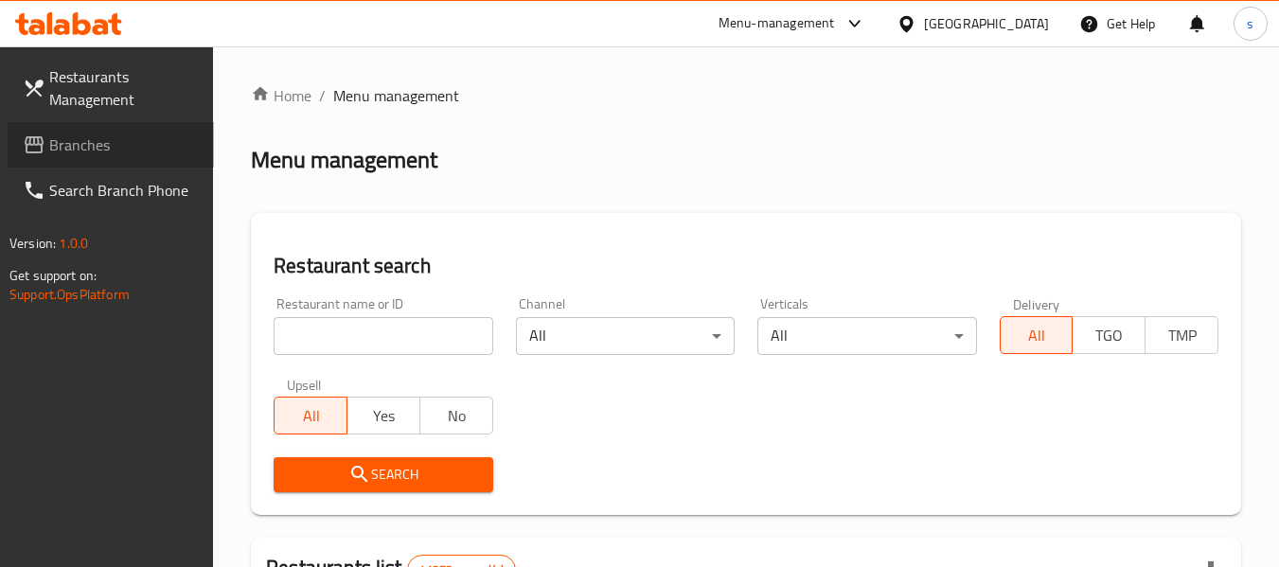
click at [151, 154] on span "Branches" at bounding box center [124, 145] width 150 height 23
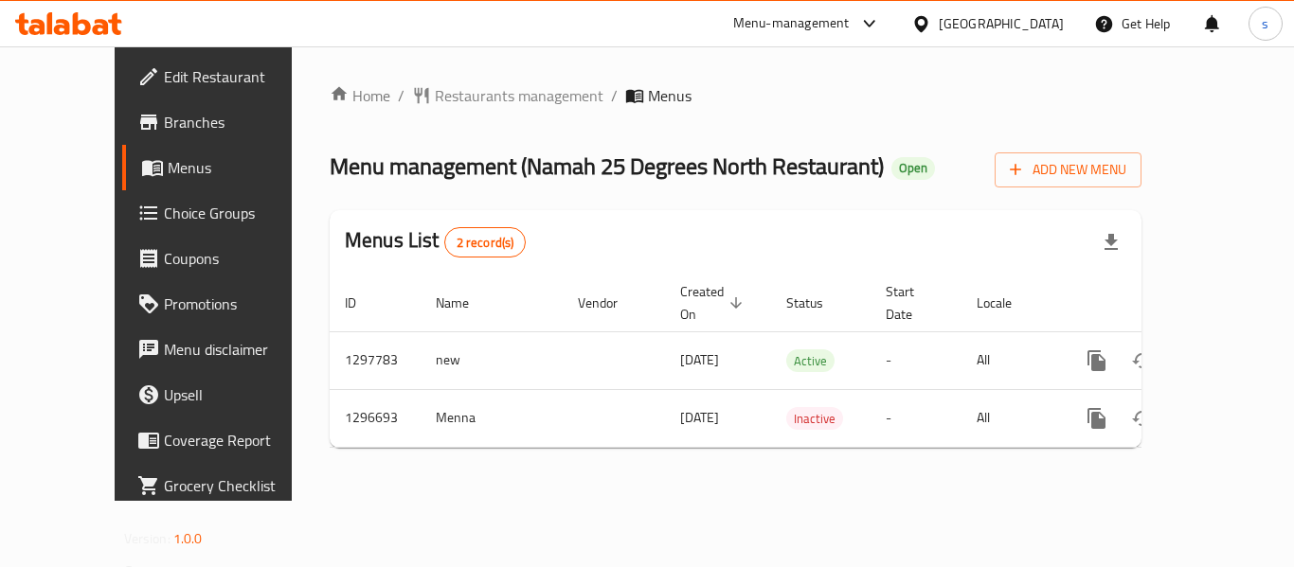
click at [452, 73] on div "Home / Restaurants management / Menus Menu management ( Namah 25 Degrees North …" at bounding box center [735, 273] width 887 height 455
click at [452, 96] on span "Restaurants management" at bounding box center [519, 95] width 169 height 23
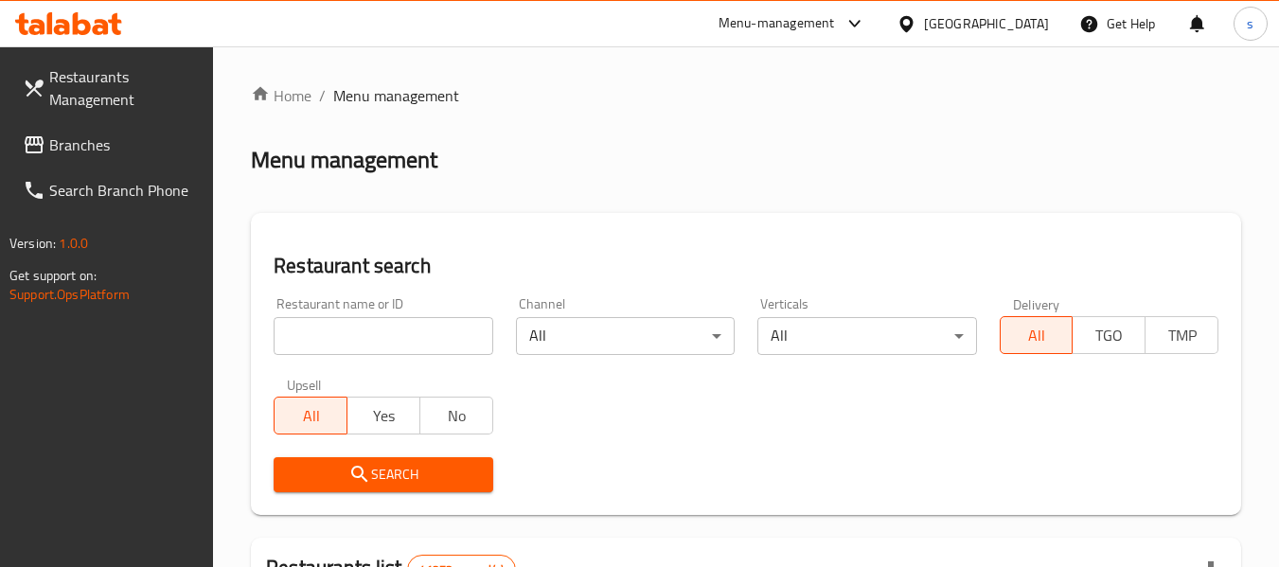
click at [67, 142] on span "Branches" at bounding box center [124, 145] width 150 height 23
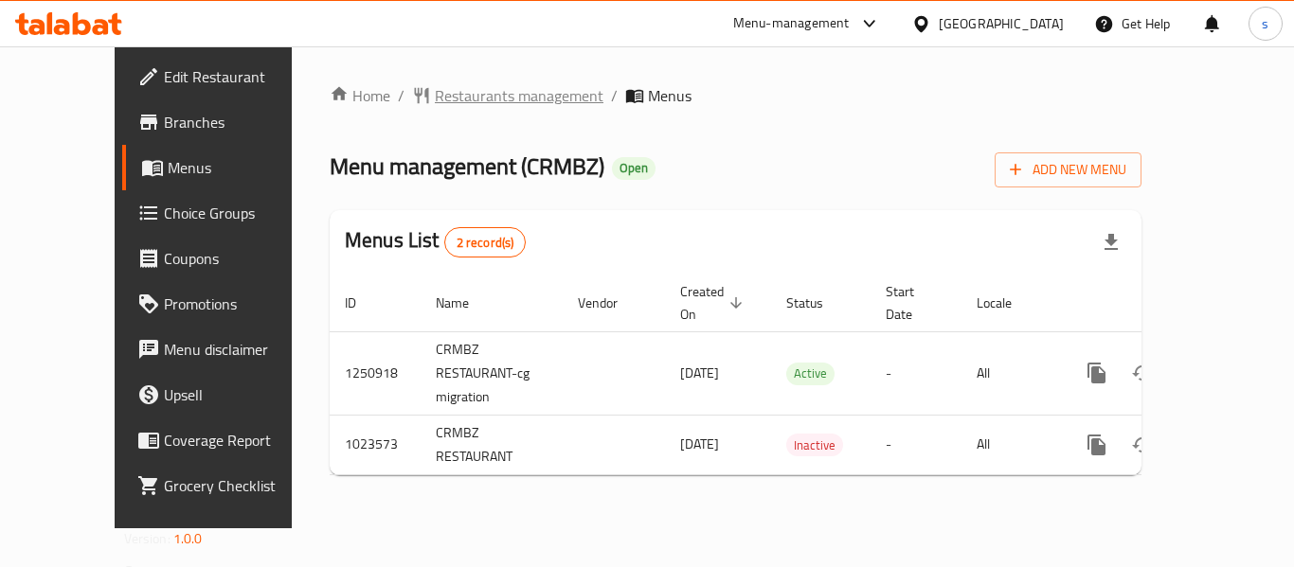
click at [484, 93] on span "Restaurants management" at bounding box center [519, 95] width 169 height 23
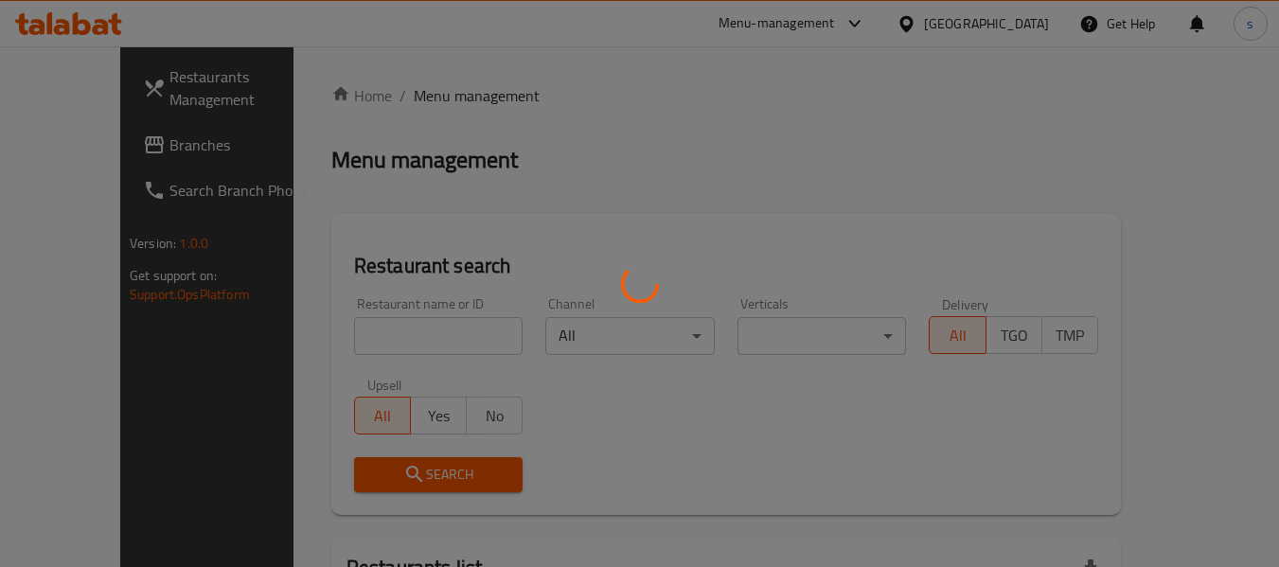
click at [82, 150] on div at bounding box center [639, 283] width 1279 height 567
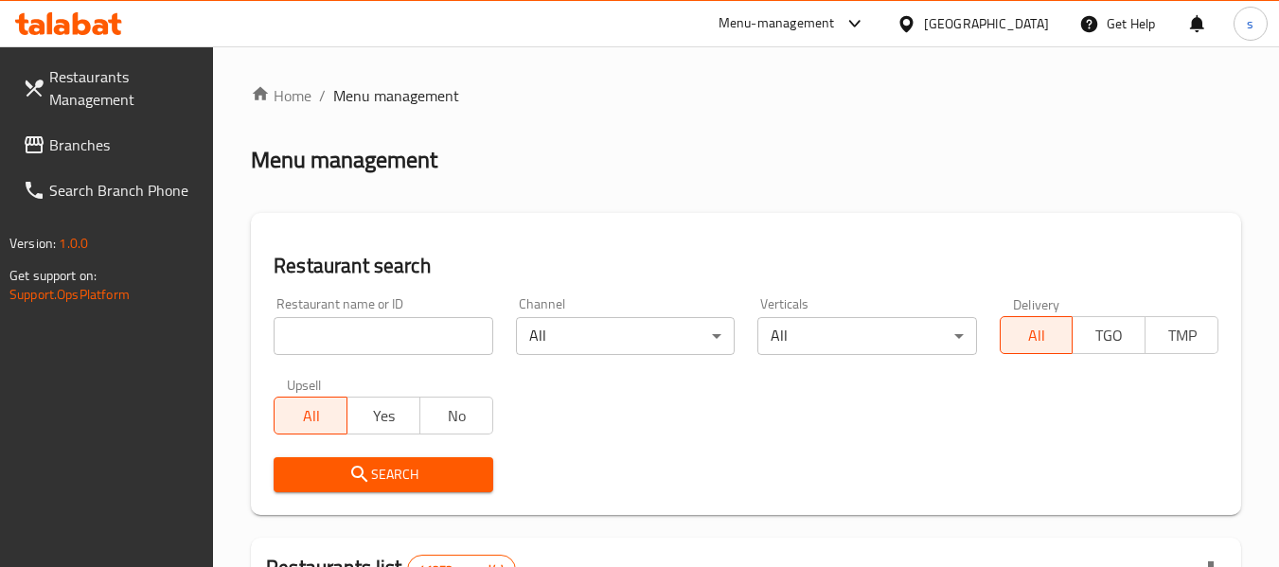
click at [82, 150] on span "Branches" at bounding box center [124, 145] width 150 height 23
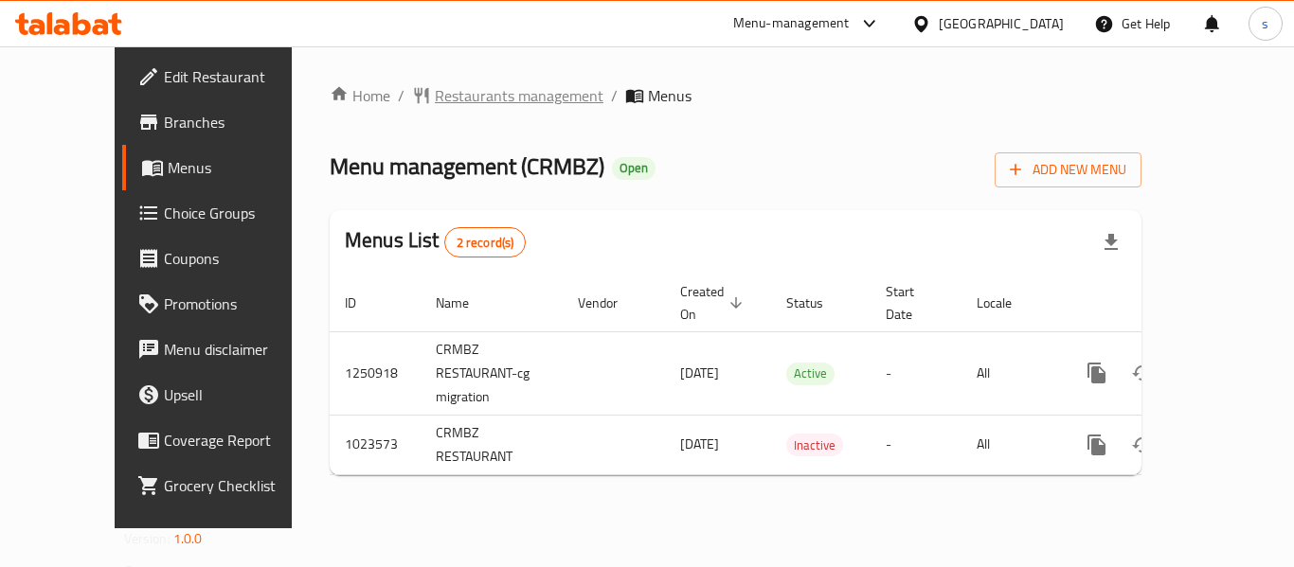
click at [485, 99] on span "Restaurants management" at bounding box center [519, 95] width 169 height 23
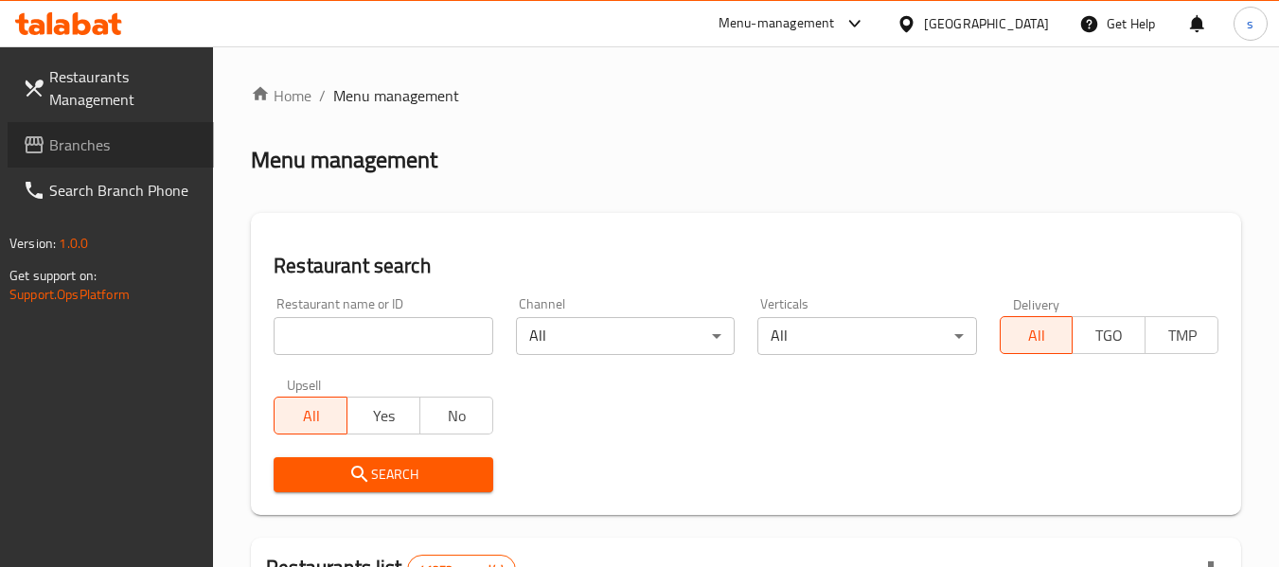
click at [93, 140] on span "Branches" at bounding box center [124, 145] width 150 height 23
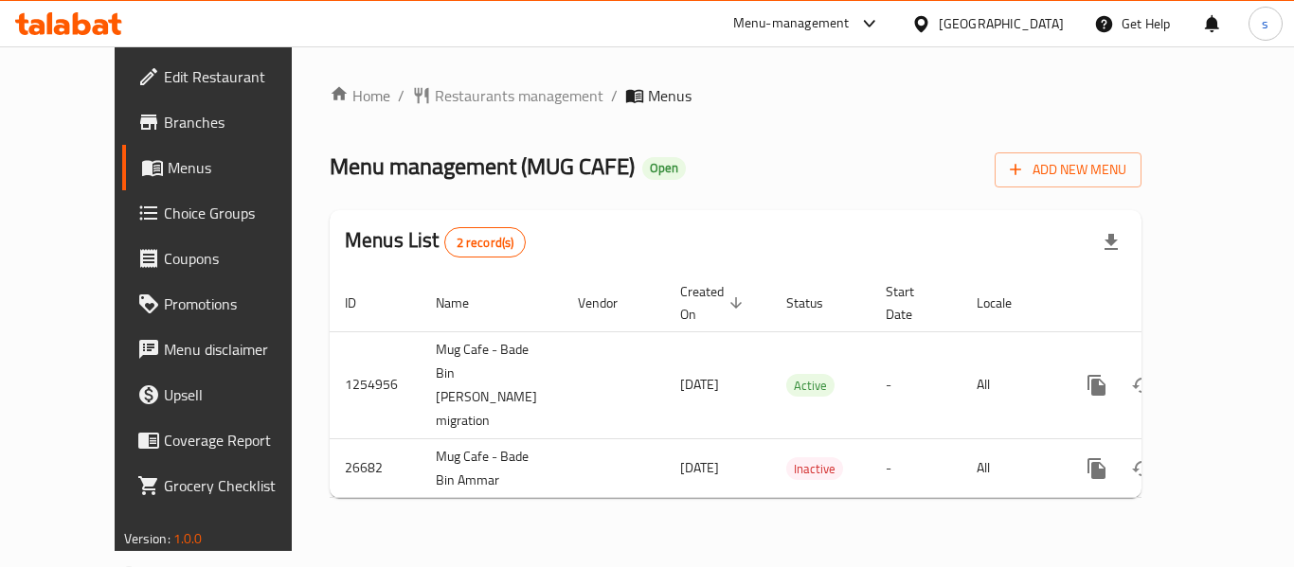
click at [957, 20] on div "[GEOGRAPHIC_DATA]" at bounding box center [1000, 23] width 125 height 21
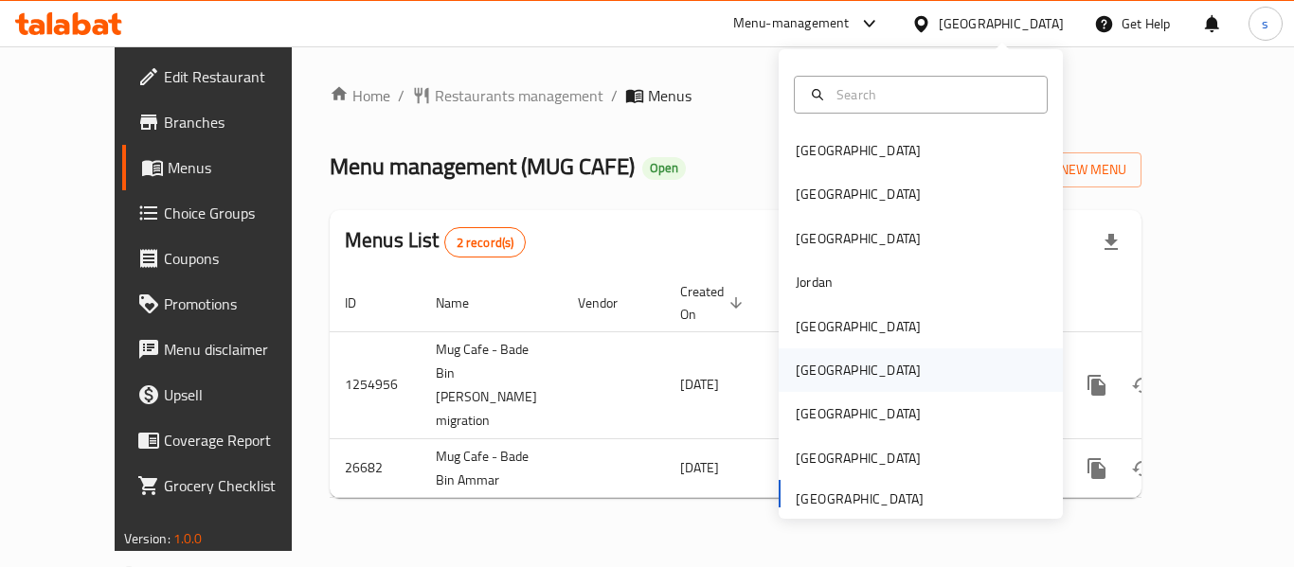
click at [819, 377] on div "[GEOGRAPHIC_DATA]" at bounding box center [857, 370] width 155 height 44
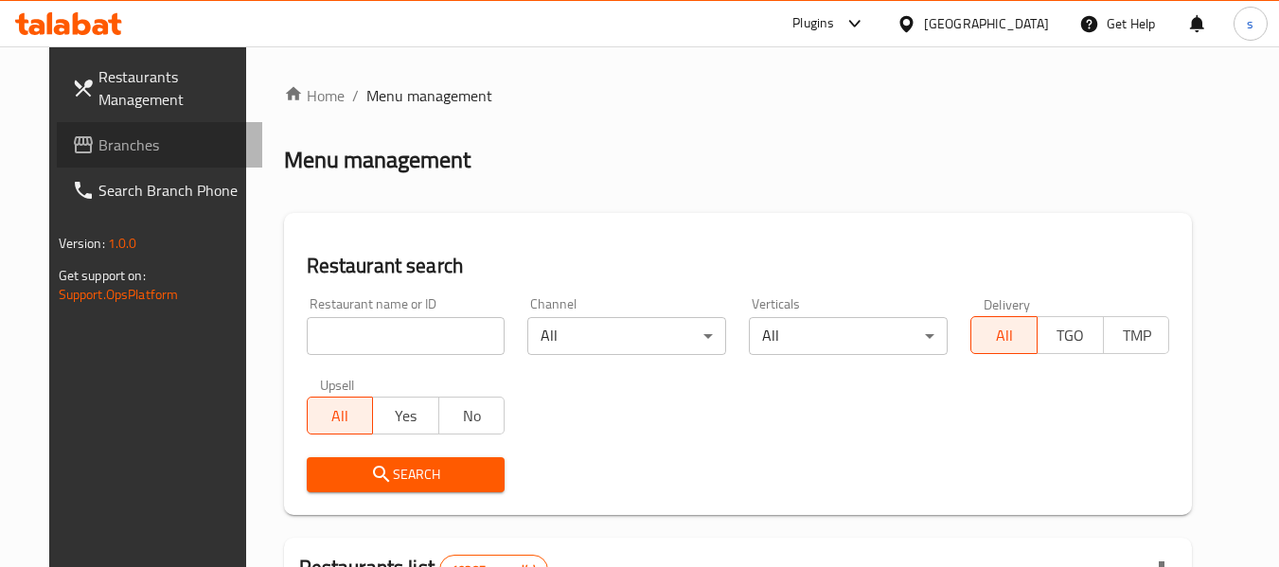
click at [120, 141] on span "Branches" at bounding box center [173, 145] width 150 height 23
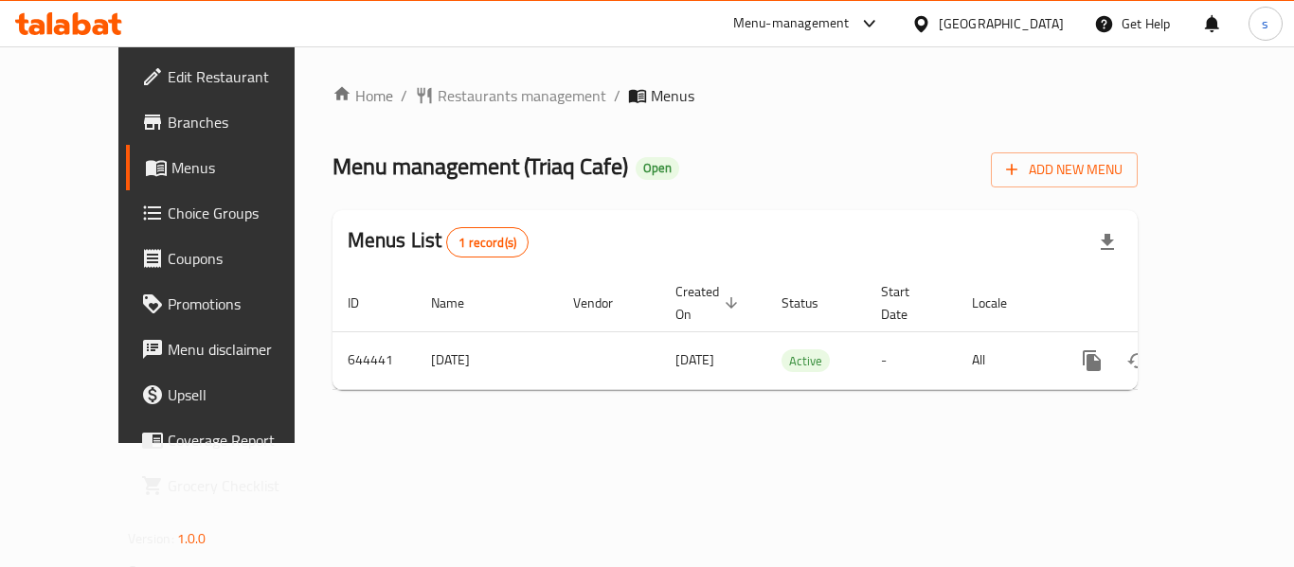
click at [1034, 18] on div "[GEOGRAPHIC_DATA]" at bounding box center [1000, 23] width 125 height 21
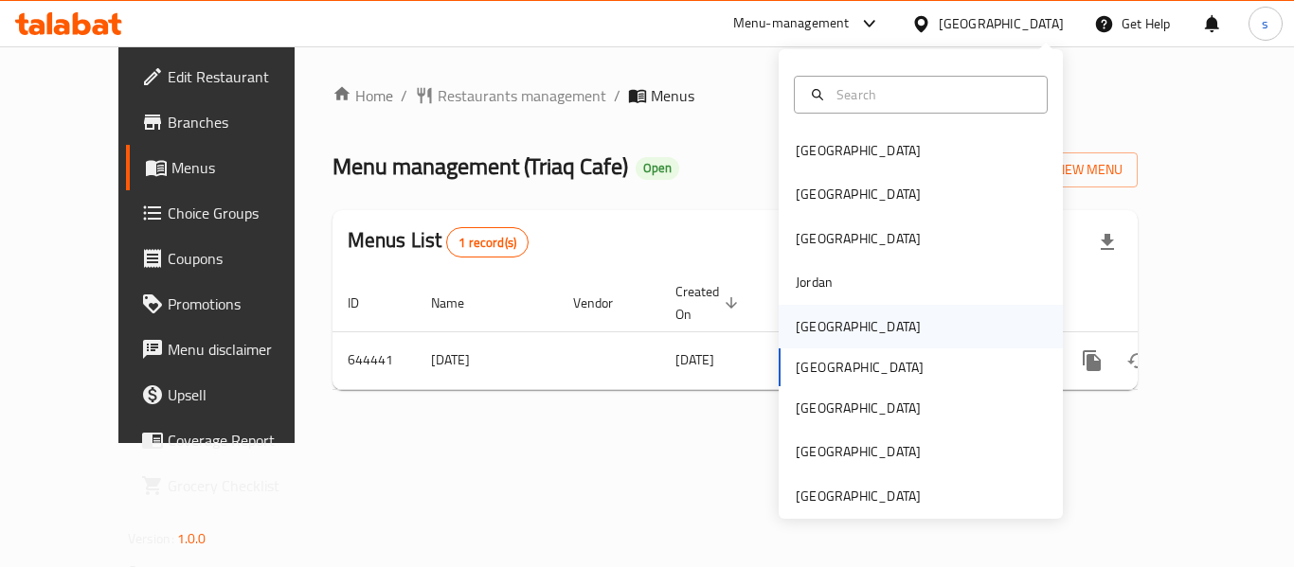
click at [849, 322] on div "[GEOGRAPHIC_DATA]" at bounding box center [920, 327] width 284 height 44
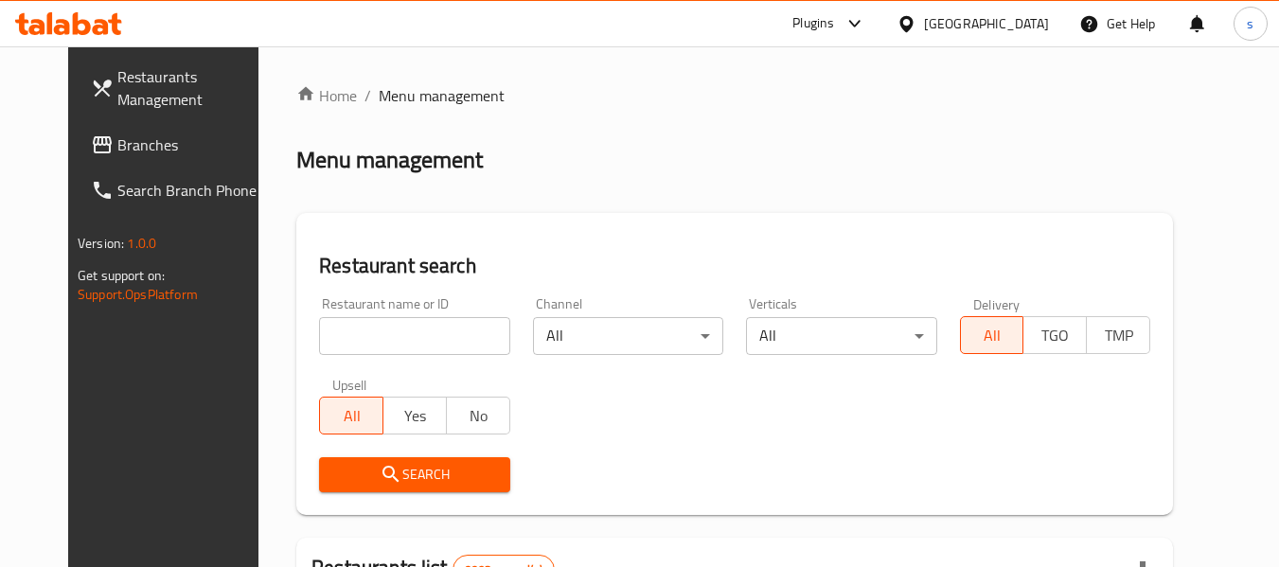
click at [147, 152] on span "Branches" at bounding box center [192, 145] width 150 height 23
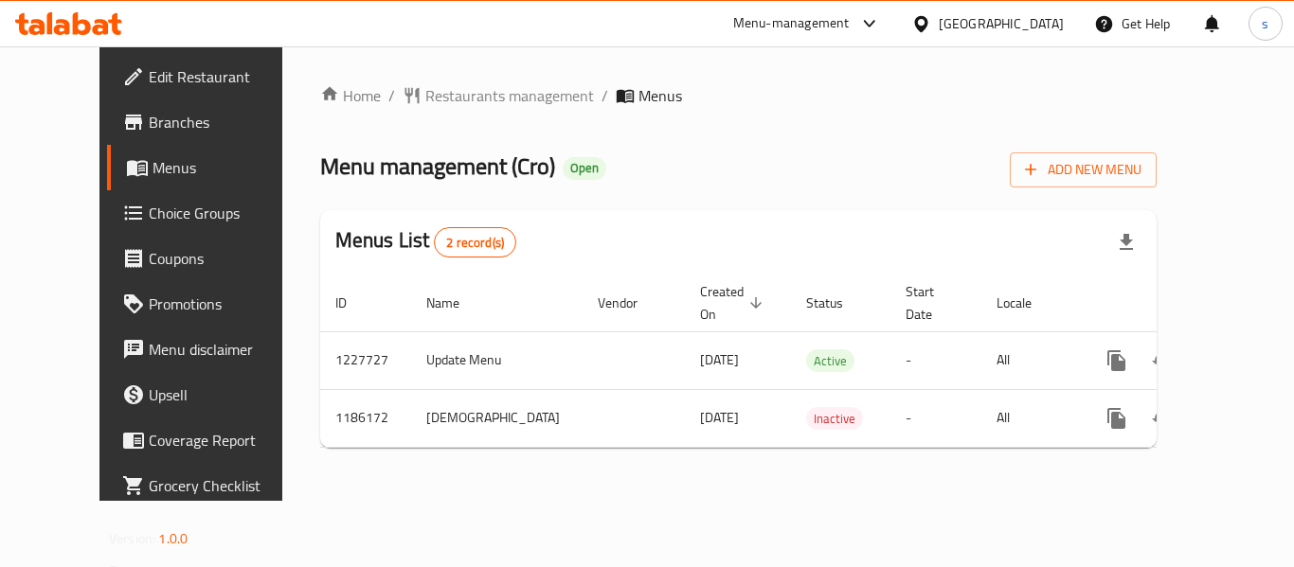
click at [1030, 21] on div "[GEOGRAPHIC_DATA]" at bounding box center [1000, 23] width 125 height 21
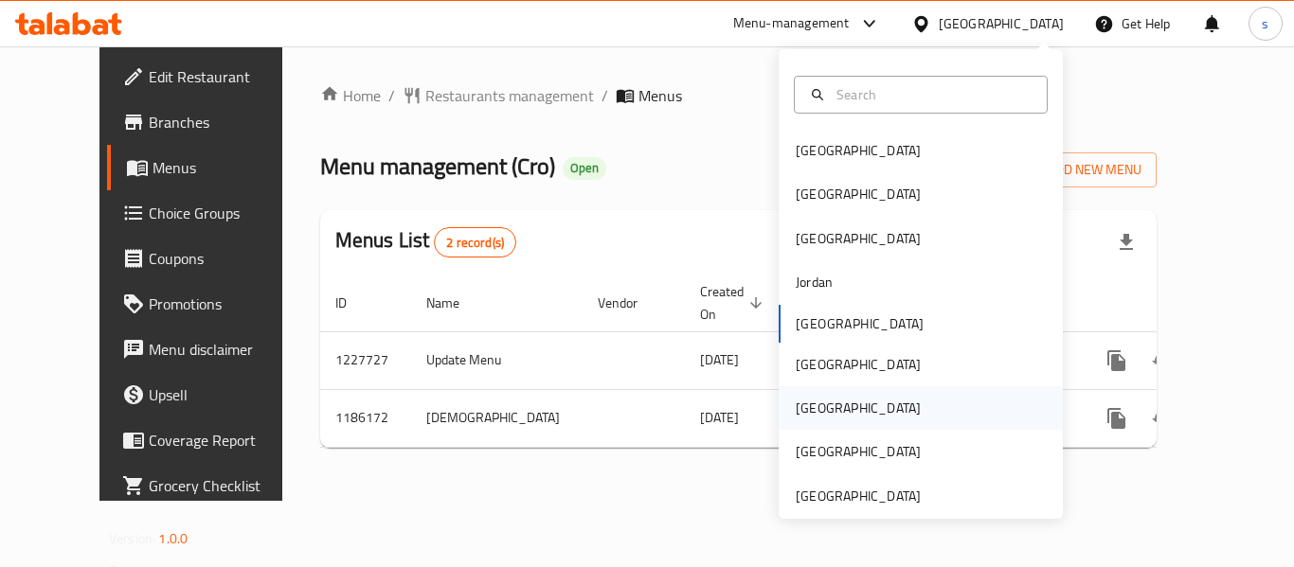
click at [826, 404] on div "[GEOGRAPHIC_DATA]" at bounding box center [857, 408] width 155 height 44
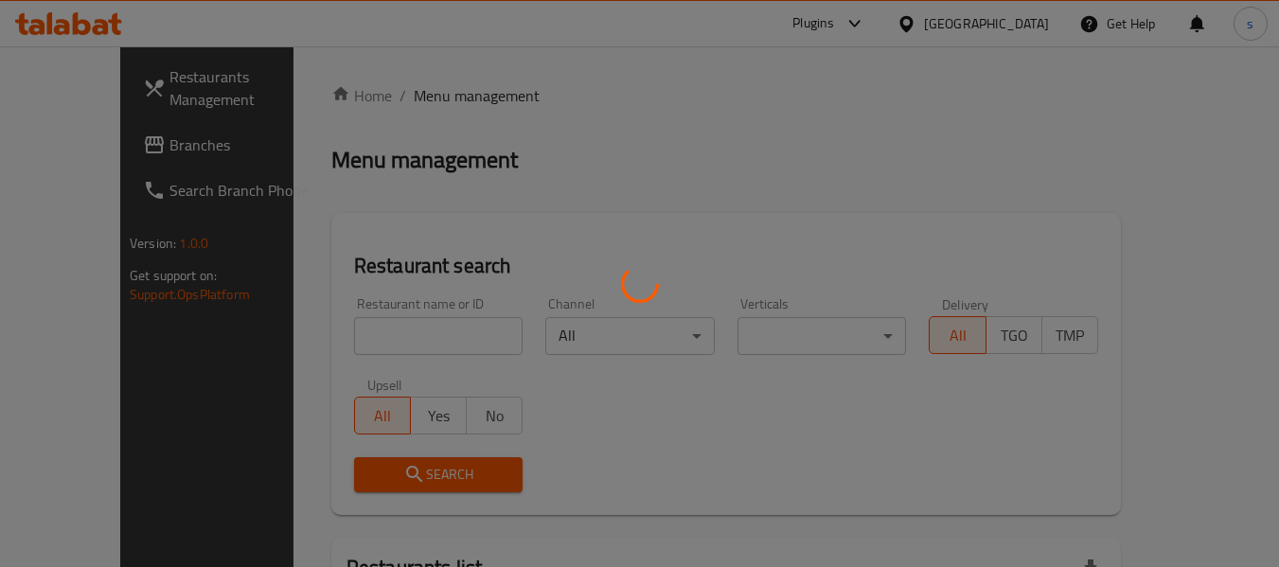
click at [1029, 28] on div at bounding box center [639, 283] width 1279 height 567
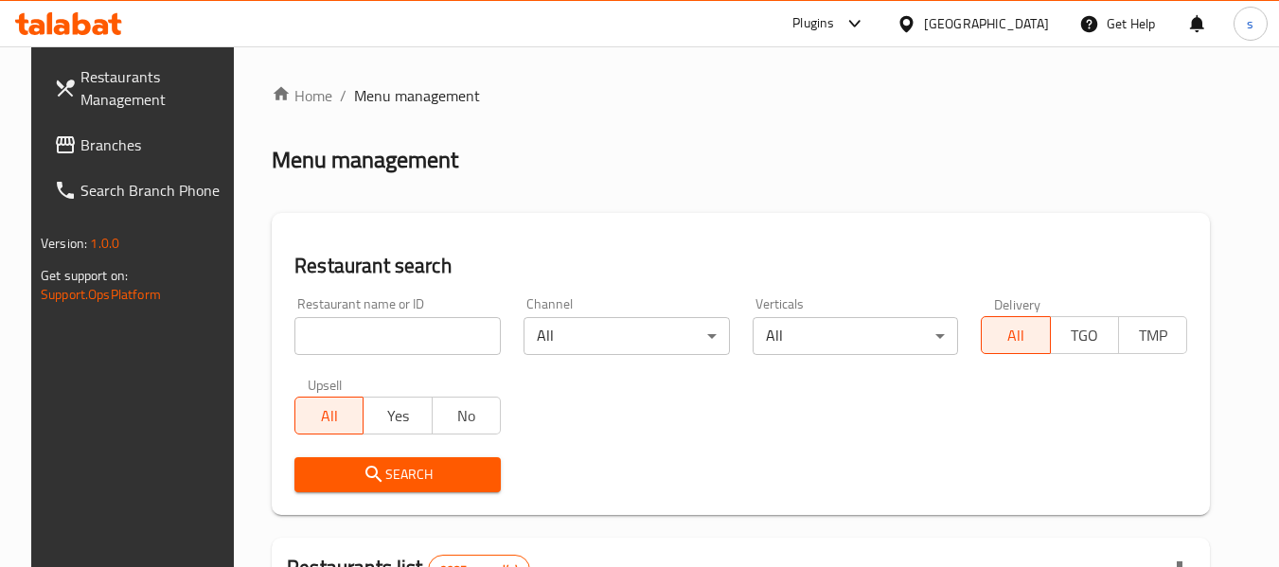
click at [1029, 26] on div at bounding box center [639, 283] width 1279 height 567
click at [1029, 26] on div "[GEOGRAPHIC_DATA]" at bounding box center [986, 23] width 125 height 21
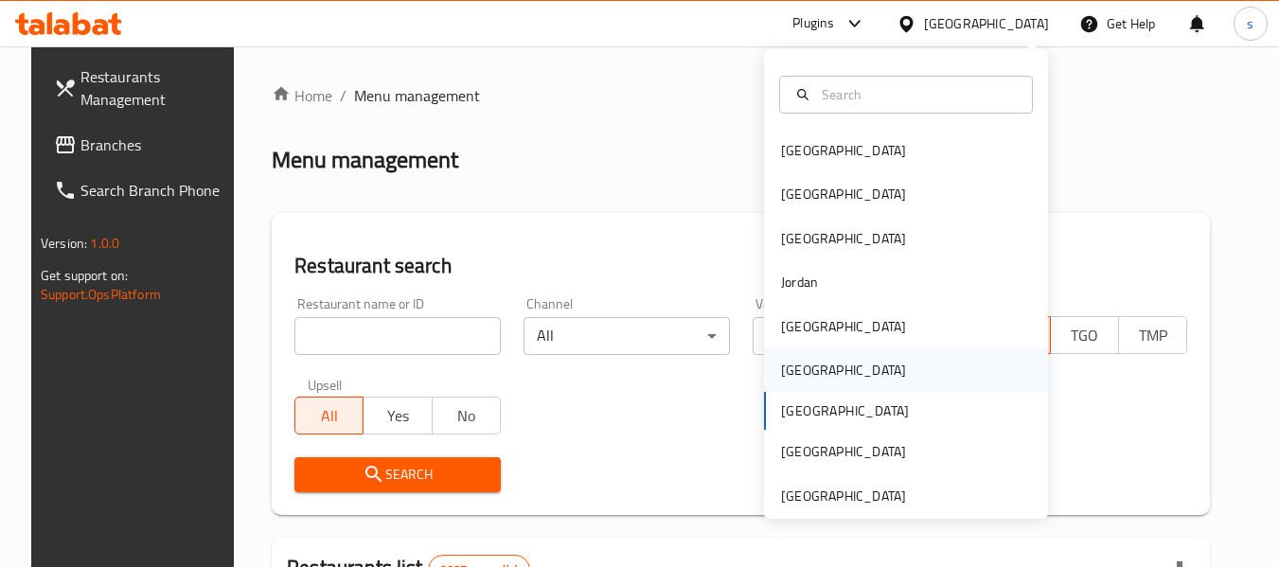
click at [816, 366] on div "[GEOGRAPHIC_DATA]" at bounding box center [843, 370] width 155 height 44
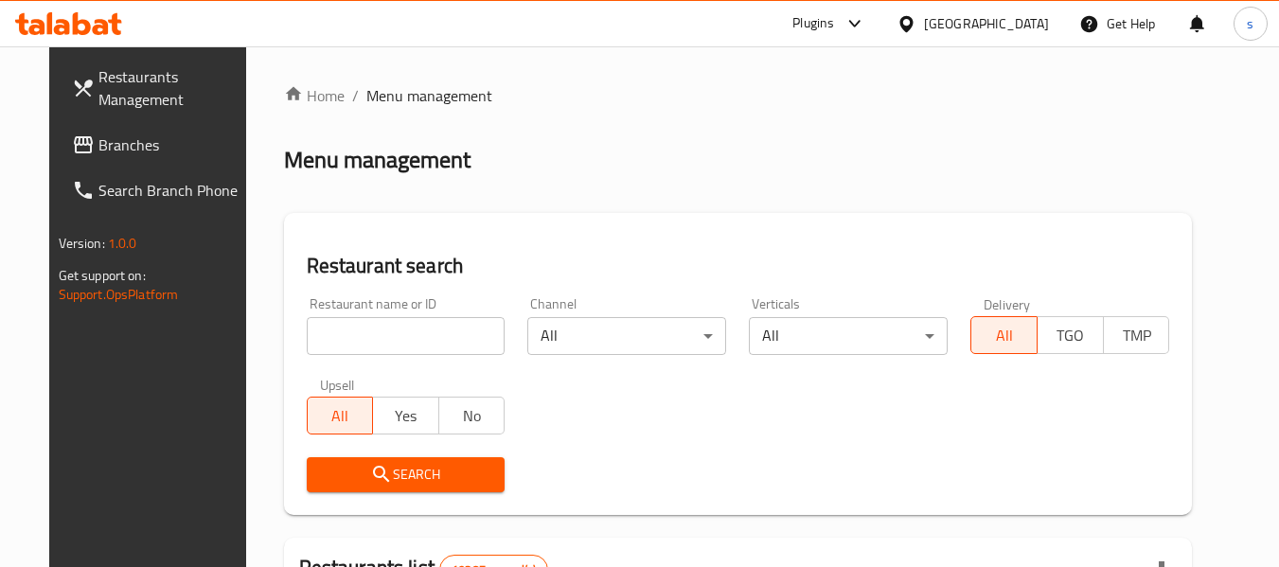
click at [98, 145] on span "Branches" at bounding box center [173, 145] width 150 height 23
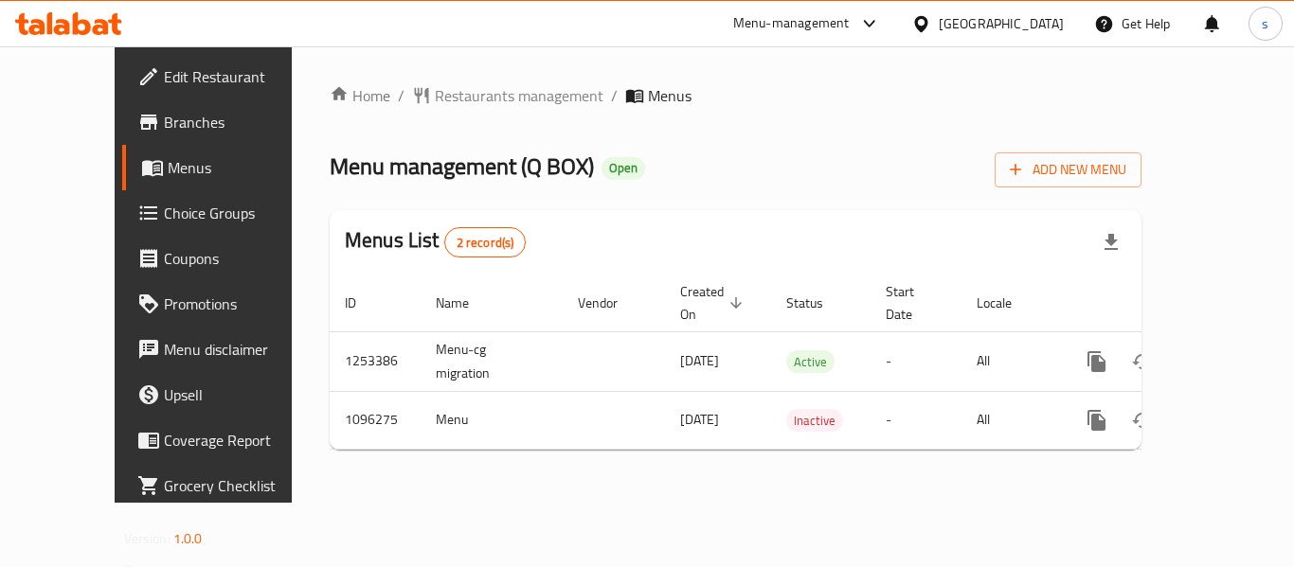
click at [1042, 25] on div "Oman" at bounding box center [1000, 23] width 125 height 21
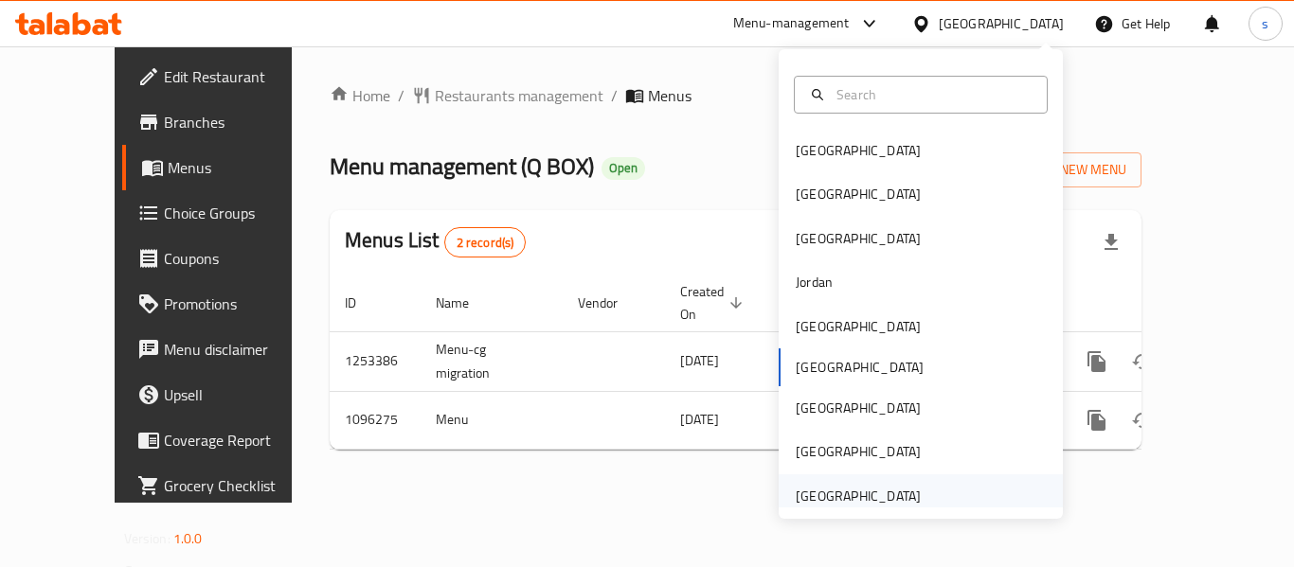
click at [842, 486] on div "[GEOGRAPHIC_DATA]" at bounding box center [857, 496] width 125 height 21
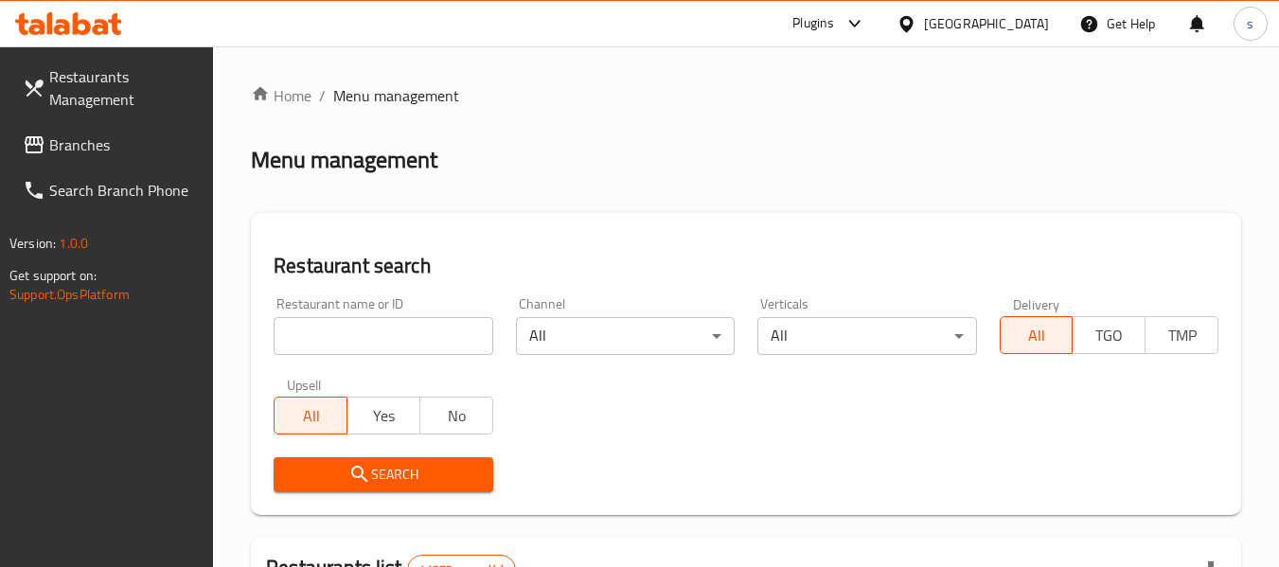
click at [143, 153] on span "Branches" at bounding box center [124, 145] width 150 height 23
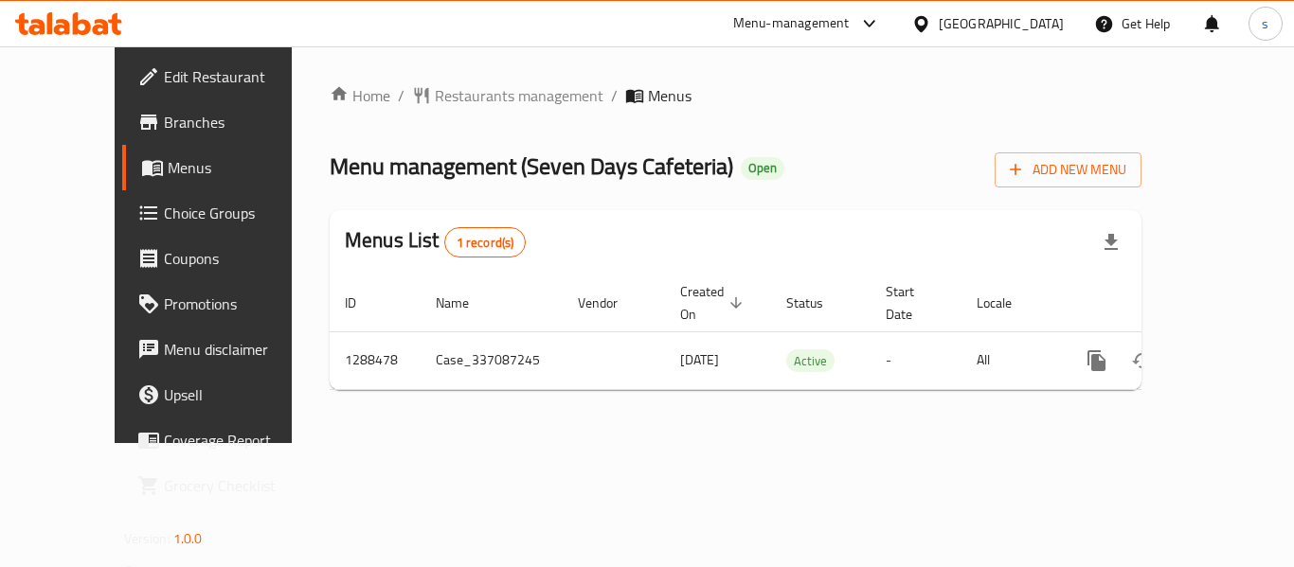
click at [981, 26] on div "[GEOGRAPHIC_DATA]" at bounding box center [1000, 23] width 125 height 21
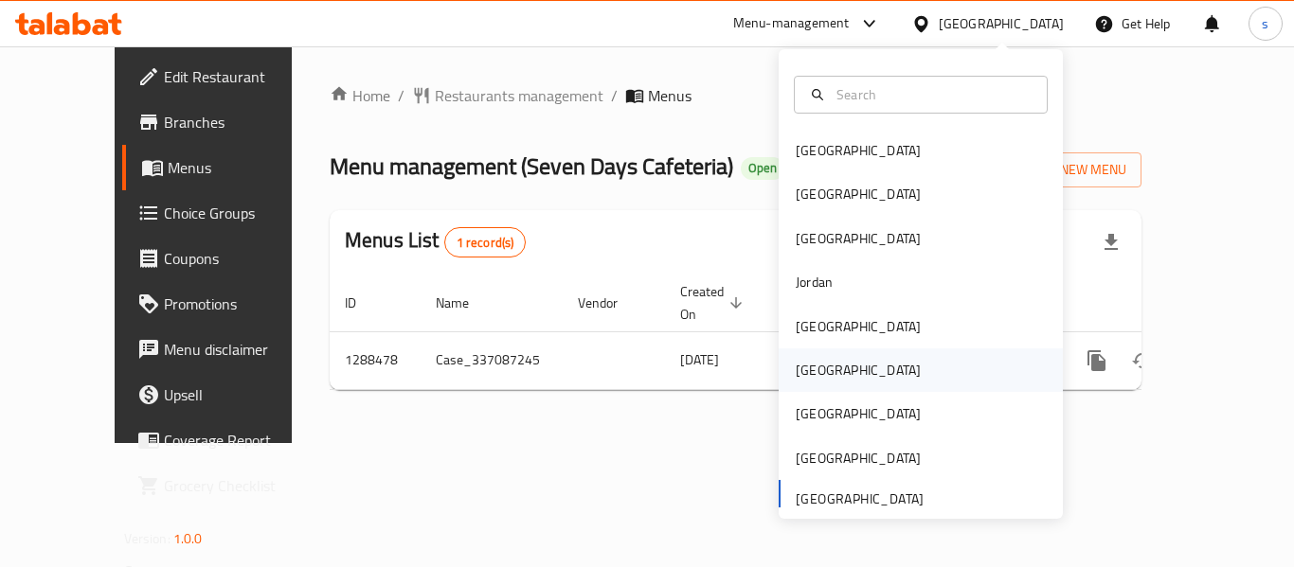
click at [800, 363] on div "[GEOGRAPHIC_DATA]" at bounding box center [857, 370] width 125 height 21
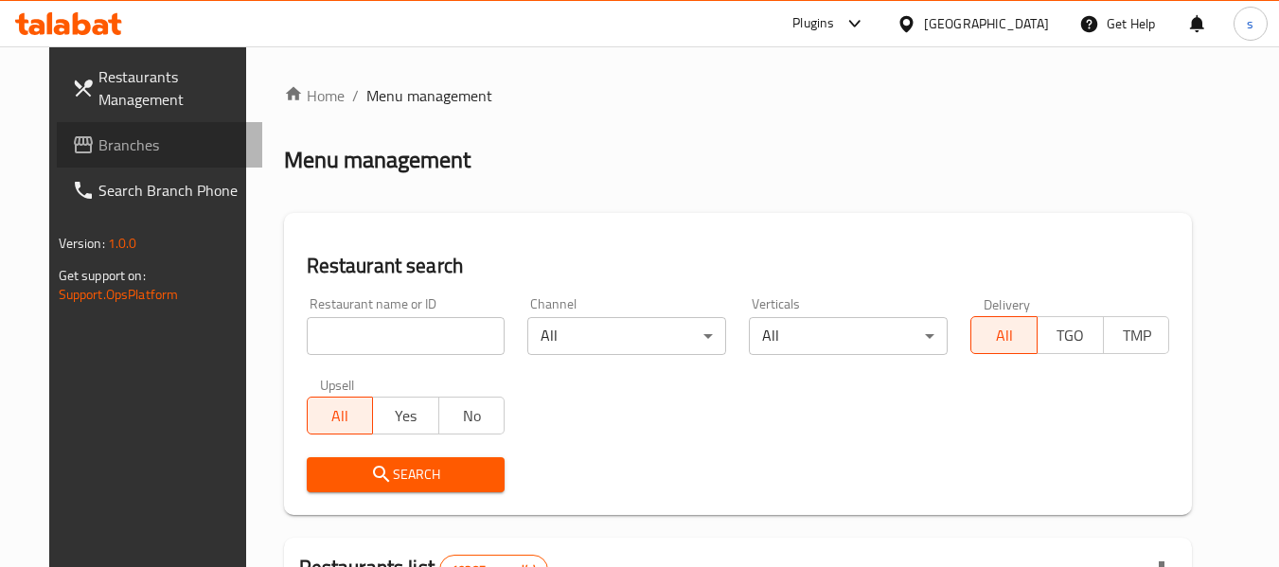
click at [100, 148] on span "Branches" at bounding box center [173, 145] width 150 height 23
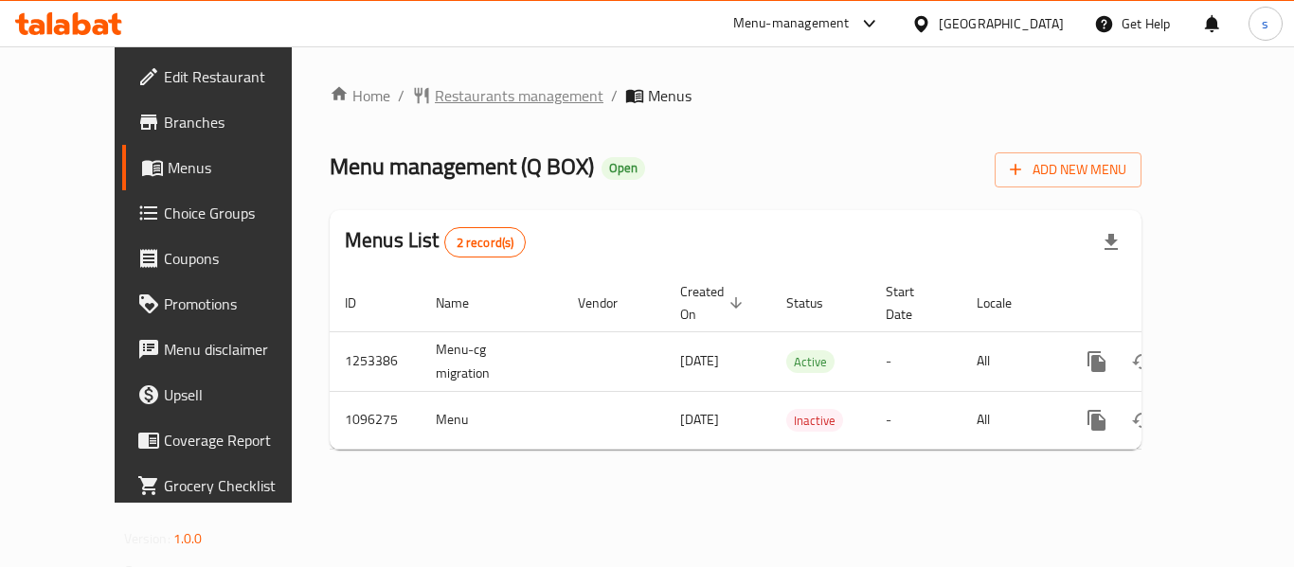
click at [454, 97] on span "Restaurants management" at bounding box center [519, 95] width 169 height 23
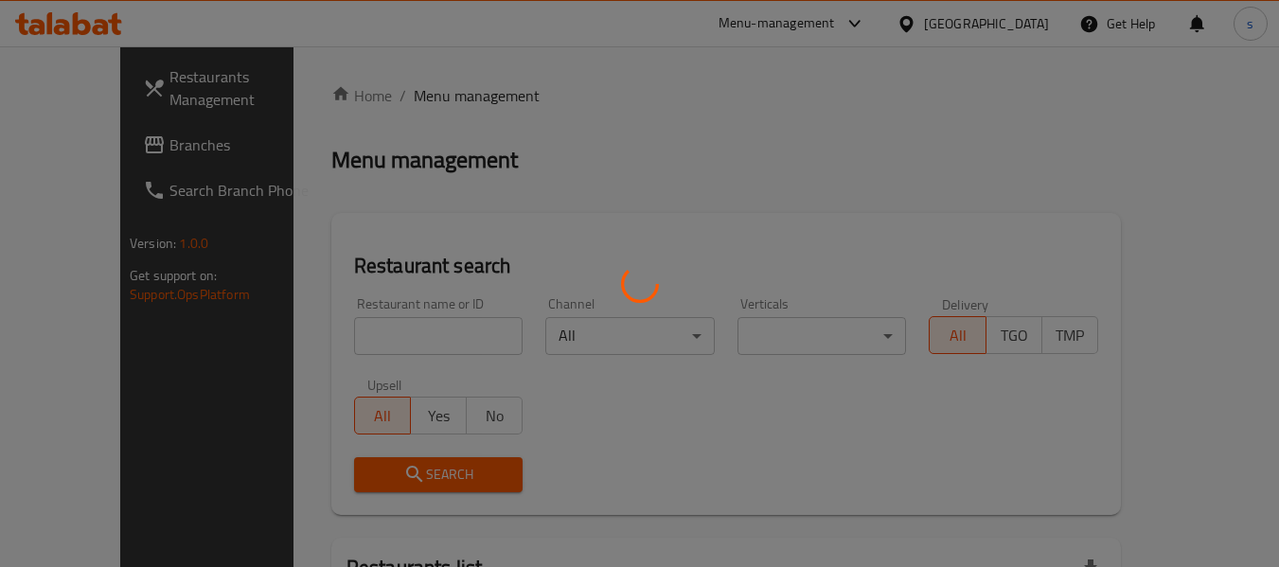
click at [79, 156] on div at bounding box center [639, 283] width 1279 height 567
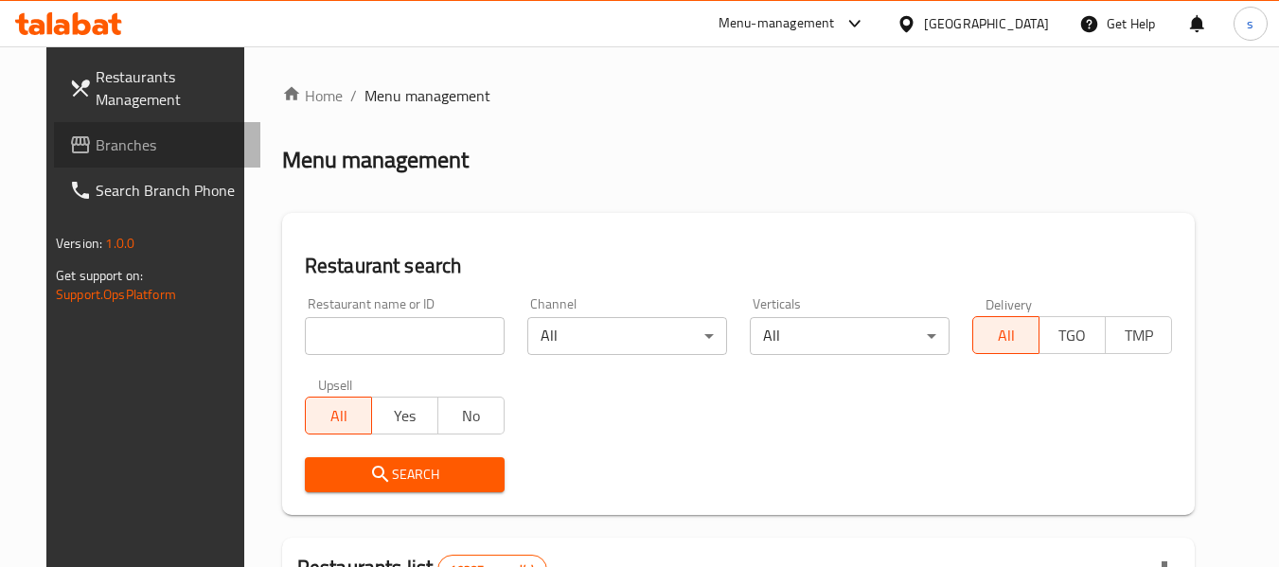
click at [96, 149] on span "Branches" at bounding box center [171, 145] width 150 height 23
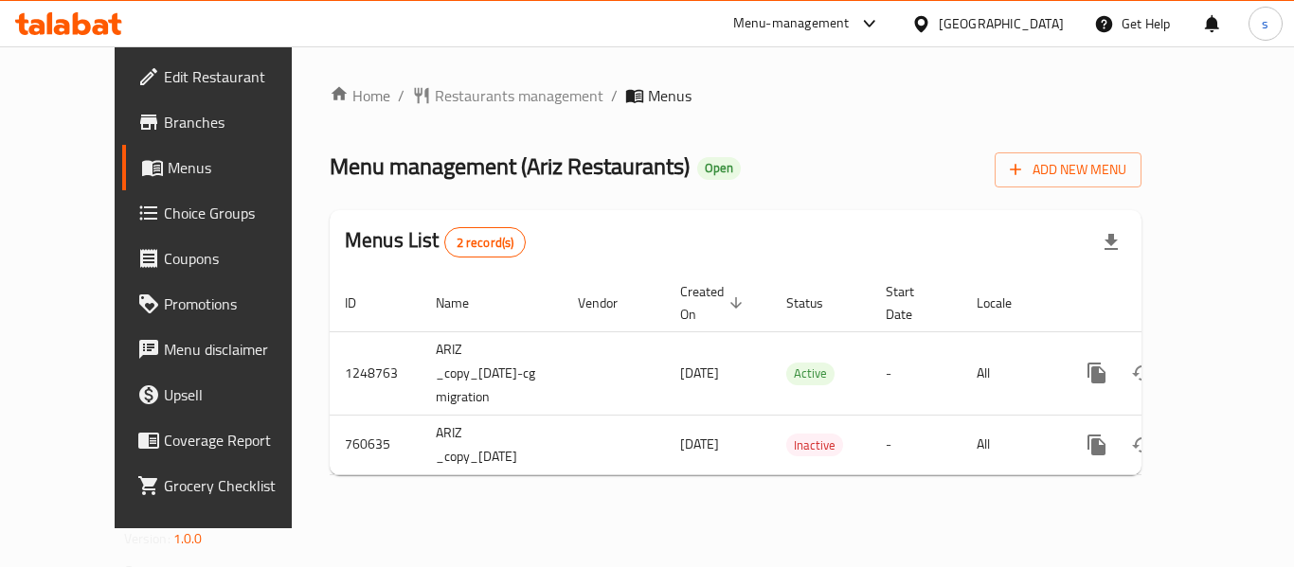
click at [1042, 26] on div "[GEOGRAPHIC_DATA]" at bounding box center [1000, 23] width 125 height 21
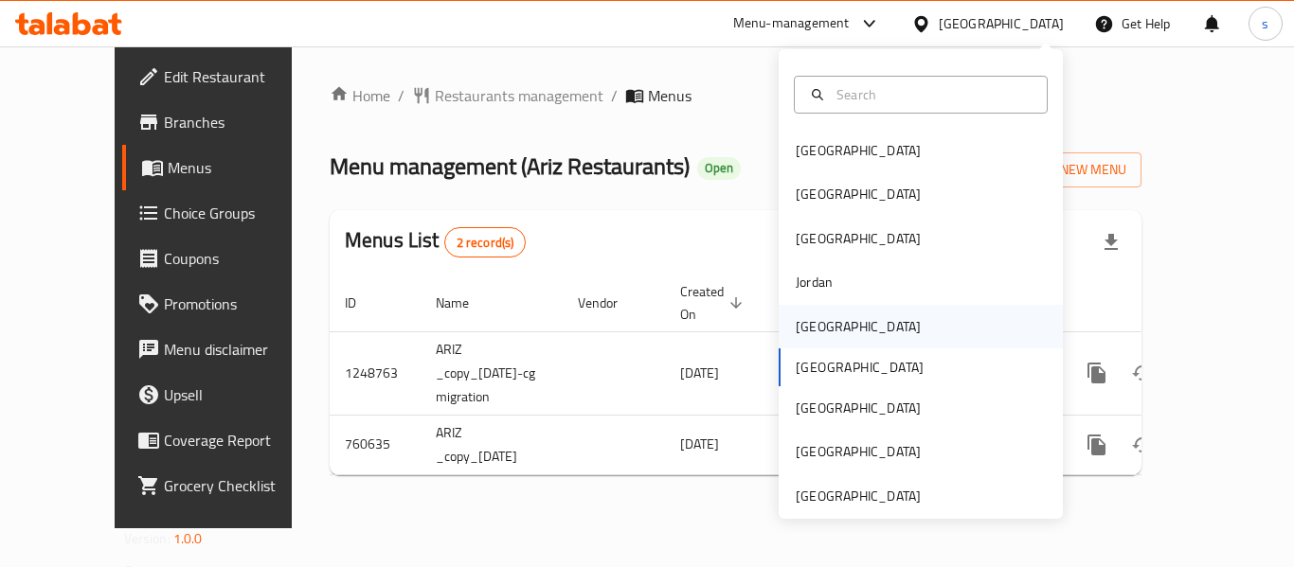
click at [843, 340] on div "[GEOGRAPHIC_DATA]" at bounding box center [920, 327] width 284 height 44
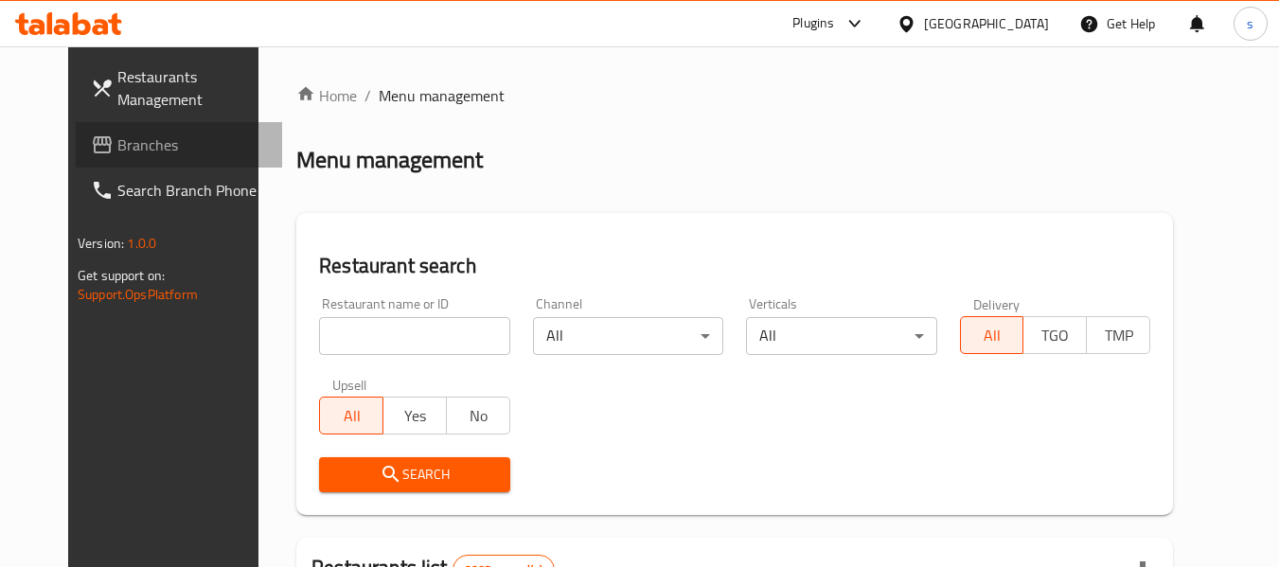
click at [89, 165] on link "Branches" at bounding box center [179, 144] width 206 height 45
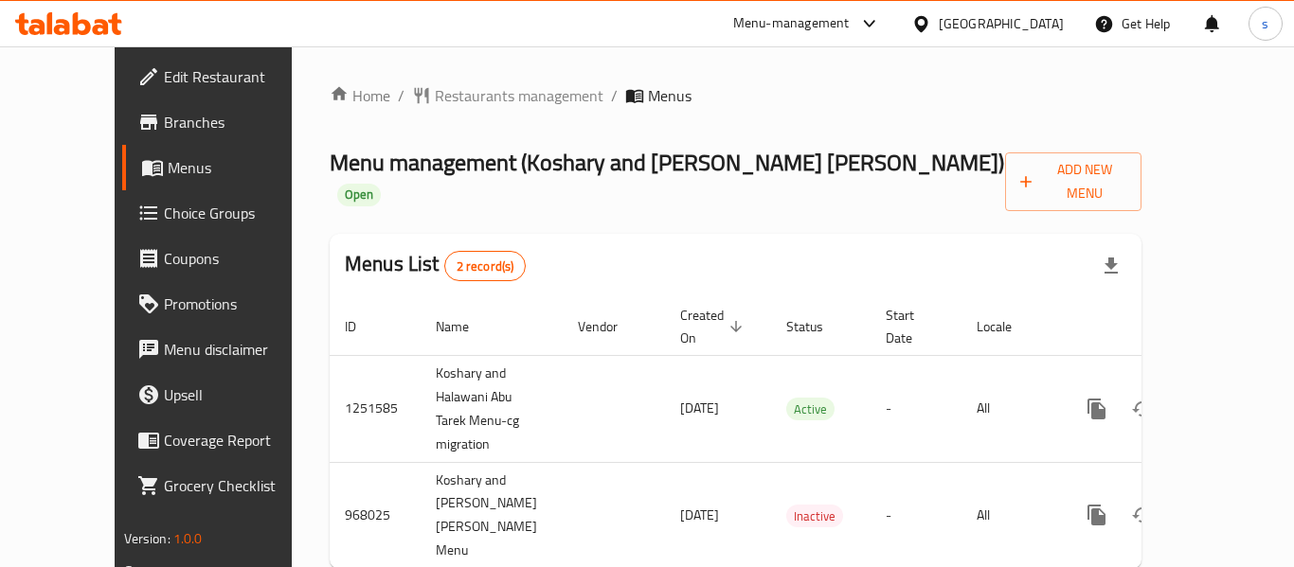
click at [984, 18] on div "[GEOGRAPHIC_DATA]" at bounding box center [987, 23] width 183 height 45
click at [927, 19] on icon at bounding box center [920, 23] width 13 height 16
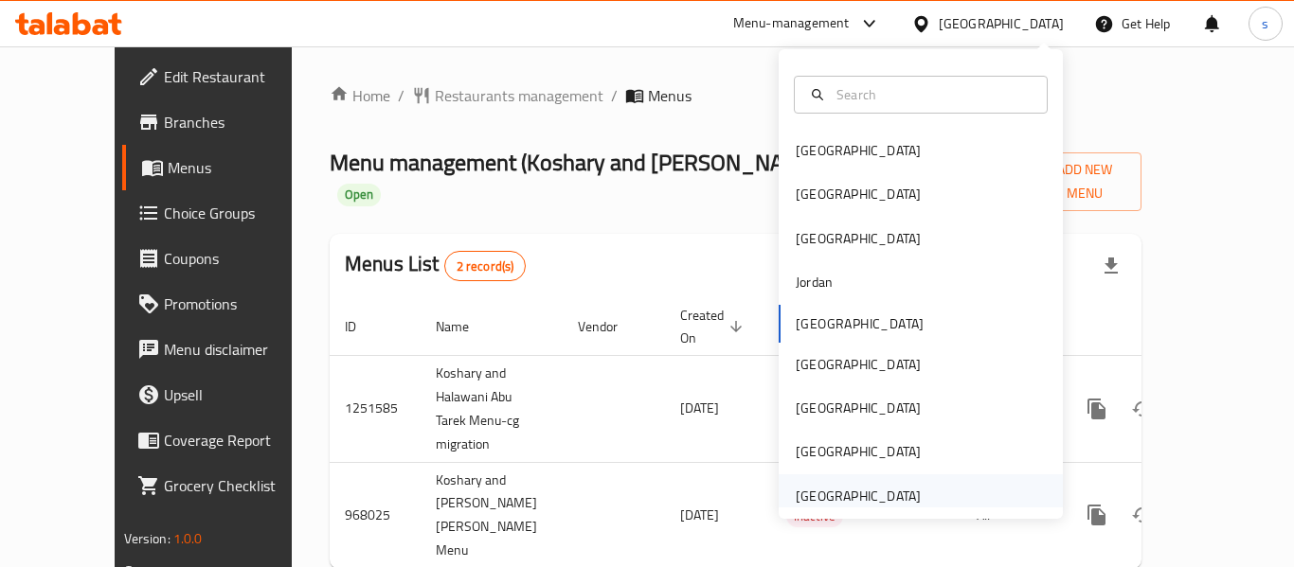
click at [854, 474] on div "[GEOGRAPHIC_DATA]" at bounding box center [857, 496] width 155 height 44
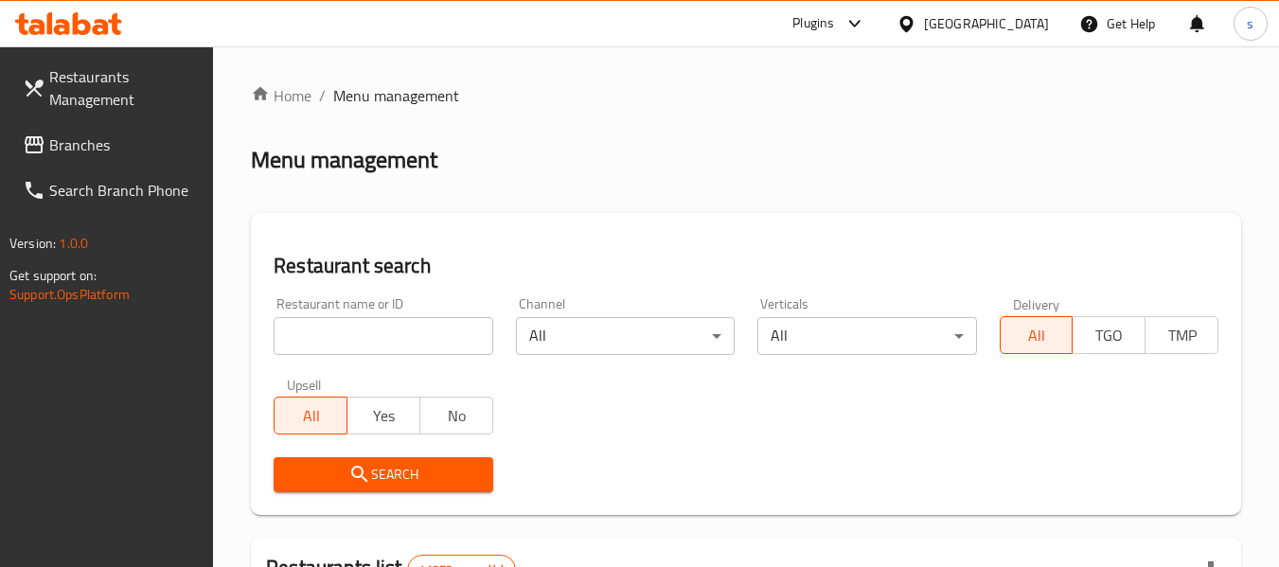
click at [89, 154] on span "Branches" at bounding box center [124, 145] width 150 height 23
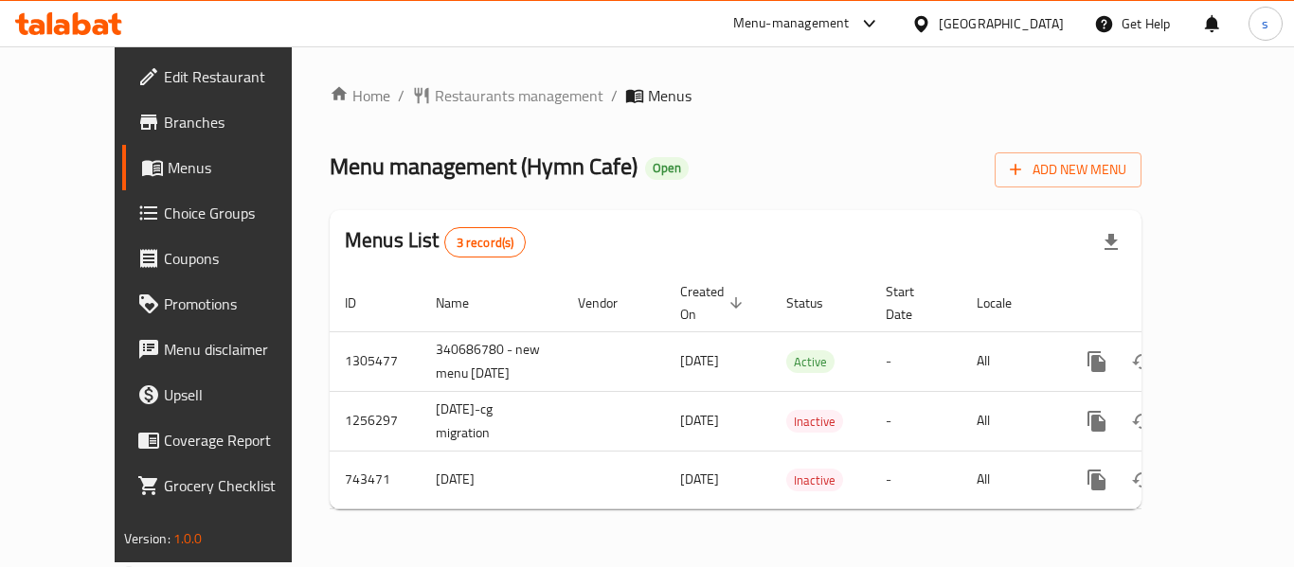
click at [993, 30] on div "[GEOGRAPHIC_DATA]" at bounding box center [1000, 23] width 125 height 21
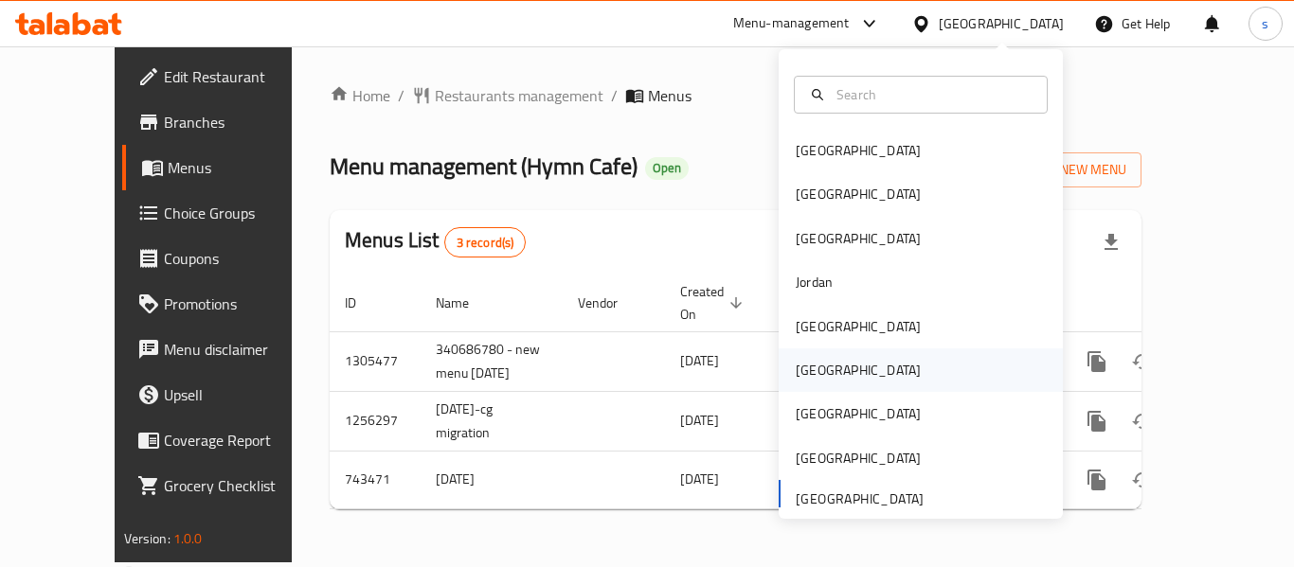
click at [806, 365] on div "[GEOGRAPHIC_DATA]" at bounding box center [857, 370] width 125 height 21
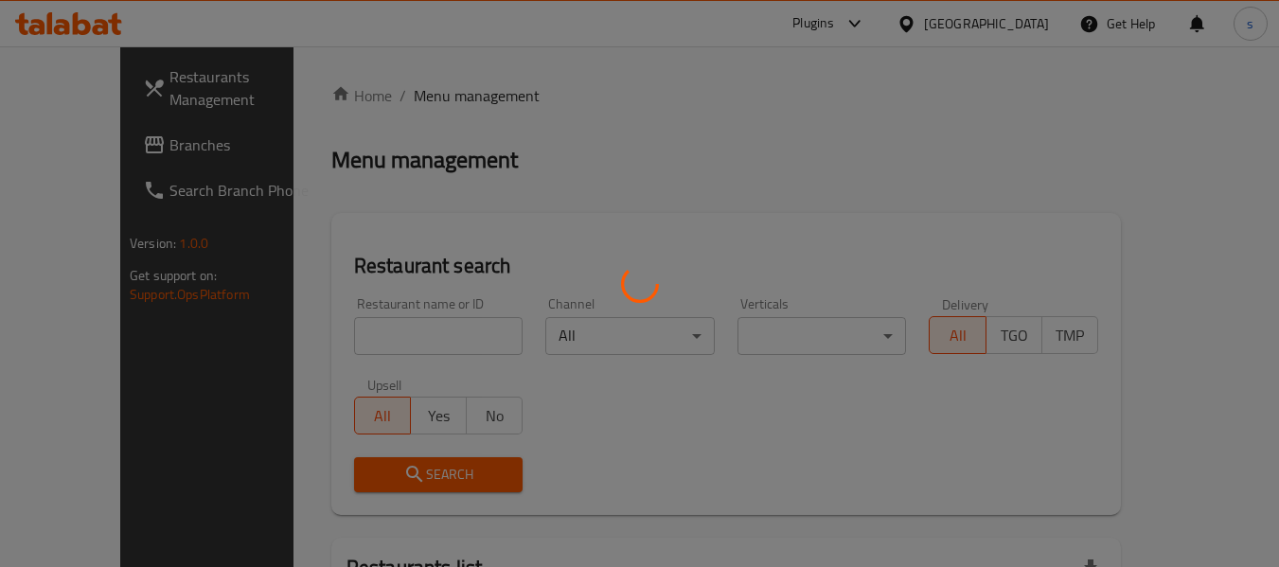
click at [122, 152] on div at bounding box center [639, 283] width 1279 height 567
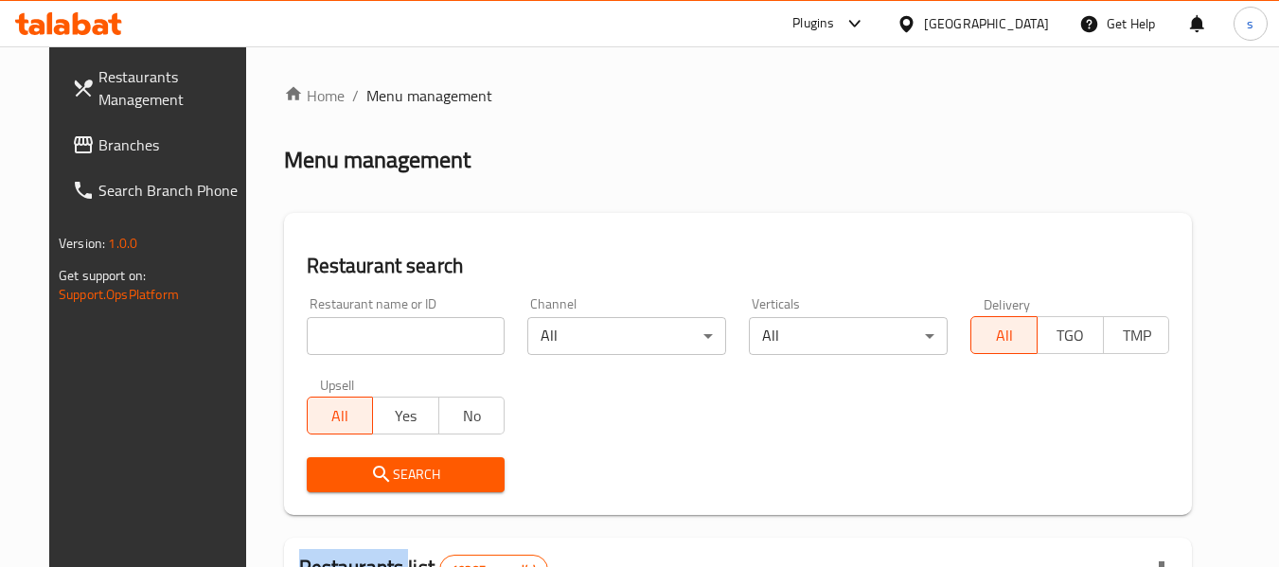
click at [122, 152] on span "Branches" at bounding box center [173, 145] width 150 height 23
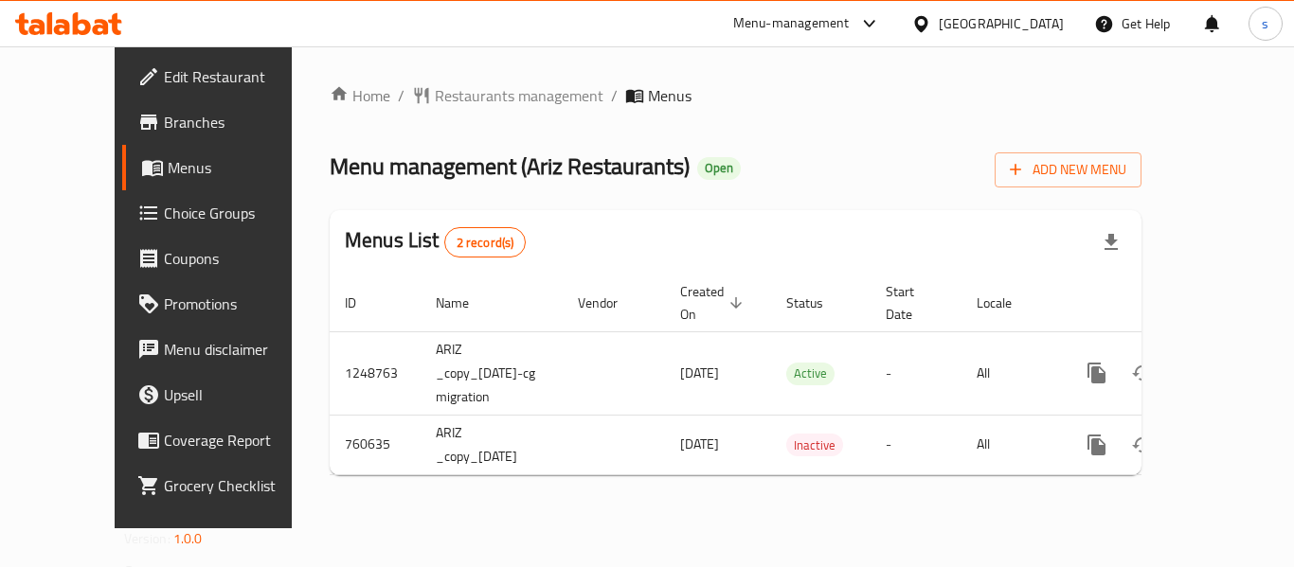
click at [1034, 30] on div "[GEOGRAPHIC_DATA]" at bounding box center [1000, 23] width 125 height 21
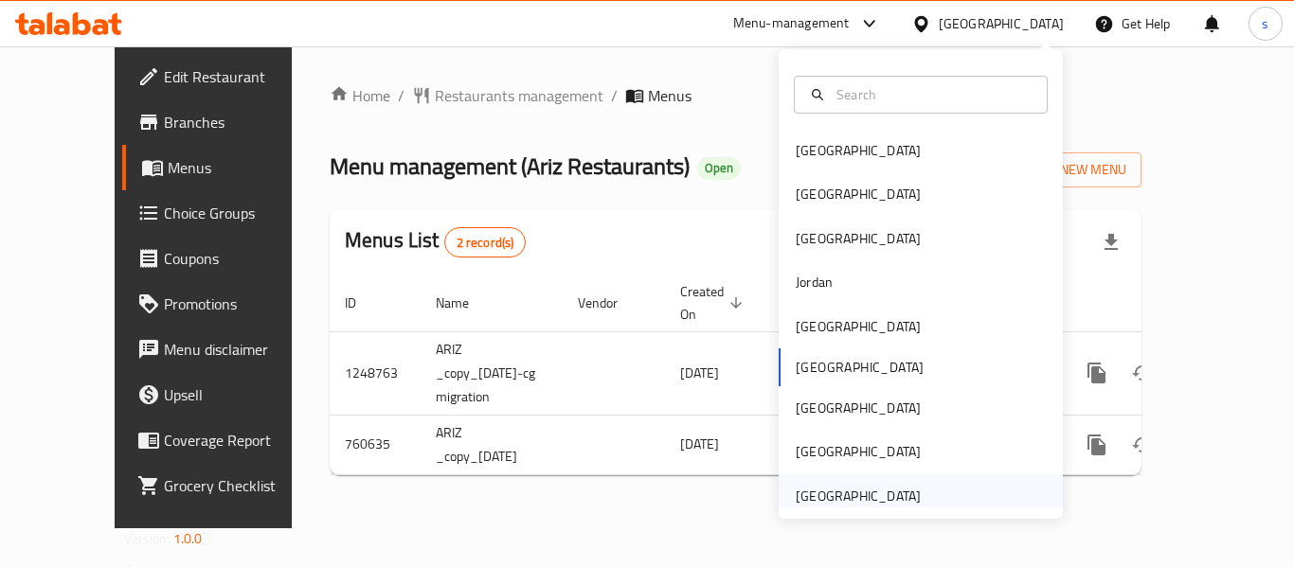
click at [853, 486] on div "[GEOGRAPHIC_DATA]" at bounding box center [857, 496] width 125 height 21
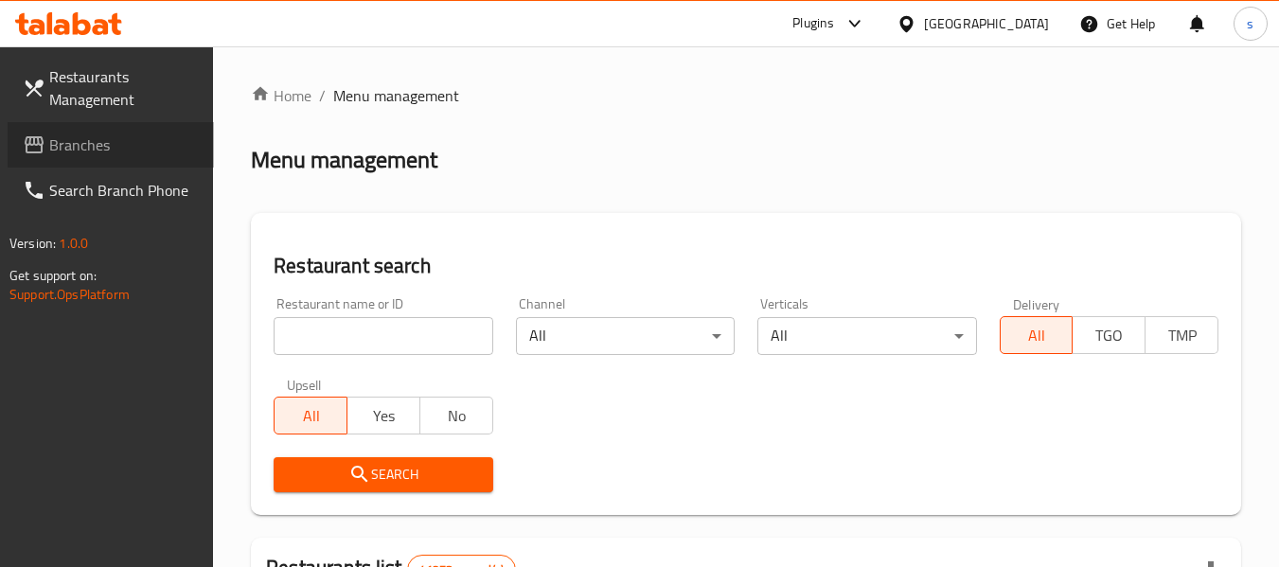
click at [122, 141] on span "Branches" at bounding box center [124, 145] width 150 height 23
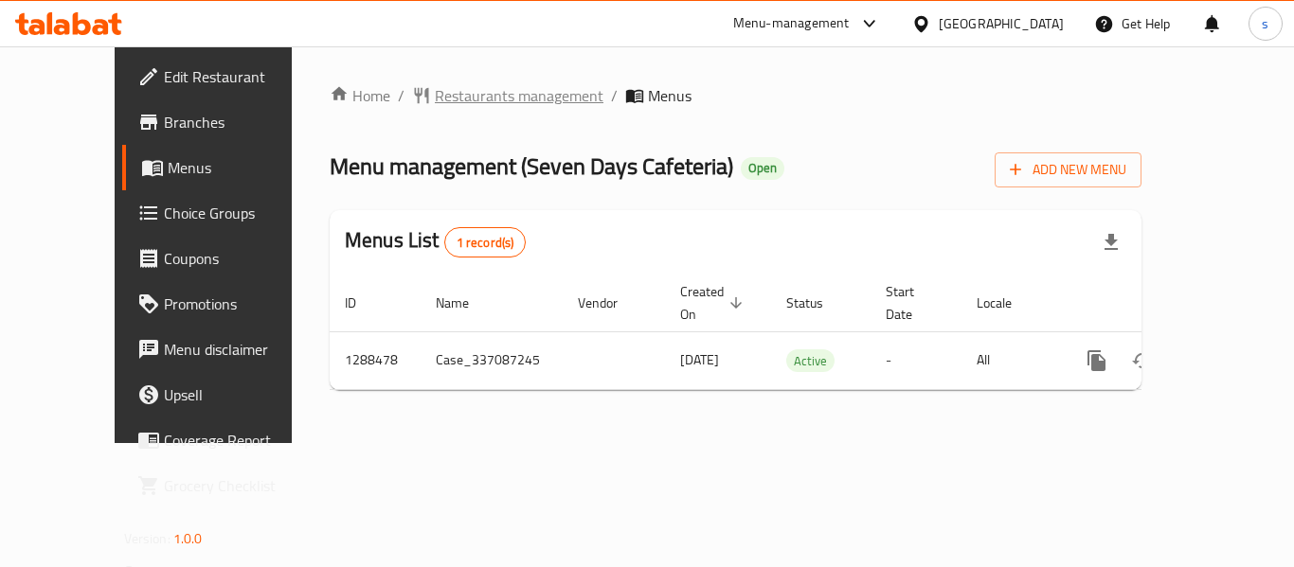
click at [435, 96] on span "Restaurants management" at bounding box center [519, 95] width 169 height 23
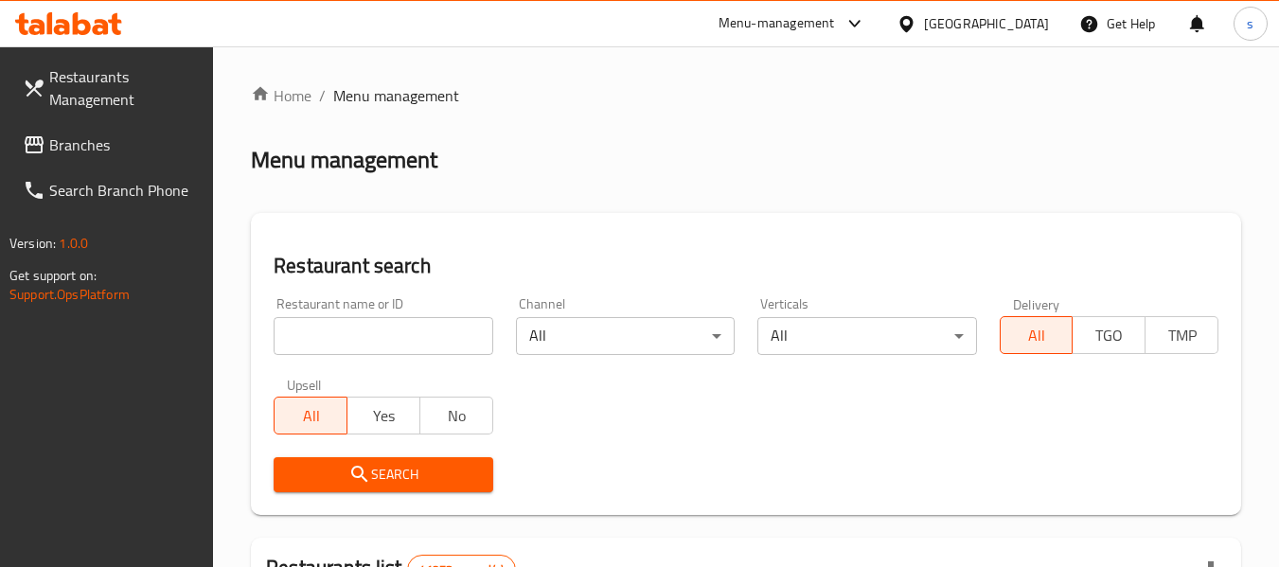
click at [98, 149] on span "Branches" at bounding box center [124, 145] width 150 height 23
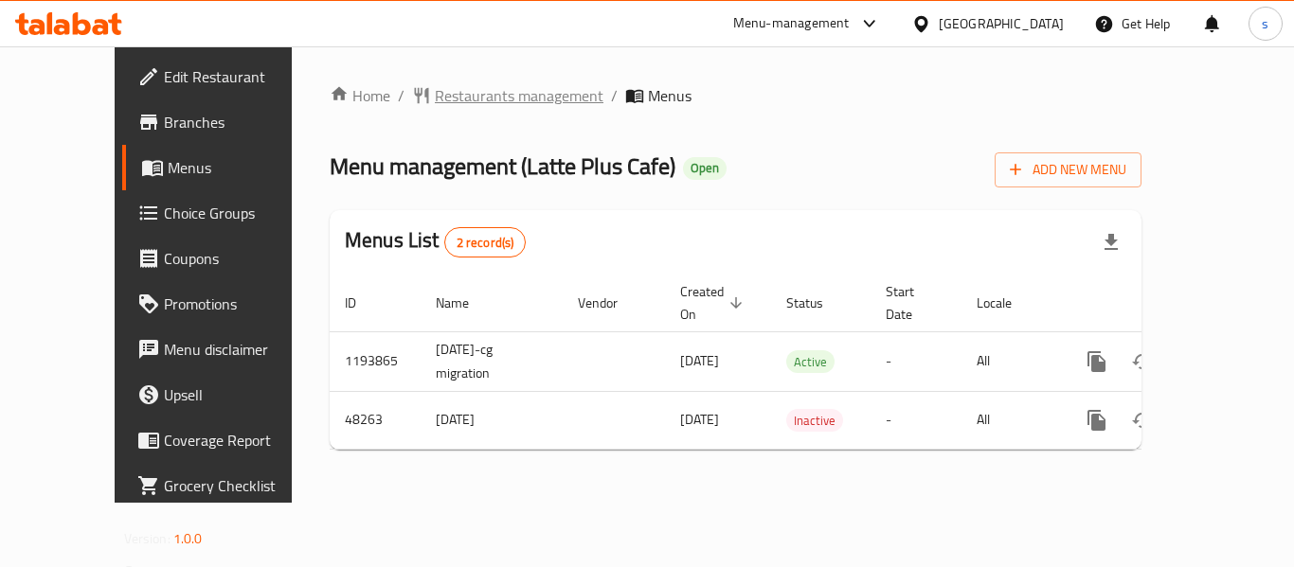
click at [483, 107] on span "Restaurants management" at bounding box center [519, 95] width 169 height 23
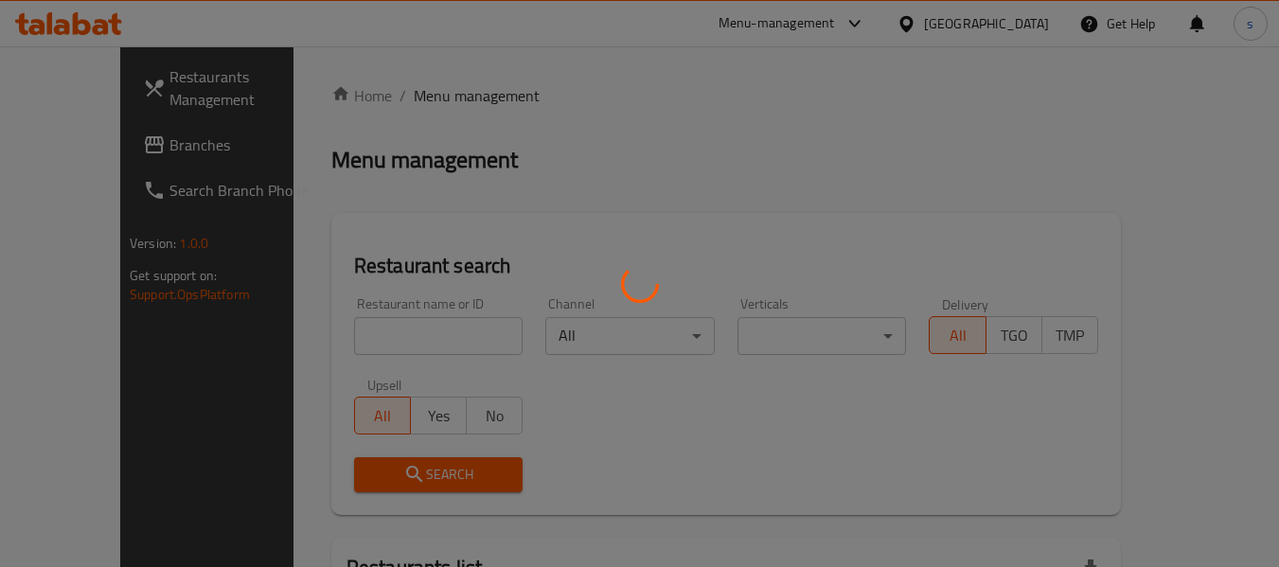
click at [108, 149] on div at bounding box center [639, 283] width 1279 height 567
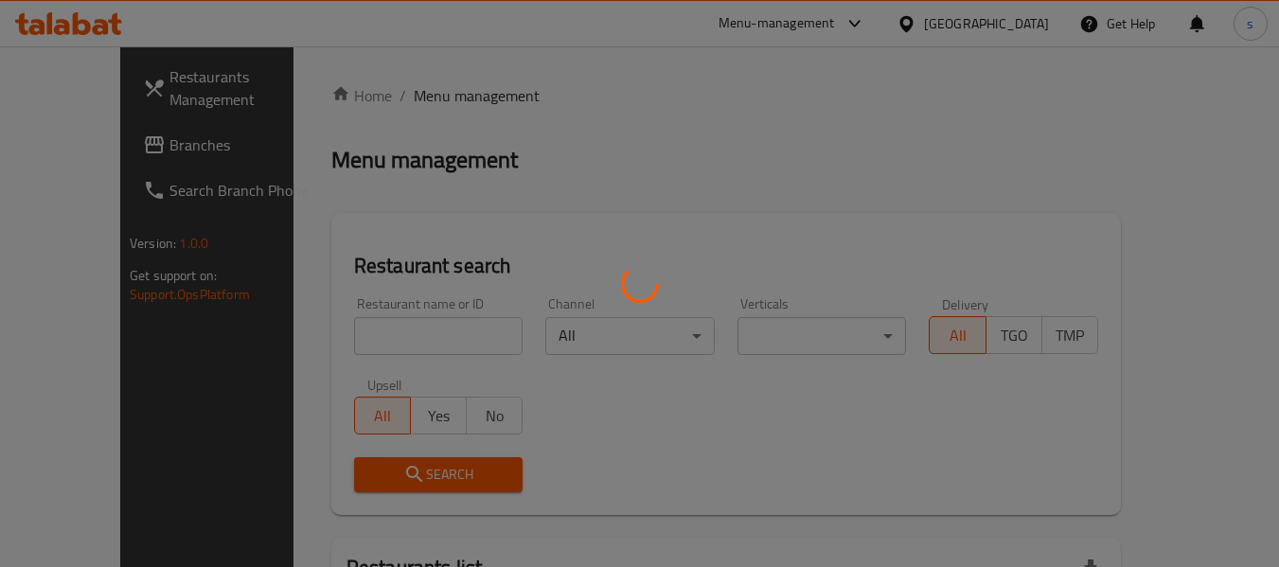
click at [129, 146] on div at bounding box center [639, 283] width 1279 height 567
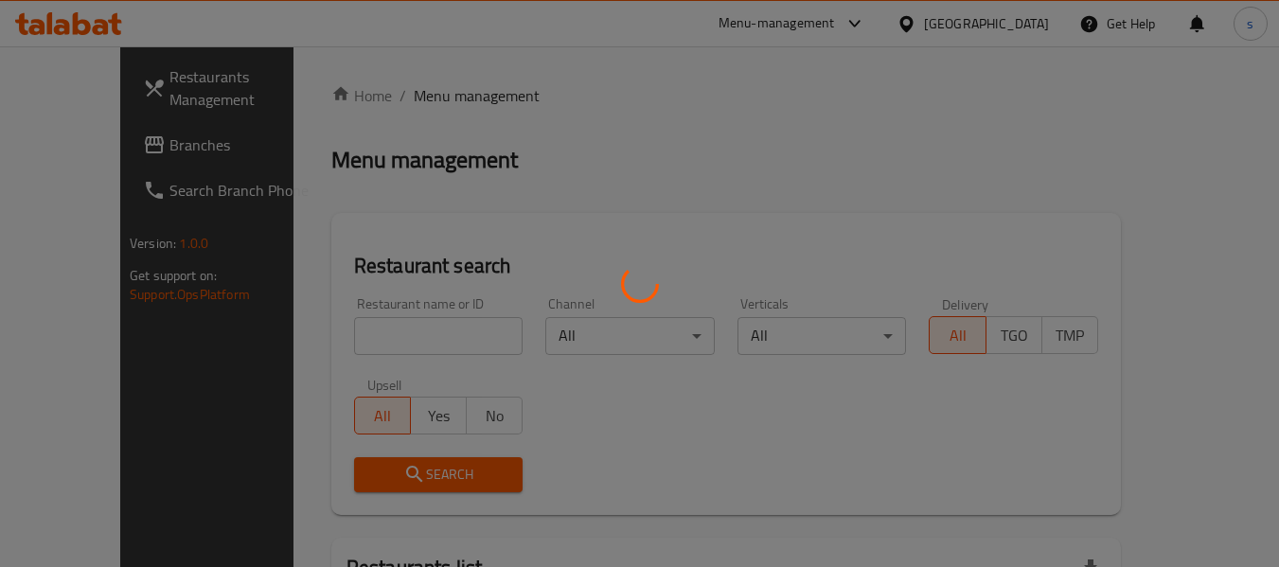
click at [129, 146] on div at bounding box center [639, 283] width 1279 height 567
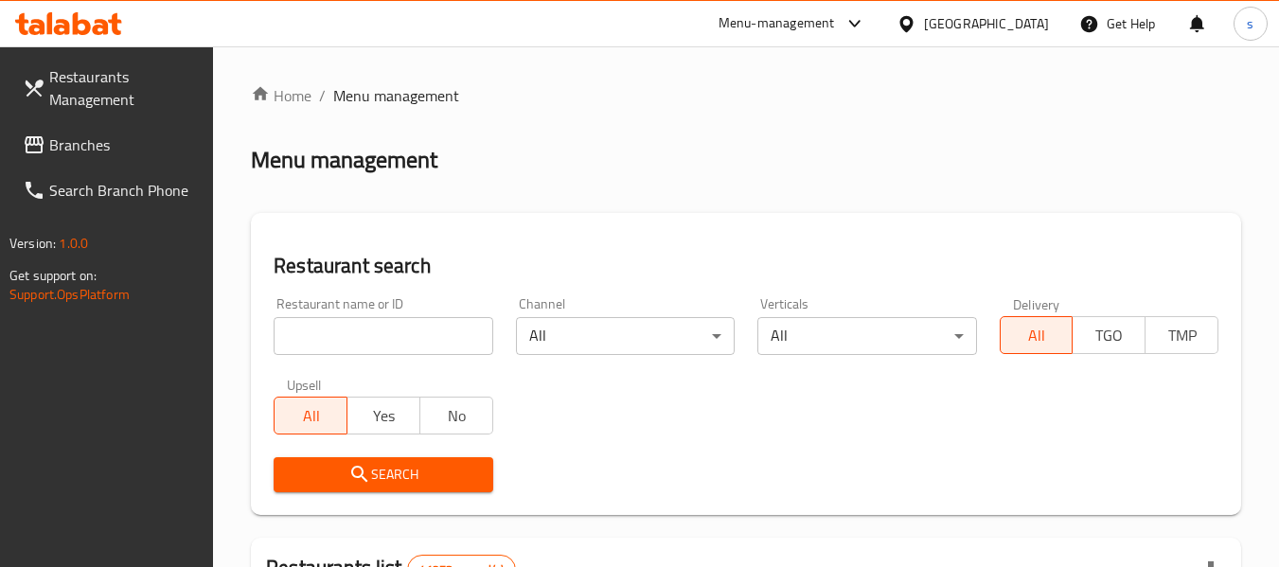
click at [129, 146] on span "Branches" at bounding box center [124, 145] width 150 height 23
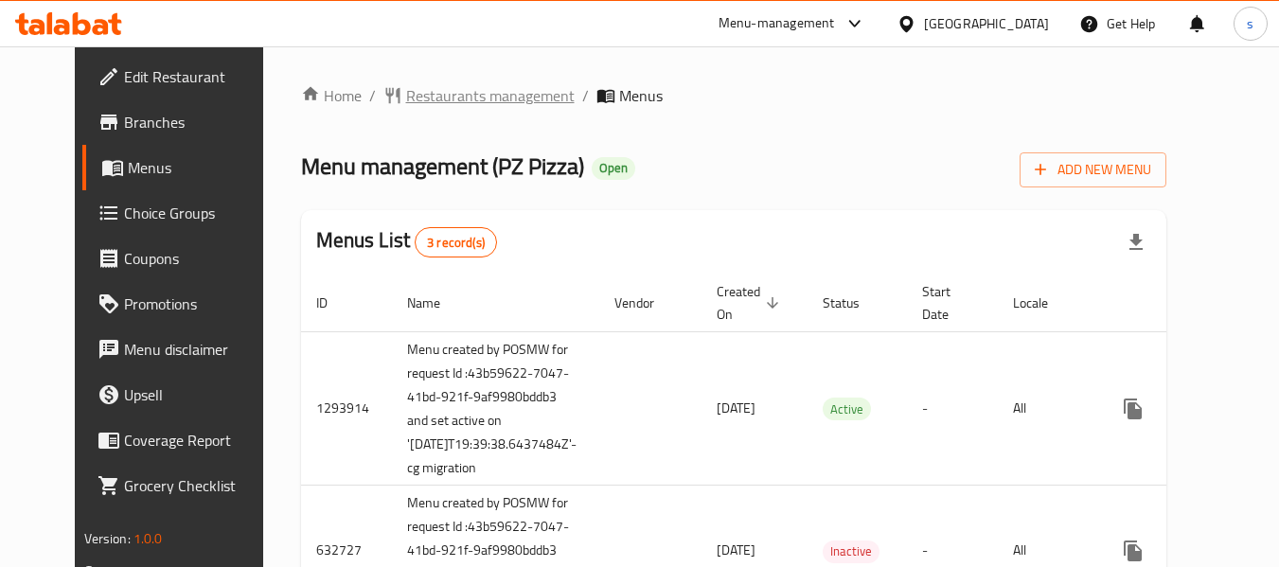
click at [494, 91] on span "Restaurants management" at bounding box center [490, 95] width 169 height 23
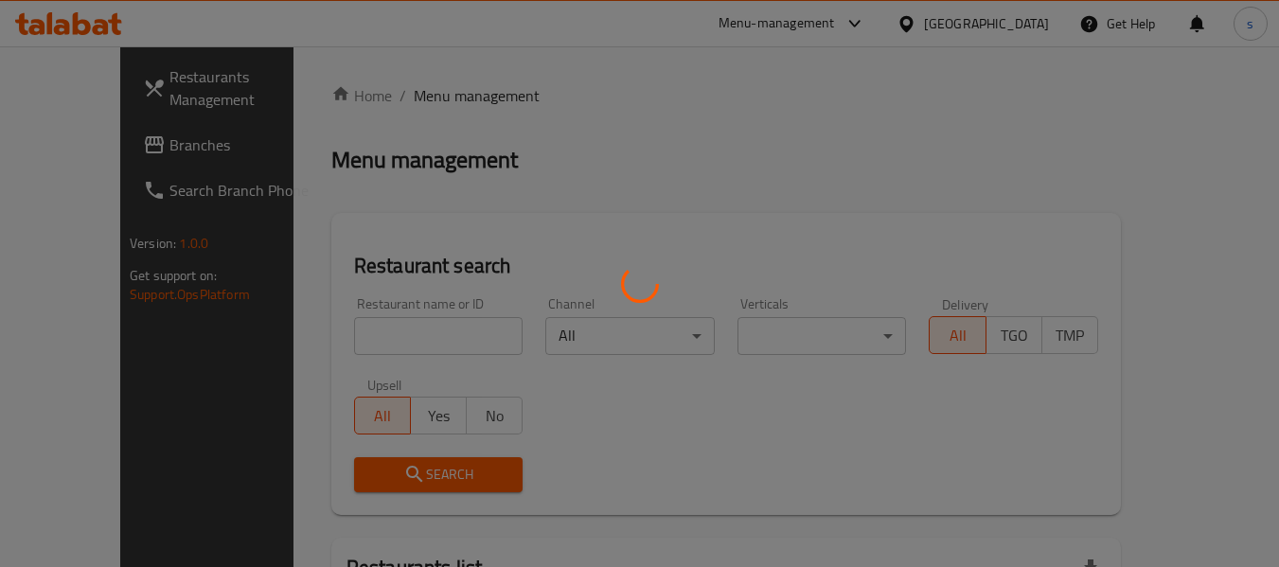
click at [64, 142] on div at bounding box center [639, 283] width 1279 height 567
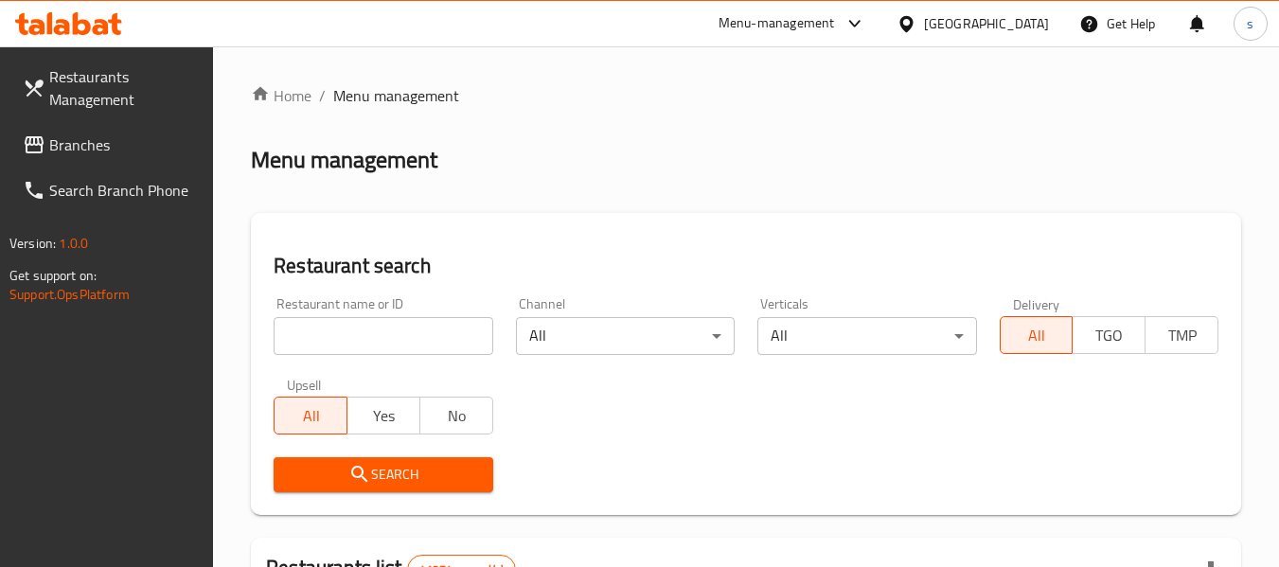
click at [64, 142] on span "Branches" at bounding box center [124, 145] width 150 height 23
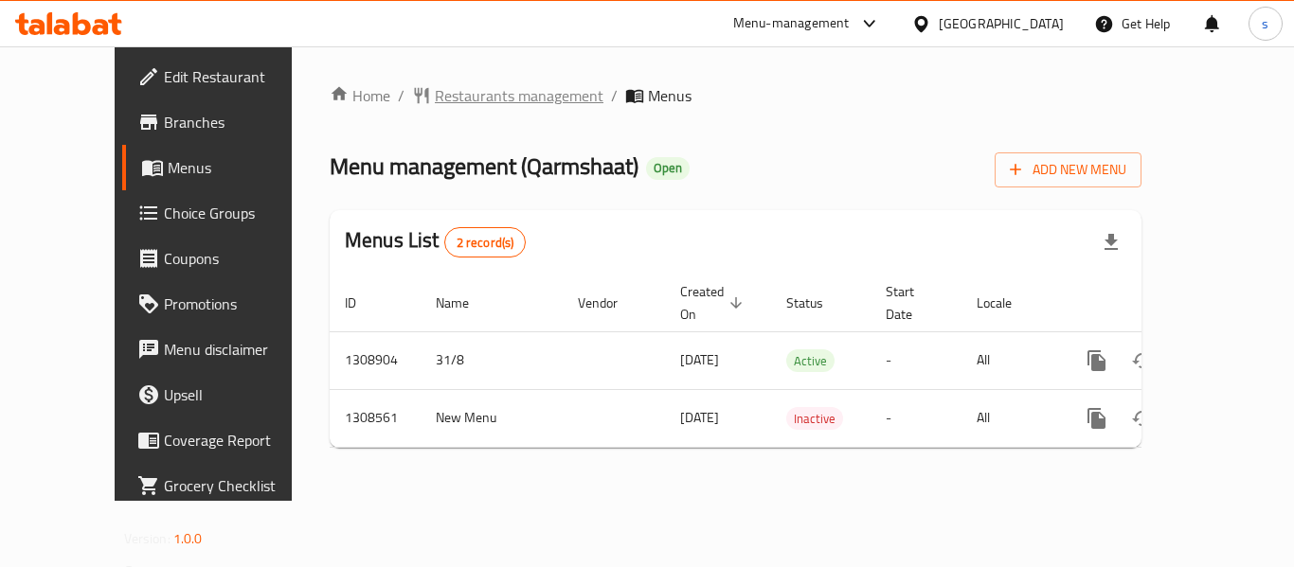
click at [504, 102] on span "Restaurants management" at bounding box center [519, 95] width 169 height 23
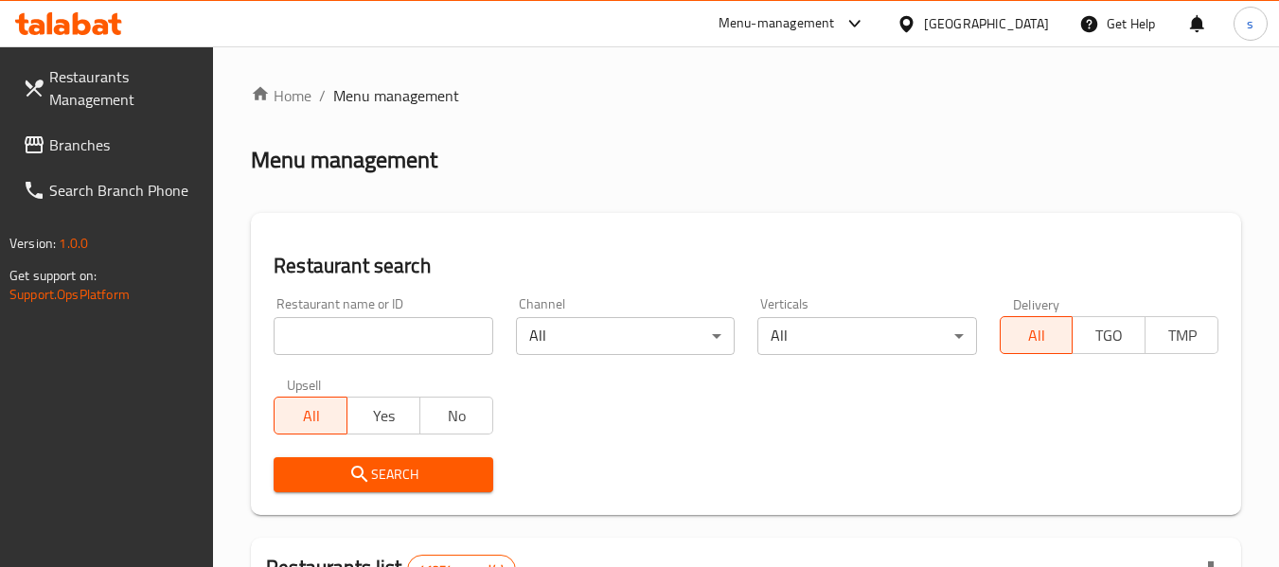
click at [126, 148] on span "Branches" at bounding box center [124, 145] width 150 height 23
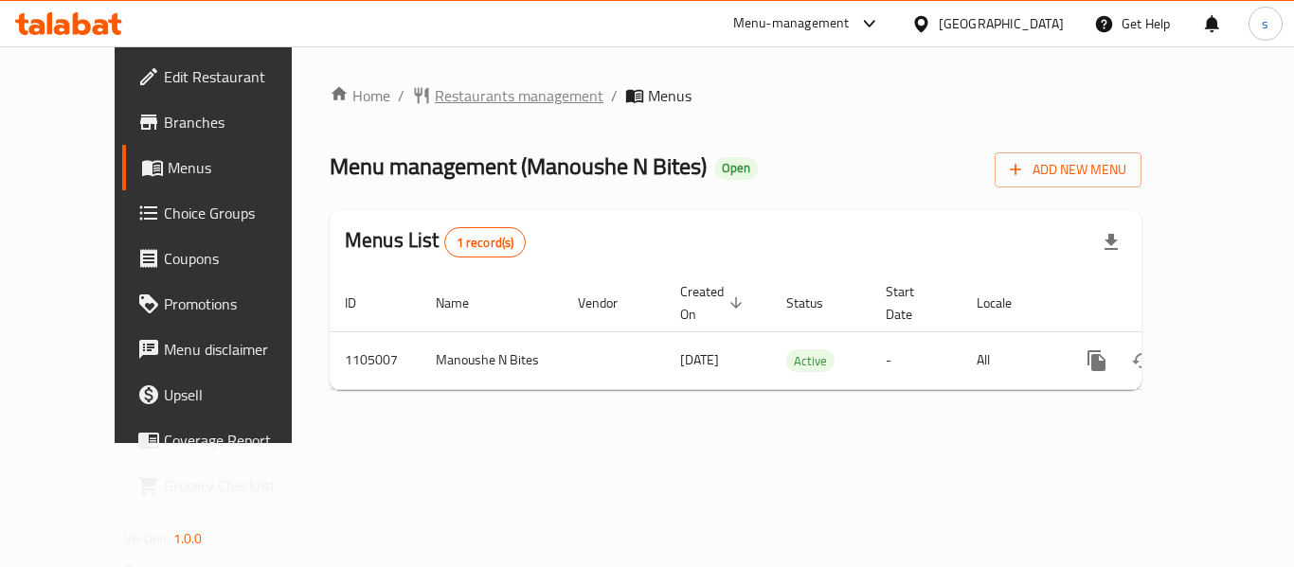
click at [437, 92] on span "Restaurants management" at bounding box center [519, 95] width 169 height 23
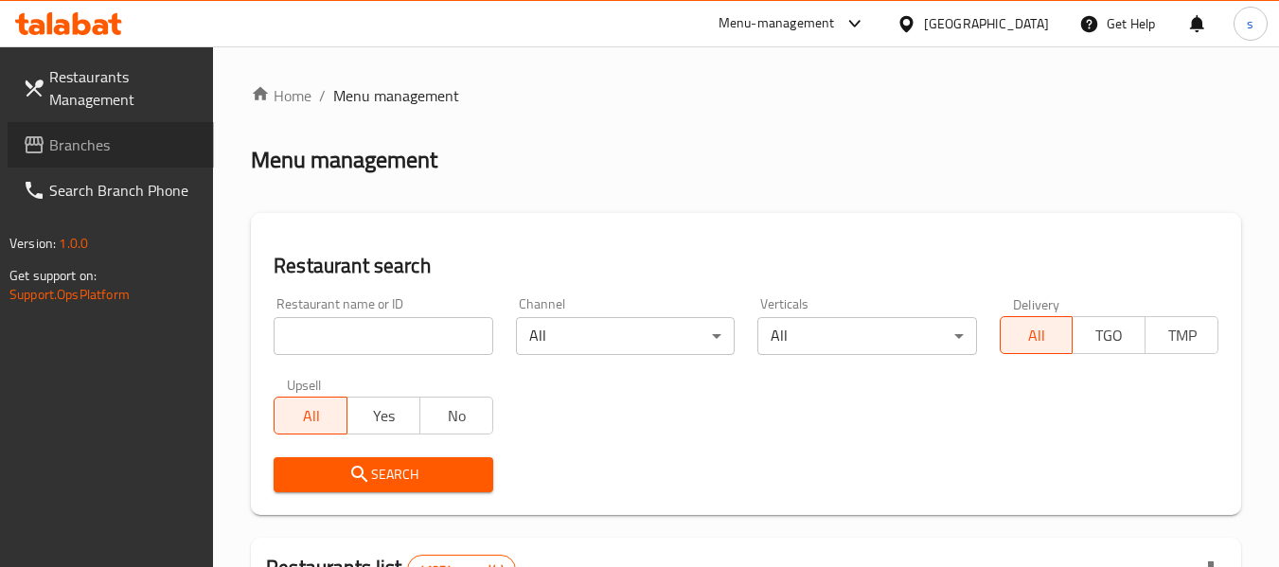
click at [145, 133] on link "Branches" at bounding box center [111, 144] width 206 height 45
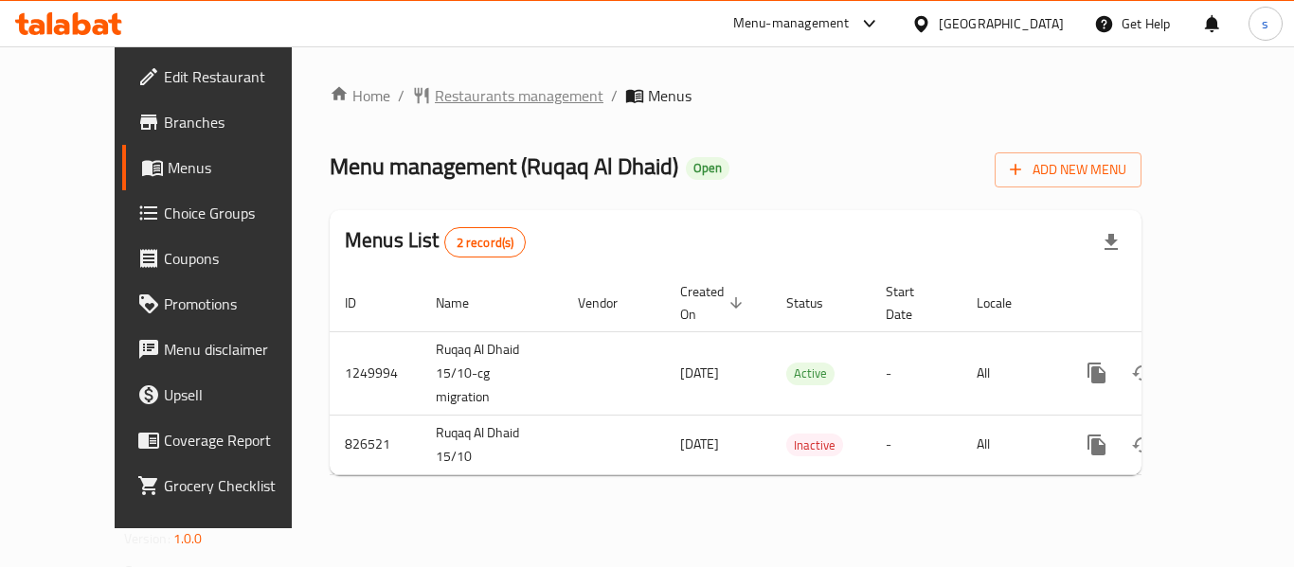
click at [460, 91] on span "Restaurants management" at bounding box center [519, 95] width 169 height 23
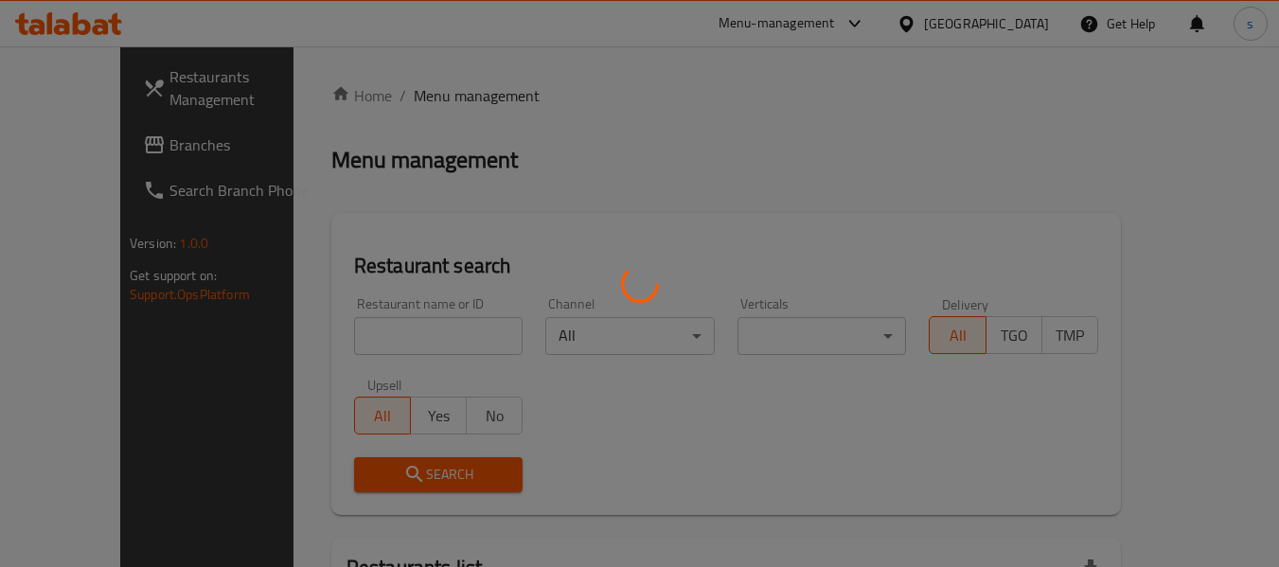
click at [153, 139] on div at bounding box center [639, 283] width 1279 height 567
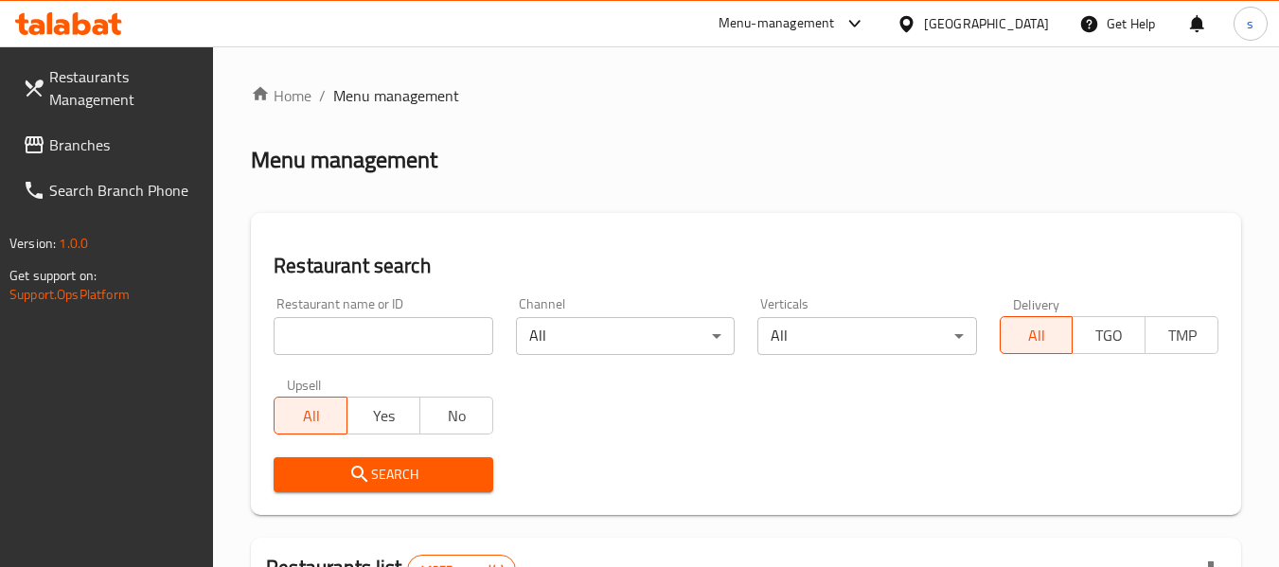
click at [153, 139] on span "Branches" at bounding box center [124, 145] width 150 height 23
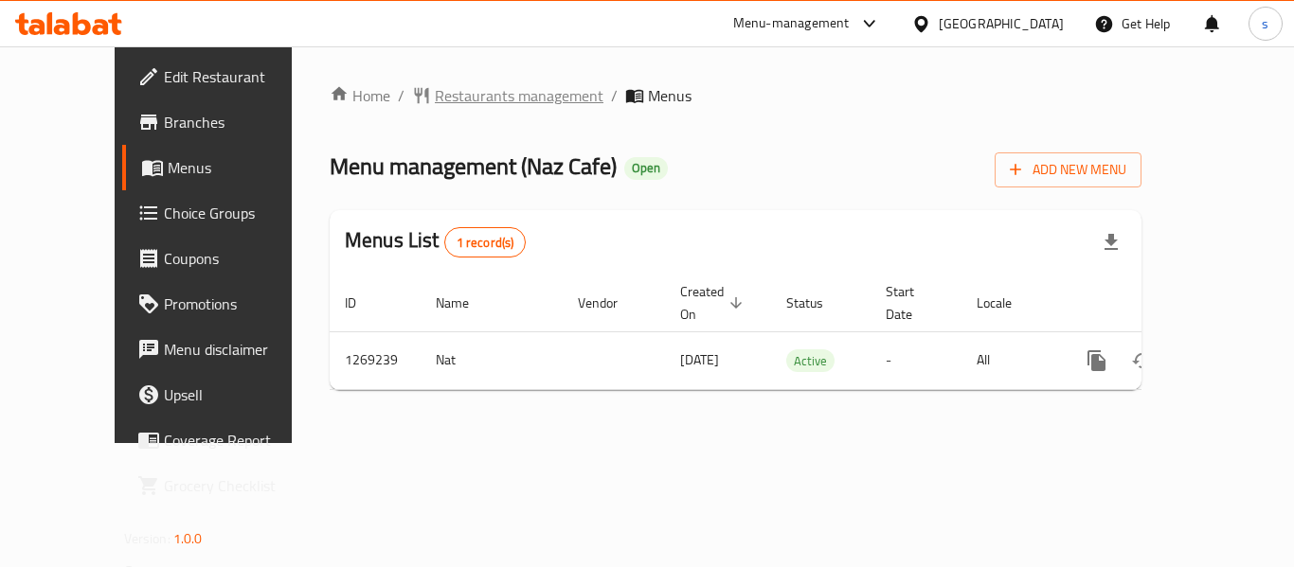
click at [473, 87] on span "Restaurants management" at bounding box center [519, 95] width 169 height 23
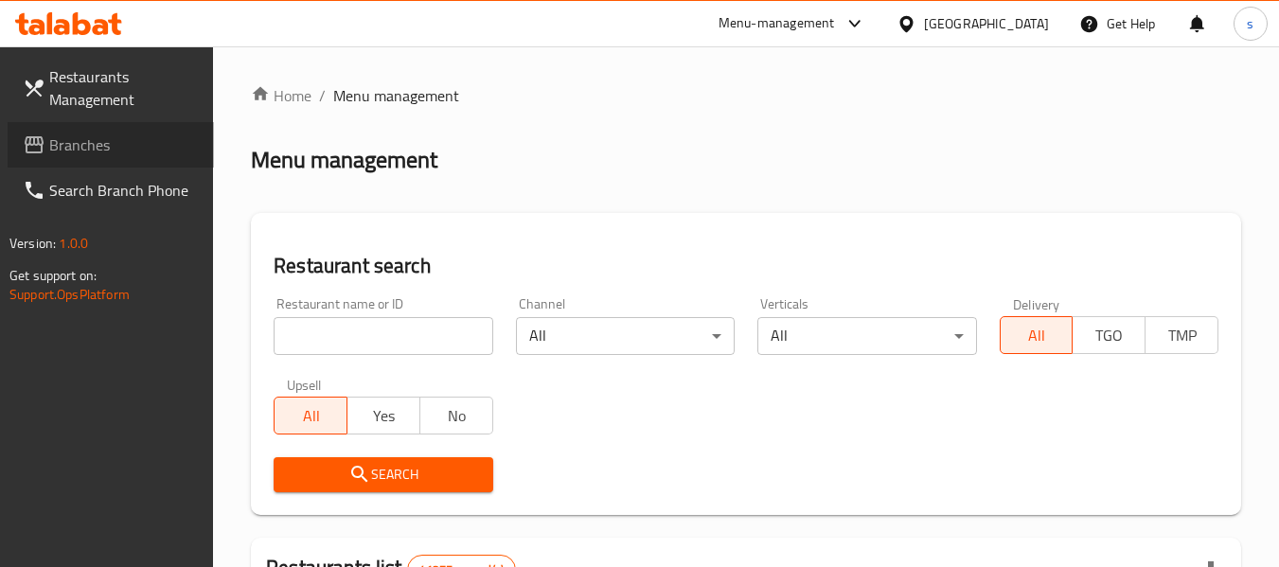
click at [95, 151] on span "Branches" at bounding box center [124, 145] width 150 height 23
